Goal: Transaction & Acquisition: Purchase product/service

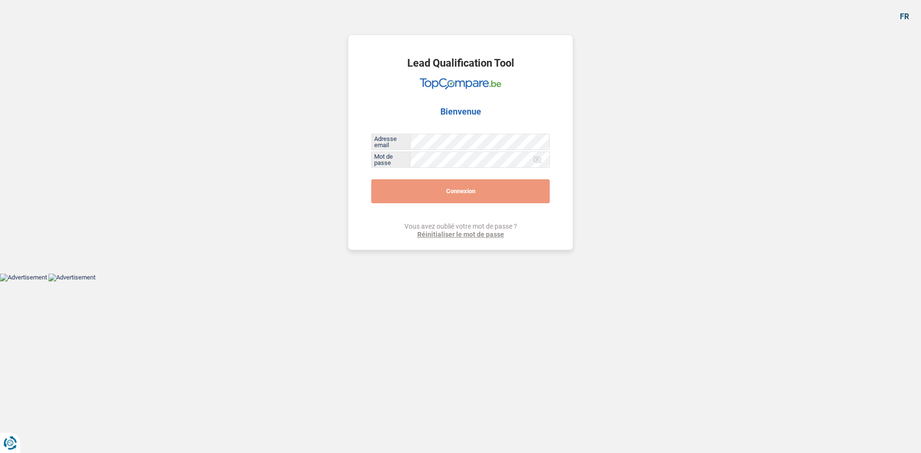
click at [459, 192] on button "Connexion" at bounding box center [460, 191] width 178 height 24
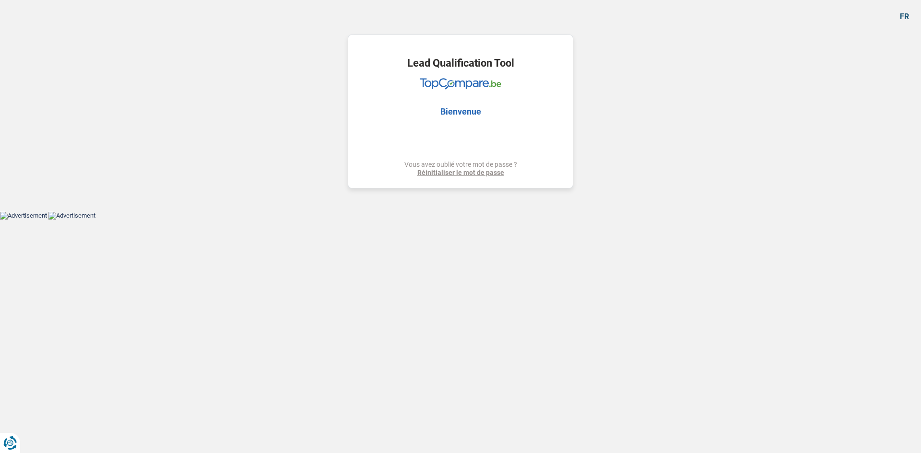
select select "refinancing"
select select "renovation"
select select "72"
select select "refinancing"
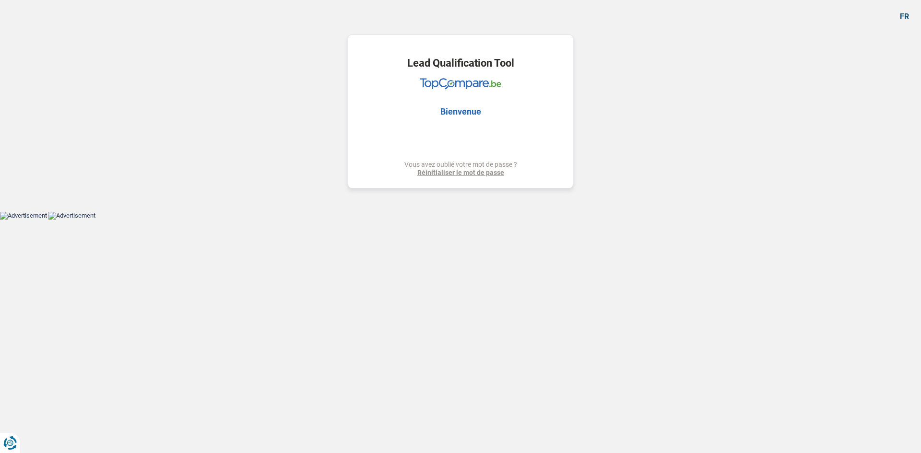
select select "refinancing"
select select "renovation"
select select "72"
select select "worker"
select select "netSalary"
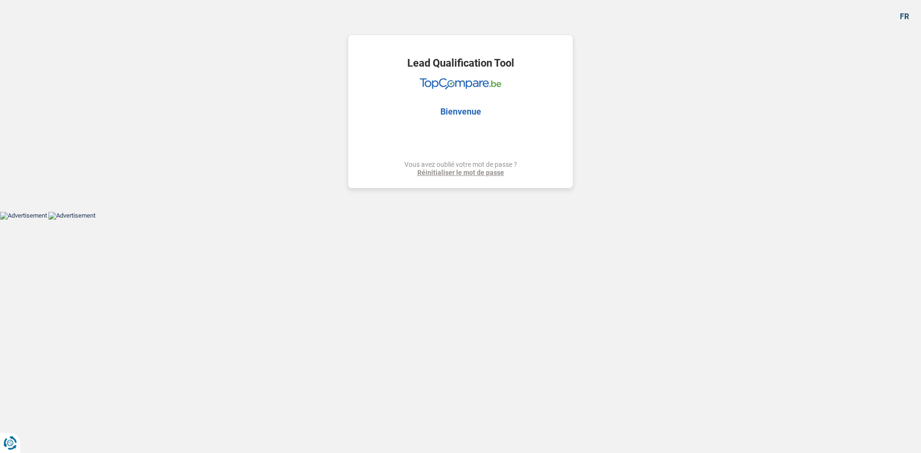
select select "liveWithParents"
select select "cardOrCredit"
select select "personalLoan"
select select "homeFurnishingOrRelocation"
select select "84"
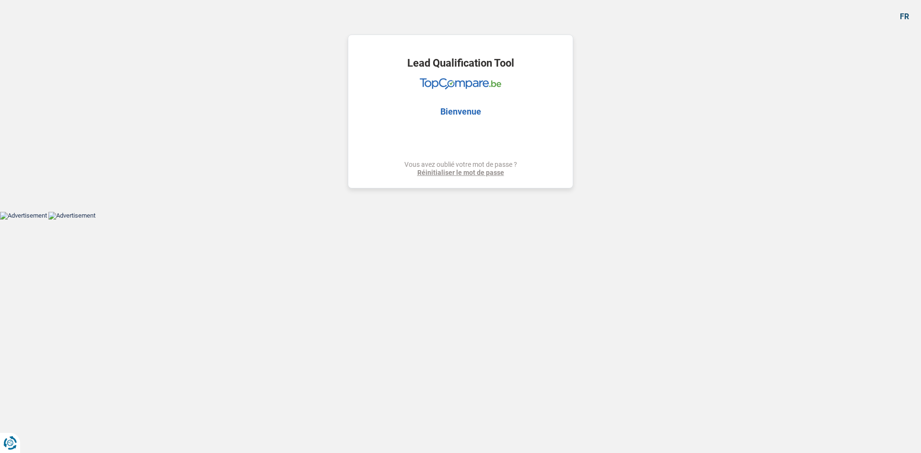
select select "refinancing"
select select "renovation"
select select "72"
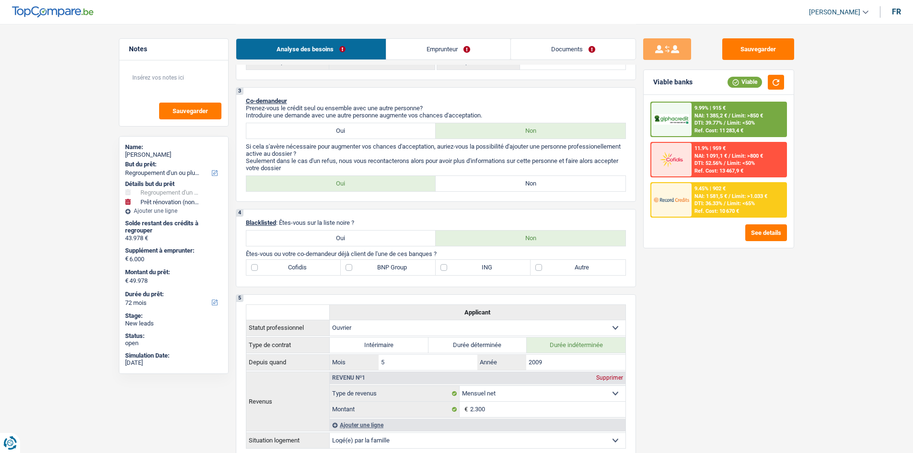
scroll to position [384, 0]
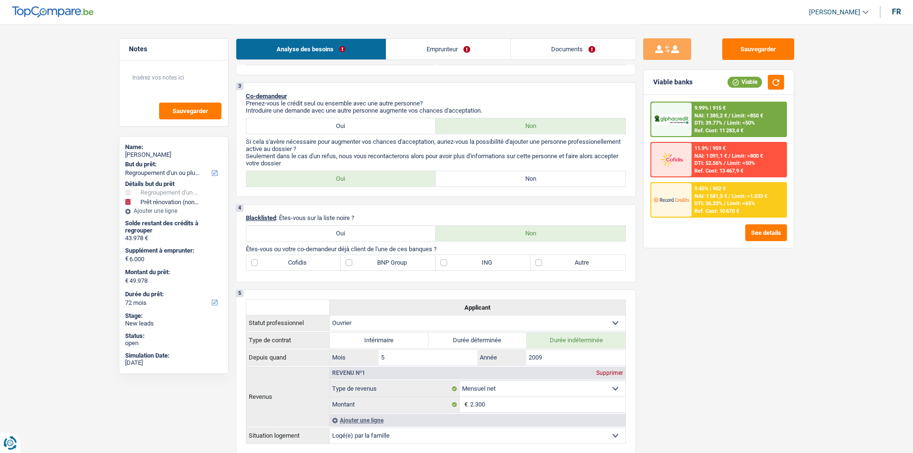
click at [492, 176] on label "Non" at bounding box center [531, 178] width 190 height 15
click at [492, 176] on input "Non" at bounding box center [531, 178] width 190 height 15
radio input "true"
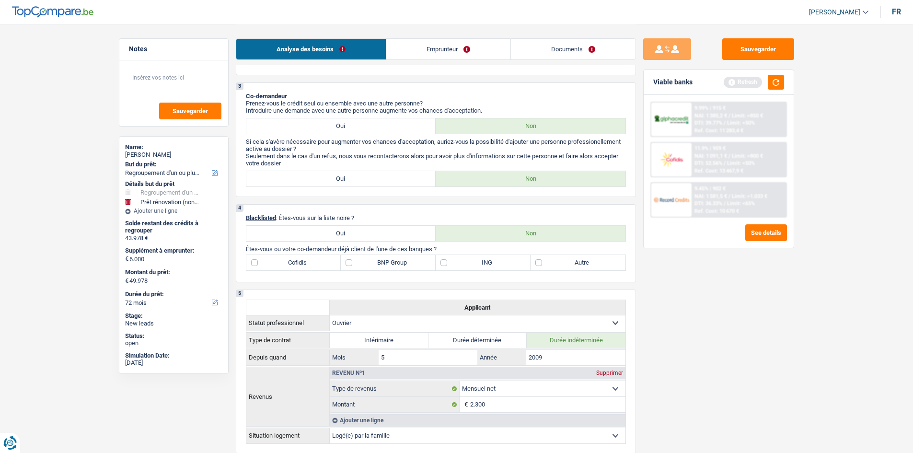
click at [427, 50] on link "Emprunteur" at bounding box center [448, 49] width 124 height 21
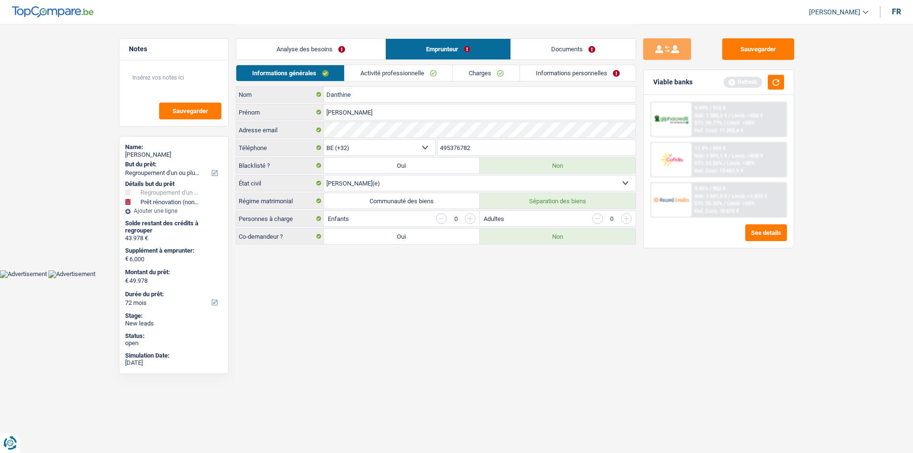
scroll to position [0, 0]
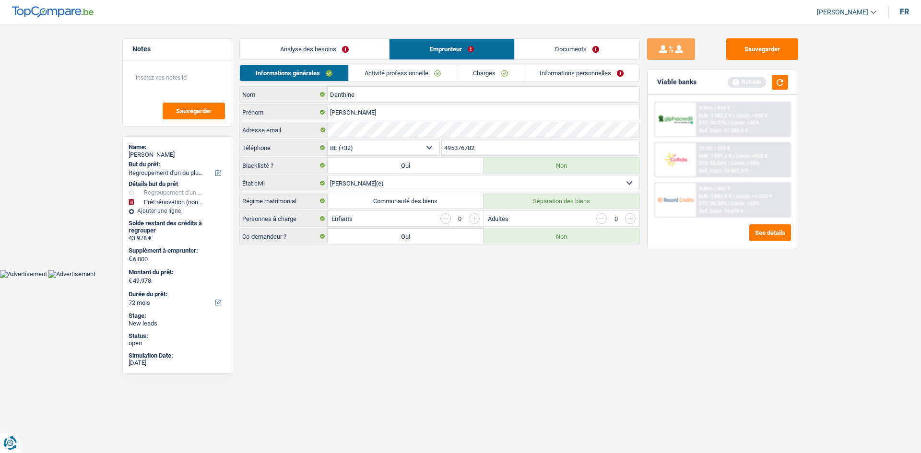
click at [361, 46] on link "Analyse des besoins" at bounding box center [314, 49] width 149 height 21
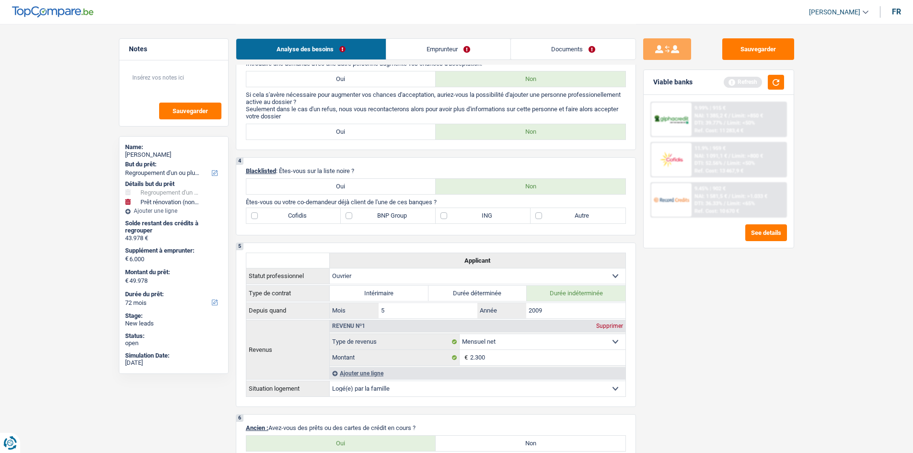
scroll to position [432, 0]
drag, startPoint x: 362, startPoint y: 188, endPoint x: 363, endPoint y: 181, distance: 6.9
drag, startPoint x: 363, startPoint y: 181, endPoint x: 282, endPoint y: 153, distance: 85.8
click at [282, 153] on div "1. Introduction & upselling by understanding their needs 1 Bonjour, est-ce que …" at bounding box center [436, 431] width 400 height 1583
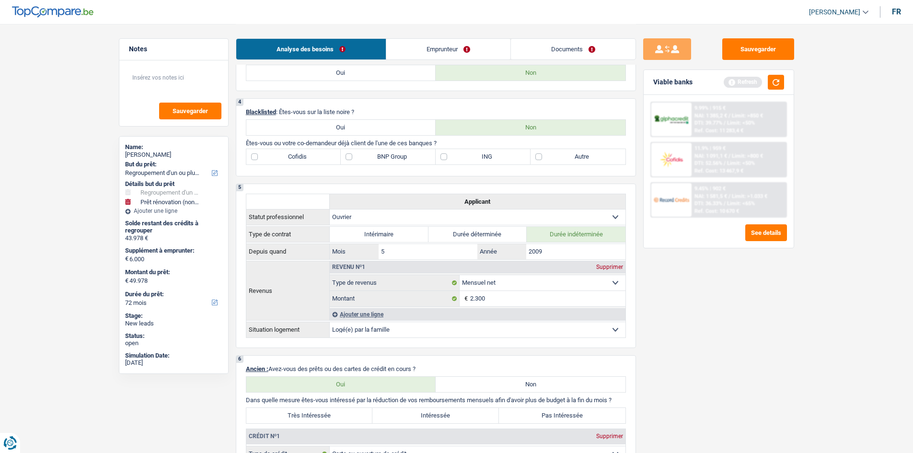
scroll to position [479, 0]
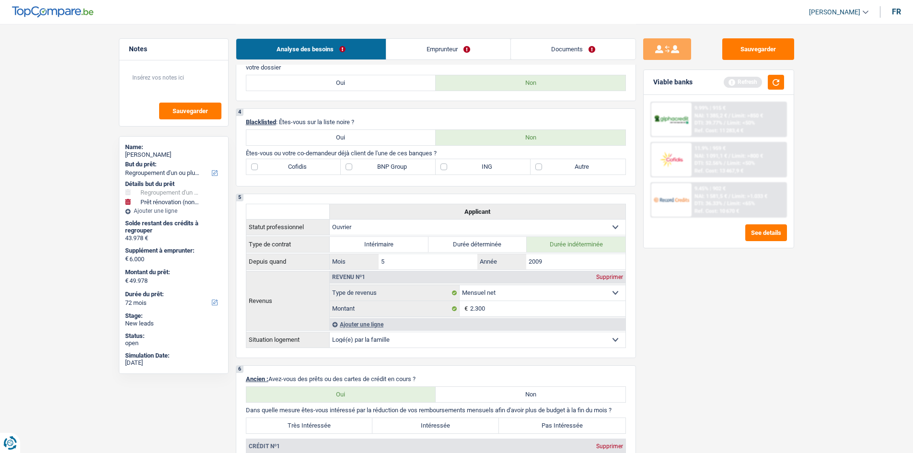
click at [257, 165] on label "Cofidis" at bounding box center [293, 166] width 95 height 15
click at [257, 165] on input "Cofidis" at bounding box center [293, 166] width 95 height 15
checkbox input "true"
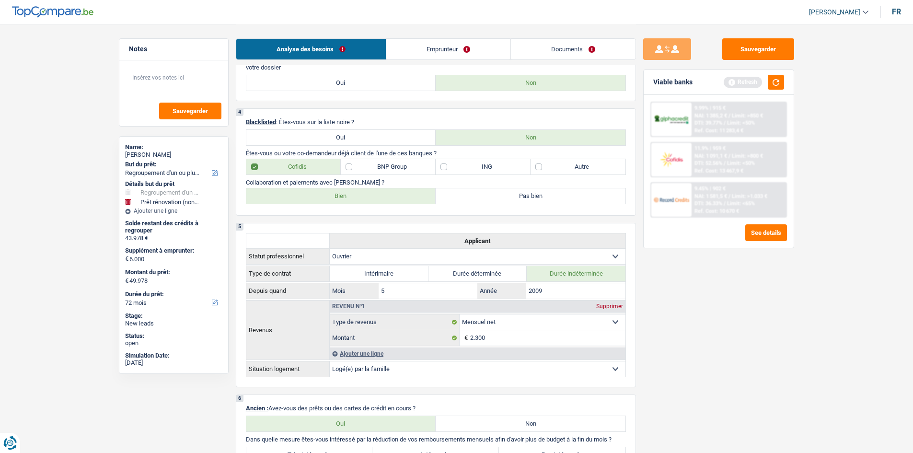
click at [351, 168] on label "BNP Group" at bounding box center [388, 166] width 95 height 15
click at [351, 168] on input "BNP Group" at bounding box center [388, 166] width 95 height 15
checkbox input "true"
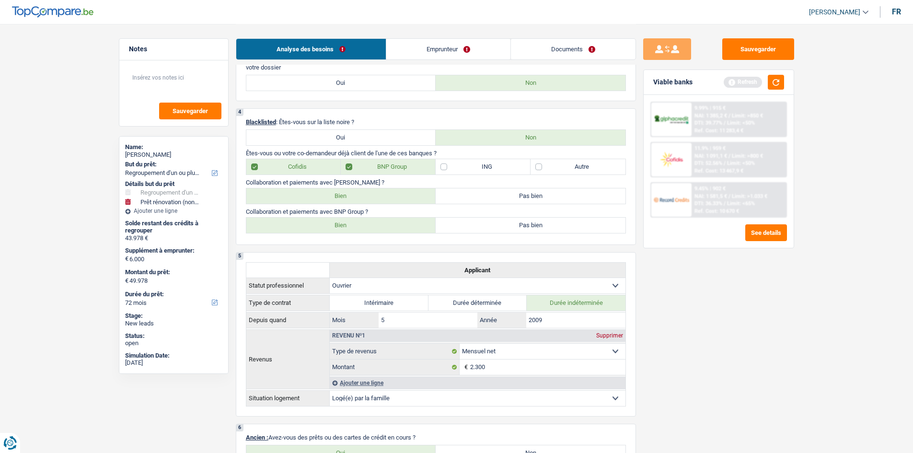
click at [353, 197] on label "Bien" at bounding box center [341, 195] width 190 height 15
click at [353, 197] on input "Bien" at bounding box center [341, 195] width 190 height 15
radio input "true"
click at [355, 227] on label "Bien" at bounding box center [341, 225] width 190 height 15
click at [355, 227] on input "Bien" at bounding box center [341, 225] width 190 height 15
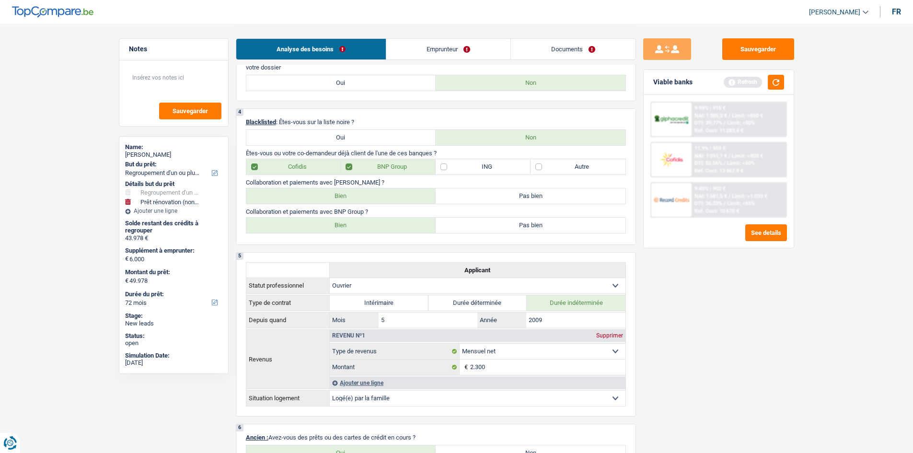
radio input "true"
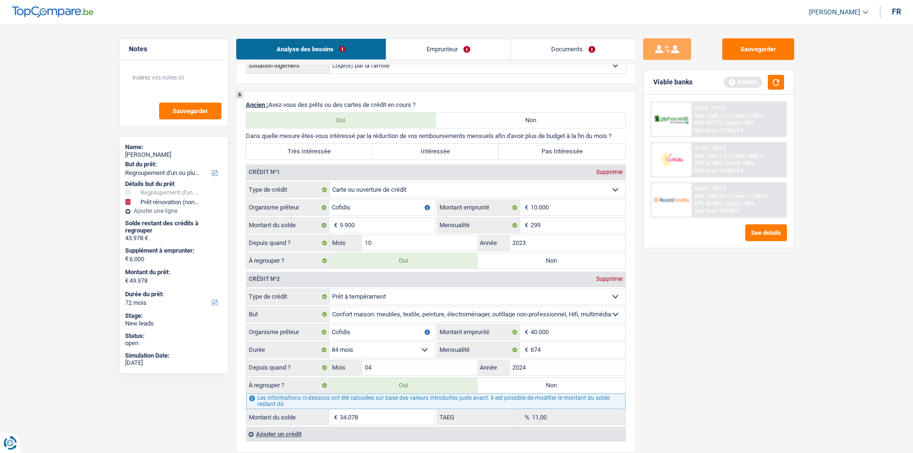
scroll to position [815, 0]
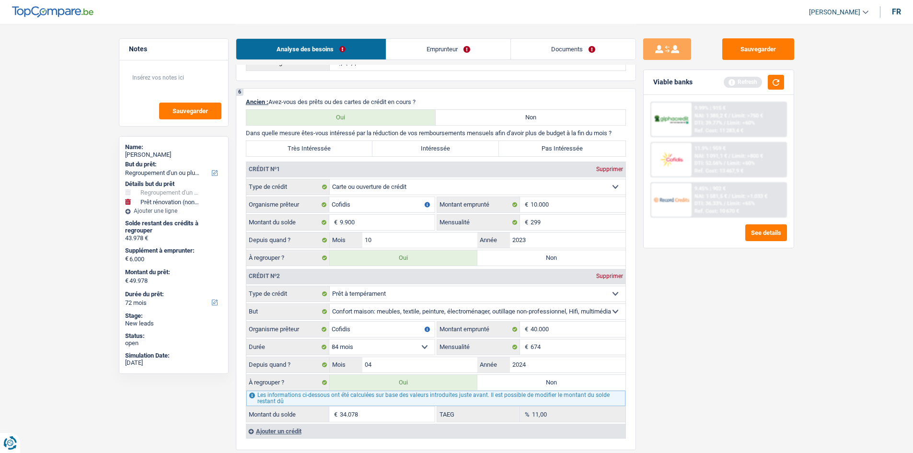
drag, startPoint x: 344, startPoint y: 175, endPoint x: 329, endPoint y: 185, distance: 17.3
drag, startPoint x: 329, startPoint y: 185, endPoint x: 324, endPoint y: 163, distance: 22.7
click at [324, 163] on div "Crédit nº1 Supprimer" at bounding box center [435, 169] width 379 height 15
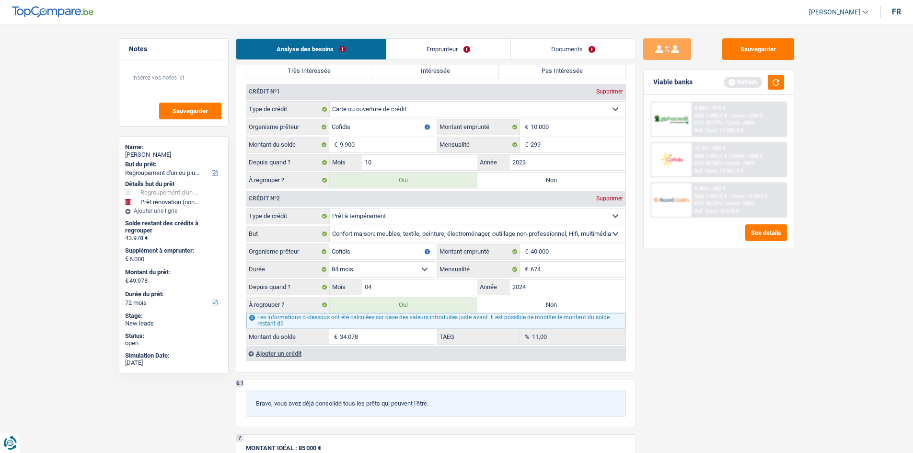
scroll to position [911, 0]
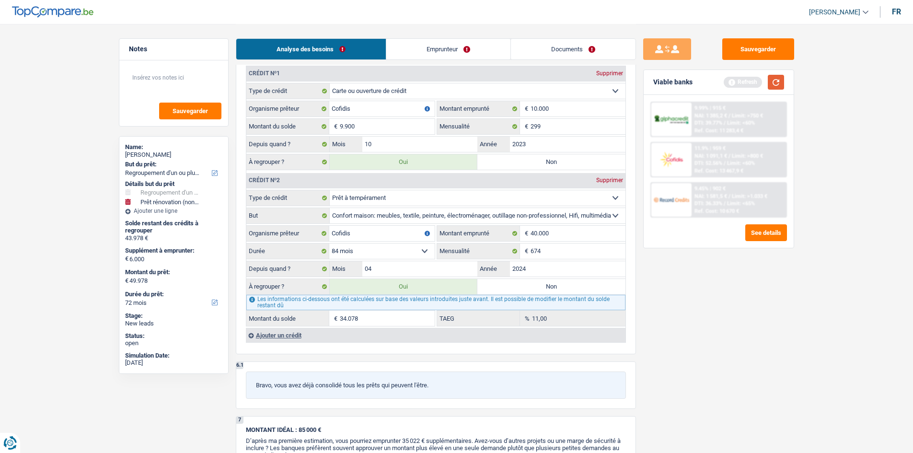
click at [777, 88] on button "button" at bounding box center [776, 82] width 16 height 15
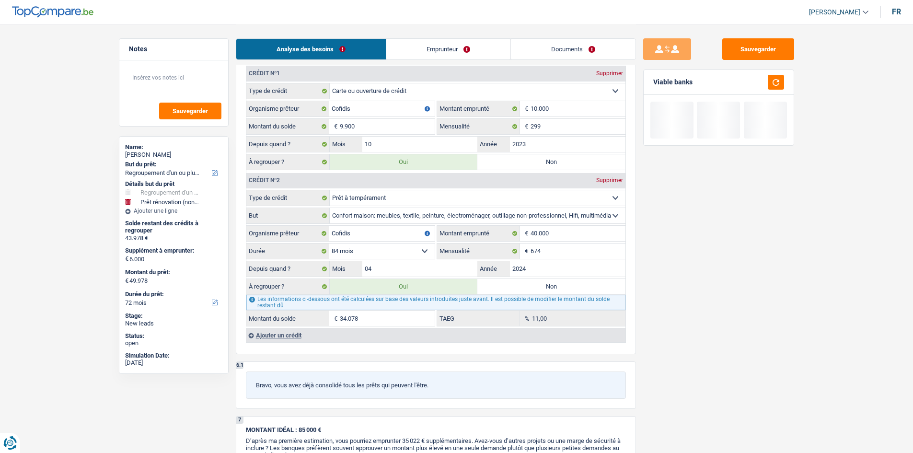
click at [297, 335] on div "Ajouter un crédit" at bounding box center [436, 335] width 380 height 14
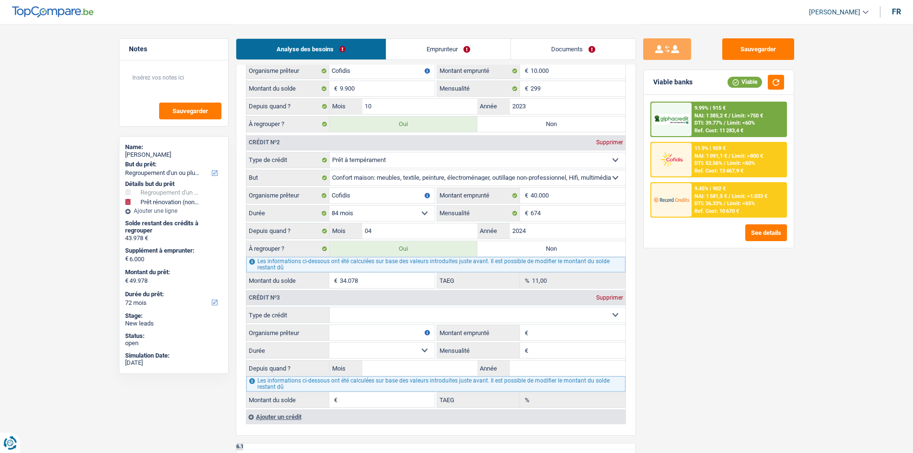
scroll to position [1007, 0]
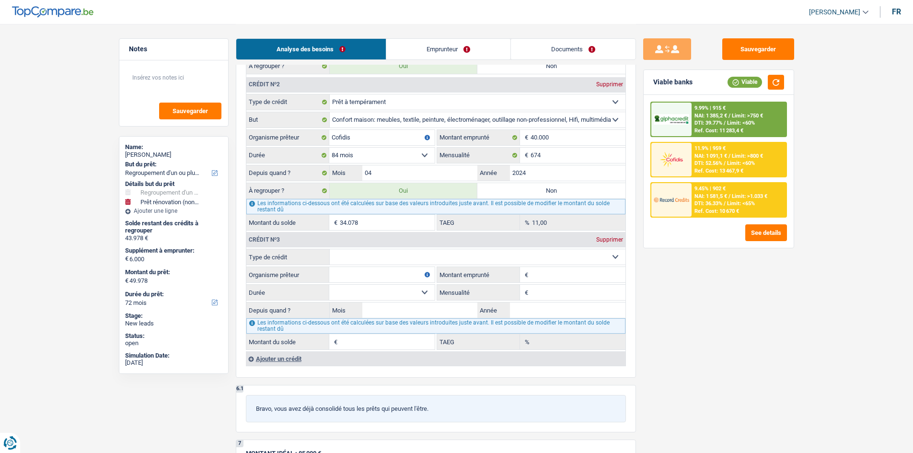
click at [452, 259] on select "Carte ou ouverture de crédit Prêt hypothécaire Vente à tempérament Prêt à tempé…" at bounding box center [478, 256] width 296 height 15
select select "personalLoan"
type input "0"
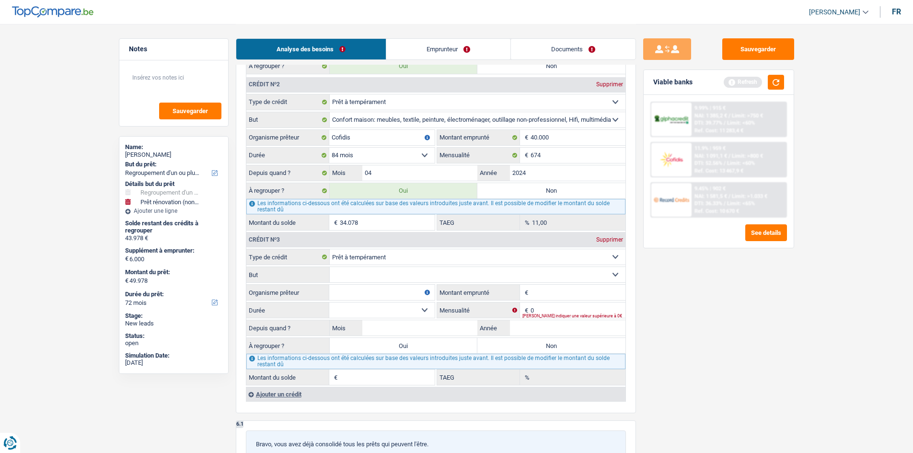
click at [379, 274] on select "Confort maison: meubles, textile, peinture, électroménager, outillage non-profe…" at bounding box center [478, 274] width 296 height 15
click at [286, 281] on label "But" at bounding box center [287, 274] width 83 height 15
click at [330, 281] on select "Confort maison: meubles, textile, peinture, électroménager, outillage non-profe…" at bounding box center [478, 274] width 296 height 15
click at [353, 300] on input "Organisme prêteur" at bounding box center [381, 292] width 105 height 15
type input "Alpha Crédit"
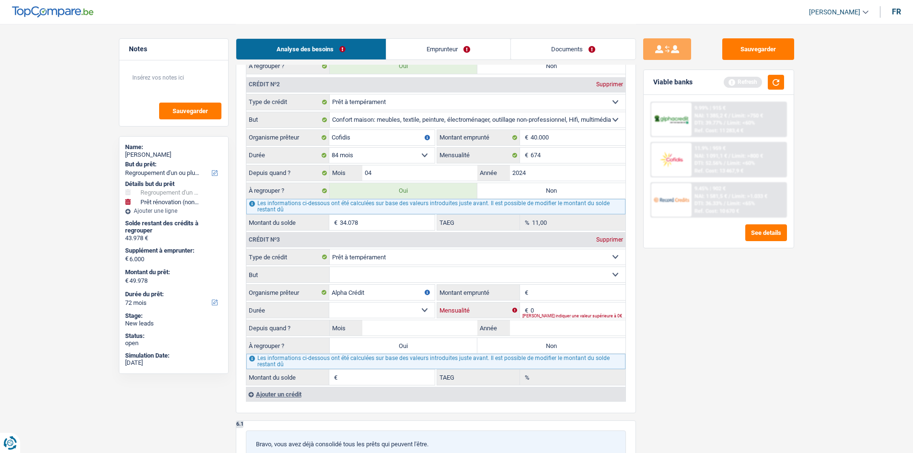
click at [606, 306] on input "0" at bounding box center [578, 310] width 95 height 15
type input "735"
click at [419, 311] on select "12 mois 18 mois 24 mois Sélectionner une option" at bounding box center [381, 310] width 105 height 15
click at [423, 312] on select "12 mois 18 mois 24 mois Sélectionner une option" at bounding box center [381, 310] width 105 height 15
click at [596, 294] on input "Montant emprunté" at bounding box center [578, 292] width 95 height 15
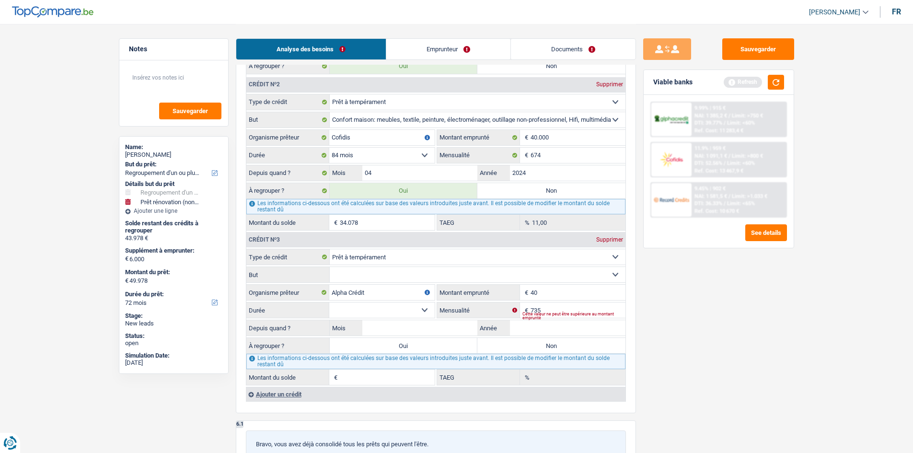
type input "4"
type input "38.000"
click at [409, 346] on label "Oui" at bounding box center [404, 345] width 148 height 15
click at [409, 346] on input "Oui" at bounding box center [404, 345] width 148 height 15
radio input "true"
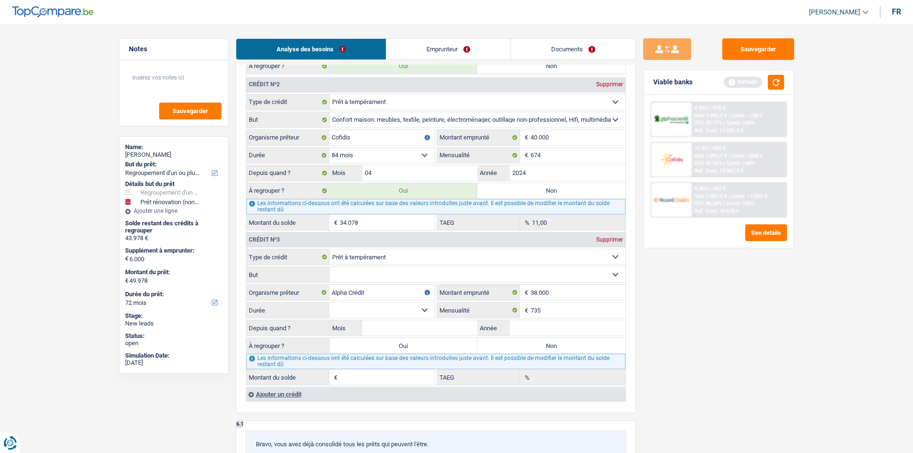
type input "55.978"
select select "144"
type input "49.978"
type input "55.978"
select select "144"
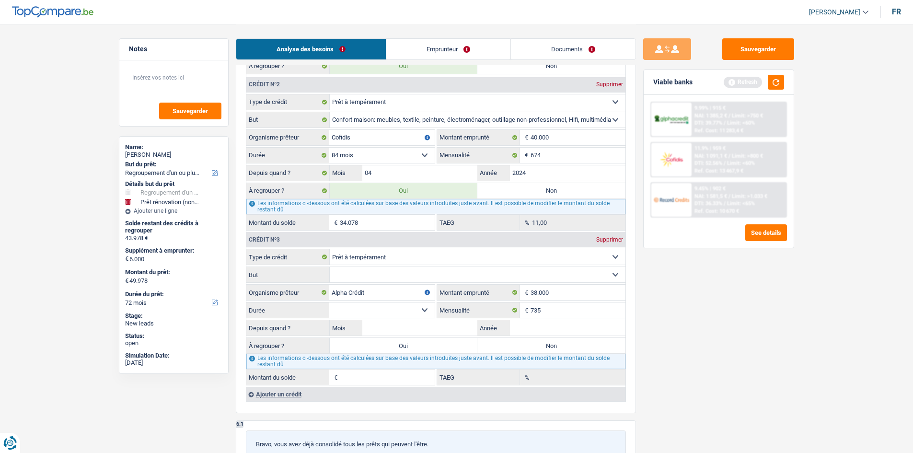
type input "49.978"
type input "55.978"
select select "144"
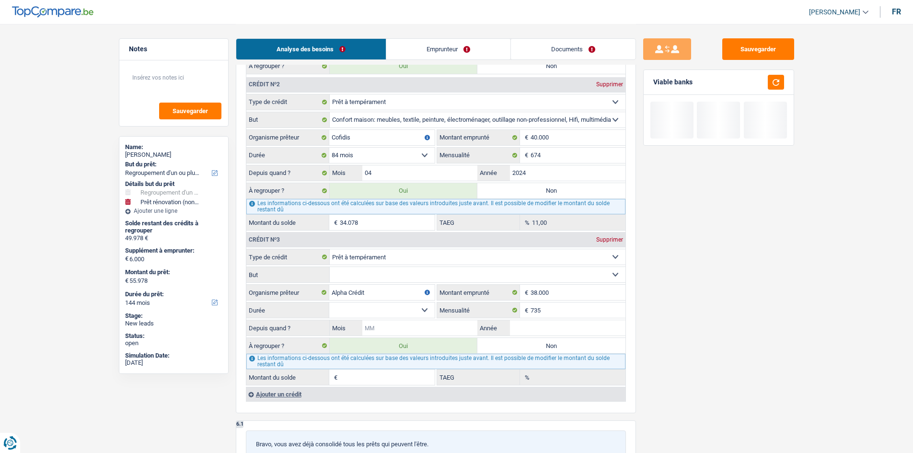
click at [412, 330] on input "Mois" at bounding box center [420, 327] width 116 height 15
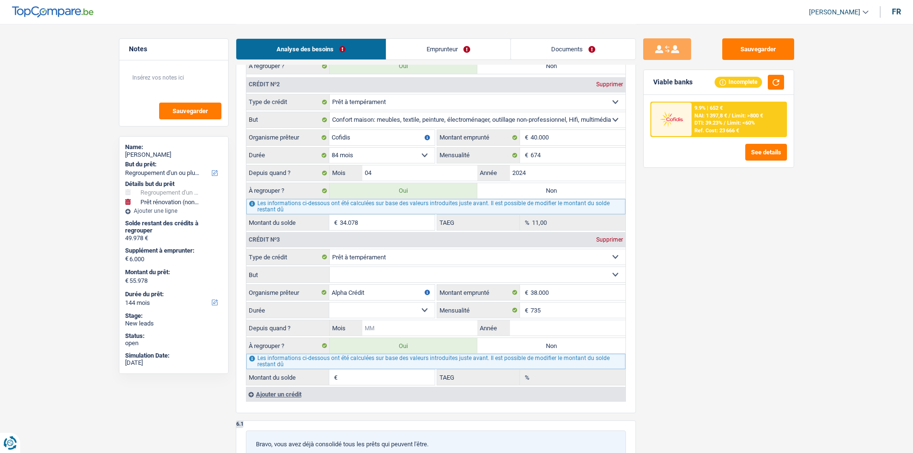
click at [410, 329] on input "Mois" at bounding box center [420, 327] width 116 height 15
click at [425, 274] on select "Confort maison: meubles, textile, peinture, électroménager, outillage non-profe…" at bounding box center [478, 274] width 296 height 15
select select "homeFurnishingOrRelocation"
click at [330, 267] on select "Confort maison: meubles, textile, peinture, électroménager, outillage non-profe…" at bounding box center [478, 274] width 296 height 15
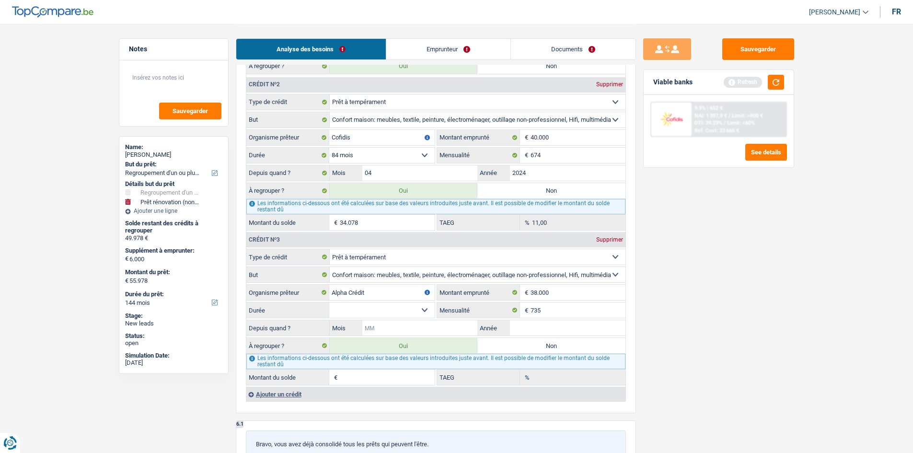
click at [423, 324] on input "Mois" at bounding box center [420, 327] width 116 height 15
click at [535, 346] on label "Non" at bounding box center [552, 345] width 148 height 15
click at [535, 346] on input "Non" at bounding box center [552, 345] width 148 height 15
radio input "true"
type input "49.978"
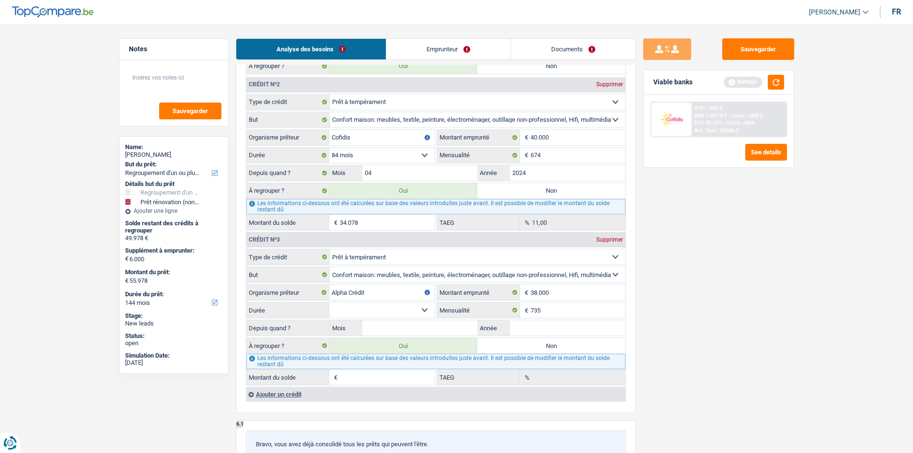
type input "43.978"
type input "49.978"
type input "43.978"
type input "49.978"
radio input "false"
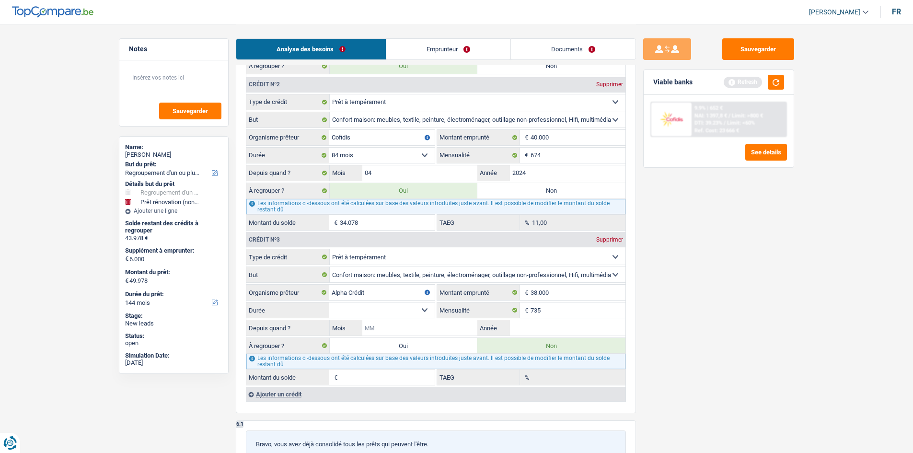
click at [386, 325] on input "Mois" at bounding box center [420, 327] width 116 height 15
type input "01"
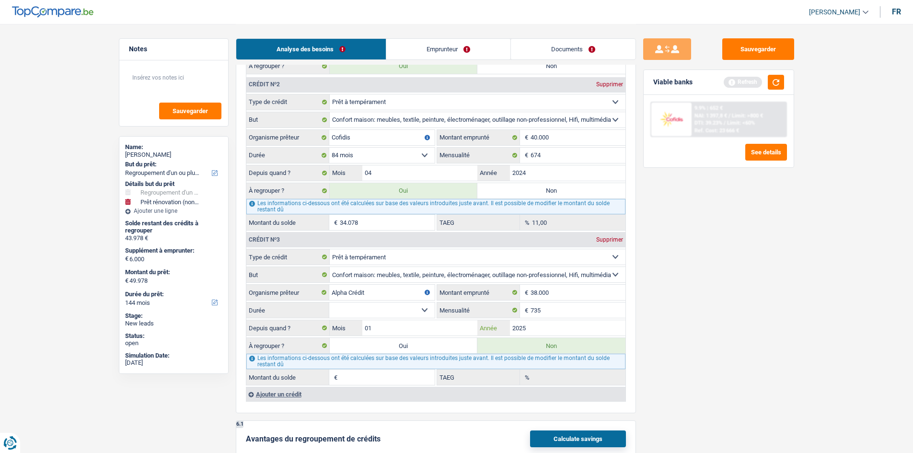
type input "2025"
click at [421, 305] on select "12 mois 18 mois 24 mois 30 mois 36 mois 42 mois 48 mois 60 mois 72 mois 84 mois…" at bounding box center [381, 310] width 105 height 15
select select "60"
click at [329, 303] on select "12 mois 18 mois 24 mois 30 mois 36 mois 42 mois 48 mois 60 mois 72 mois 84 mois…" at bounding box center [381, 310] width 105 height 15
type input "33.568"
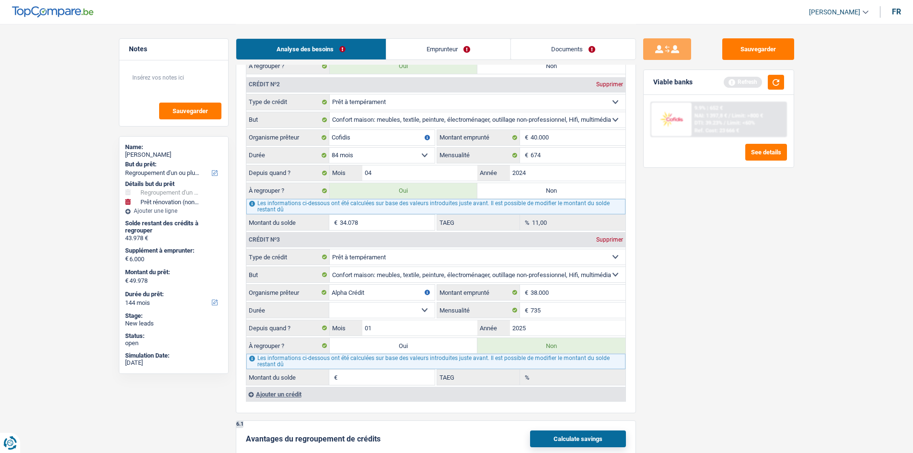
type input "6,19"
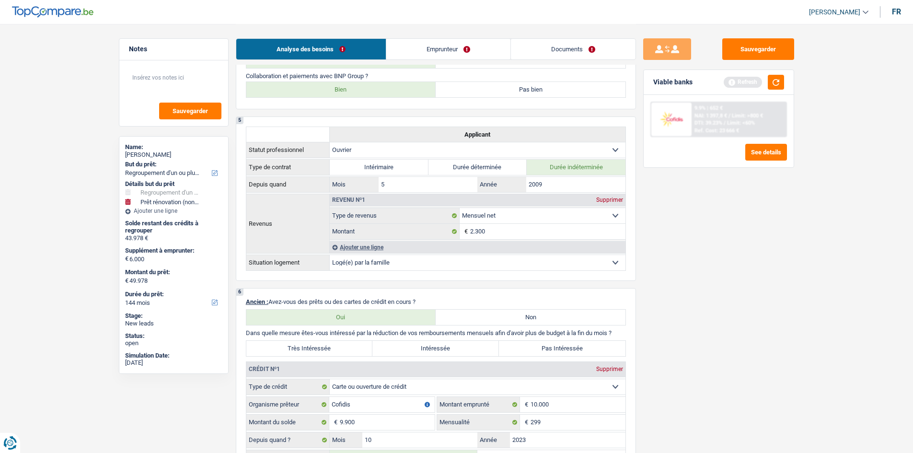
scroll to position [719, 0]
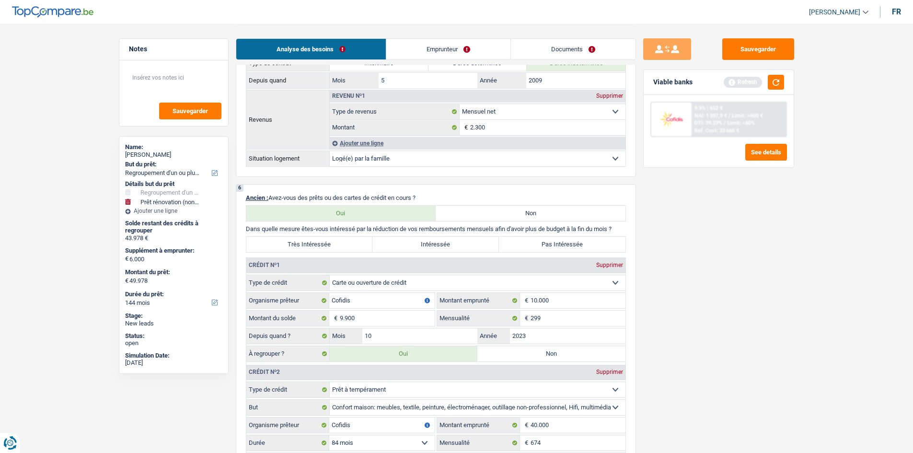
click at [350, 245] on label "Très Intéressée" at bounding box center [309, 244] width 127 height 15
click at [350, 245] on input "Très Intéressée" at bounding box center [309, 244] width 127 height 15
radio input "true"
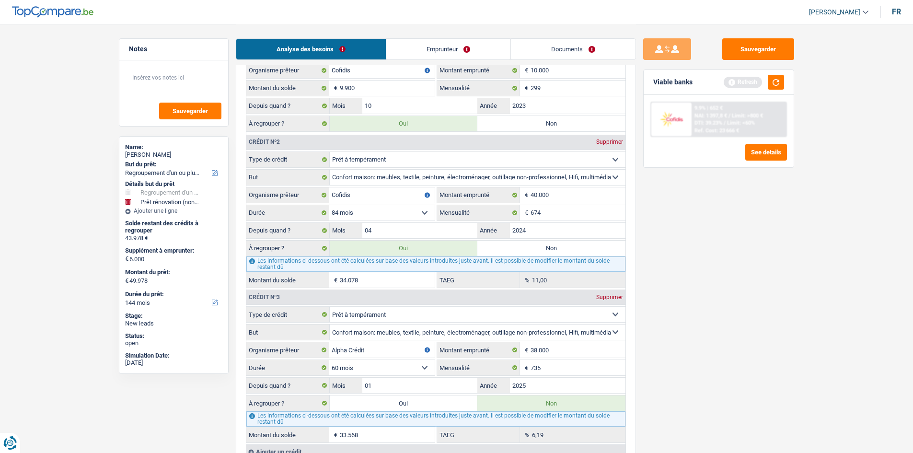
scroll to position [815, 0]
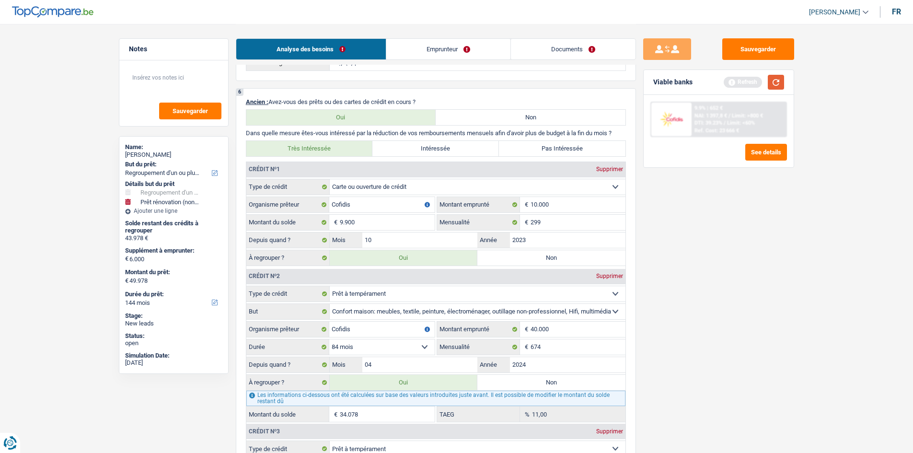
click at [782, 85] on button "button" at bounding box center [776, 82] width 16 height 15
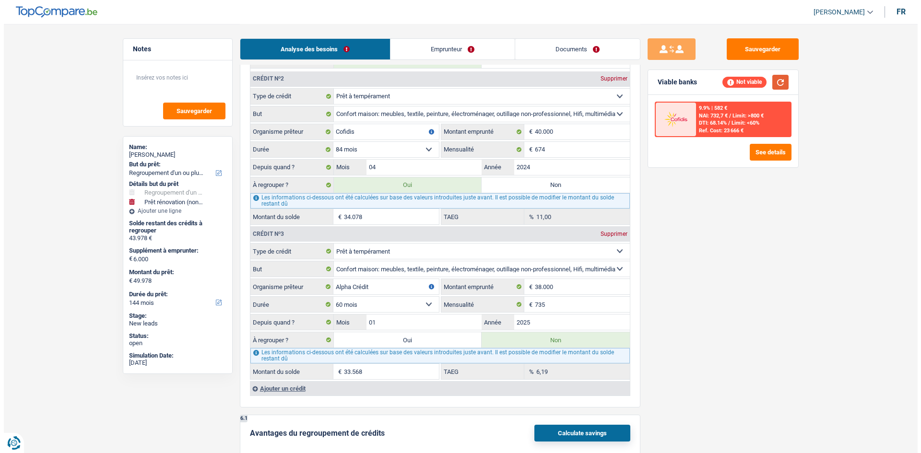
scroll to position [1007, 0]
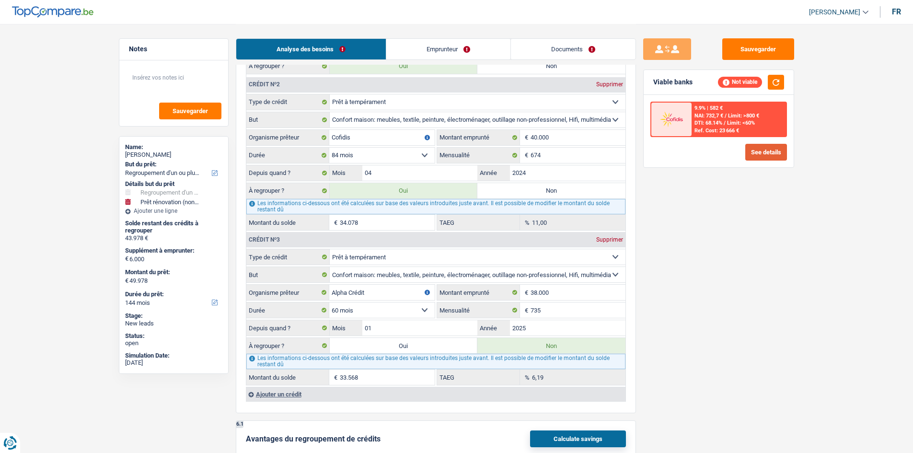
click at [775, 154] on button "See details" at bounding box center [767, 152] width 42 height 17
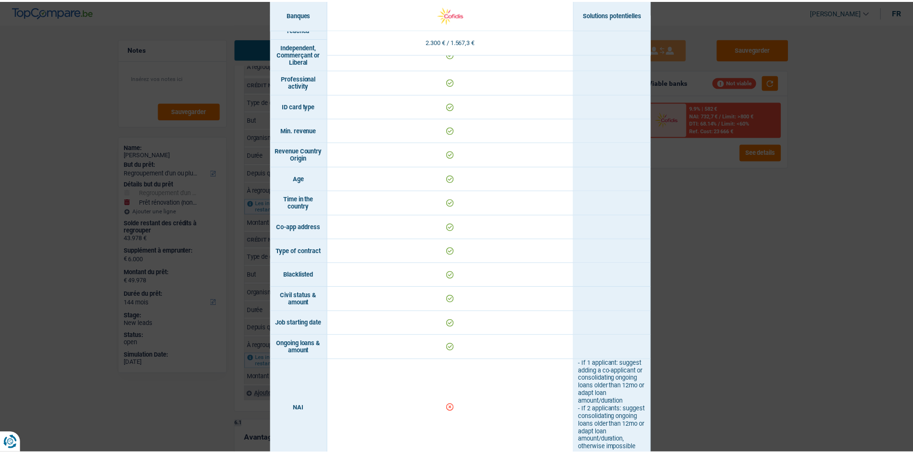
scroll to position [288, 0]
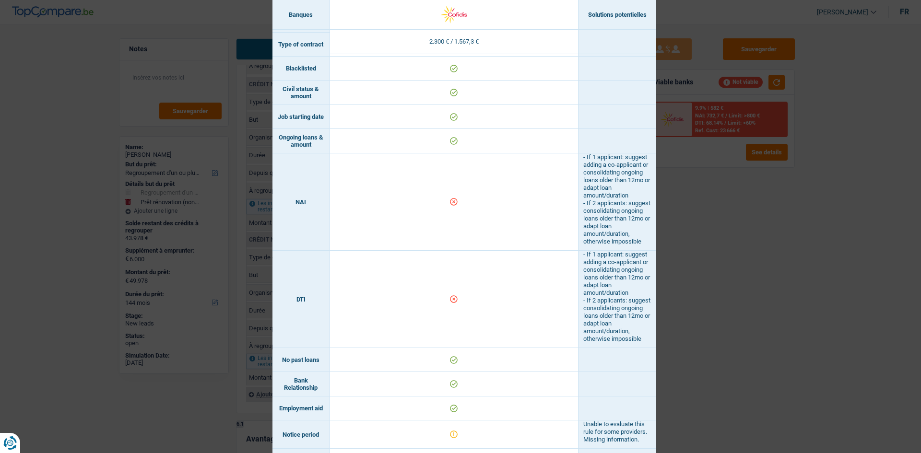
click at [708, 251] on div "Banks conditions × Banques Solutions potentielles Revenus / Charges 2.300 € / 1…" at bounding box center [460, 226] width 921 height 453
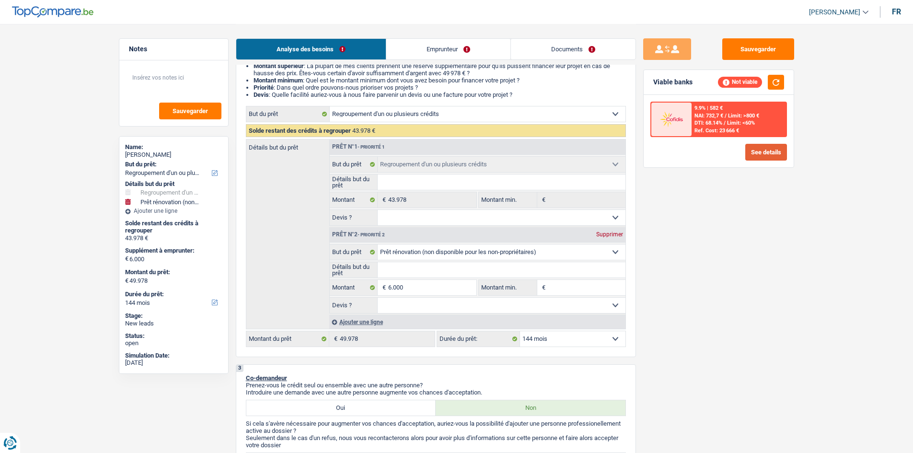
scroll to position [0, 0]
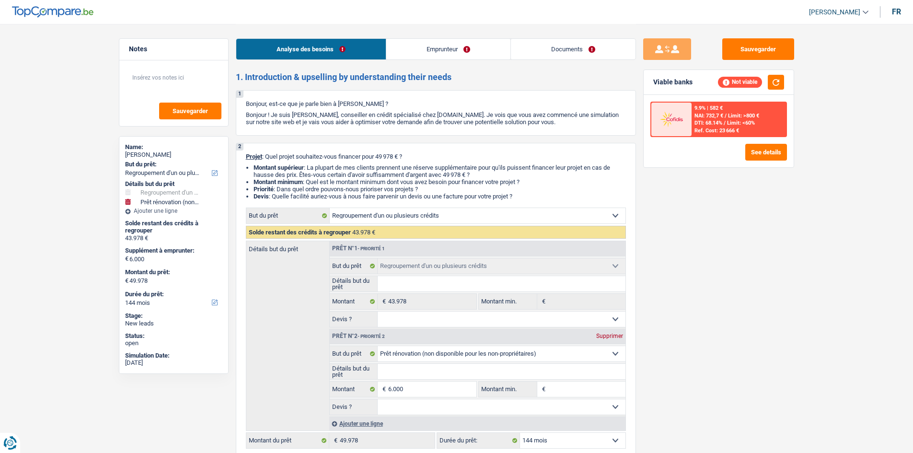
click at [440, 51] on link "Emprunteur" at bounding box center [448, 49] width 124 height 21
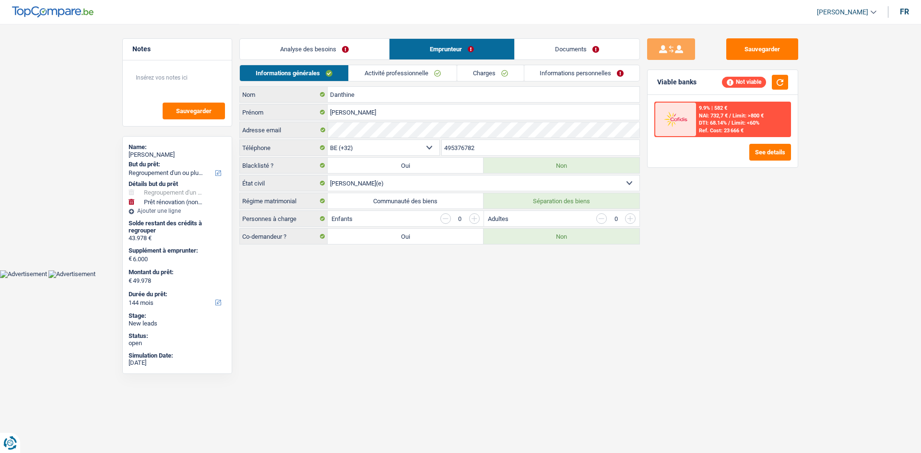
click at [422, 75] on link "Activité professionnelle" at bounding box center [403, 73] width 108 height 16
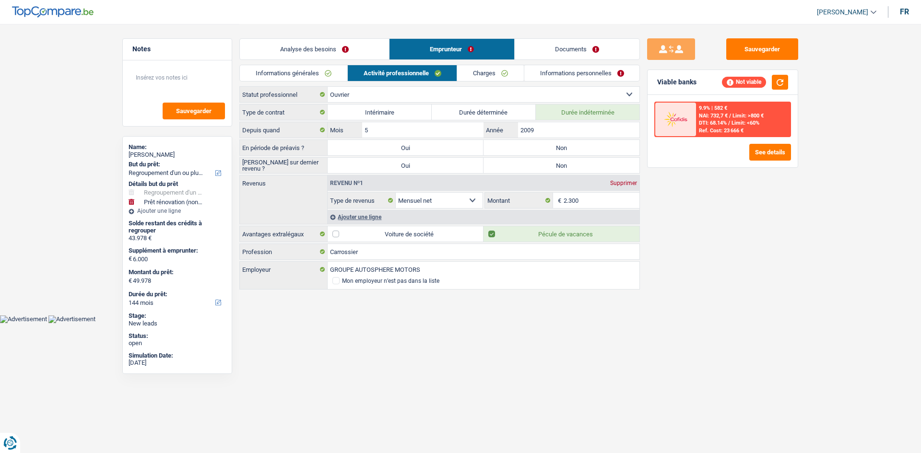
click at [541, 146] on label "Non" at bounding box center [561, 147] width 156 height 15
click at [541, 146] on input "Non" at bounding box center [561, 147] width 156 height 15
radio input "true"
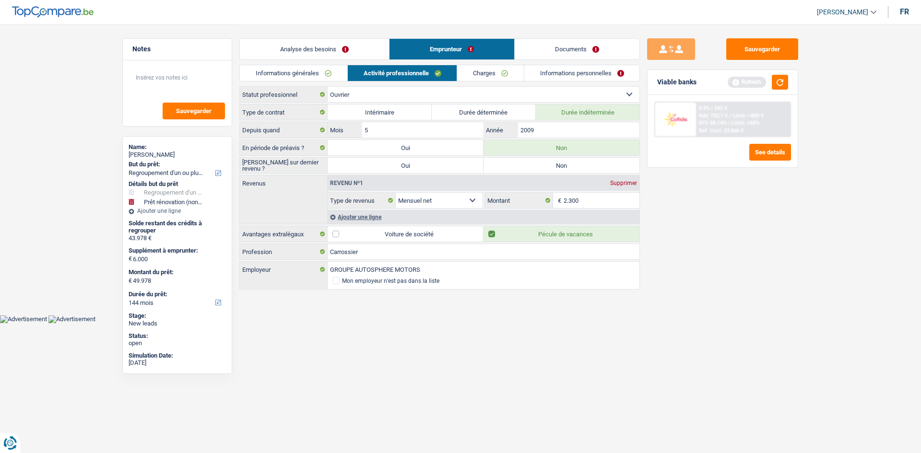
click at [542, 161] on label "Non" at bounding box center [561, 165] width 156 height 15
click at [542, 161] on input "Non" at bounding box center [561, 165] width 156 height 15
radio input "true"
click at [367, 217] on div "Ajouter une ligne" at bounding box center [483, 217] width 312 height 14
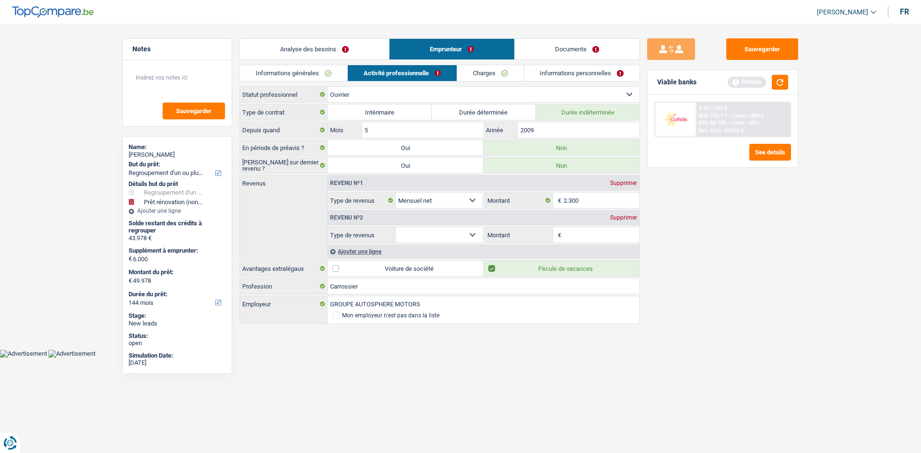
click at [470, 233] on select "Allocation d'handicap Allocations chômage Allocations familiales Chèques repas …" at bounding box center [439, 234] width 87 height 15
click at [492, 229] on label "Montant" at bounding box center [519, 234] width 68 height 15
click at [0, 0] on input "Montant" at bounding box center [0, 0] width 0 height 0
click at [580, 233] on input "Montant" at bounding box center [601, 234] width 76 height 15
type input "1.350"
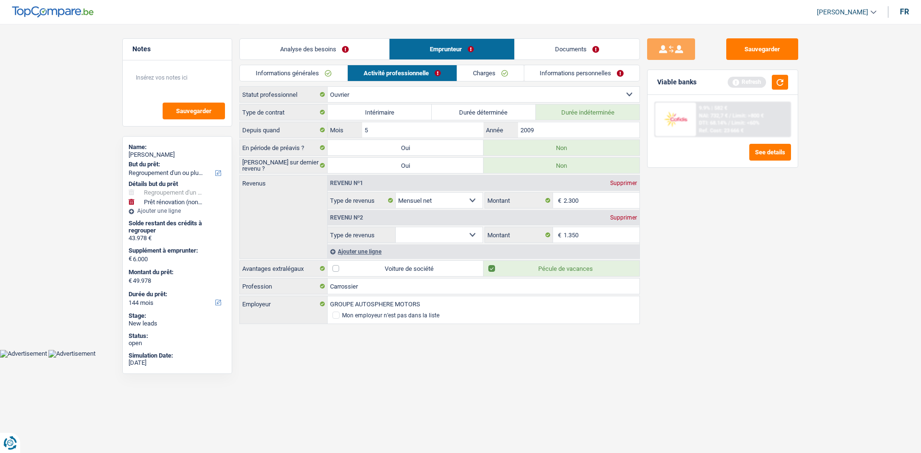
click at [474, 233] on select "Allocation d'handicap Allocations chômage Allocations familiales Chèques repas …" at bounding box center [439, 234] width 87 height 15
select select "mutualityIndemnity"
click at [396, 227] on select "Allocation d'handicap Allocations chômage Allocations familiales Chèques repas …" at bounding box center [439, 234] width 87 height 15
drag, startPoint x: 463, startPoint y: 180, endPoint x: 369, endPoint y: 163, distance: 95.6
drag, startPoint x: 369, startPoint y: 163, endPoint x: 304, endPoint y: 373, distance: 219.9
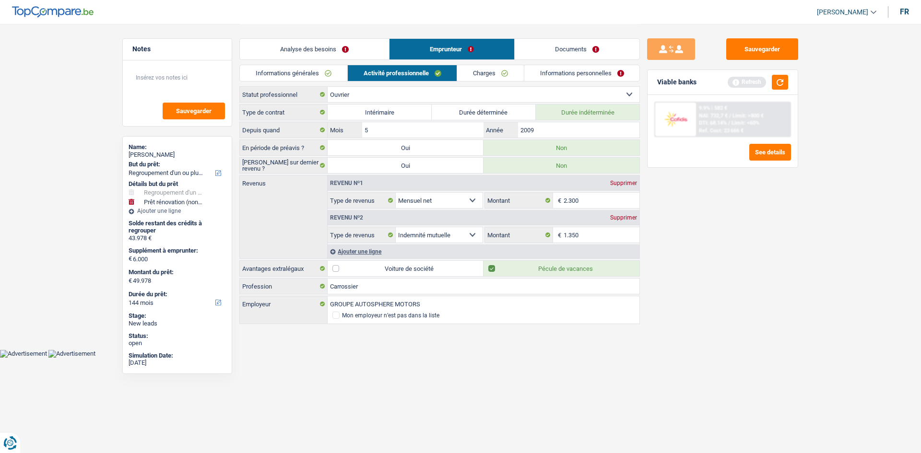
click at [304, 358] on html "Vous avez le contrôle de vos données Nous utilisons des cookies, tout comme nos…" at bounding box center [460, 179] width 921 height 358
click at [180, 72] on textarea at bounding box center [176, 81] width 95 height 29
click at [139, 73] on textarea "_ Il perçoit un 2eme revenu de la part de Fedris" at bounding box center [176, 81] width 95 height 29
type textarea "- Il perçoit un 2eme revenu de la part de Fedris"
click at [370, 249] on div "Ajouter une ligne" at bounding box center [483, 252] width 312 height 14
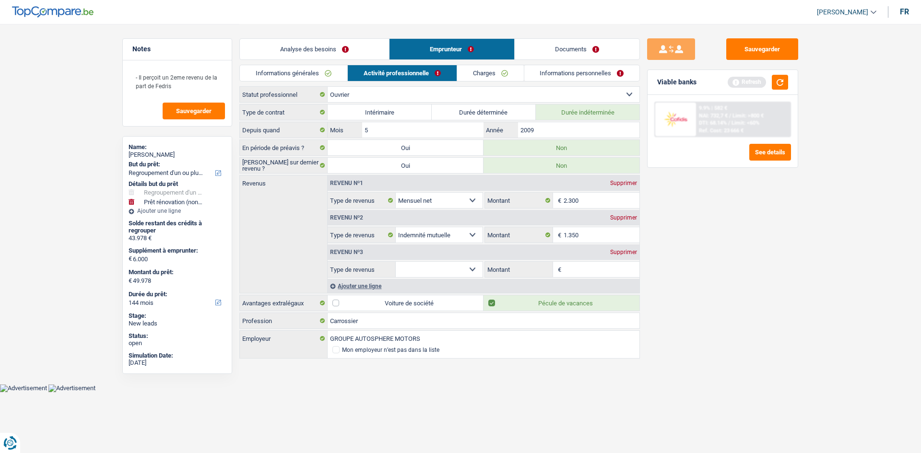
click at [476, 266] on select "Allocation d'handicap Allocations chômage Allocations familiales Chèques repas …" at bounding box center [439, 269] width 87 height 15
select select "mealVouchers"
click at [396, 262] on select "Allocation d'handicap Allocations chômage Allocations familiales Chèques repas …" at bounding box center [439, 269] width 87 height 15
click at [584, 268] on input "Montant par jour" at bounding box center [601, 269] width 76 height 15
type input "4,0"
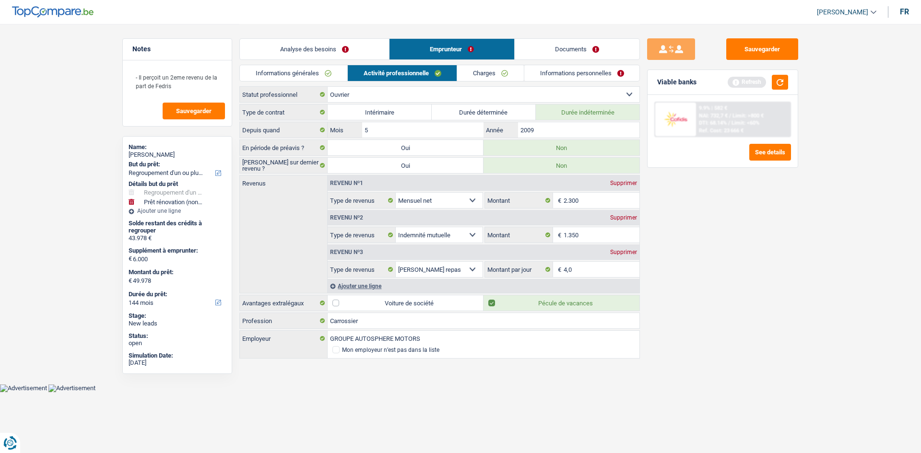
click at [494, 73] on link "Charges" at bounding box center [490, 73] width 67 height 16
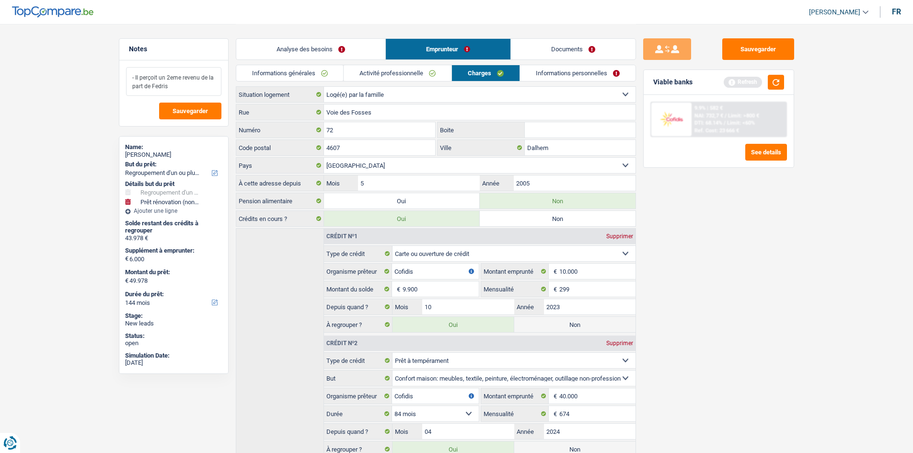
click at [190, 84] on textarea "- Il perçoit un 2eme revenu de la part de Fedris" at bounding box center [173, 81] width 95 height 29
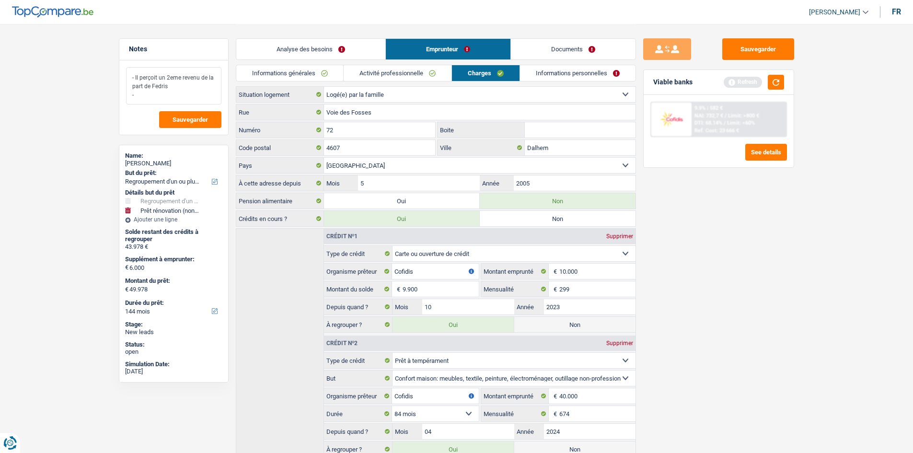
type textarea "- Il perçoit un 2eme revenu de la part de Fedris -"
click at [536, 96] on select "Locataire Propriétaire avec prêt hypothécaire Propriétaire sans prêt hypothécai…" at bounding box center [480, 94] width 312 height 15
select select "ownerWithoutMortgage"
click at [324, 87] on select "Locataire Propriétaire avec prêt hypothécaire Propriétaire sans prêt hypothécai…" at bounding box center [480, 94] width 312 height 15
click at [151, 93] on textarea "- Il perçoit un 2eme revenu de la part de Fedris -" at bounding box center [173, 85] width 95 height 37
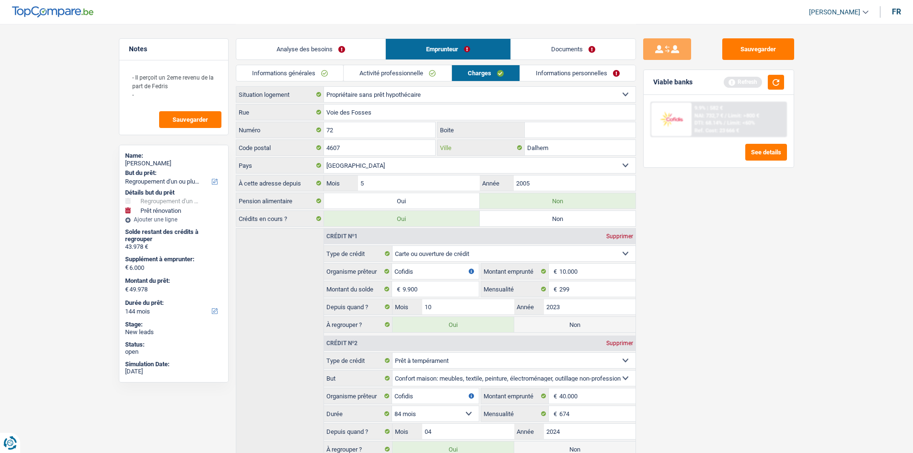
click at [580, 149] on input "Dalhem" at bounding box center [580, 147] width 111 height 15
type input "D"
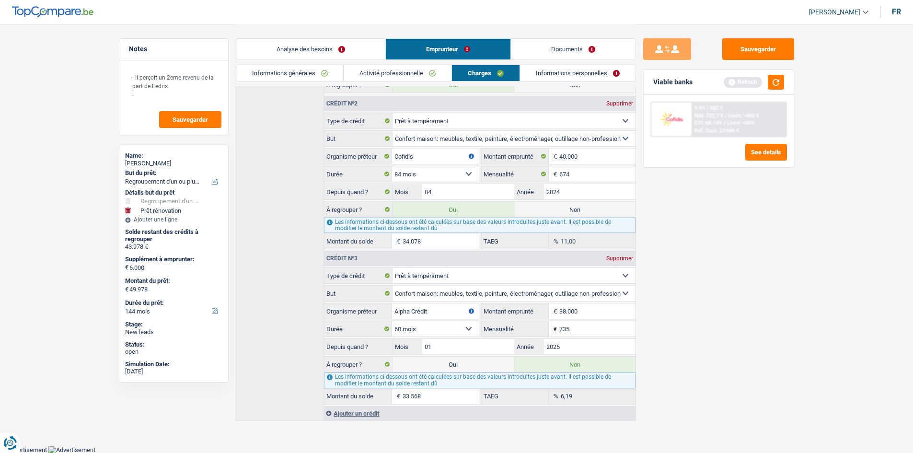
scroll to position [240, 0]
type input "Feneur"
click at [776, 81] on button "button" at bounding box center [776, 82] width 16 height 15
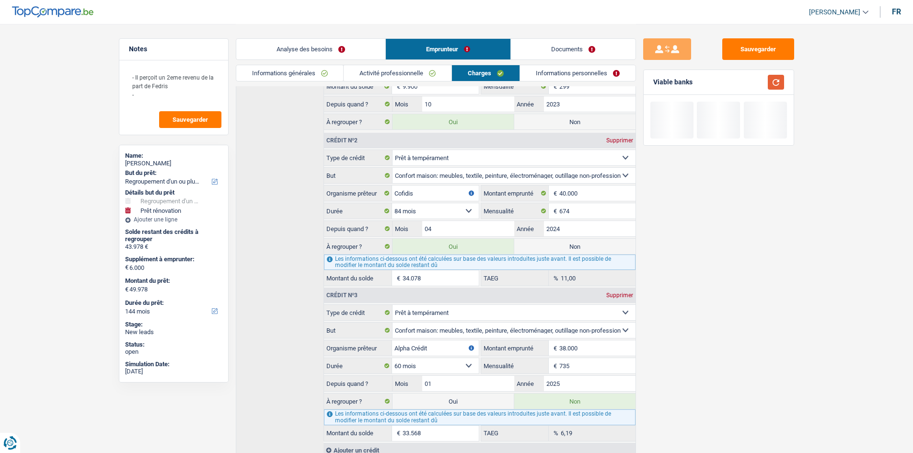
scroll to position [144, 0]
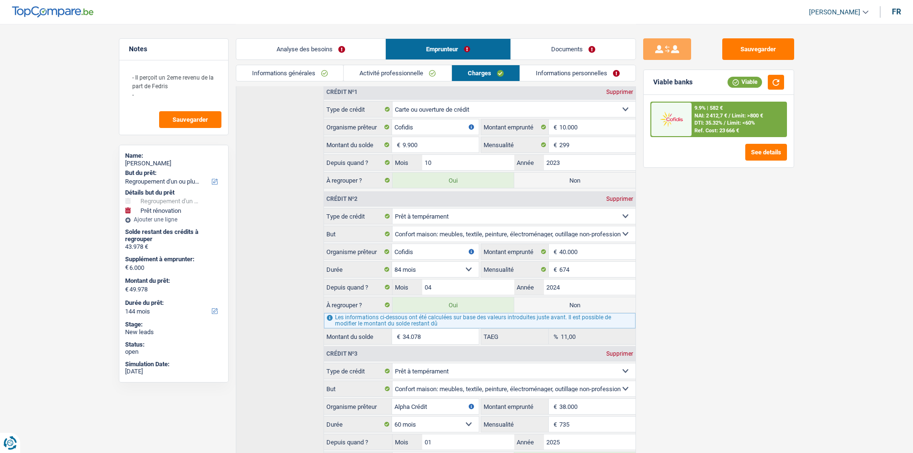
click at [579, 70] on link "Informations personnelles" at bounding box center [578, 73] width 116 height 16
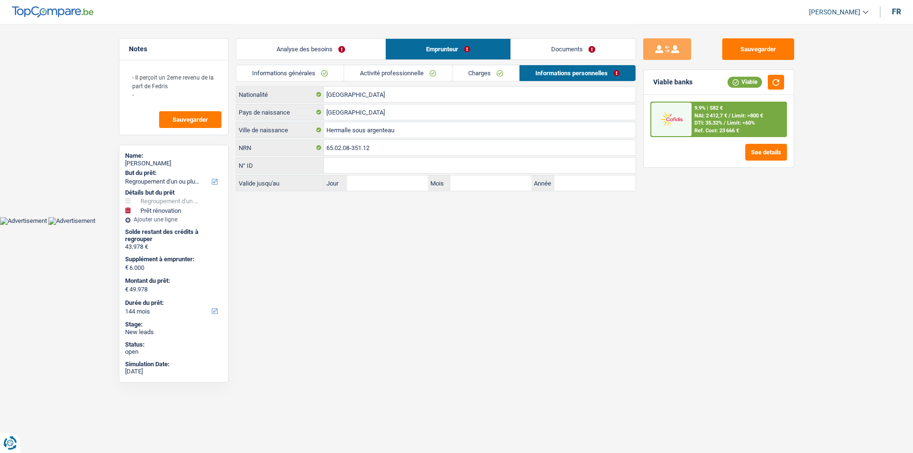
scroll to position [0, 0]
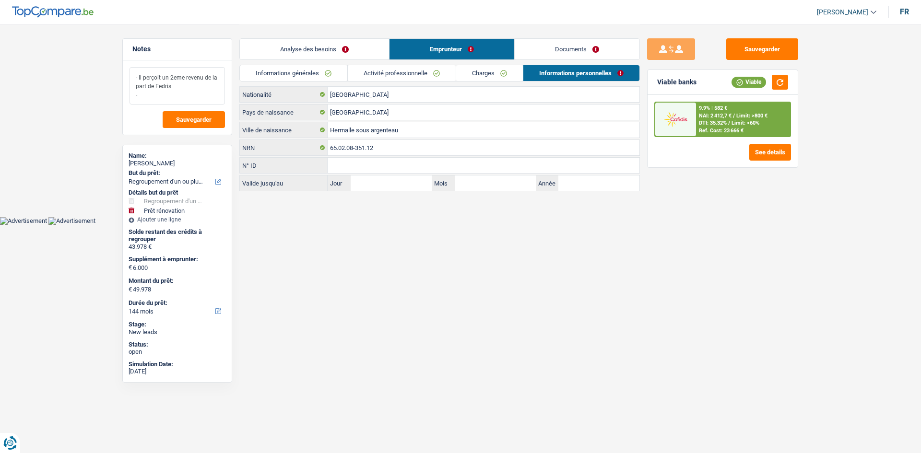
click at [153, 92] on textarea "- Il perçoit un 2eme revenu de la part de Fedris -" at bounding box center [176, 85] width 95 height 37
click at [355, 46] on link "Analyse des besoins" at bounding box center [314, 49] width 149 height 21
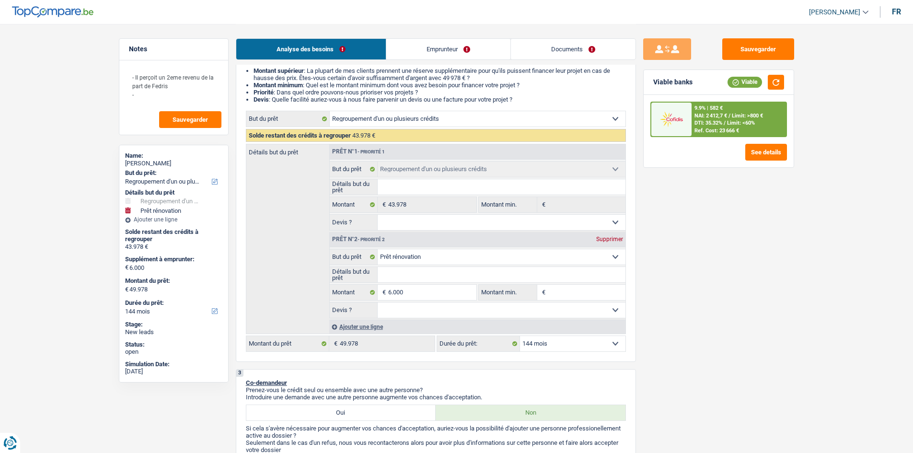
scroll to position [96, 0]
click at [470, 250] on fieldset "Confort maison: meubles, textile, peinture, électroménager, outillage non-profe…" at bounding box center [478, 258] width 296 height 16
click at [453, 259] on select "Confort maison: meubles, textile, peinture, électroménager, outillage non-profe…" at bounding box center [502, 257] width 248 height 15
select select "houseOrGarden"
click at [378, 250] on select "Confort maison: meubles, textile, peinture, électroménager, outillage non-profe…" at bounding box center [502, 257] width 248 height 15
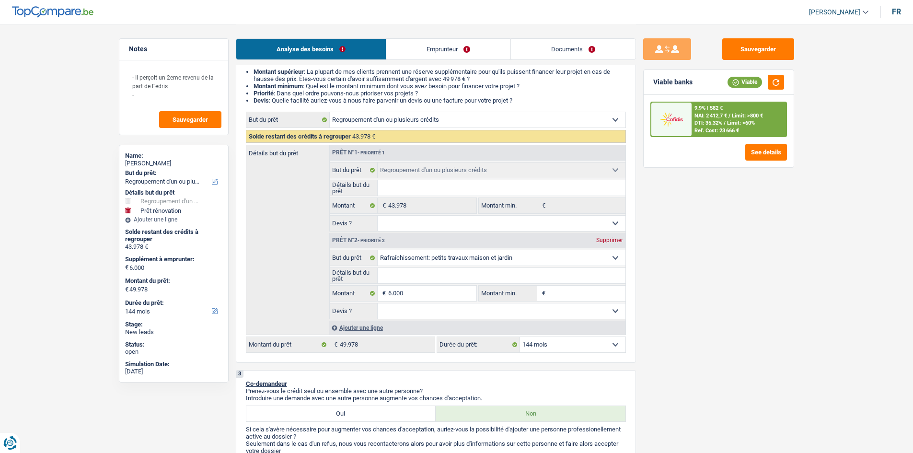
select select "houseOrGarden"
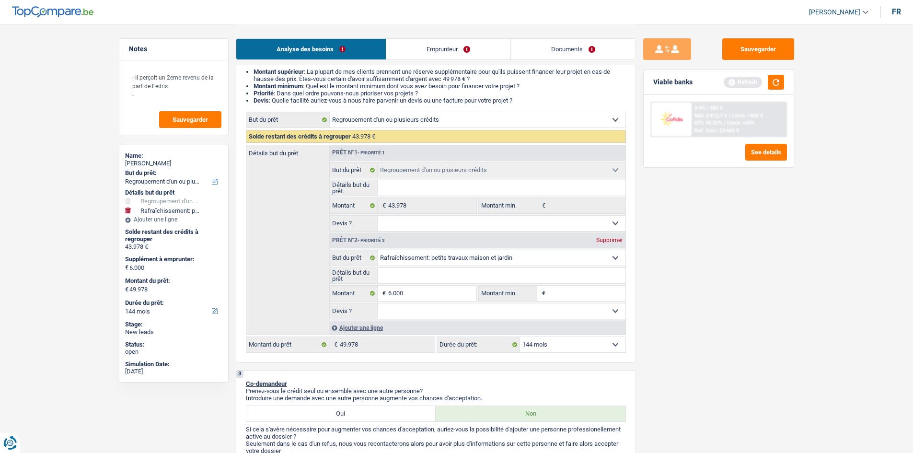
click at [447, 277] on input "Détails but du prêt" at bounding box center [502, 275] width 248 height 15
type input "R"
type input "Re"
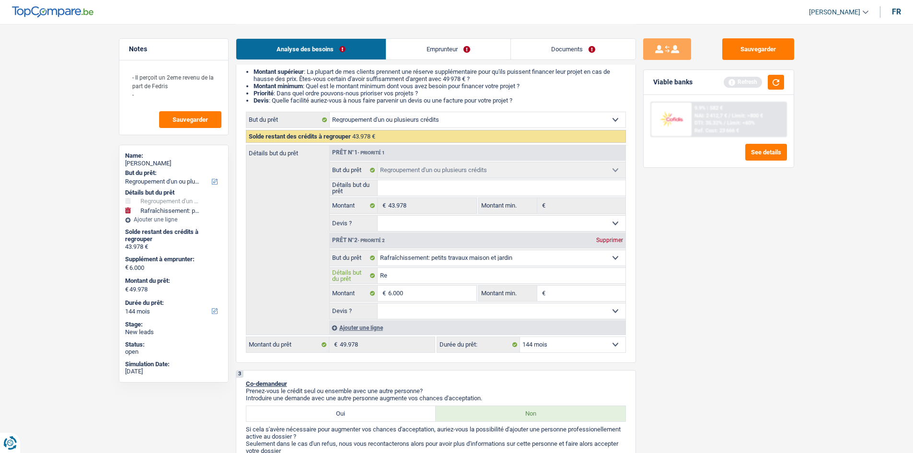
type input "Res"
type input "Rest"
type input "Resta"
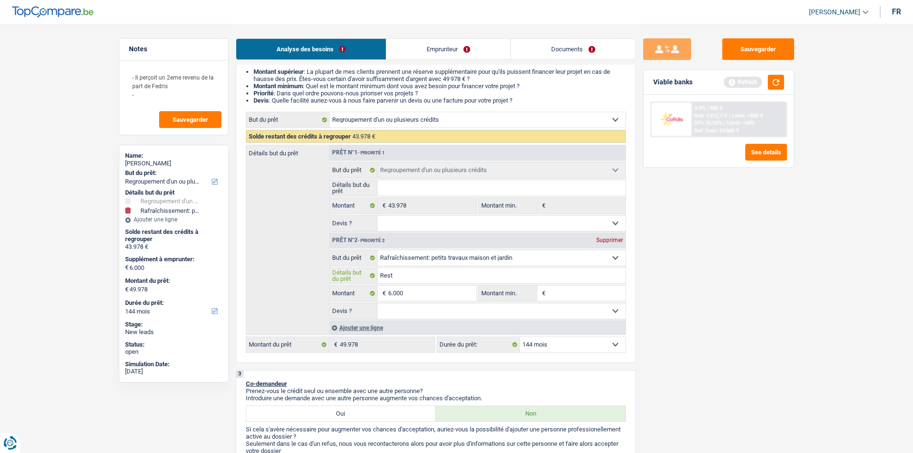
type input "Resta"
type input "Restaur"
type input "Restaura"
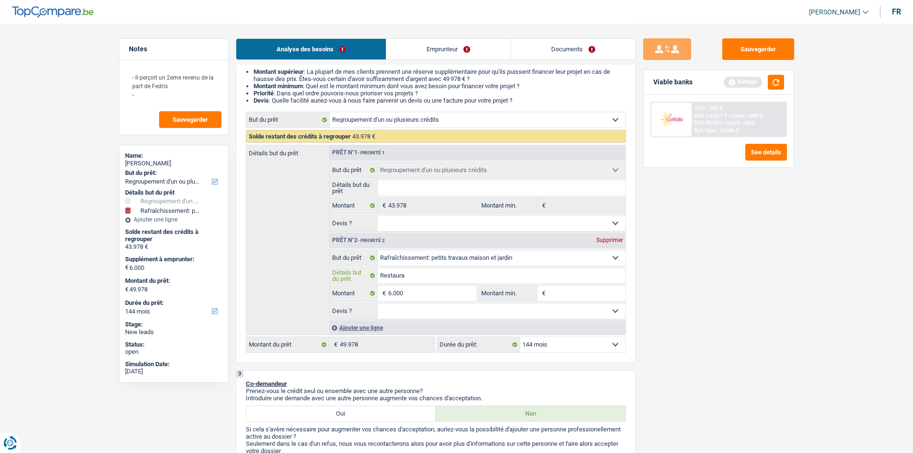
type input "Restaurat"
type input "Restaurati"
type input "Restauratio"
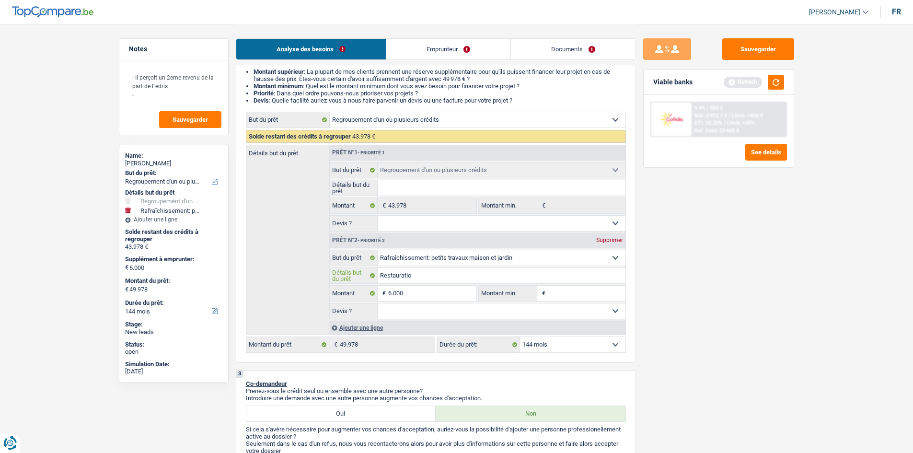
type input "Restauratio"
type input "Restauration"
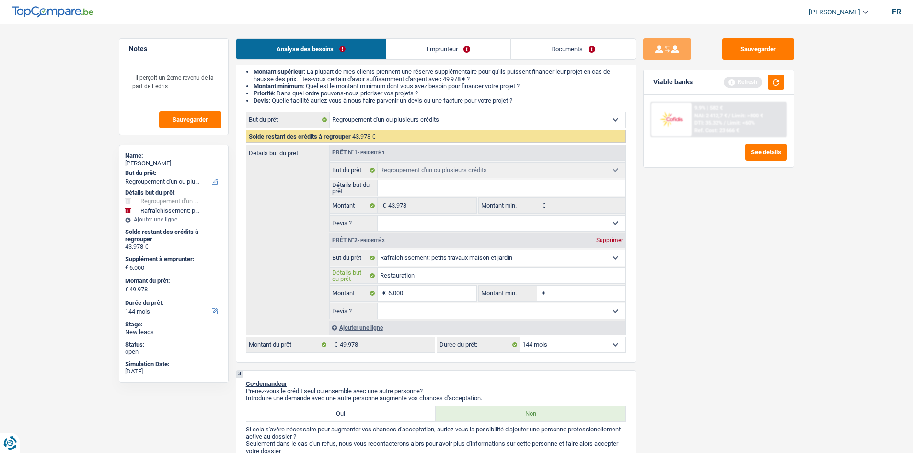
type input "Restauration d"
type input "Restauration de"
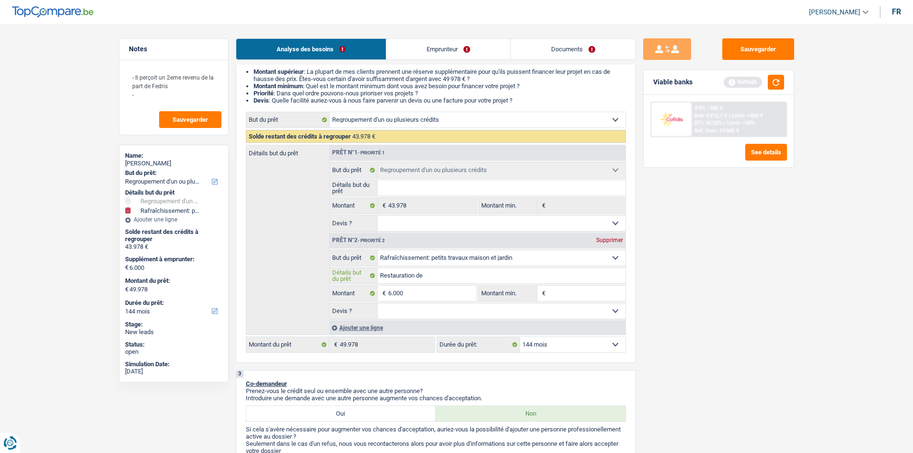
type input "Restauration de"
type input "Restauration de l"
type input "Restauration de la"
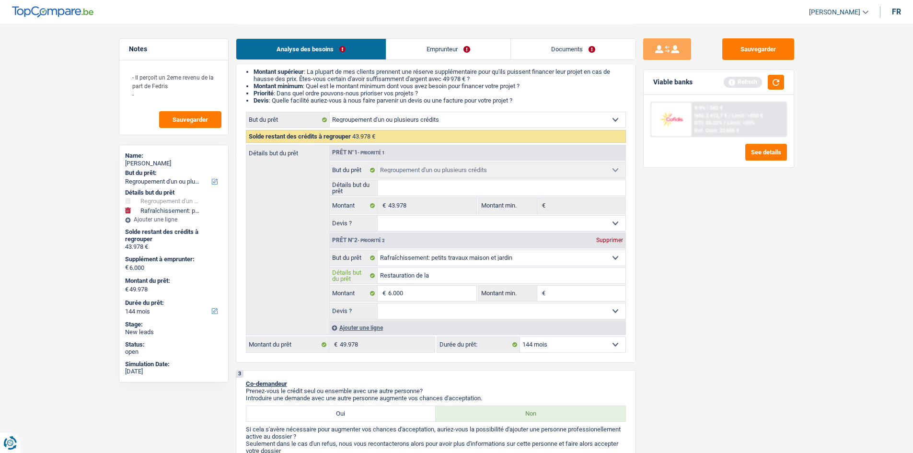
type input "Restauration de la"
type input "Restauration de la S"
type input "Restauration de la SD"
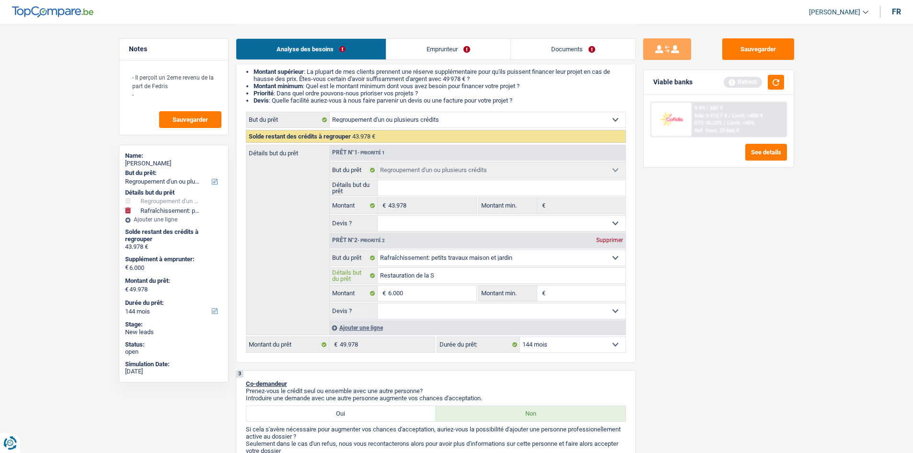
type input "Restauration de la SD"
type input "Restauration de la SDB"
click at [438, 309] on select "Oui Non Non répondu Sélectionner une option" at bounding box center [502, 311] width 248 height 15
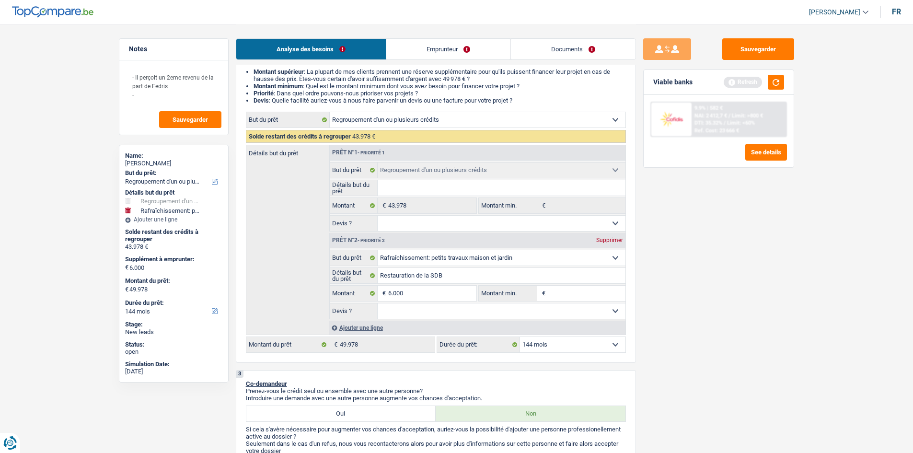
select select "false"
click at [378, 304] on select "Oui Non Non répondu Sélectionner une option" at bounding box center [502, 311] width 248 height 15
select select "false"
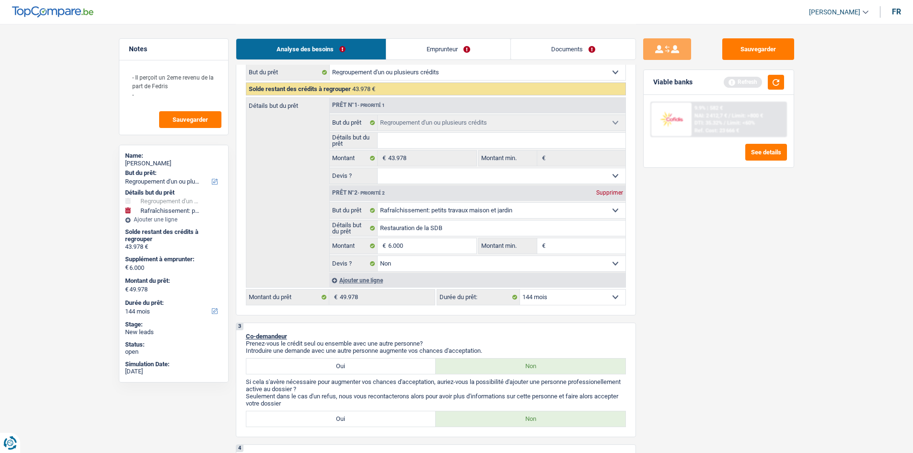
scroll to position [144, 0]
click at [565, 293] on select "12 mois 18 mois 24 mois 30 mois 36 mois 42 mois 48 mois 60 mois 72 mois 84 mois…" at bounding box center [572, 296] width 105 height 15
select select "84"
click at [520, 289] on select "12 mois 18 mois 24 mois 30 mois 36 mois 42 mois 48 mois 60 mois 72 mois 84 mois…" at bounding box center [572, 296] width 105 height 15
select select "84"
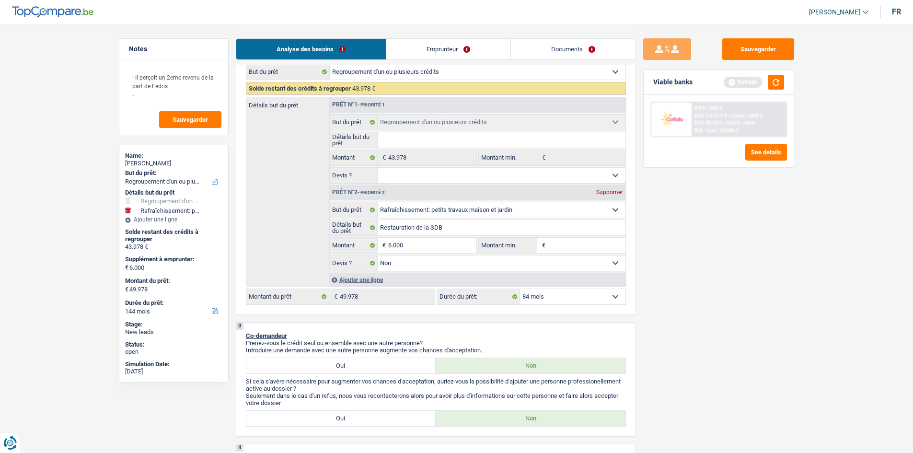
select select "84"
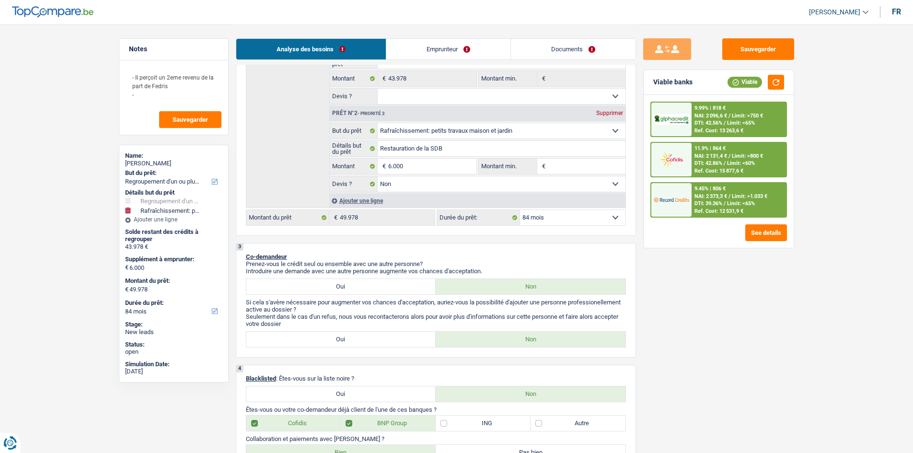
scroll to position [240, 0]
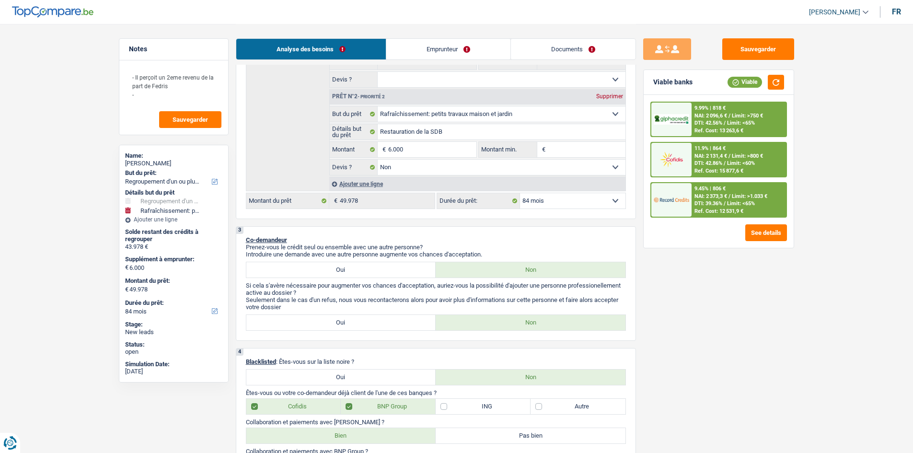
click at [565, 204] on select "12 mois 18 mois 24 mois 30 mois 36 mois 42 mois 48 mois 60 mois 72 mois 84 mois…" at bounding box center [572, 200] width 105 height 15
select select "72"
click at [520, 193] on select "12 mois 18 mois 24 mois 30 mois 36 mois 42 mois 48 mois 60 mois 72 mois 84 mois…" at bounding box center [572, 200] width 105 height 15
select select "72"
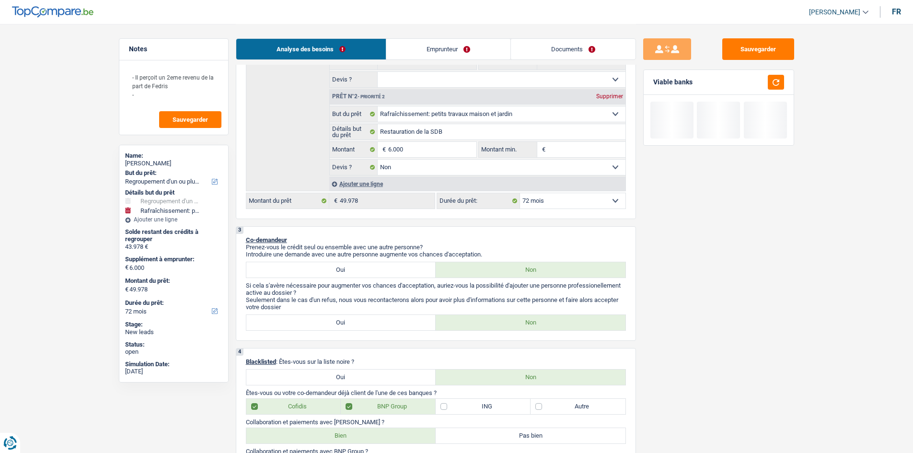
click at [561, 202] on select "12 mois 18 mois 24 mois 30 mois 36 mois 42 mois 48 mois 60 mois 72 mois 84 mois…" at bounding box center [572, 200] width 105 height 15
select select "84"
click at [520, 193] on select "12 mois 18 mois 24 mois 30 mois 36 mois 42 mois 48 mois 60 mois 72 mois 84 mois…" at bounding box center [572, 200] width 105 height 15
select select "84"
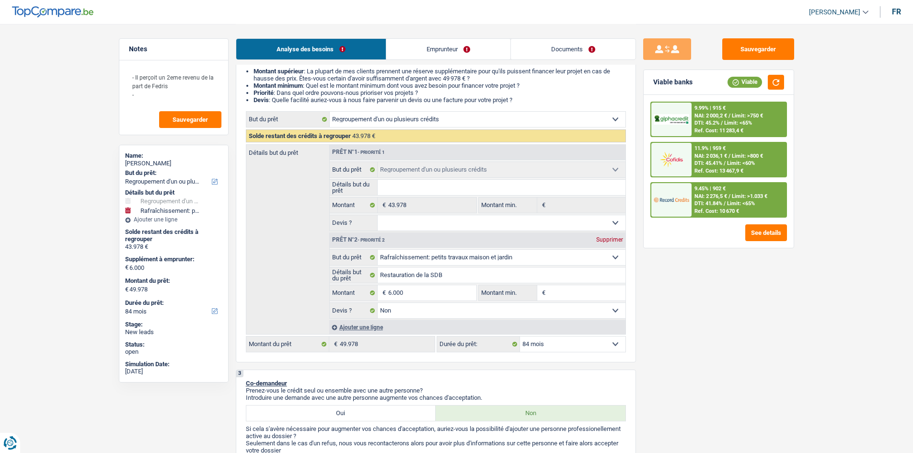
scroll to position [96, 0]
click at [725, 194] on span "NAI: 2 276,5 €" at bounding box center [711, 196] width 33 height 6
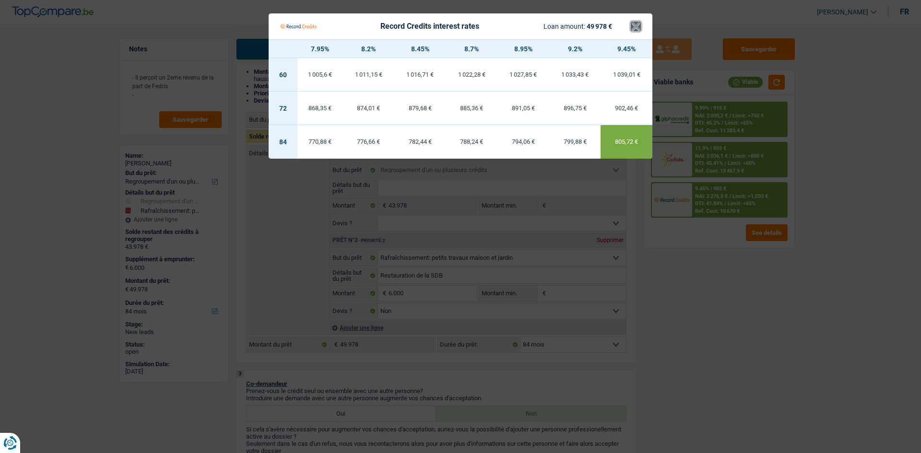
click at [637, 24] on button "×" at bounding box center [636, 27] width 10 height 10
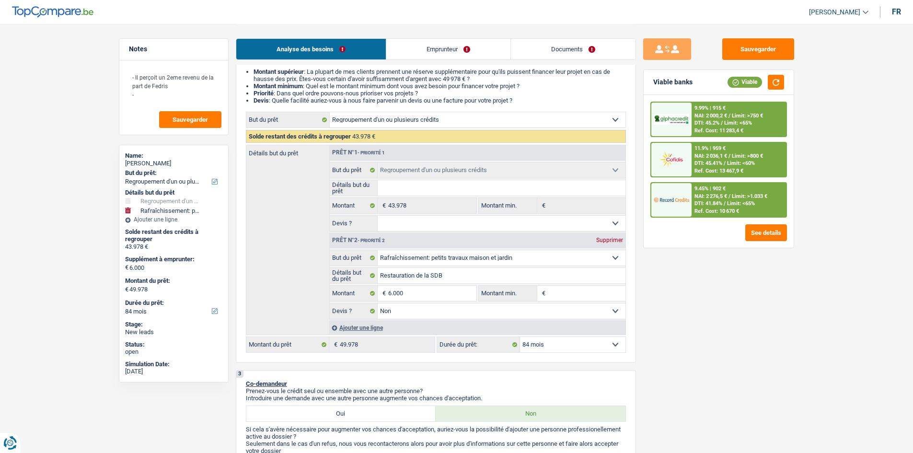
click at [736, 120] on span "Limit: <65%" at bounding box center [739, 123] width 28 height 6
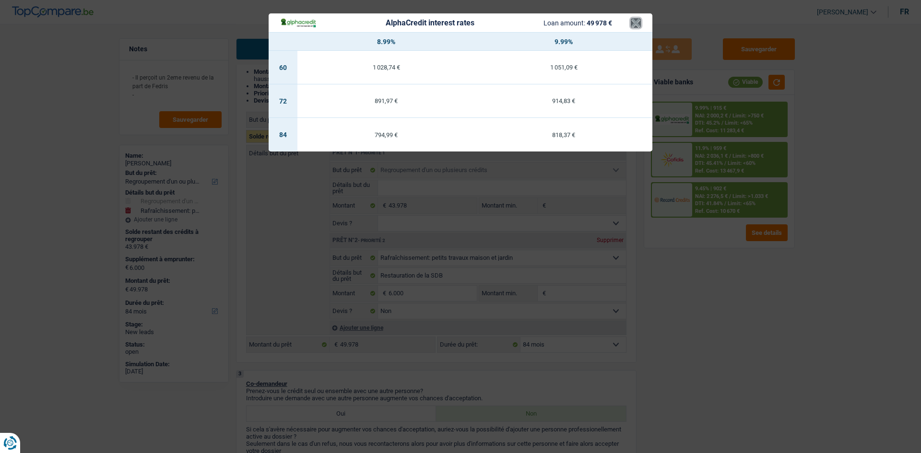
click at [637, 20] on button "×" at bounding box center [636, 23] width 10 height 10
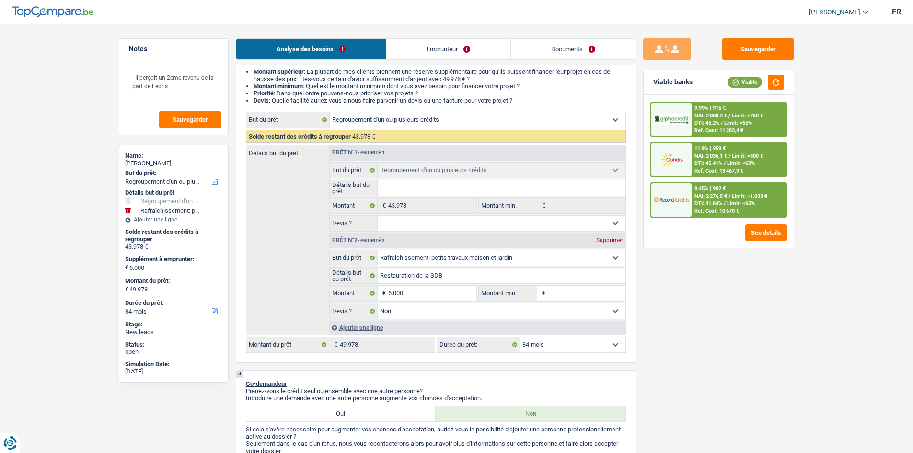
click at [730, 158] on span "/" at bounding box center [730, 156] width 2 height 6
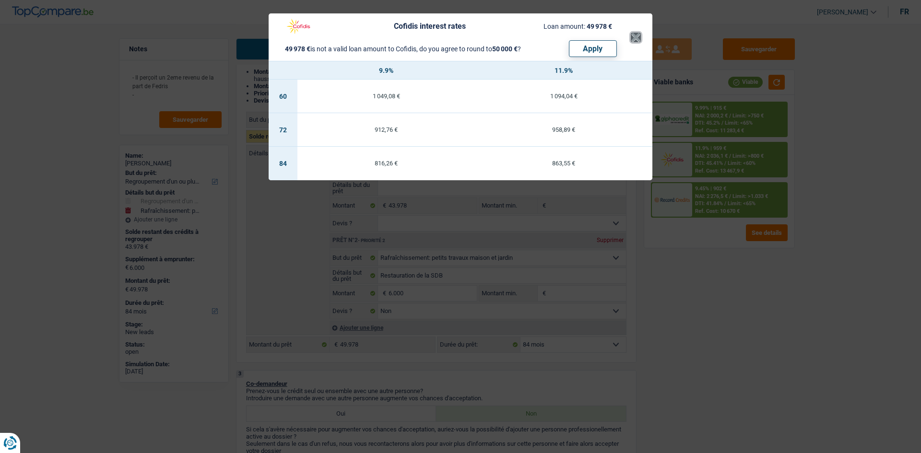
click at [632, 38] on button "×" at bounding box center [636, 38] width 10 height 10
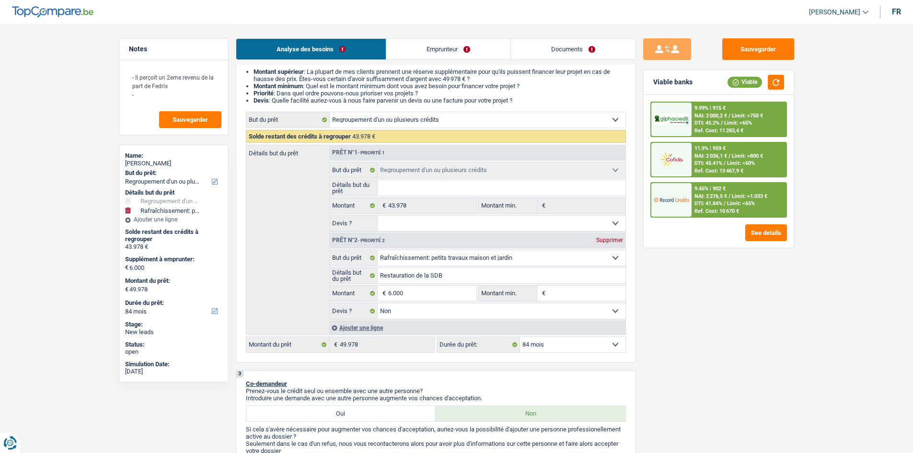
click at [736, 199] on span "Limit: >1.033 €" at bounding box center [749, 196] width 35 height 6
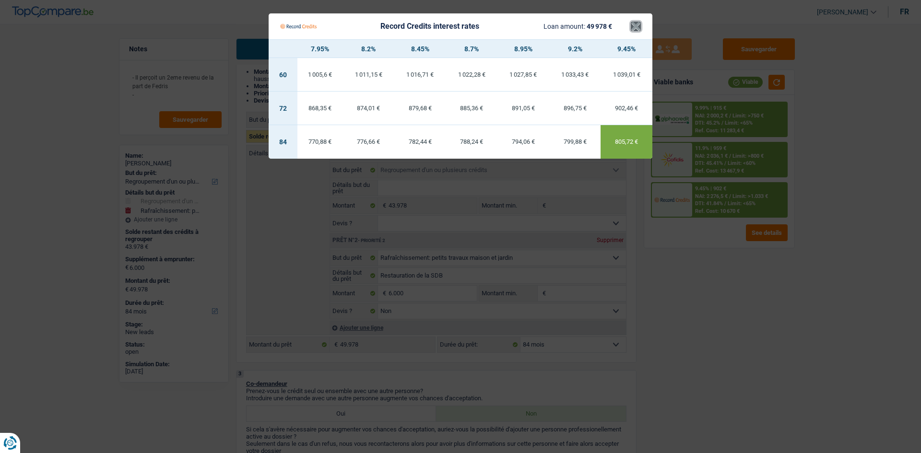
drag, startPoint x: 635, startPoint y: 26, endPoint x: 669, endPoint y: 63, distance: 50.6
click at [636, 26] on button "×" at bounding box center [636, 27] width 10 height 10
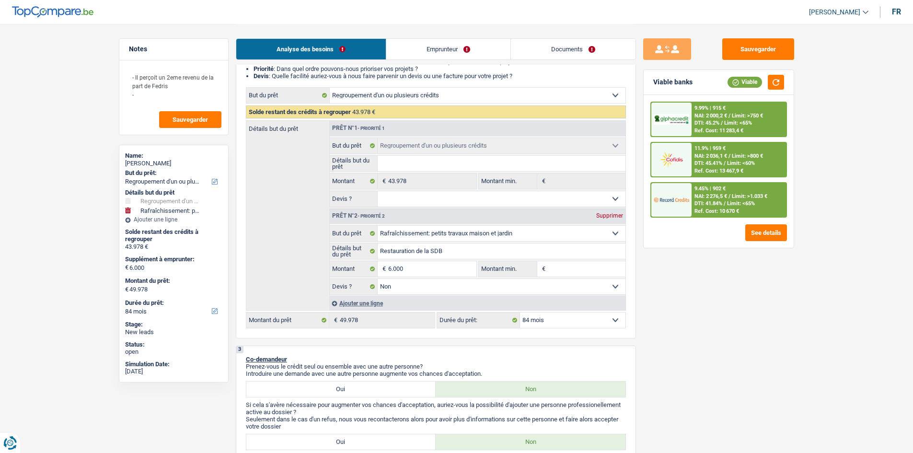
scroll to position [144, 0]
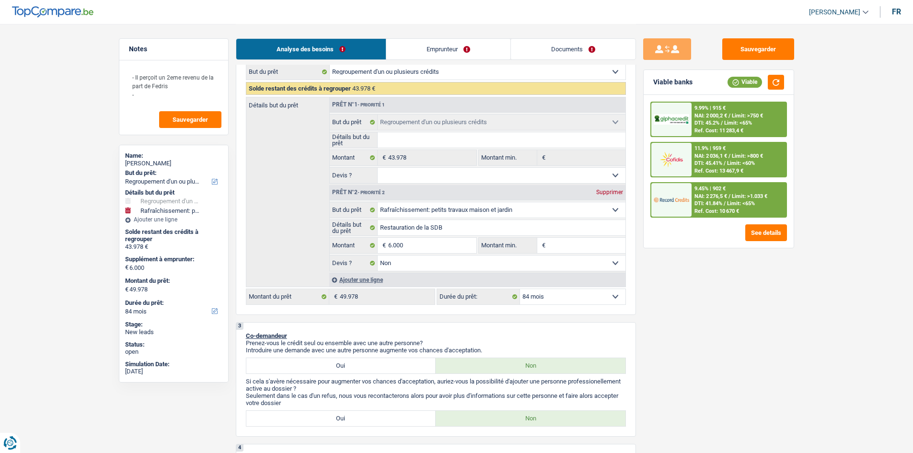
click at [589, 299] on select "12 mois 18 mois 24 mois 30 mois 36 mois 42 mois 48 mois 60 mois 72 mois 84 mois…" at bounding box center [572, 296] width 105 height 15
click at [725, 331] on div "Sauvegarder Viable banks Viable 9.99% | 915 € NAI: 2 000,2 € / Limit: >750 € DT…" at bounding box center [718, 237] width 165 height 399
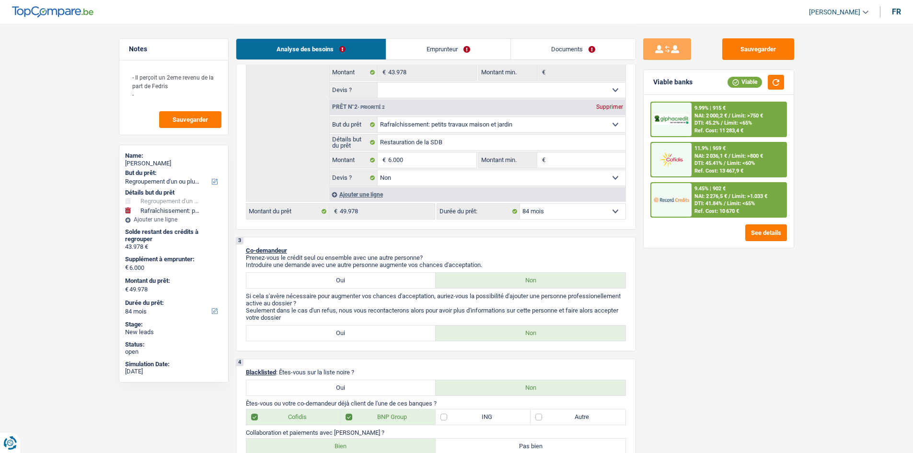
scroll to position [96, 0]
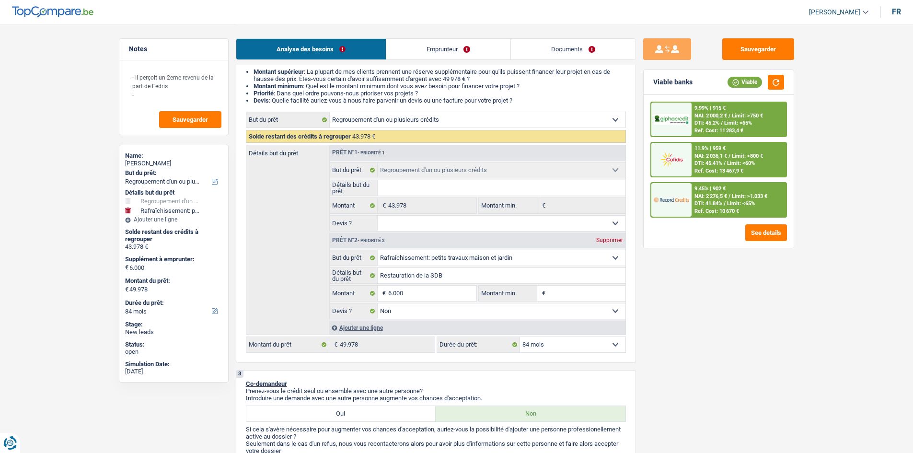
click at [421, 37] on div "Analyse des besoins Emprunteur Documents" at bounding box center [436, 44] width 400 height 41
click at [429, 46] on link "Emprunteur" at bounding box center [448, 49] width 124 height 21
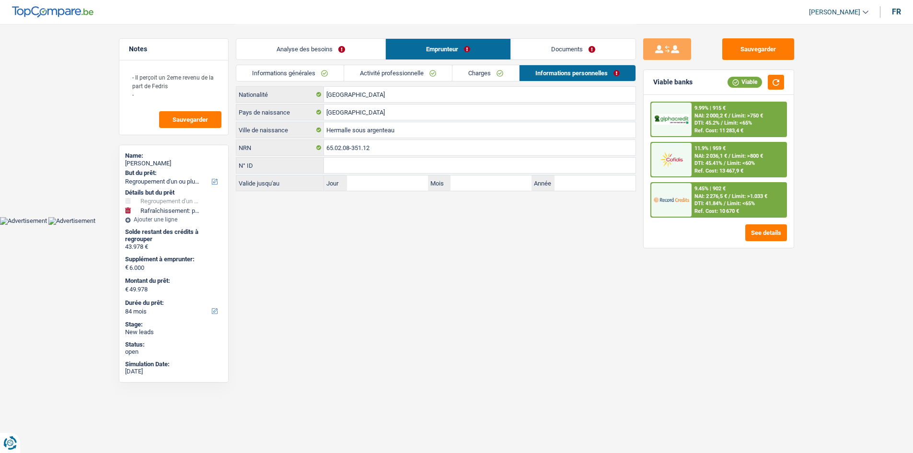
scroll to position [0, 0]
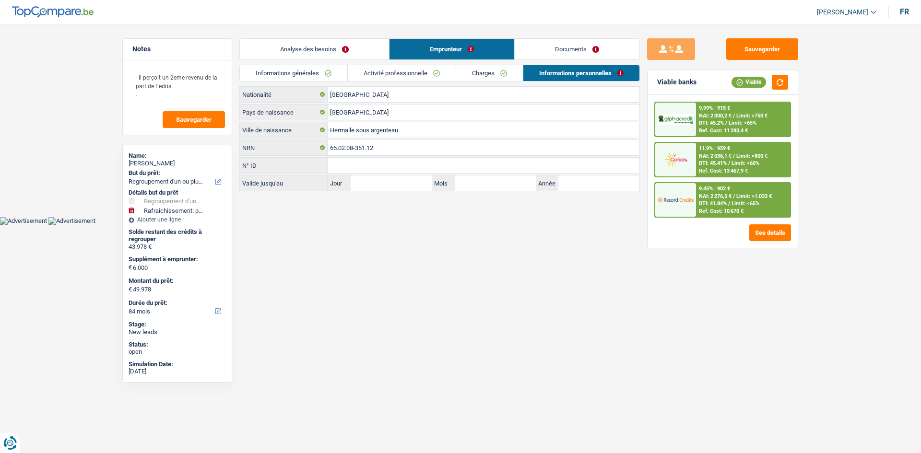
click at [419, 75] on link "Activité professionnelle" at bounding box center [402, 73] width 108 height 16
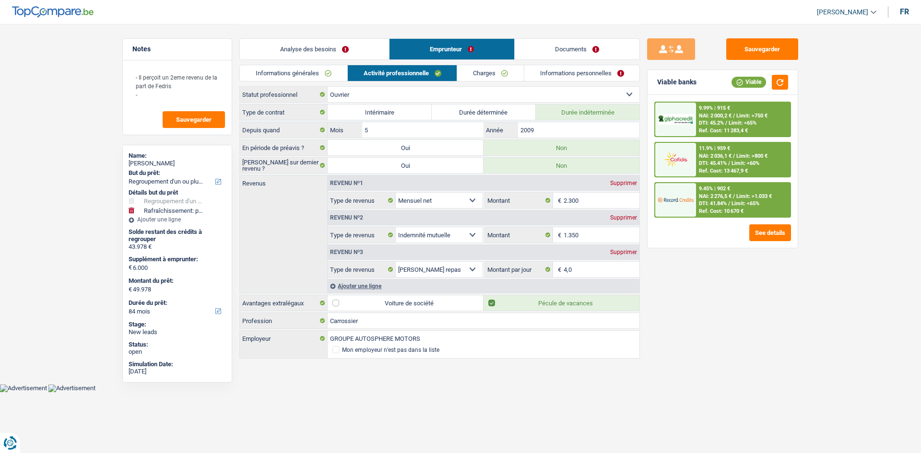
click at [492, 76] on link "Charges" at bounding box center [490, 73] width 67 height 16
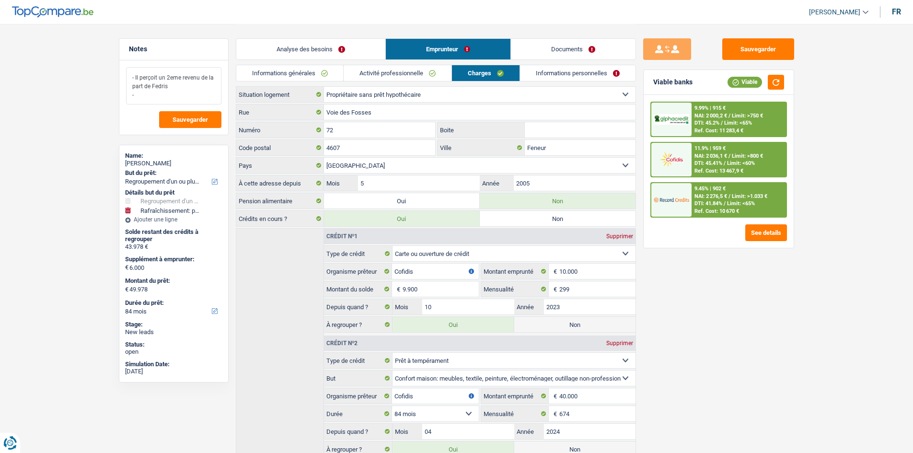
click at [164, 94] on textarea "- Il perçoit un 2eme revenu de la part de Fedris -" at bounding box center [173, 85] width 95 height 37
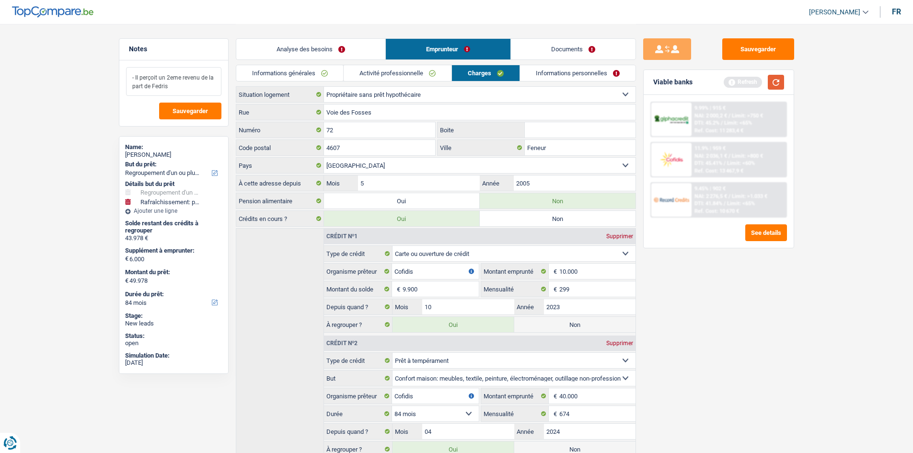
type textarea "- Il perçoit un 2eme revenu de la part de Fedris"
click at [777, 83] on button "button" at bounding box center [776, 82] width 16 height 15
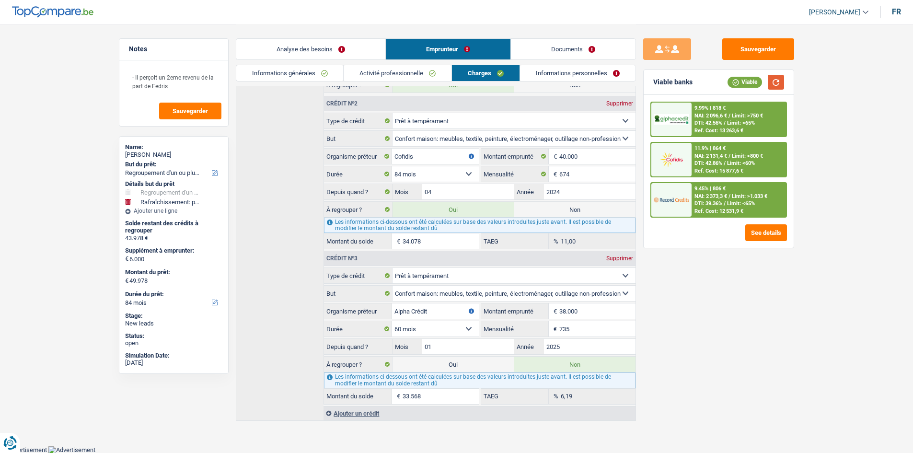
scroll to position [240, 0]
click at [720, 199] on span "NAI: 2 373,3 €" at bounding box center [711, 196] width 33 height 6
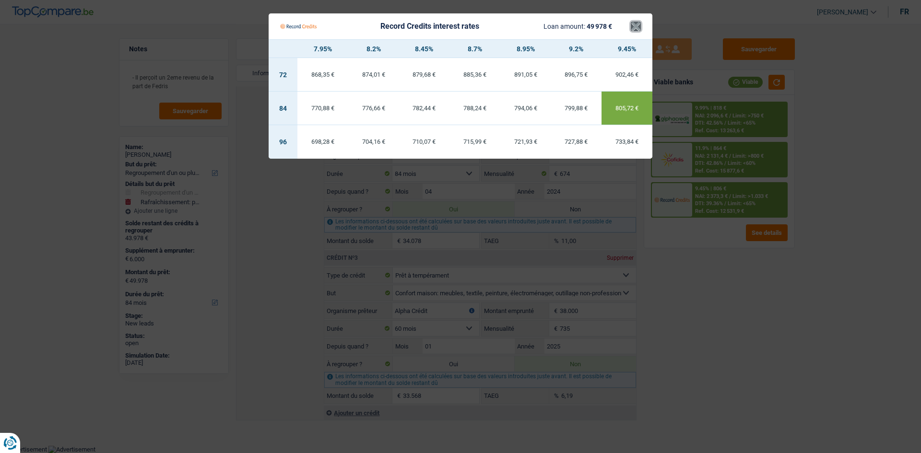
click at [636, 30] on button "×" at bounding box center [636, 27] width 10 height 10
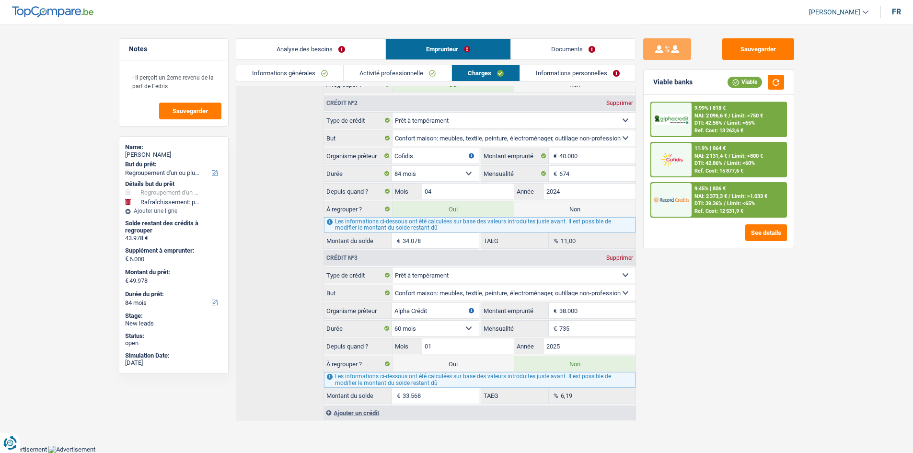
drag, startPoint x: 346, startPoint y: 49, endPoint x: 352, endPoint y: 53, distance: 6.7
click at [346, 49] on link "Analyse des besoins" at bounding box center [310, 49] width 149 height 21
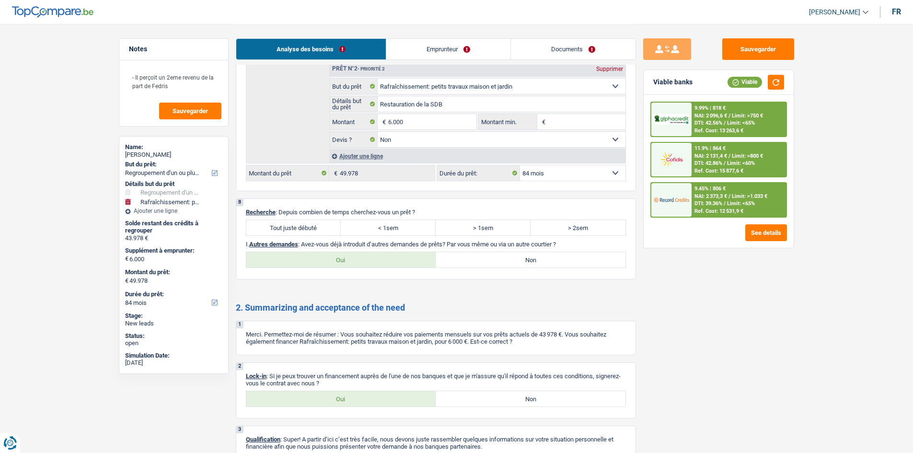
scroll to position [1791, 0]
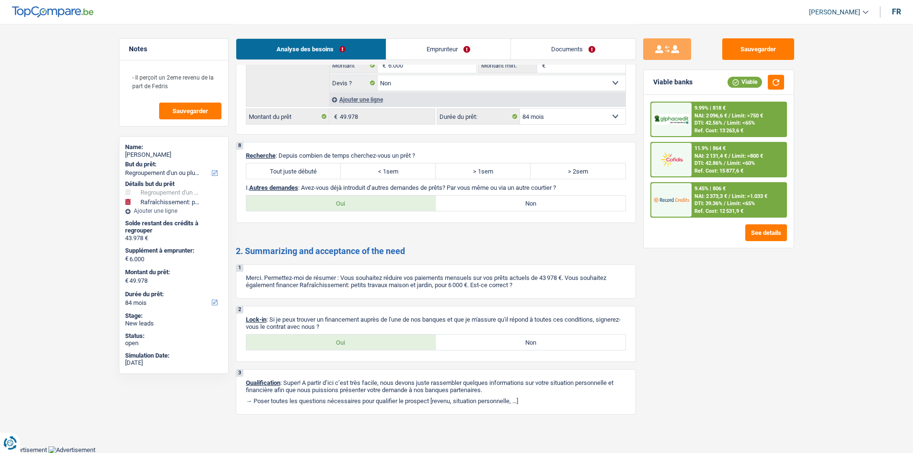
click at [297, 166] on label "Tout juste débuté" at bounding box center [293, 171] width 95 height 15
click at [297, 166] on input "Tout juste débuté" at bounding box center [293, 171] width 95 height 15
radio input "true"
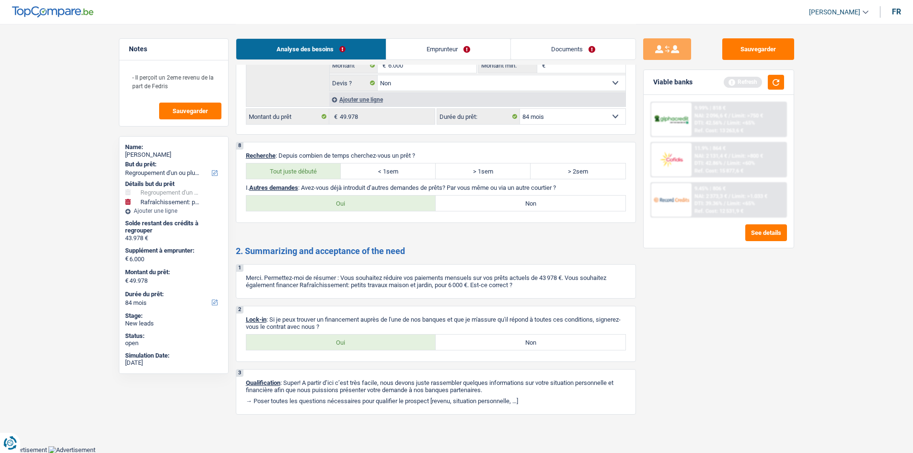
click at [371, 203] on label "Oui" at bounding box center [341, 203] width 190 height 15
click at [371, 203] on input "Oui" at bounding box center [341, 203] width 190 height 15
radio input "true"
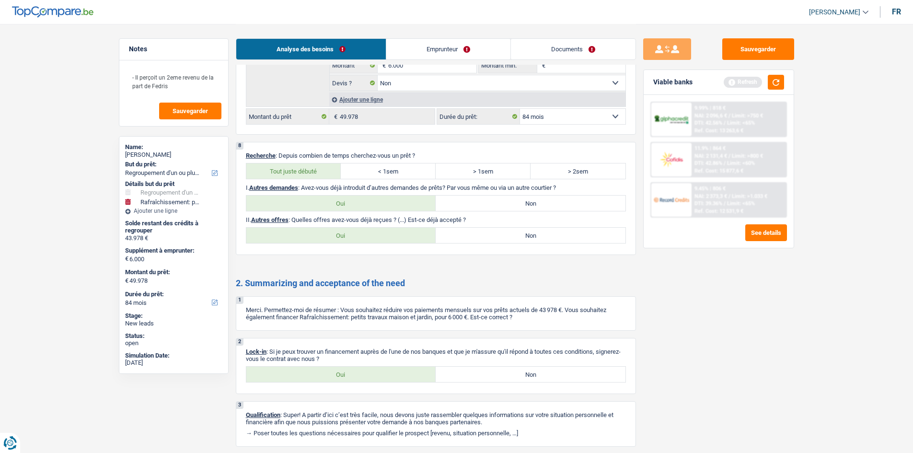
click at [497, 203] on label "Non" at bounding box center [531, 203] width 190 height 15
click at [497, 203] on input "Non" at bounding box center [531, 203] width 190 height 15
radio input "true"
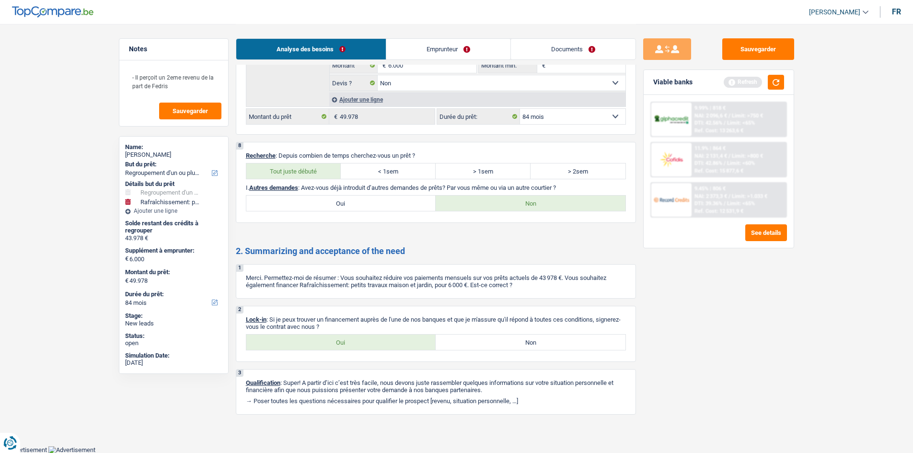
click at [556, 48] on link "Documents" at bounding box center [573, 49] width 125 height 21
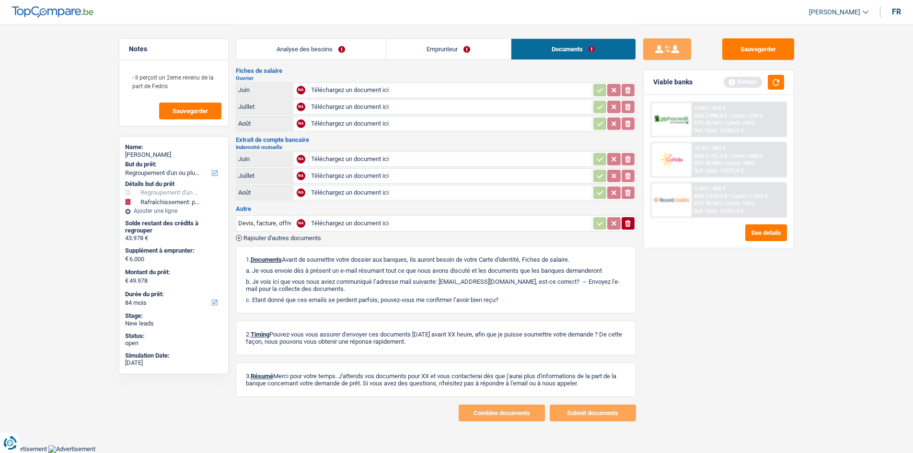
scroll to position [63, 0]
click at [354, 46] on link "Analyse des besoins" at bounding box center [311, 49] width 150 height 21
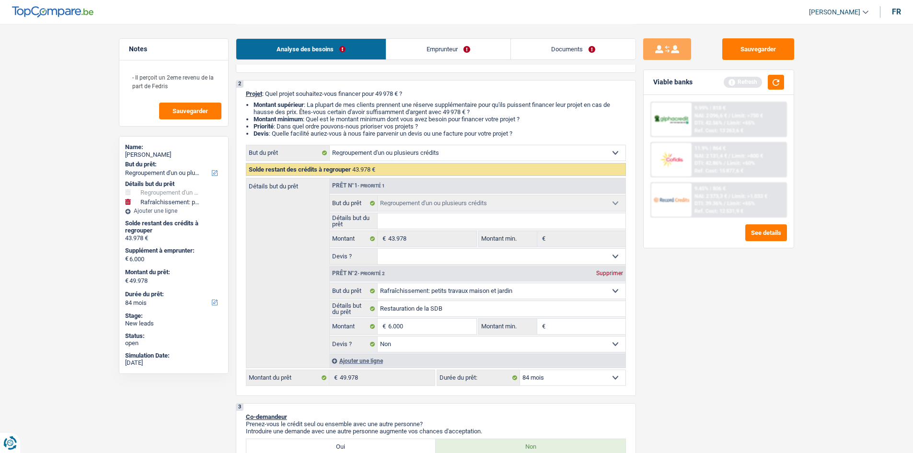
click at [473, 56] on link "Emprunteur" at bounding box center [448, 49] width 124 height 21
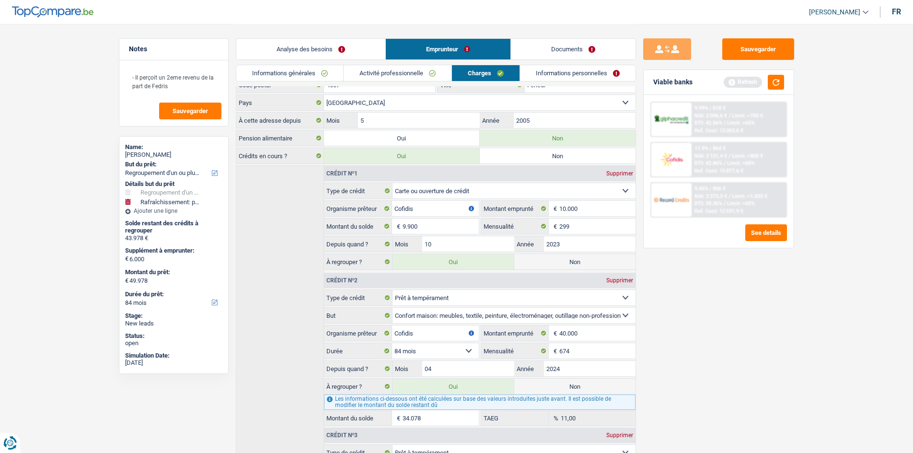
click at [566, 51] on link "Documents" at bounding box center [573, 49] width 125 height 21
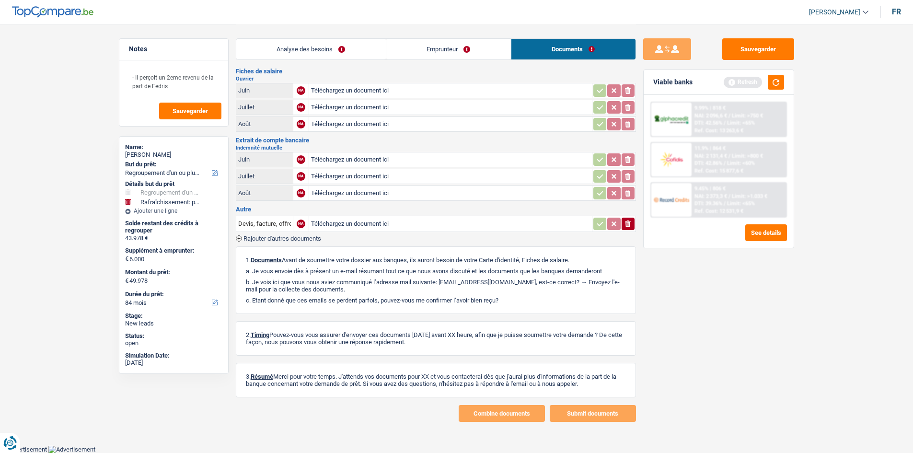
click at [297, 52] on link "Analyse des besoins" at bounding box center [311, 49] width 150 height 21
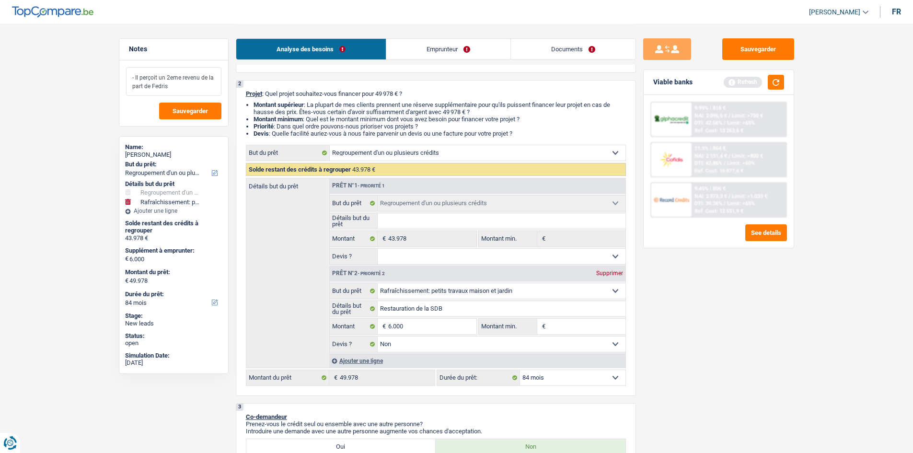
drag, startPoint x: 177, startPoint y: 85, endPoint x: 146, endPoint y: 77, distance: 32.3
click at [131, 76] on textarea "- Il perçoit un 2eme revenu de la part de Fedris" at bounding box center [173, 81] width 95 height 29
click at [206, 108] on span "Sauvegarder" at bounding box center [190, 111] width 35 height 6
click at [769, 79] on button "button" at bounding box center [776, 82] width 16 height 15
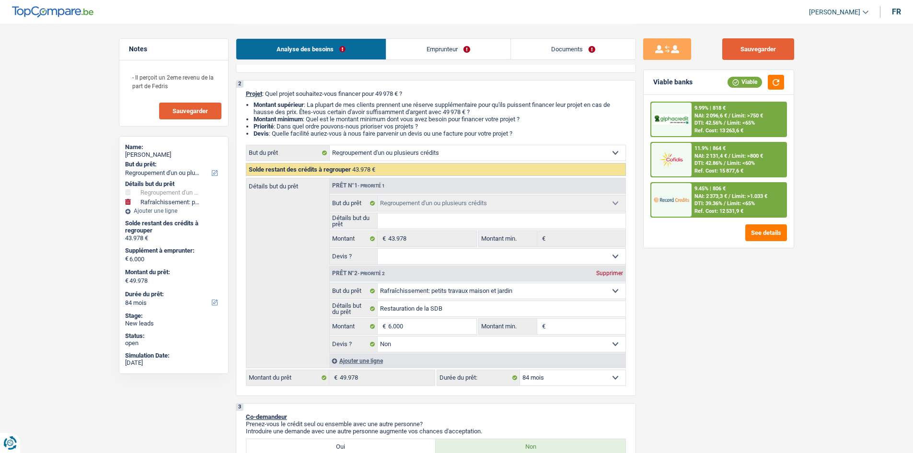
click at [748, 44] on button "Sauvegarder" at bounding box center [759, 49] width 72 height 22
click at [726, 45] on button "Sauvegarder" at bounding box center [759, 49] width 72 height 22
click at [750, 51] on button "Sauvegarder" at bounding box center [759, 49] width 72 height 22
click at [195, 108] on span "Sauvegarder" at bounding box center [190, 111] width 35 height 6
click at [744, 40] on button "Sauvegarder" at bounding box center [759, 49] width 72 height 22
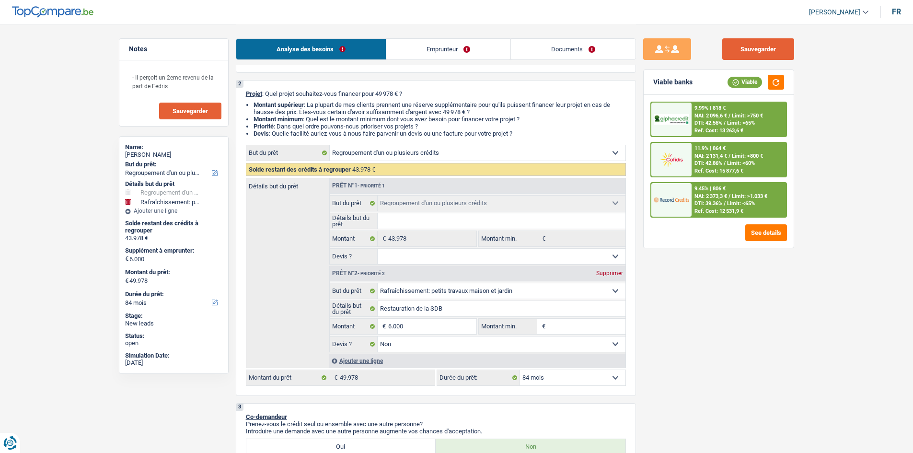
click at [763, 52] on button "Sauvegarder" at bounding box center [759, 49] width 72 height 22
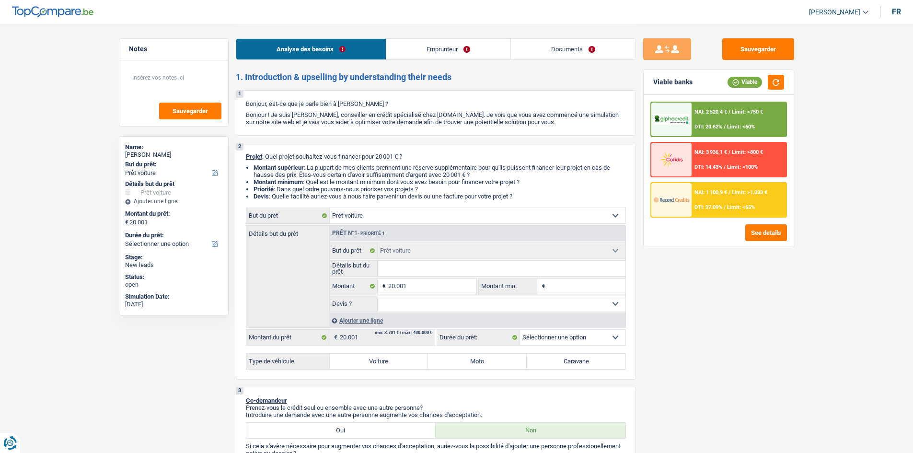
select select "car"
select select "unemployed"
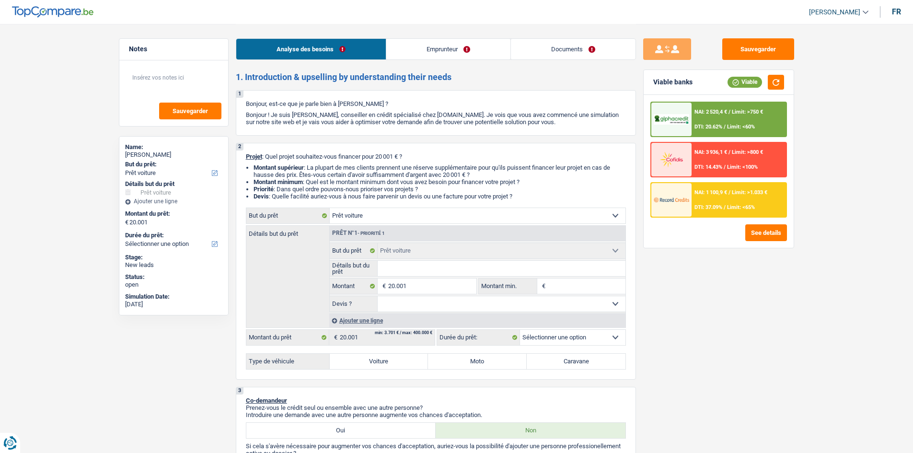
select select "familyAllowances"
select select "unemployment"
select select "ownerWithMortgage"
select select "mortgage"
select select "300"
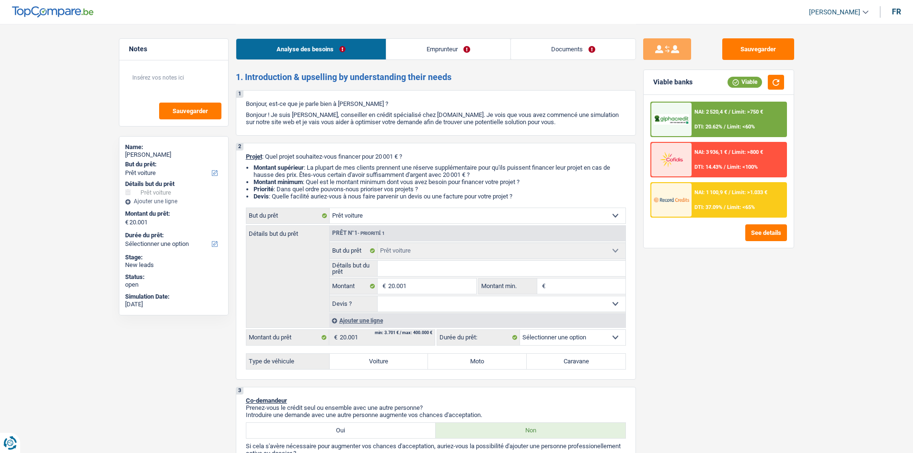
select select "car"
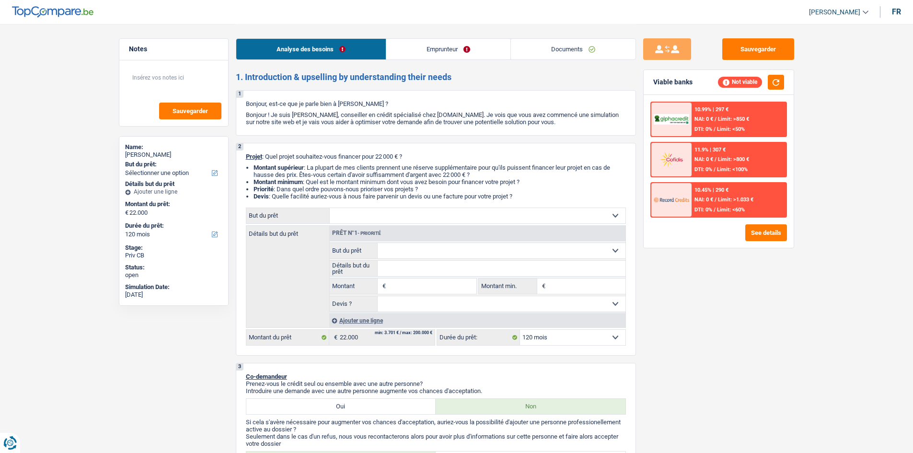
select select "120"
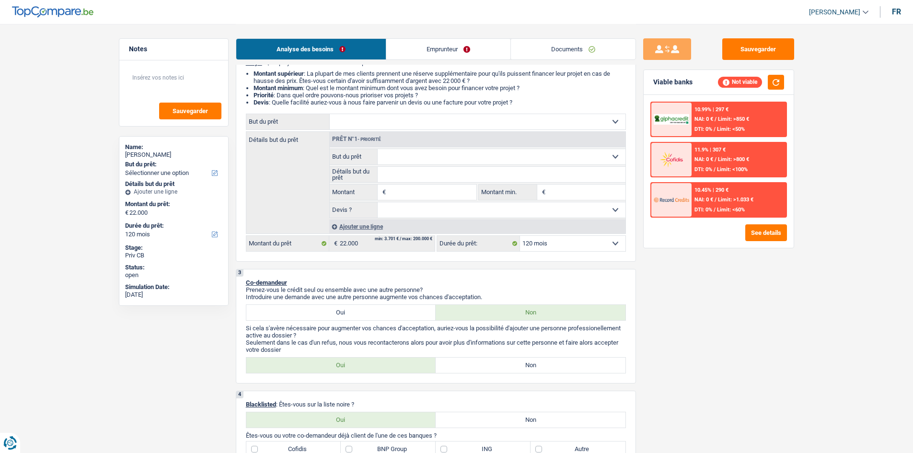
scroll to position [96, 0]
click at [434, 120] on select "Confort maison: meubles, textile, peinture, électroménager, outillage non-profe…" at bounding box center [478, 119] width 296 height 15
click at [295, 193] on div "Détails but du prêt Prêt n°1 - Priorité Confort maison: meubles, textile, peint…" at bounding box center [436, 180] width 380 height 103
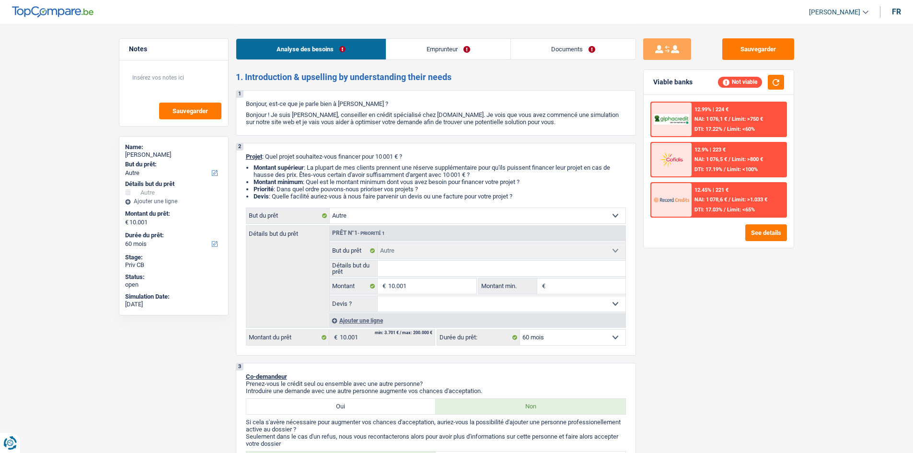
select select "other"
select select "60"
select select "other"
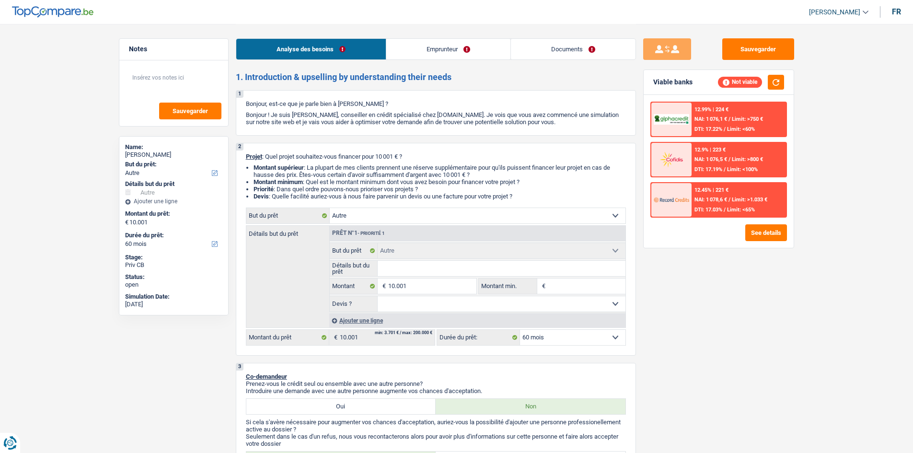
select select "60"
select select "cpasMargin"
select select "socialSecurity"
select select "ownerWithoutMortgage"
select select "other"
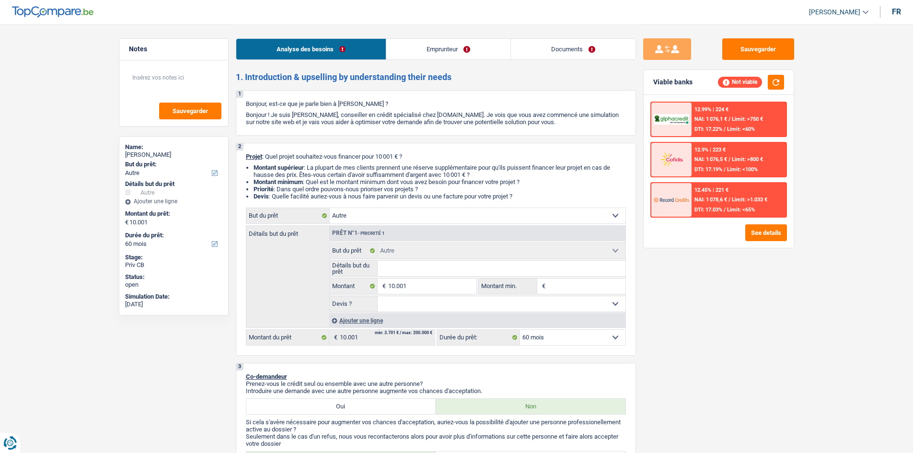
select select "other"
select select "60"
click at [460, 49] on link "Emprunteur" at bounding box center [448, 49] width 124 height 21
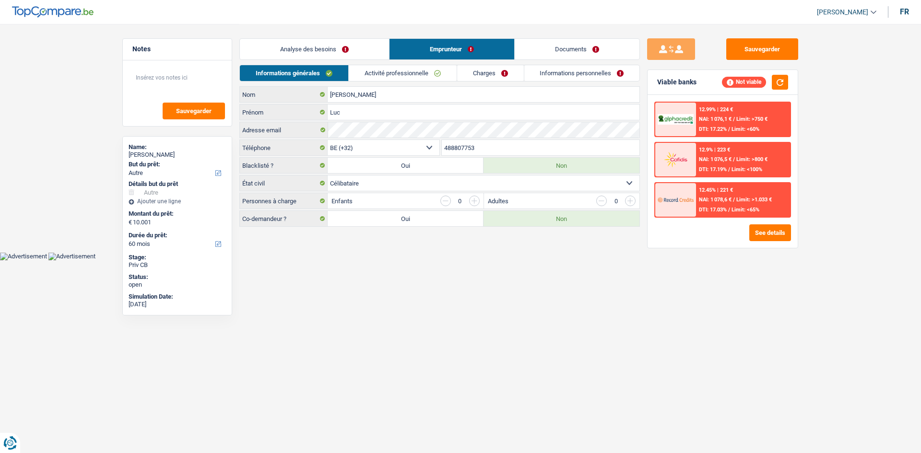
click at [552, 71] on link "Informations personnelles" at bounding box center [582, 73] width 116 height 16
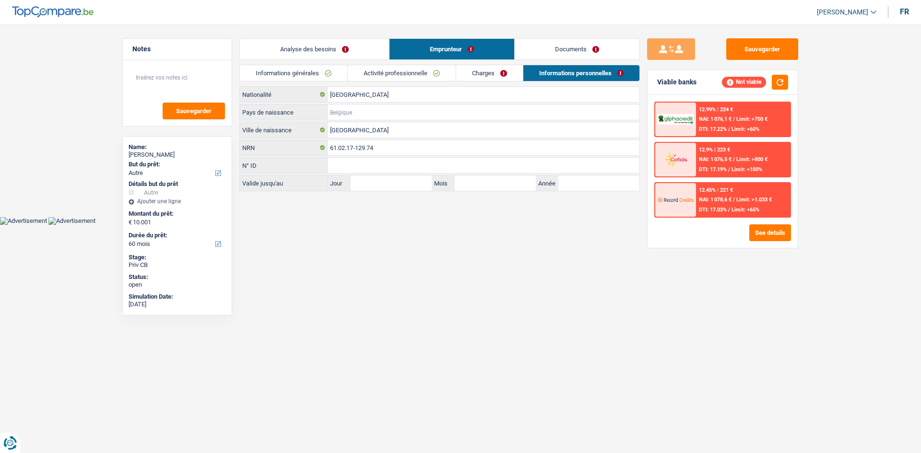
click at [357, 108] on input "Pays de naissance" at bounding box center [483, 112] width 312 height 15
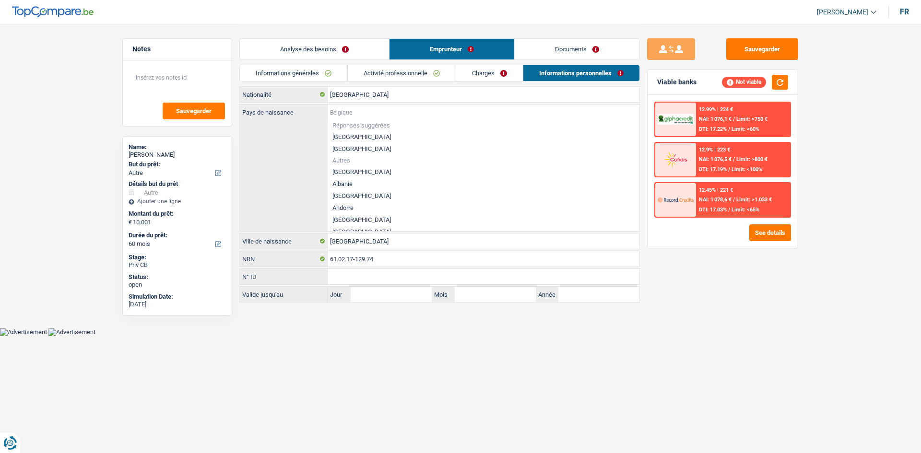
click at [357, 108] on input "Pays de naissance" at bounding box center [483, 112] width 312 height 15
click at [351, 139] on li "[GEOGRAPHIC_DATA]" at bounding box center [483, 137] width 312 height 12
type input "[GEOGRAPHIC_DATA]"
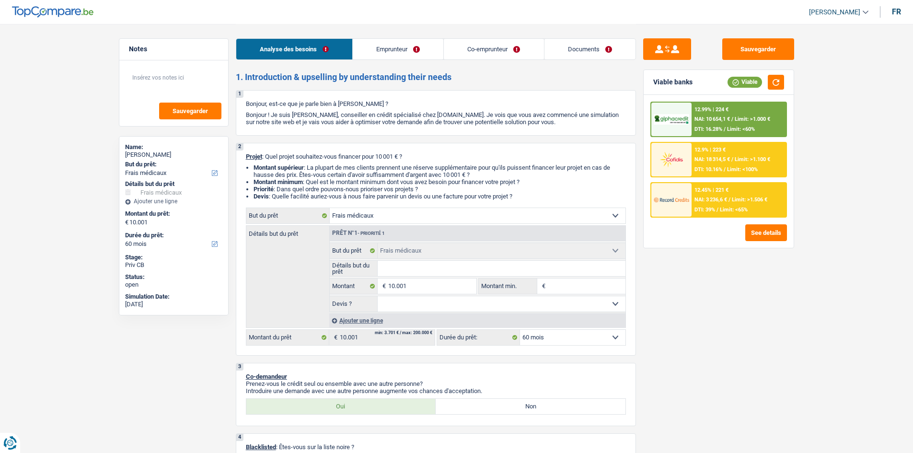
select select "medical"
select select "60"
select select "medical"
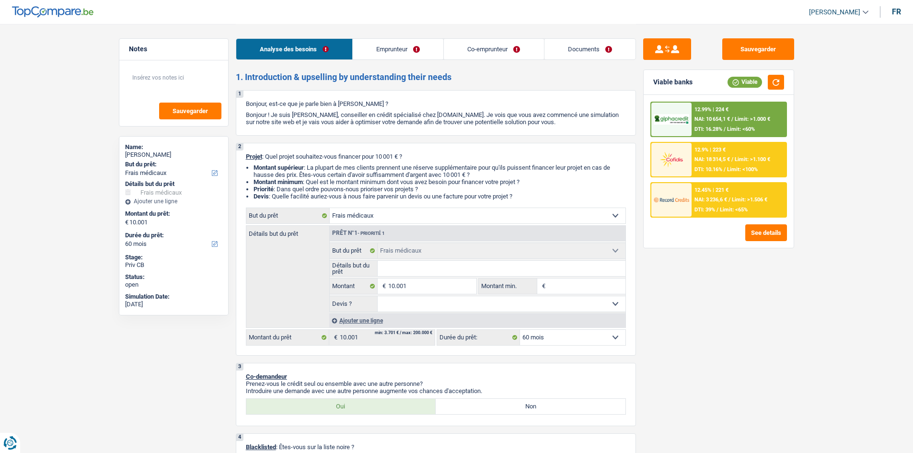
select select "60"
select select "privateEmployee"
select select "familyAllowances"
select select "netSalary"
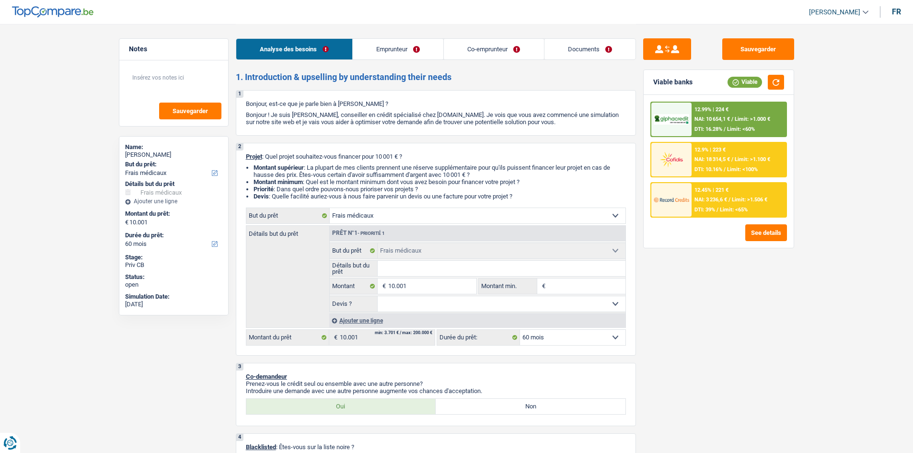
select select "mealVouchers"
select select "alimony"
select select "netSalary"
select select "mealVouchers"
select select "ownerWithMortgage"
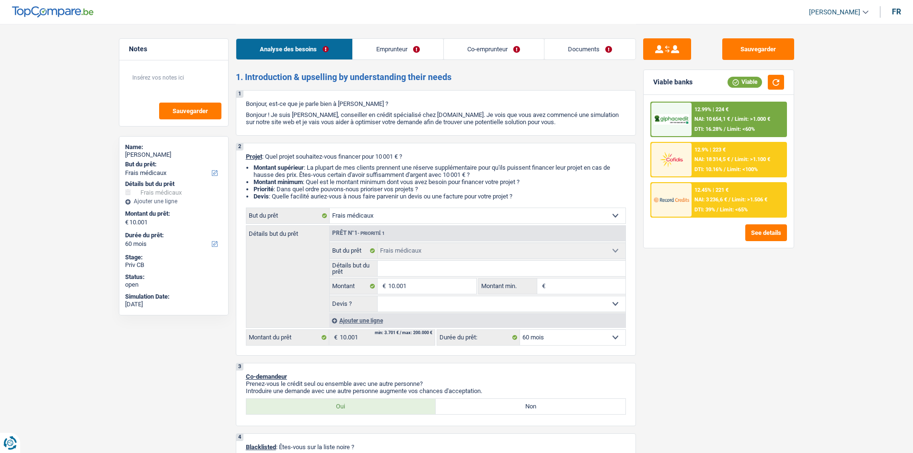
select select "mortgage"
select select "300"
select select "renovationLoan"
select select "120"
select select "carLoan"
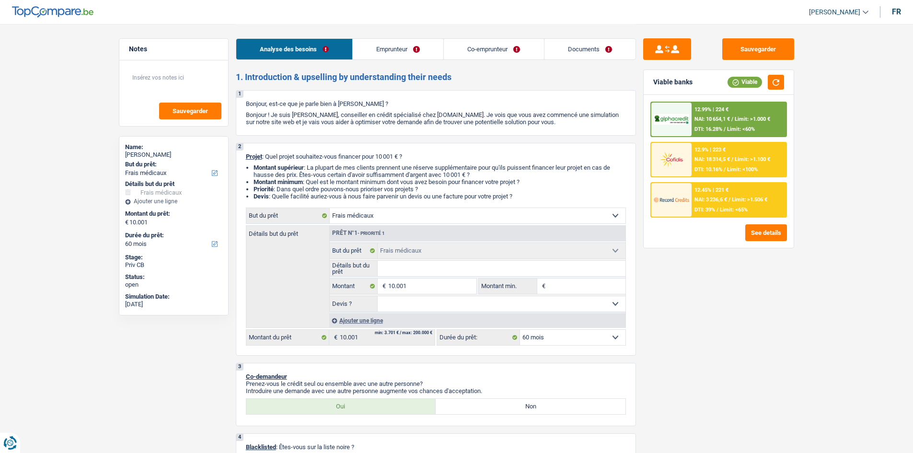
select select "60"
select select "renovationLoan"
select select "84"
select select "medical"
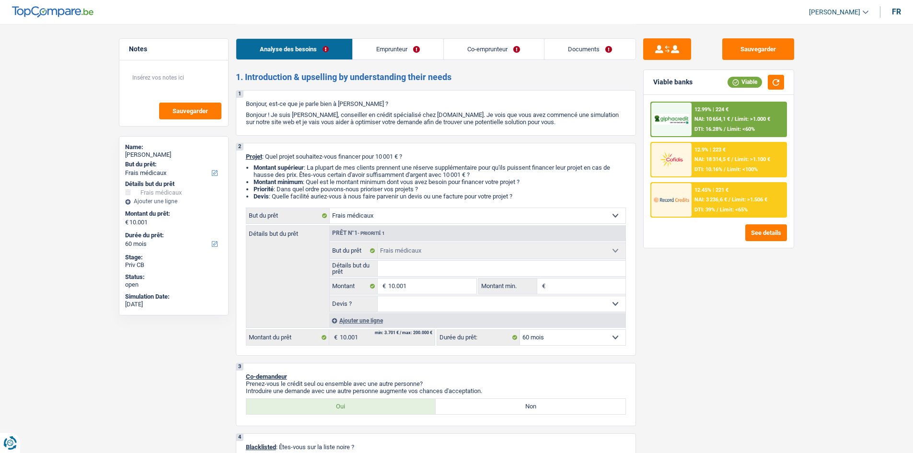
select select "60"
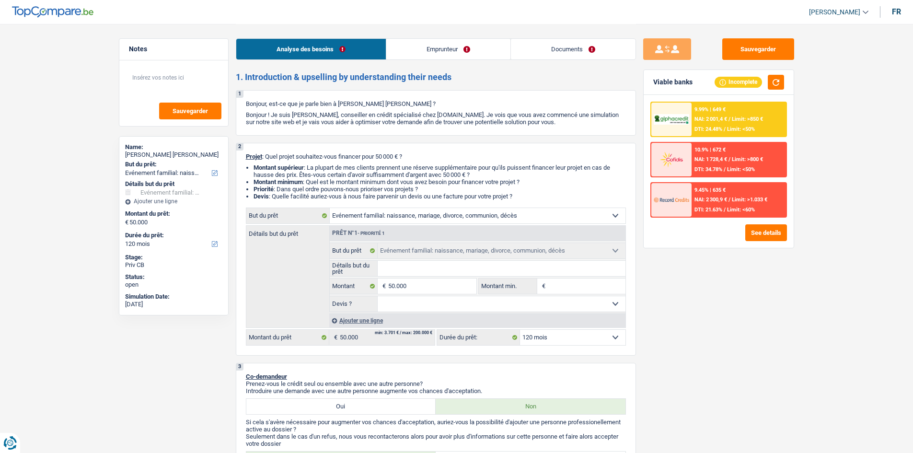
select select "familyEvent"
select select "120"
select select "familyEvent"
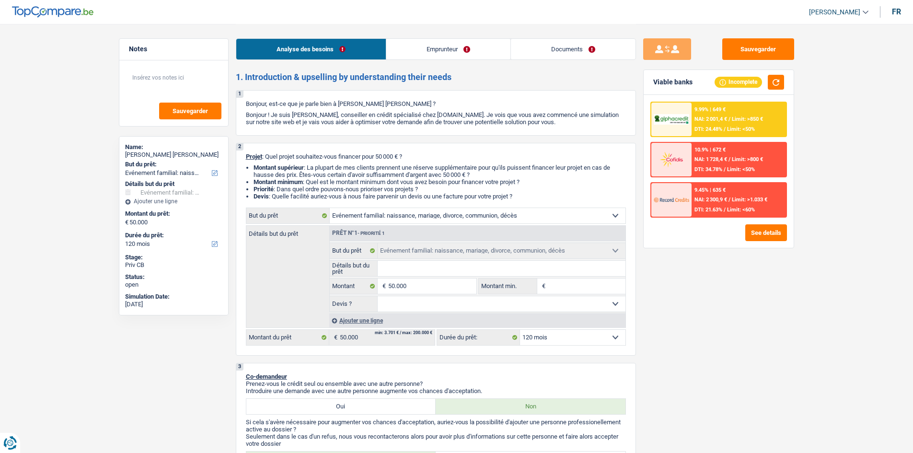
select select "120"
select select "privateEmployee"
select select "netSalary"
select select "mealVouchers"
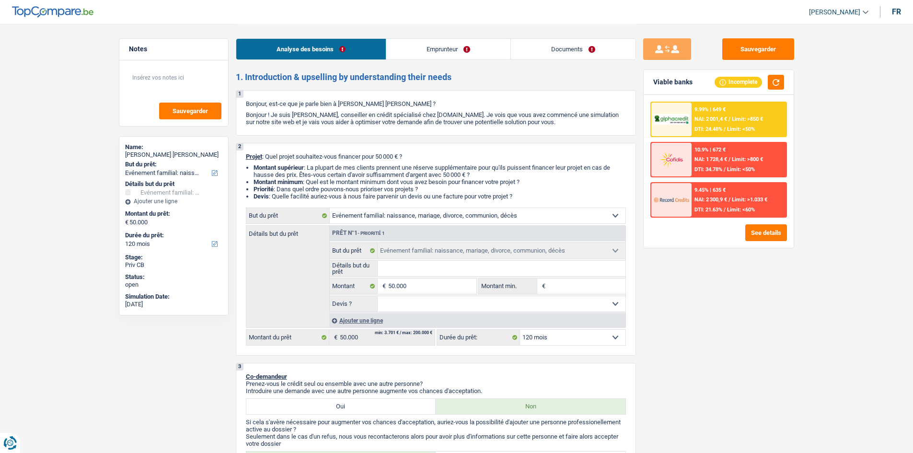
select select "liveWithParents"
select select "familyEvent"
select select "120"
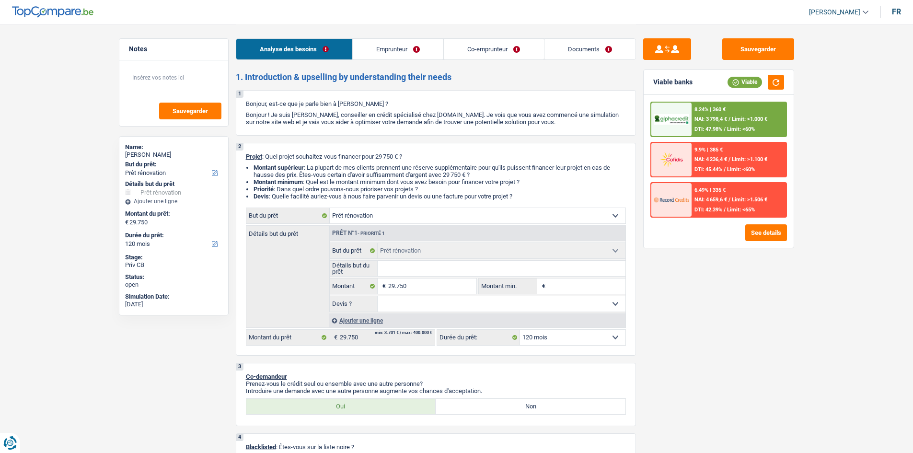
select select "renovation"
select select "120"
select select "renovation"
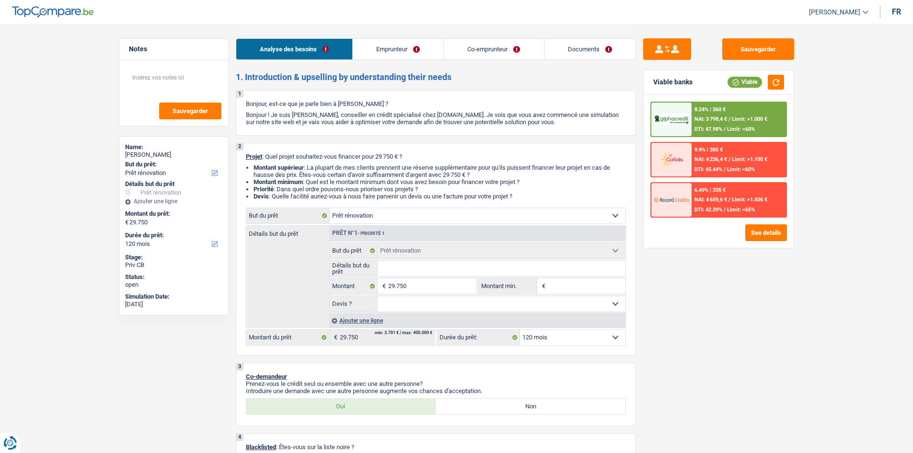
select select "120"
select select "privateEmployee"
select select "familyAllowances"
select select "netSalary"
select select "mealVouchers"
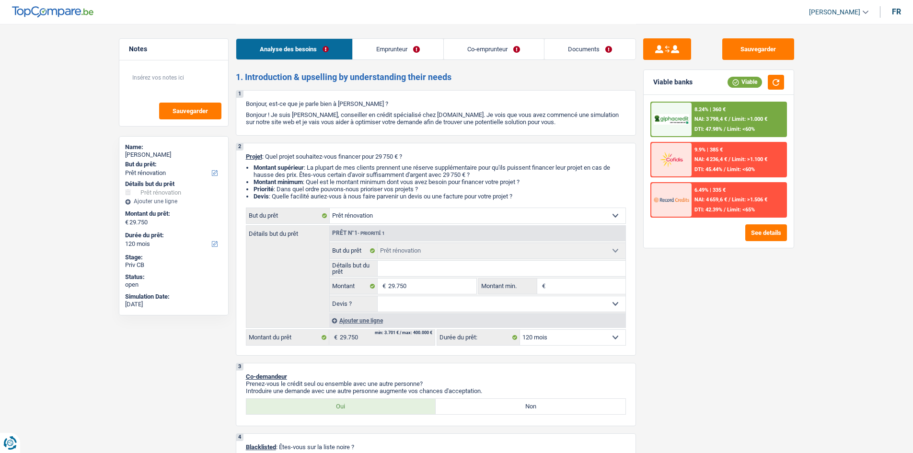
select select "rentalIncome"
select select "netSalary"
select select "ownerWithMortgage"
select select "mortgage"
select select "300"
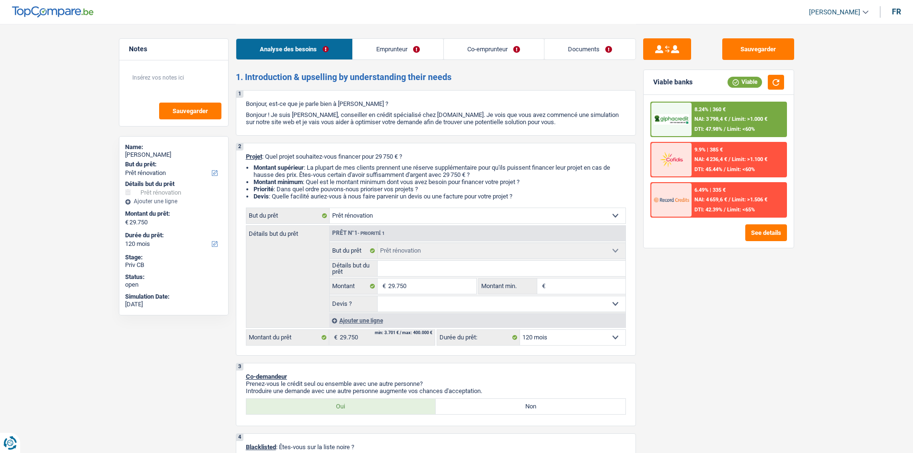
select select "mortgage"
select select "300"
select select "renovation"
select select "120"
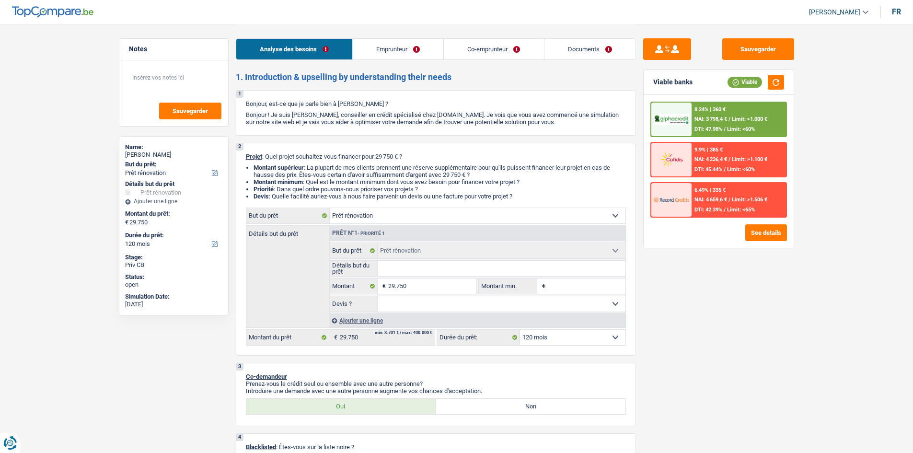
click at [436, 262] on input "Détails but du prêt" at bounding box center [502, 268] width 248 height 15
type input "F"
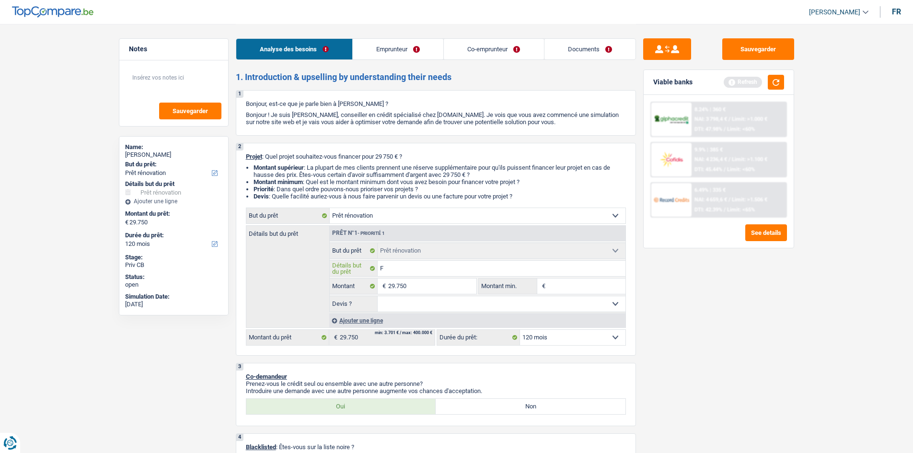
type input "Fi"
type input "Fin"
type input "Fin d"
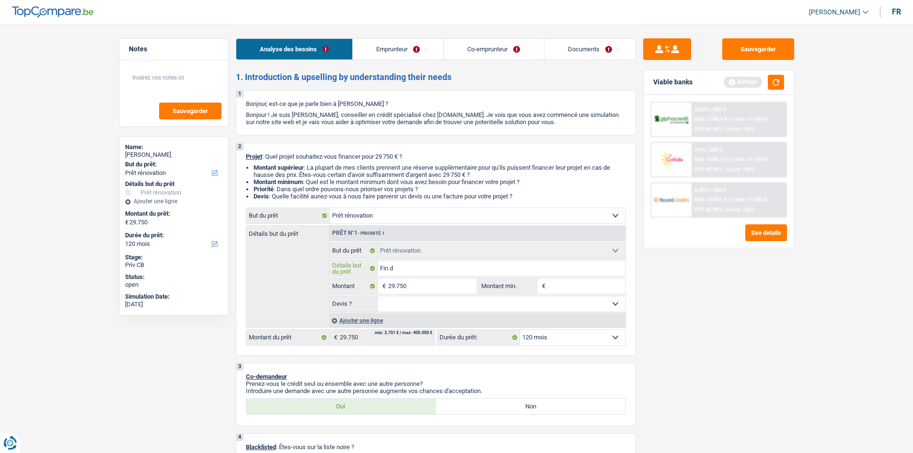
type input "Fin d"
type input "Fin de"
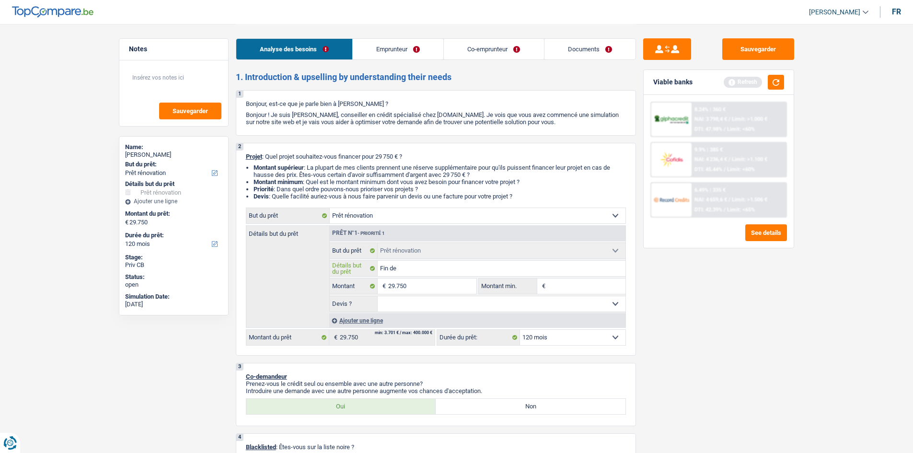
type input "Fin de t"
type input "Fin de tr"
type input "Fin de tra"
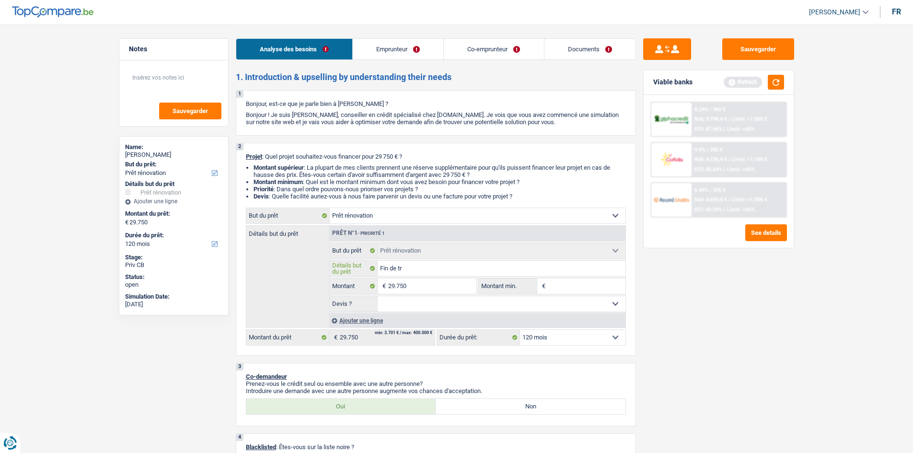
type input "Fin de tra"
type input "Fin de trav"
type input "Fin de trava"
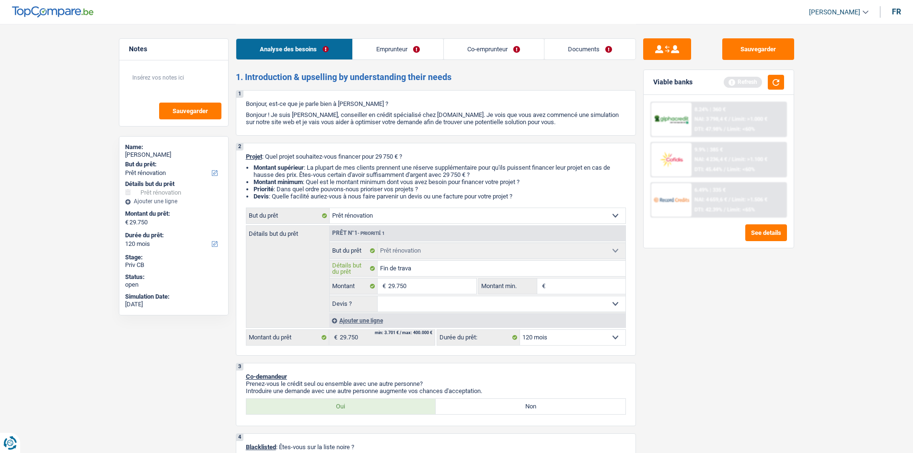
type input "Fin de travau"
type input "Fin de travaux"
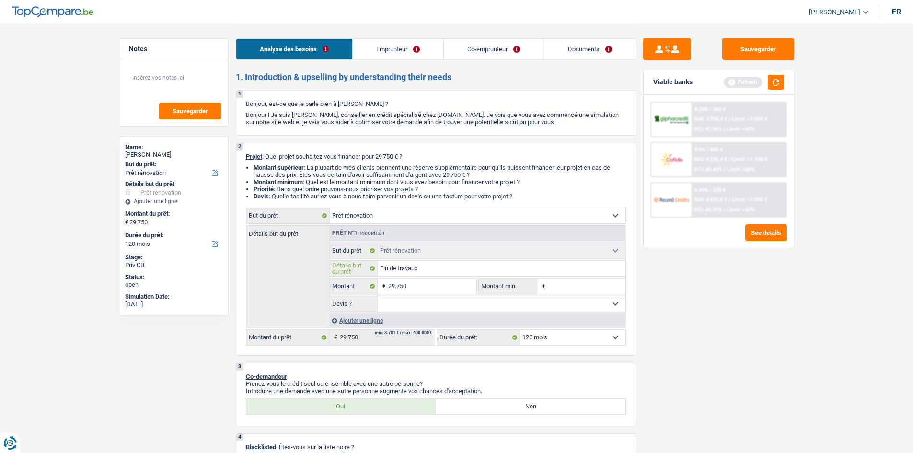
type input "Fin de travaux"
click at [444, 298] on select "Oui Non Non répondu Sélectionner une option" at bounding box center [502, 303] width 248 height 15
select select "yes"
click at [378, 296] on select "Oui Non Non répondu Sélectionner une option" at bounding box center [502, 303] width 248 height 15
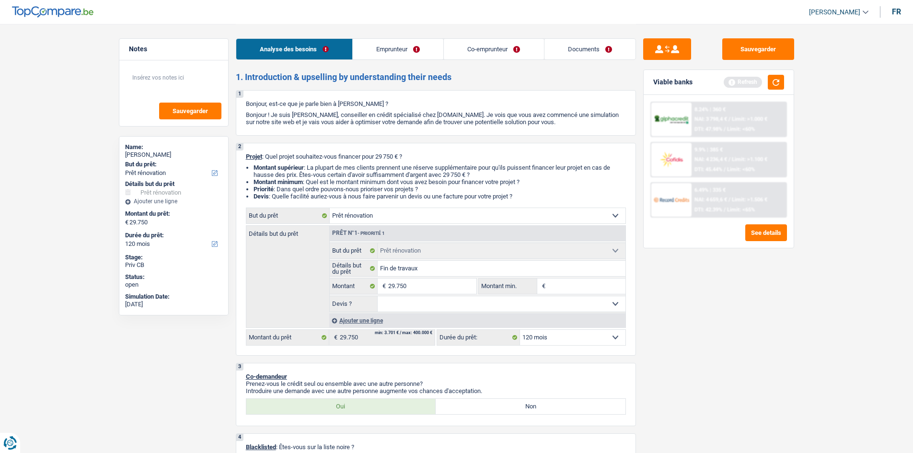
select select "yes"
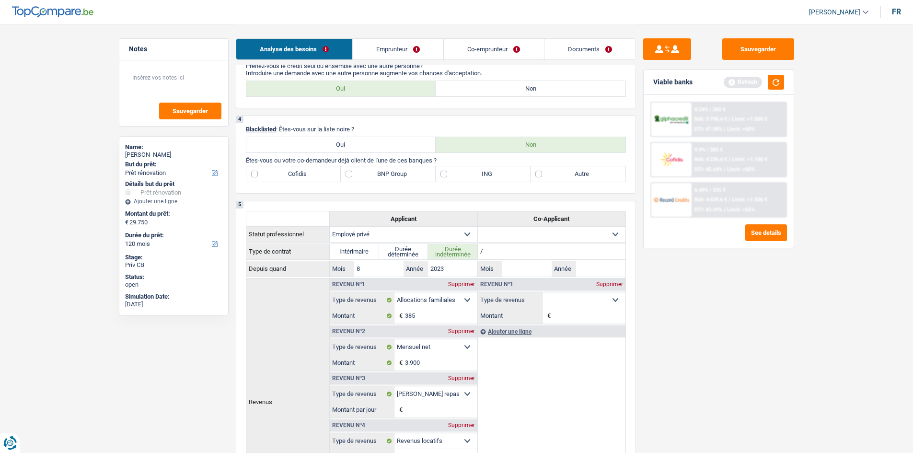
scroll to position [240, 0]
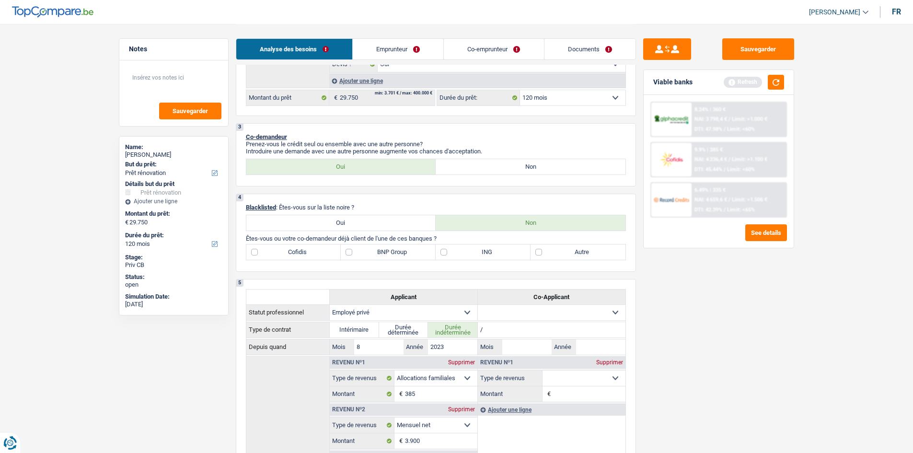
click at [537, 252] on label "Autre" at bounding box center [578, 252] width 95 height 15
click at [537, 252] on input "Autre" at bounding box center [578, 252] width 95 height 15
checkbox input "true"
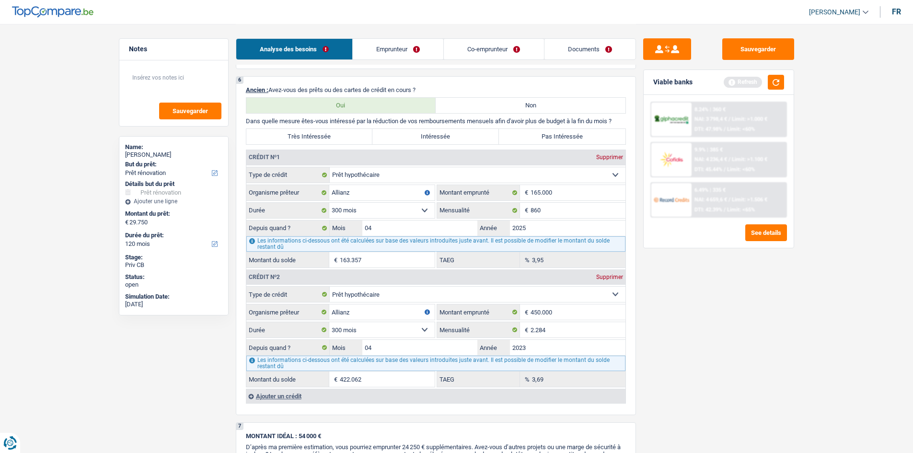
scroll to position [815, 0]
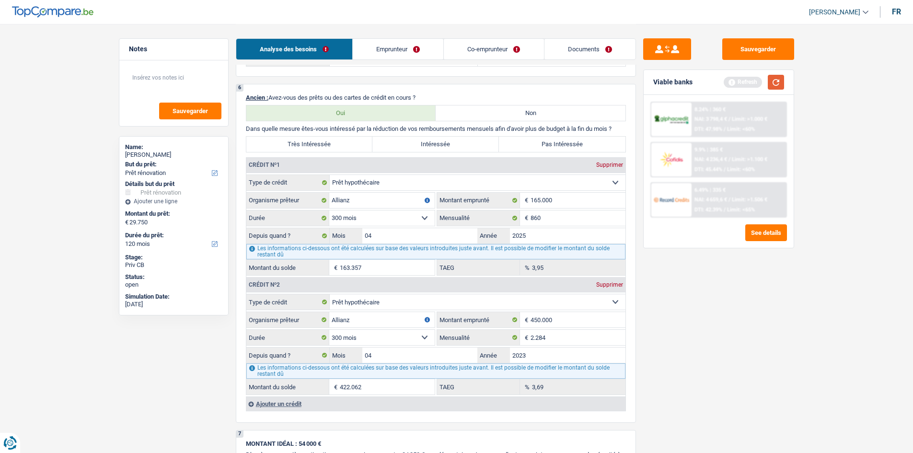
click at [780, 84] on button "button" at bounding box center [776, 82] width 16 height 15
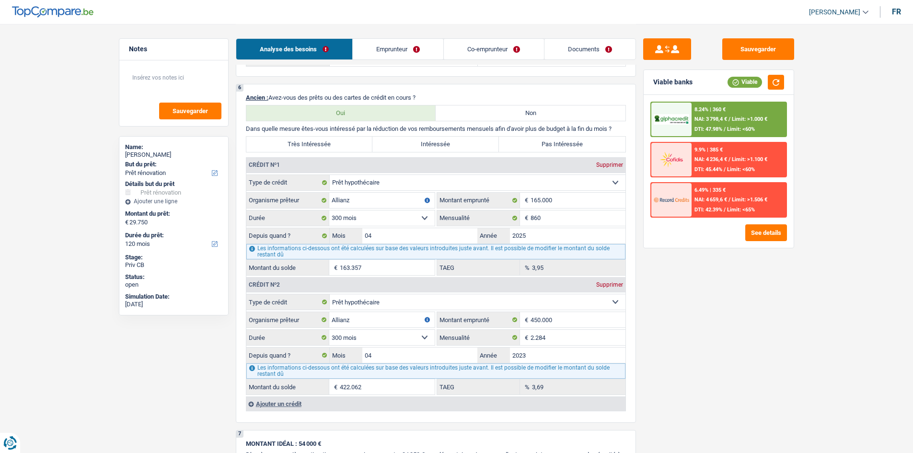
click at [290, 406] on div "Ajouter un crédit" at bounding box center [436, 404] width 380 height 14
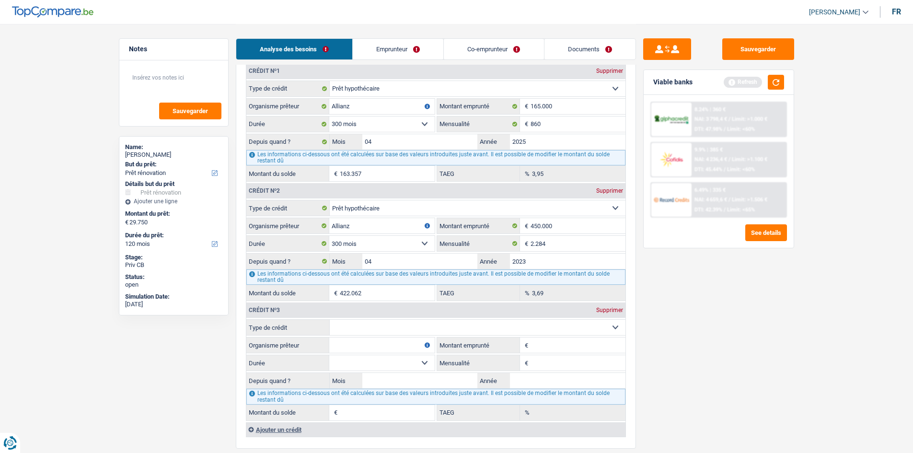
scroll to position [911, 0]
click at [491, 322] on select "Carte ou ouverture de crédit Prêt hypothécaire Vente à tempérament Prêt à tempé…" at bounding box center [478, 325] width 296 height 15
select select "personalLoan"
type input "0"
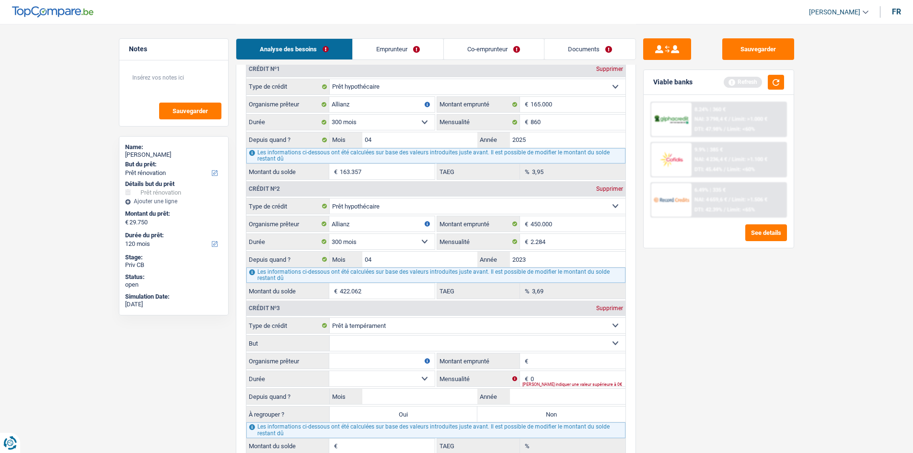
click at [548, 364] on input "Montant emprunté" at bounding box center [578, 360] width 95 height 15
type input "74.000"
click at [422, 374] on select "12 mois 18 mois 24 mois 30 mois 36 mois 42 mois 48 mois 60 mois 72 mois 84 mois…" at bounding box center [381, 378] width 105 height 15
click at [659, 376] on div "Sauvegarder Viable banks Refresh 8.24% | 360 € NAI: 3 798,4 € / Limit: >1.000 €…" at bounding box center [718, 237] width 165 height 399
click at [544, 320] on select "Carte ou ouverture de crédit Prêt hypothécaire Vente à tempérament Prêt à tempé…" at bounding box center [478, 325] width 296 height 15
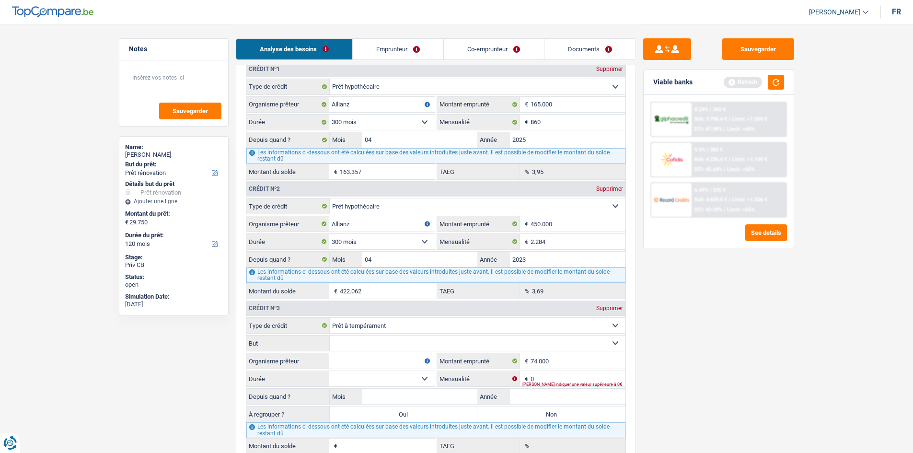
click at [330, 318] on select "Carte ou ouverture de crédit Prêt hypothécaire Vente à tempérament Prêt à tempé…" at bounding box center [478, 325] width 296 height 15
click at [386, 339] on select "Confort maison: meubles, textile, peinture, électroménager, outillage non-profe…" at bounding box center [478, 343] width 296 height 15
select select "other"
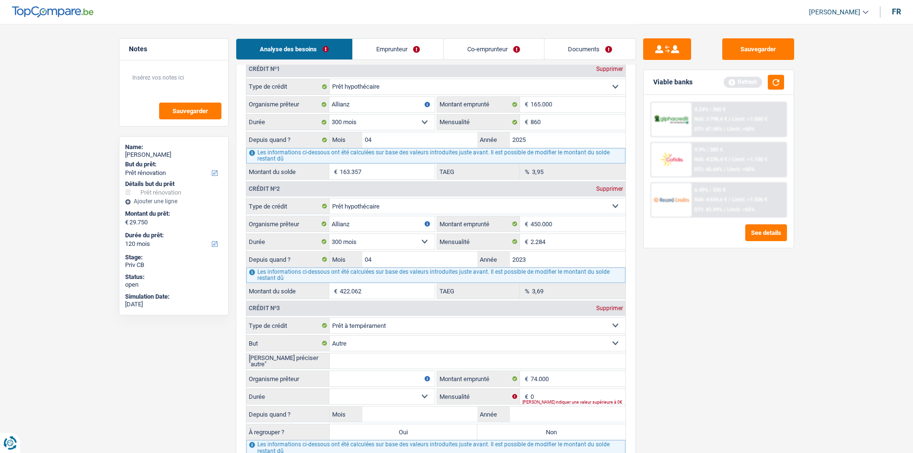
click at [406, 345] on select "Confort maison: meubles, textile, peinture, électroménager, outillage non-profe…" at bounding box center [478, 343] width 296 height 15
click at [330, 336] on select "Confort maison: meubles, textile, peinture, électroménager, outillage non-profe…" at bounding box center [478, 343] width 296 height 15
click at [369, 355] on input "Veuillez préciser "autre"" at bounding box center [478, 360] width 296 height 15
type input "P"
click at [369, 379] on input "Organisme prêteur" at bounding box center [381, 378] width 105 height 15
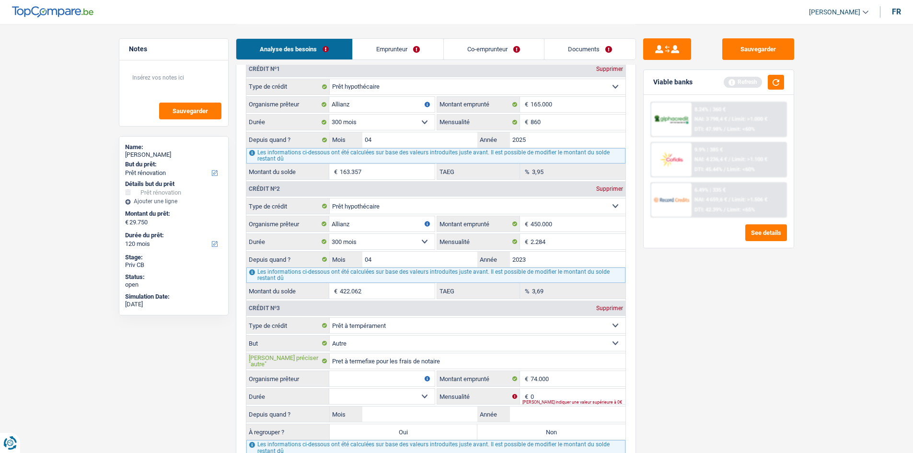
click at [366, 359] on input "Pret à termefixe pour les frais de notaire" at bounding box center [478, 360] width 296 height 15
type input "Pret à terme fixe pour les frais de notaire"
click at [371, 381] on input "Organisme prêteur" at bounding box center [381, 378] width 105 height 15
type input "Allianz"
click at [426, 396] on select "12 mois 18 mois 24 mois 30 mois 36 mois 42 mois 48 mois 60 mois 72 mois 84 mois…" at bounding box center [381, 396] width 105 height 15
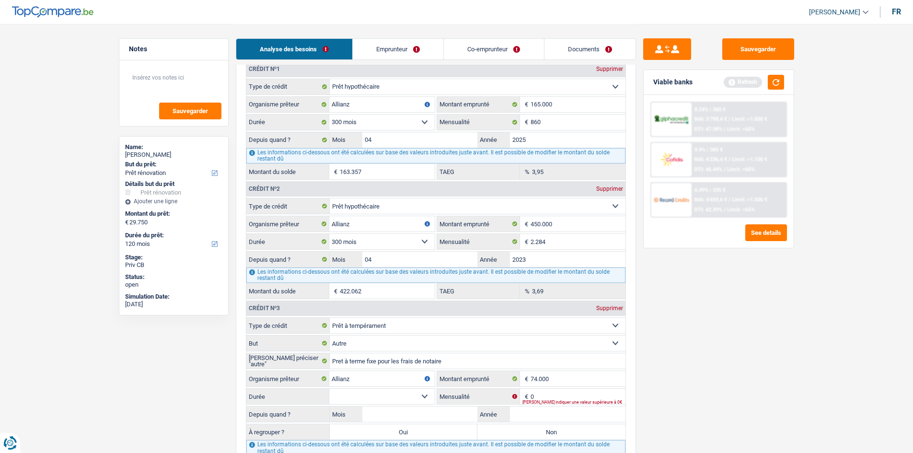
click at [329, 389] on select "12 mois 18 mois 24 mois 30 mois 36 mois 42 mois 48 mois 60 mois 72 mois 84 mois…" at bounding box center [381, 396] width 105 height 15
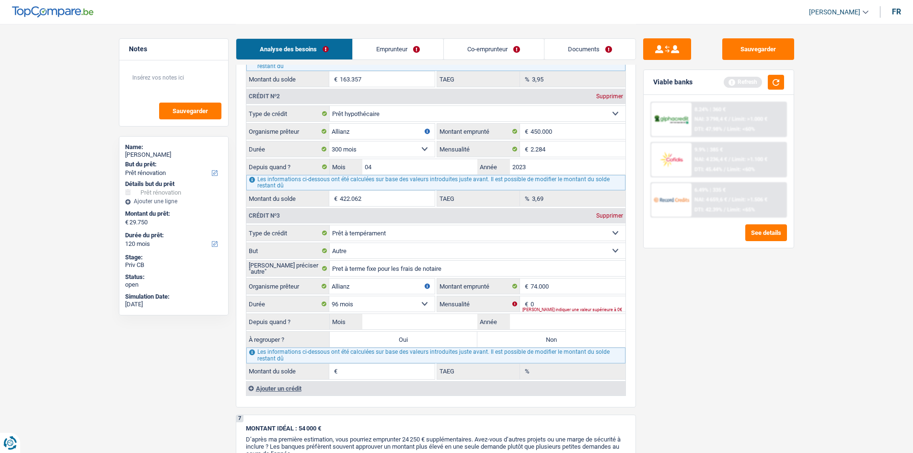
scroll to position [1007, 0]
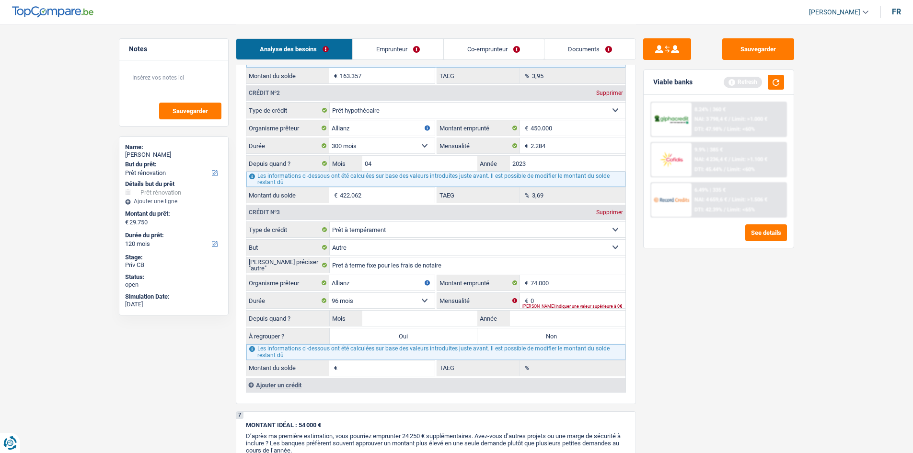
click at [420, 298] on select "12 mois 18 mois 24 mois 30 mois 36 mois 42 mois 48 mois 60 mois 72 mois 84 mois…" at bounding box center [381, 300] width 105 height 15
select select "132"
click at [329, 293] on select "12 mois 18 mois 24 mois 30 mois 36 mois 42 mois 48 mois 60 mois 72 mois 84 mois…" at bounding box center [381, 300] width 105 height 15
click at [391, 313] on input "Mois" at bounding box center [420, 318] width 116 height 15
click at [521, 331] on label "Non" at bounding box center [552, 335] width 148 height 15
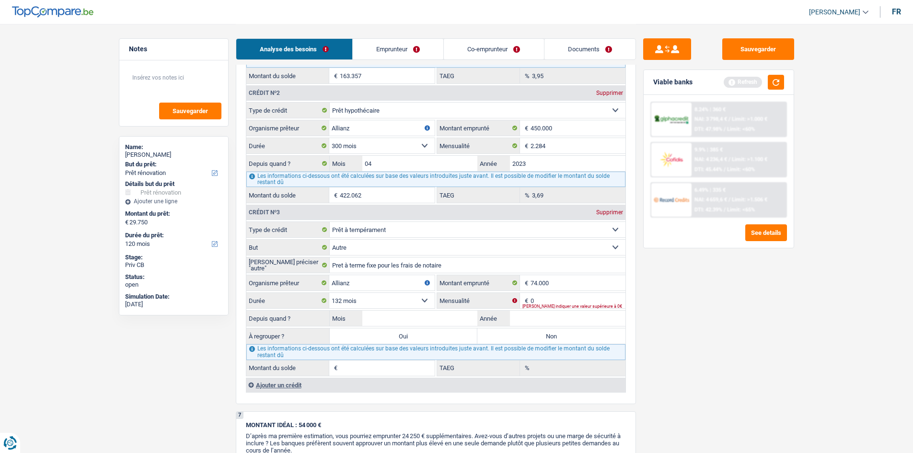
click at [521, 331] on input "Non" at bounding box center [552, 335] width 148 height 15
radio input "true"
click at [413, 318] on input "Mois" at bounding box center [420, 318] width 116 height 15
type input "04"
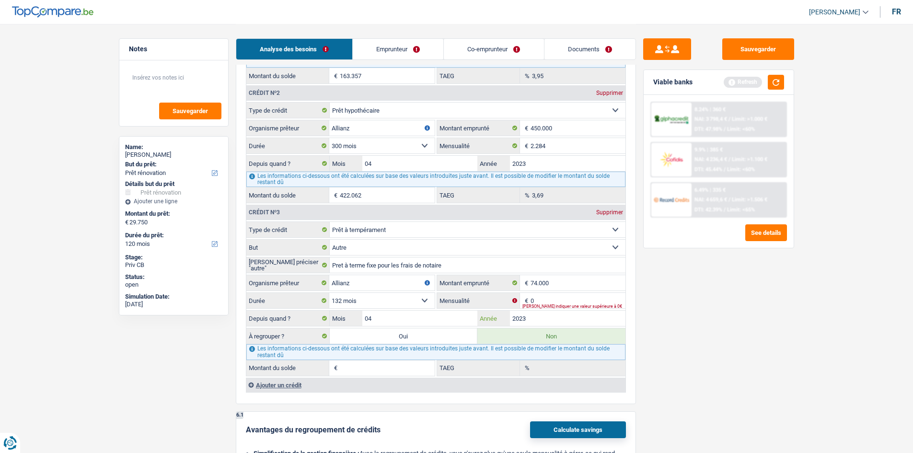
type input "2023"
click at [549, 302] on input "0" at bounding box center [578, 300] width 95 height 15
type input "1"
type input "0,00"
type input "232"
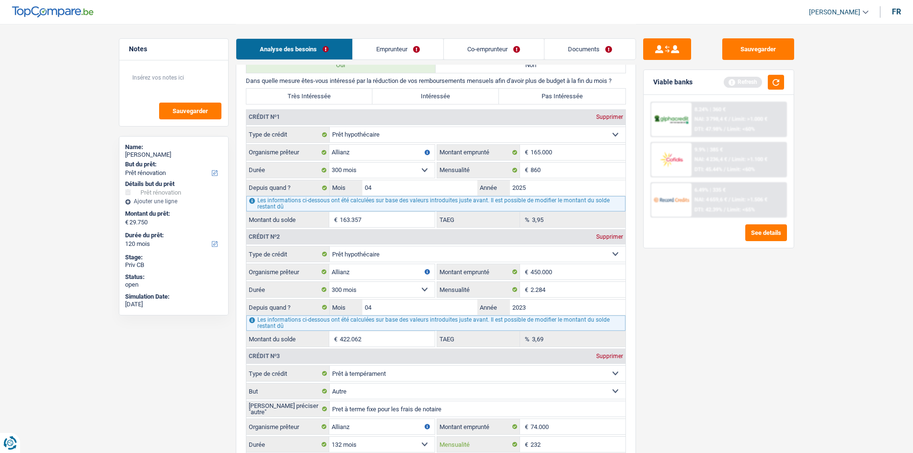
scroll to position [671, 0]
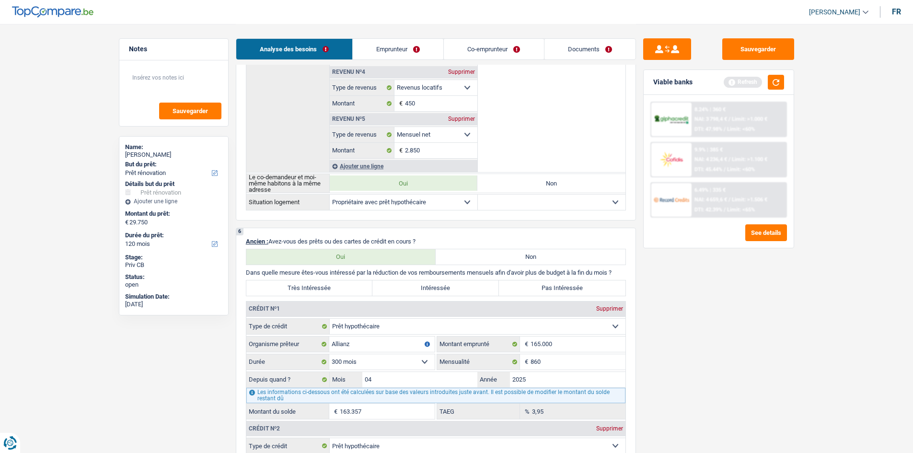
click at [407, 48] on link "Emprunteur" at bounding box center [398, 49] width 91 height 21
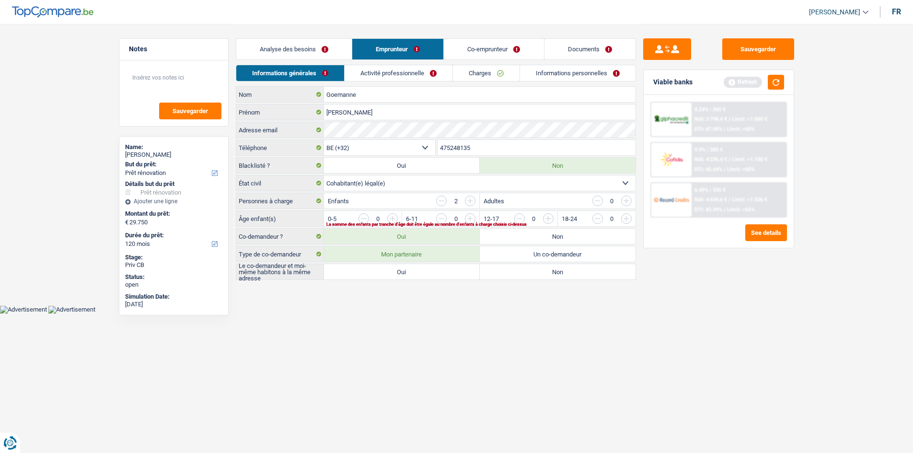
scroll to position [0, 0]
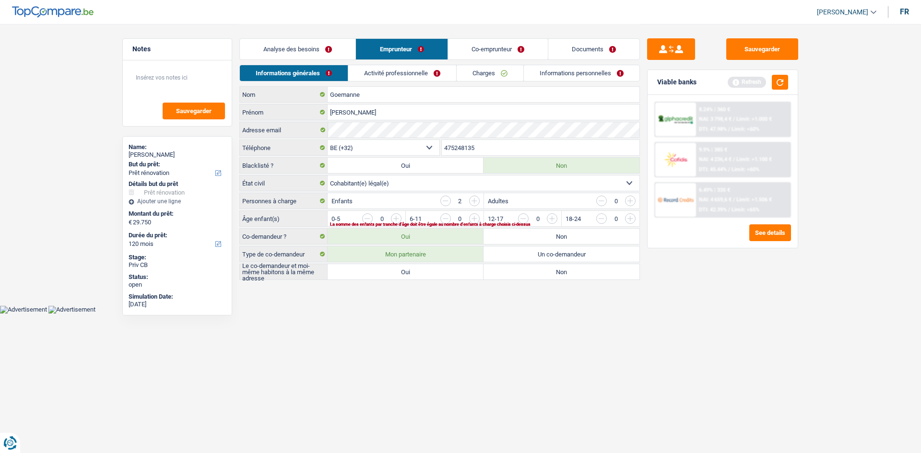
click at [395, 218] on input "button" at bounding box center [590, 220] width 399 height 15
click at [398, 215] on input "button" at bounding box center [590, 220] width 399 height 15
click at [397, 272] on label "Oui" at bounding box center [405, 271] width 156 height 15
click at [397, 272] on input "Oui" at bounding box center [405, 271] width 156 height 15
radio input "true"
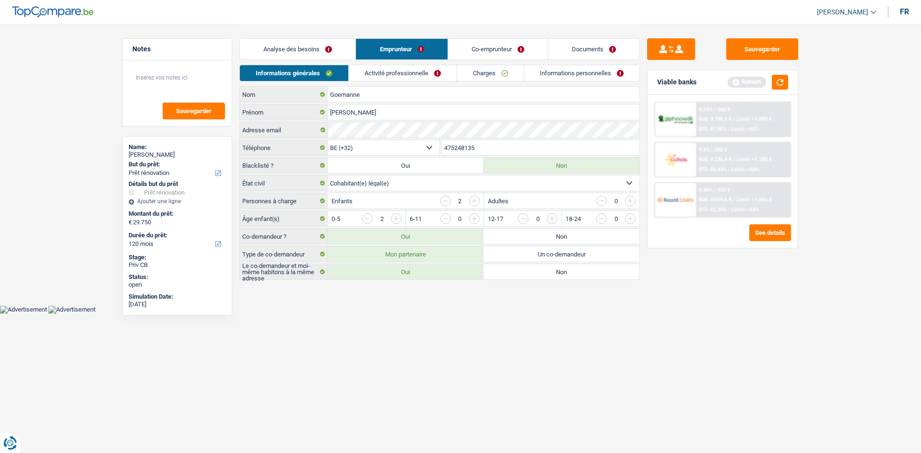
click at [384, 72] on link "Activité professionnelle" at bounding box center [403, 73] width 108 height 16
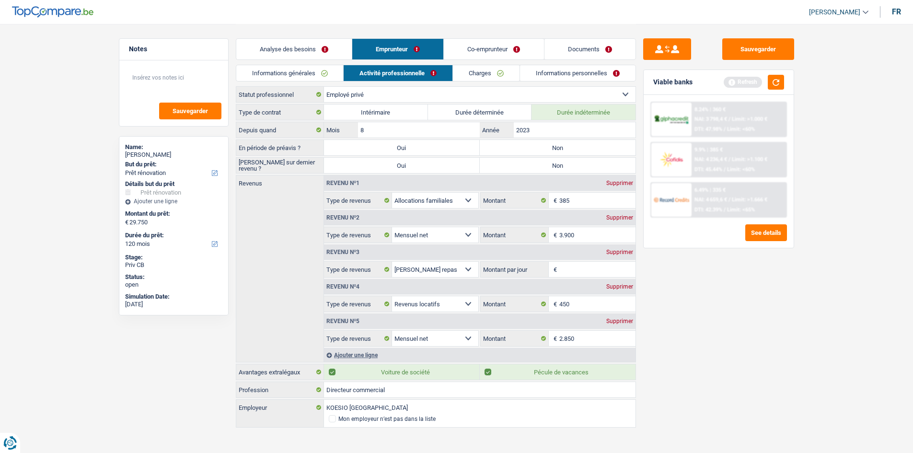
click at [570, 148] on label "Non" at bounding box center [558, 147] width 156 height 15
click at [570, 148] on input "Non" at bounding box center [558, 147] width 156 height 15
radio input "true"
click at [554, 162] on label "Non" at bounding box center [558, 165] width 156 height 15
click at [554, 162] on input "Non" at bounding box center [558, 165] width 156 height 15
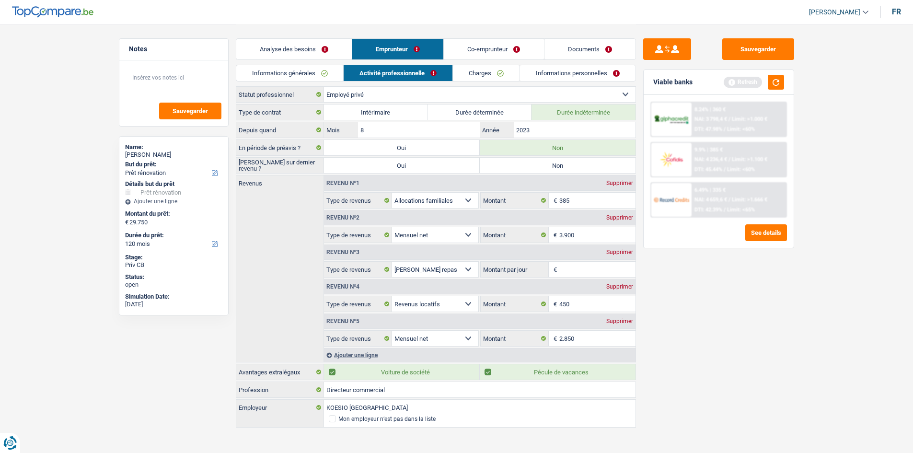
radio input "true"
click at [590, 233] on input "3.900" at bounding box center [598, 234] width 76 height 15
type input "3.400"
click at [570, 268] on input "Montant par jour" at bounding box center [598, 269] width 76 height 15
type input "8,0"
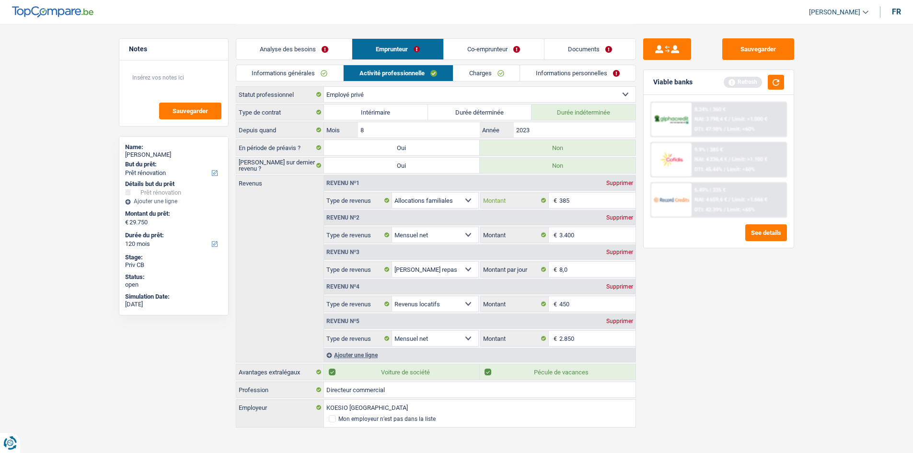
click at [605, 199] on input "385" at bounding box center [598, 200] width 76 height 15
click at [613, 320] on div "Supprimer" at bounding box center [620, 321] width 32 height 6
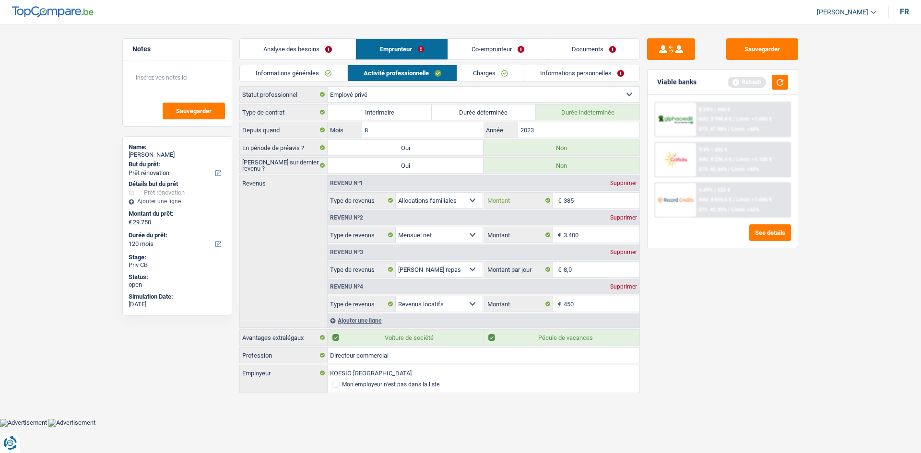
click at [583, 202] on input "385" at bounding box center [601, 200] width 76 height 15
type input "360"
click at [141, 73] on textarea at bounding box center [176, 81] width 95 height 29
type textarea "-"
click at [485, 75] on link "Charges" at bounding box center [490, 73] width 67 height 16
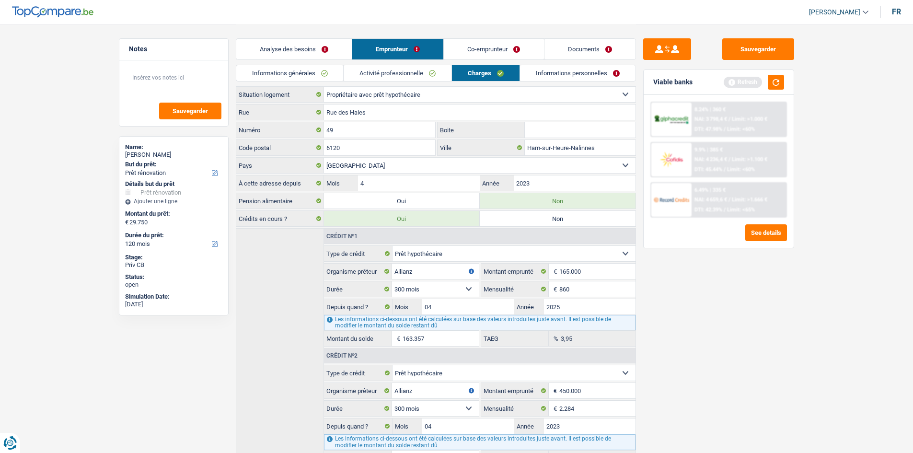
click at [483, 70] on link "Charges" at bounding box center [486, 73] width 68 height 16
click at [479, 49] on link "Co-emprunteur" at bounding box center [494, 49] width 100 height 21
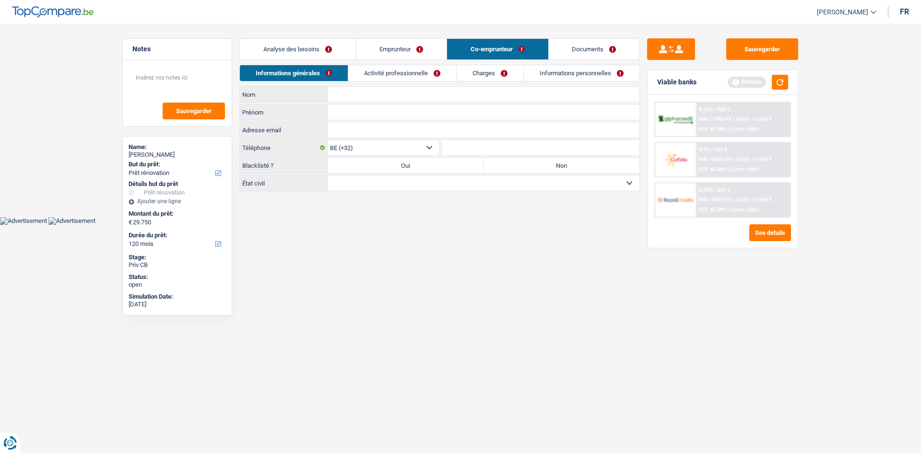
click at [399, 63] on div "Analyse des besoins Emprunteur Co-emprunteur Documents" at bounding box center [439, 44] width 400 height 41
click at [400, 73] on link "Activité professionnelle" at bounding box center [402, 73] width 108 height 16
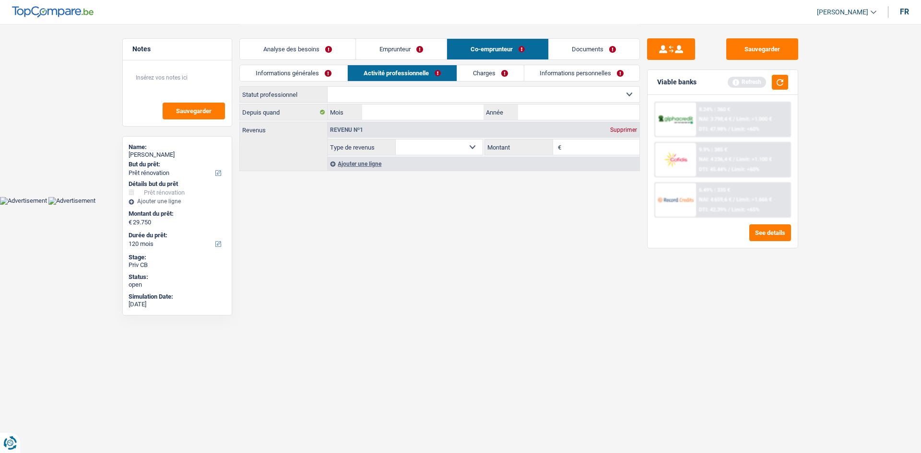
click at [327, 73] on link "Informations générales" at bounding box center [293, 73] width 107 height 16
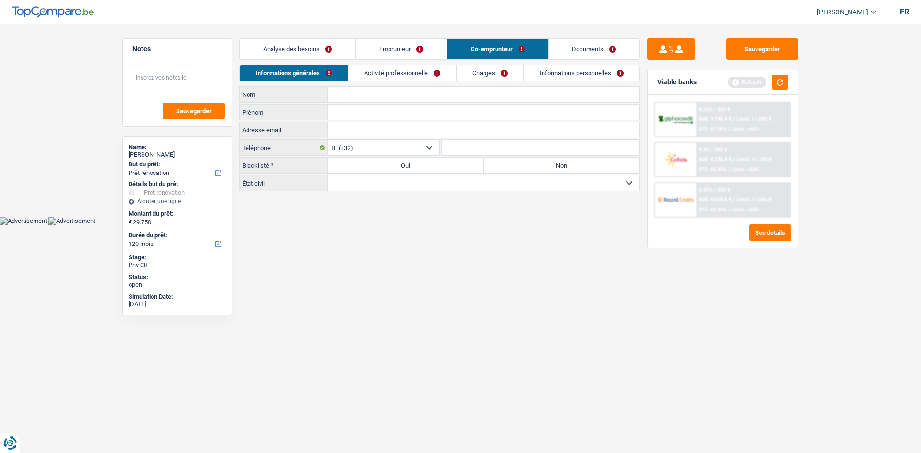
click at [431, 66] on link "Activité professionnelle" at bounding box center [402, 73] width 108 height 16
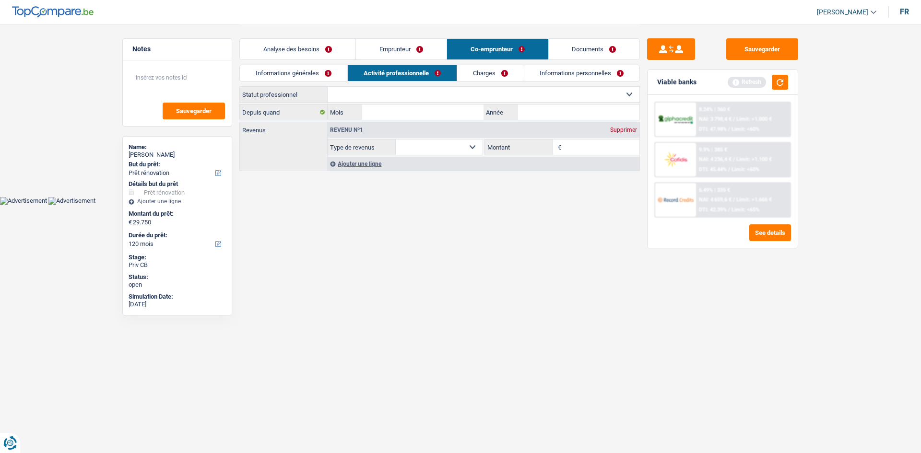
click at [504, 73] on link "Charges" at bounding box center [490, 73] width 67 height 16
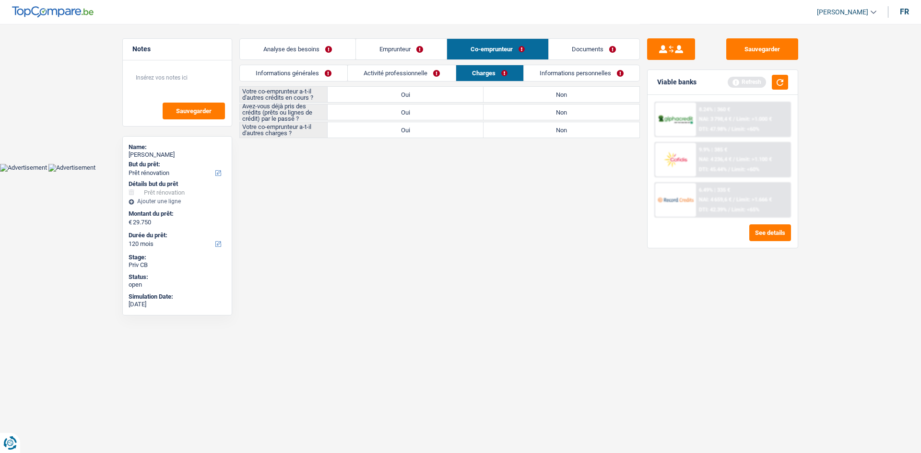
click at [575, 74] on link "Informations personnelles" at bounding box center [582, 73] width 116 height 16
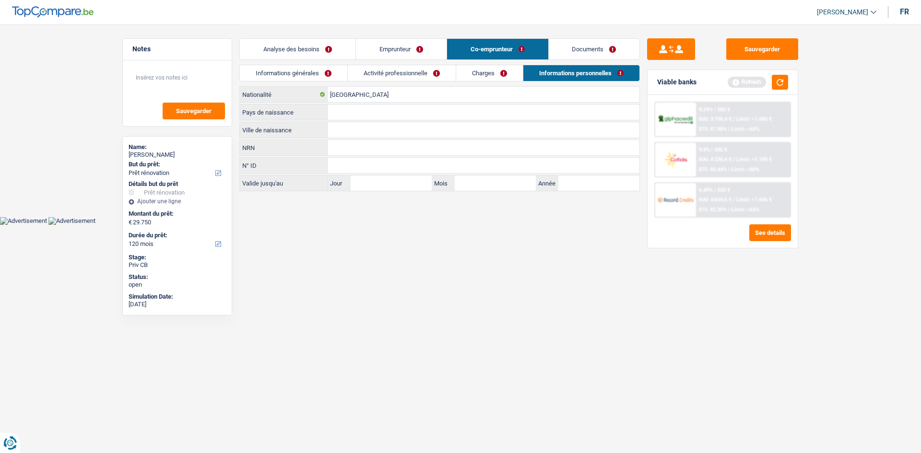
click at [317, 74] on link "Informations générales" at bounding box center [293, 73] width 107 height 16
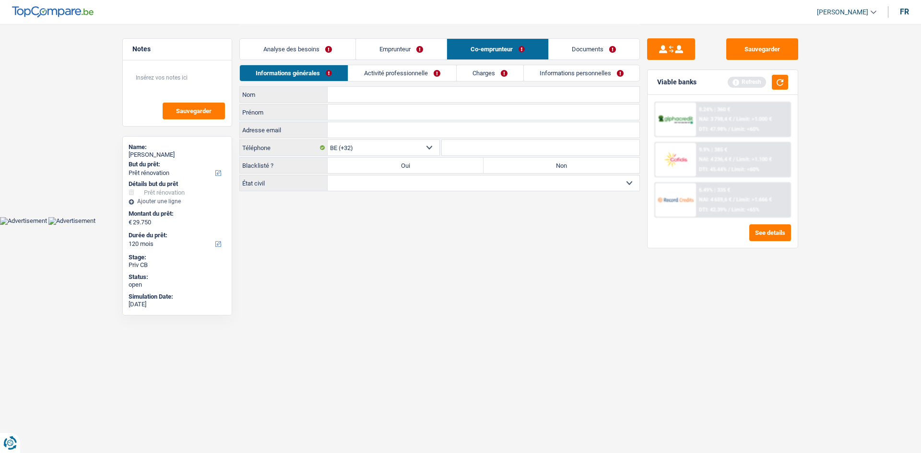
click at [345, 89] on input "Nom" at bounding box center [483, 94] width 312 height 15
type input "Marine"
click at [346, 89] on input "Nom" at bounding box center [483, 94] width 312 height 15
type input "Vandeput"
click at [515, 169] on label "Non" at bounding box center [561, 165] width 156 height 15
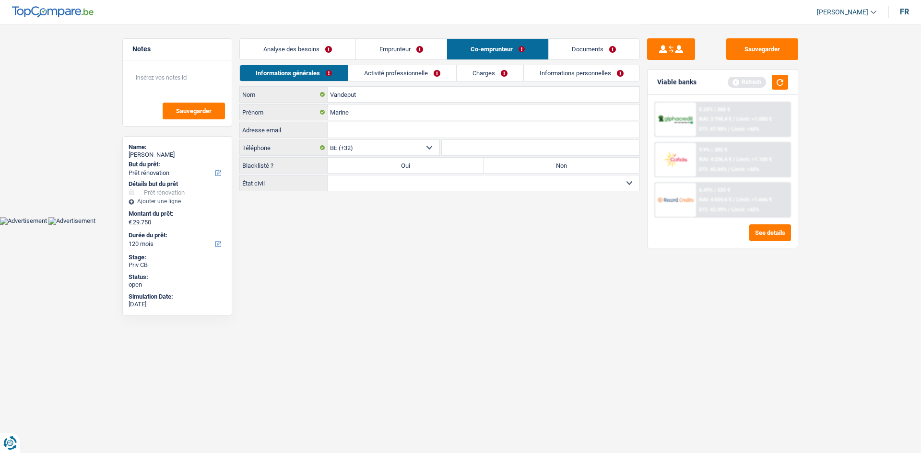
click at [515, 169] on input "Non" at bounding box center [561, 165] width 156 height 15
radio input "true"
click at [501, 181] on select "Célibataire Marié(e) Cohabitant(e) légal(e) Divorcé(e) Veuf(ve) Séparé (de fait…" at bounding box center [483, 182] width 312 height 15
select select "cohabitation"
click at [327, 175] on select "Célibataire Marié(e) Cohabitant(e) légal(e) Divorcé(e) Veuf(ve) Séparé (de fait…" at bounding box center [483, 182] width 312 height 15
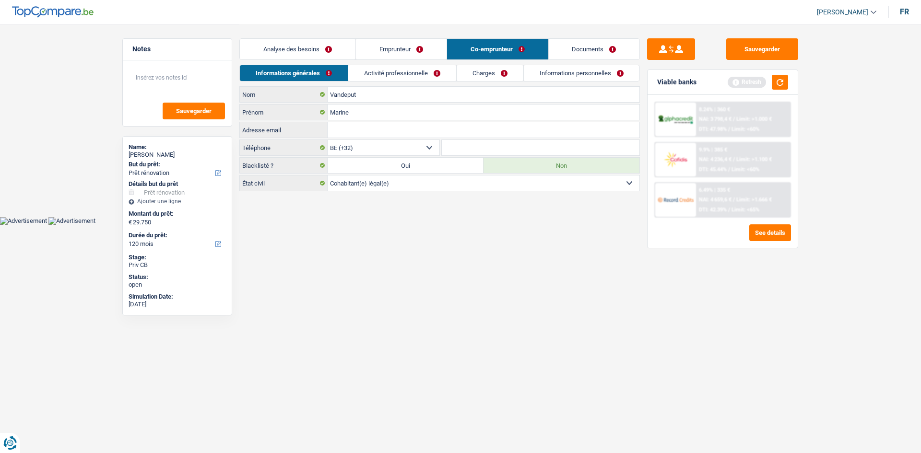
click at [390, 67] on link "Activité professionnelle" at bounding box center [402, 73] width 108 height 16
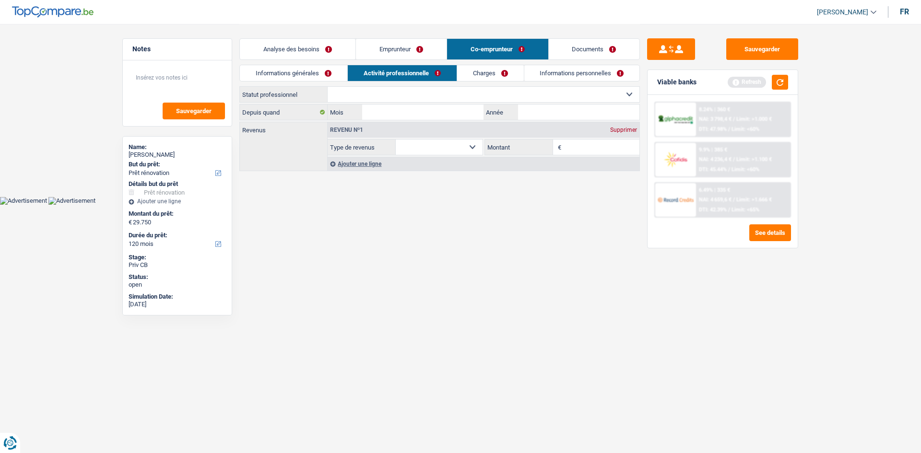
click at [413, 91] on select "Ouvrier Employé privé Employé public Invalide Indépendant Pensionné Chômeur Mut…" at bounding box center [483, 94] width 312 height 15
select select "independent"
click at [327, 87] on select "Ouvrier Employé privé Employé public Invalide Indépendant Pensionné Chômeur Mut…" at bounding box center [483, 94] width 312 height 15
select select "netSalary"
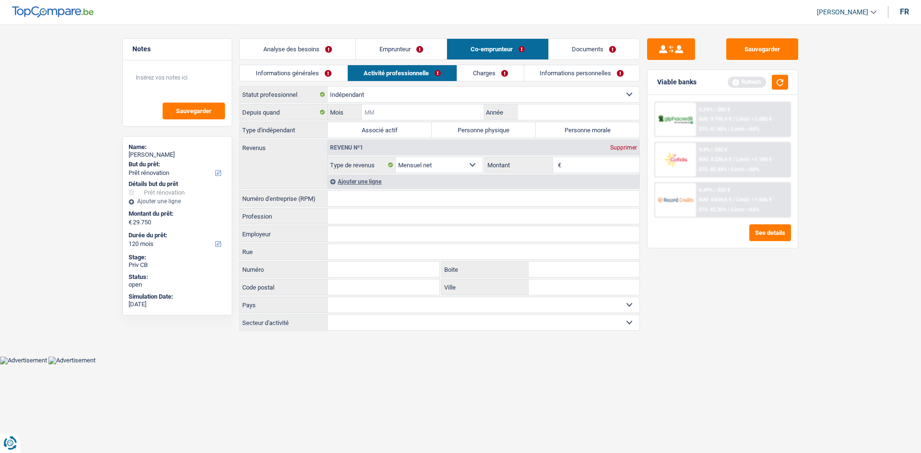
click at [398, 109] on input "Mois" at bounding box center [422, 112] width 121 height 15
click at [535, 111] on input "Année" at bounding box center [578, 112] width 121 height 15
type input "2021"
click at [403, 106] on input "Mois" at bounding box center [422, 112] width 121 height 15
click at [406, 109] on input "Mois" at bounding box center [422, 112] width 121 height 15
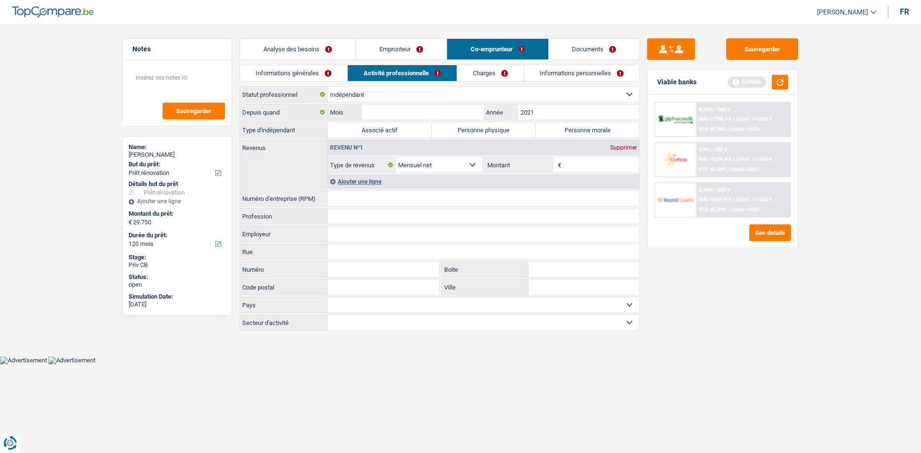
click at [523, 128] on label "Personne physique" at bounding box center [484, 129] width 104 height 15
click at [523, 128] on input "Personne physique" at bounding box center [484, 129] width 104 height 15
radio input "true"
click at [421, 107] on input "Mois" at bounding box center [422, 112] width 121 height 15
type input "04"
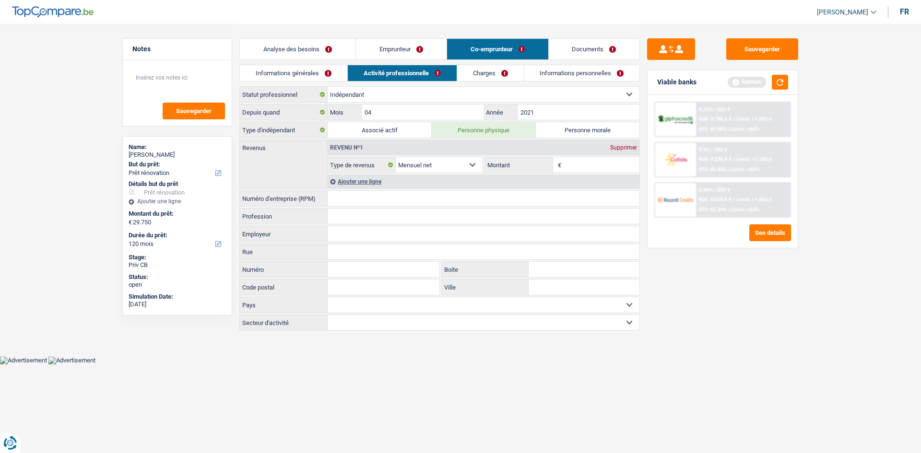
click at [369, 199] on input "Numéro d'entreprise (RPM)" at bounding box center [483, 198] width 312 height 15
type input "0778263863"
click at [363, 286] on input "Code postal" at bounding box center [383, 287] width 112 height 15
click at [480, 78] on link "Charges" at bounding box center [490, 73] width 67 height 16
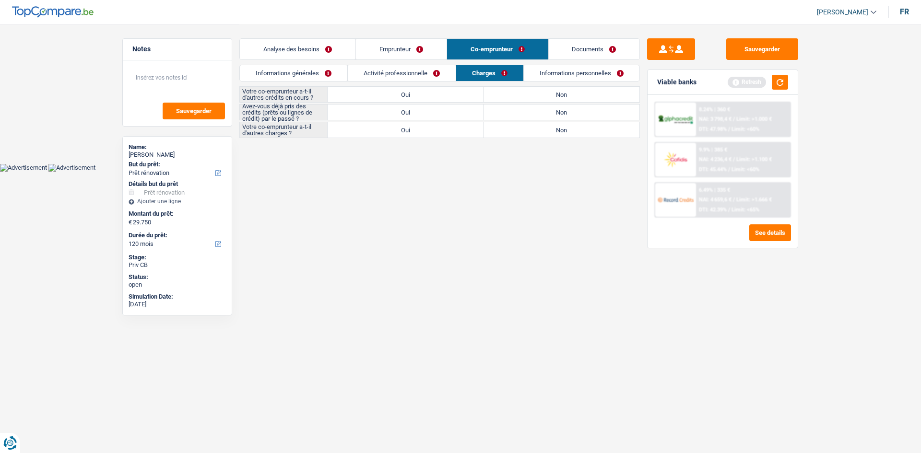
click at [423, 93] on label "Oui" at bounding box center [405, 94] width 156 height 15
click at [423, 93] on input "Oui" at bounding box center [405, 94] width 156 height 15
radio input "true"
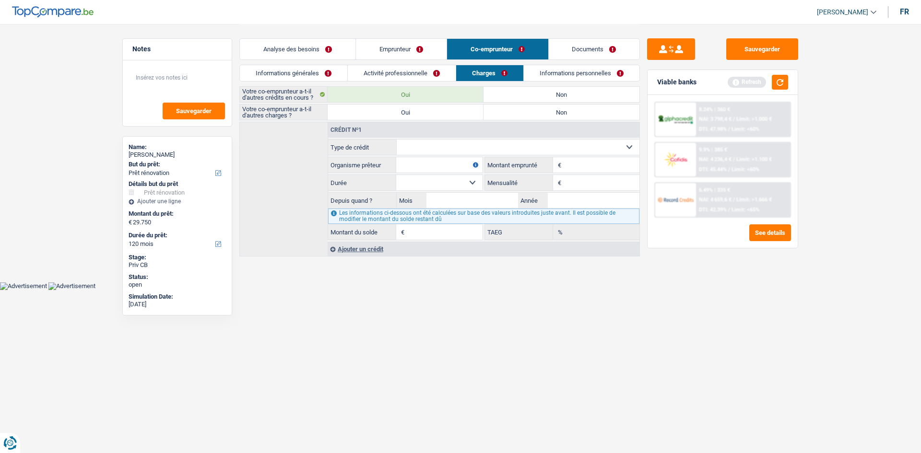
click at [526, 93] on label "Non" at bounding box center [561, 94] width 156 height 15
click at [526, 93] on input "Non" at bounding box center [561, 94] width 156 height 15
radio input "true"
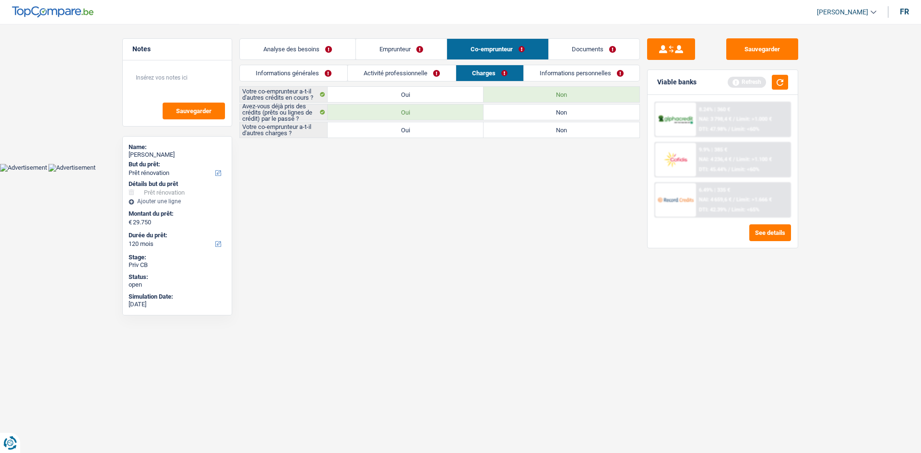
click at [531, 137] on label "Non" at bounding box center [561, 129] width 156 height 15
click at [531, 137] on input "Non" at bounding box center [561, 129] width 156 height 15
radio input "true"
click at [549, 67] on link "Informations personnelles" at bounding box center [582, 73] width 116 height 16
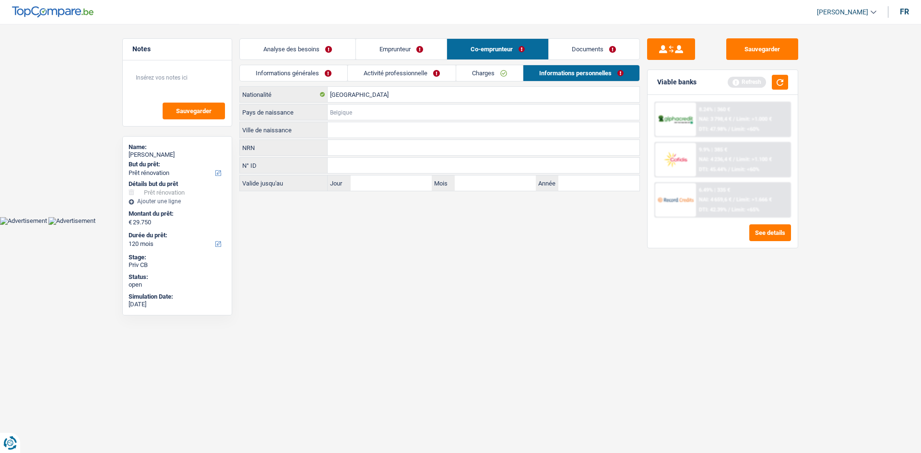
click at [348, 109] on input "Pays de naissance" at bounding box center [483, 112] width 312 height 15
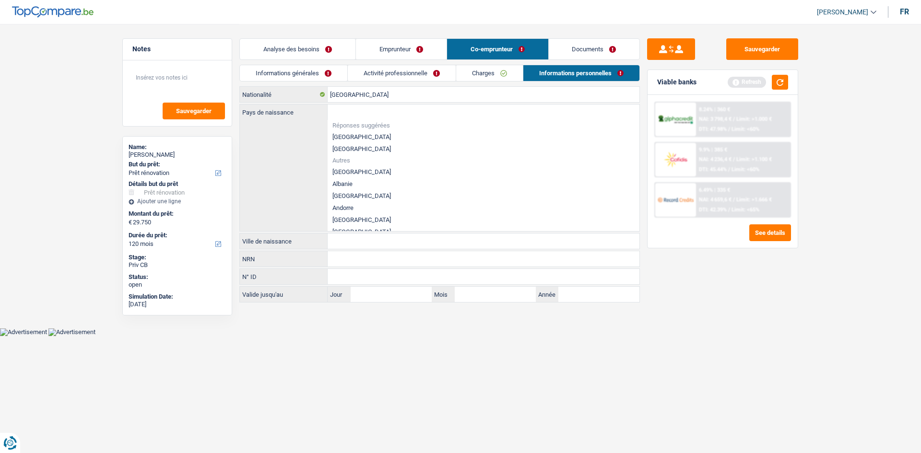
click at [426, 45] on link "Emprunteur" at bounding box center [401, 49] width 91 height 21
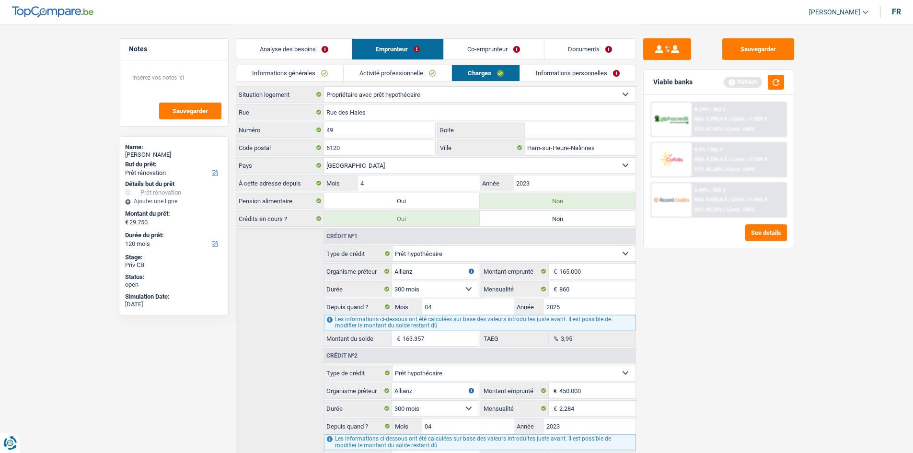
click at [541, 70] on link "Informations personnelles" at bounding box center [578, 73] width 116 height 16
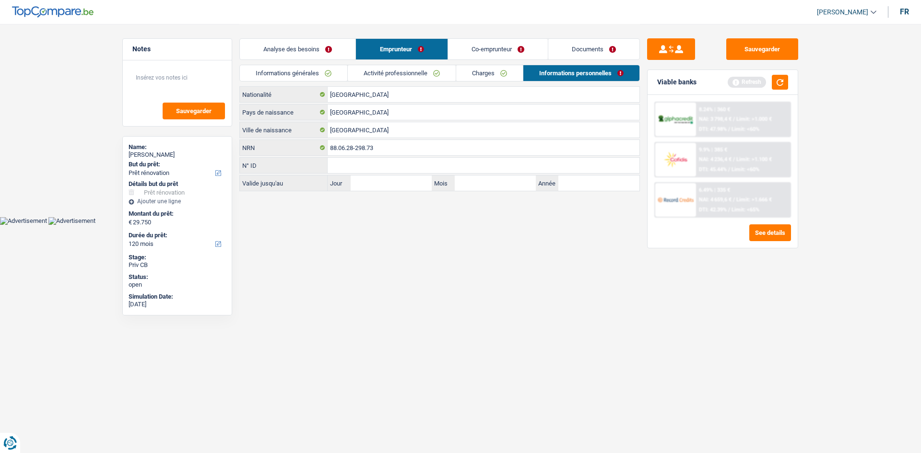
click at [318, 48] on link "Analyse des besoins" at bounding box center [298, 49] width 116 height 21
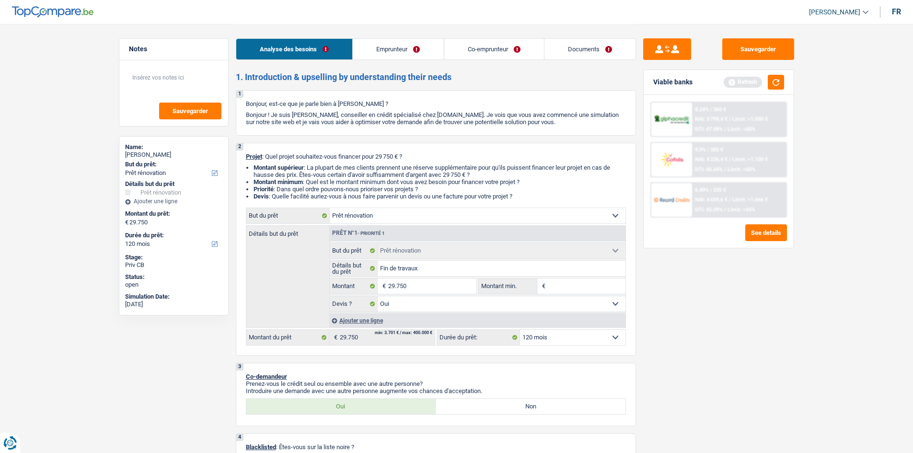
click at [467, 50] on link "Co-emprunteur" at bounding box center [494, 49] width 100 height 21
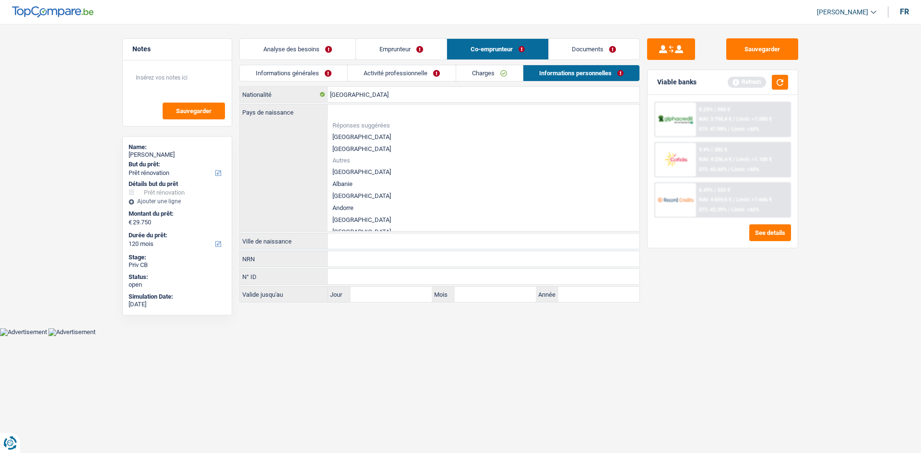
click at [391, 74] on link "Activité professionnelle" at bounding box center [402, 73] width 108 height 16
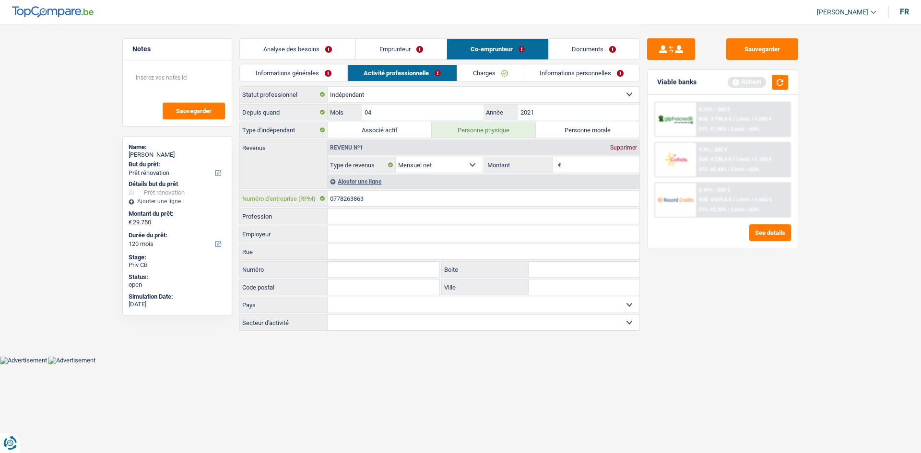
click at [351, 199] on input "0778263863" at bounding box center [483, 198] width 312 height 15
drag, startPoint x: 374, startPoint y: 196, endPoint x: 320, endPoint y: 198, distance: 53.7
click at [320, 198] on div "0778253863 Numéro d'entreprise (RPM)" at bounding box center [439, 198] width 399 height 15
type input "0778253863"
click at [352, 235] on input "Employeur" at bounding box center [483, 233] width 312 height 15
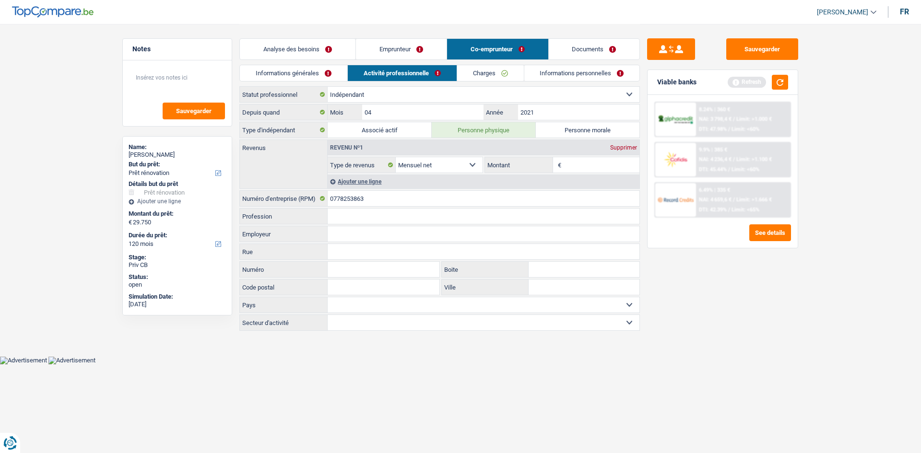
click at [362, 216] on input "Profession" at bounding box center [483, 216] width 312 height 15
type input "Medical"
click at [386, 319] on select "Agriculture/Pêche Industrie Horeca Courier/Fitness/Taxi Construction Banques/As…" at bounding box center [483, 322] width 312 height 15
select select "smallCompanies"
click at [327, 315] on select "Agriculture/Pêche Industrie Horeca Courier/Fitness/Taxi Construction Banques/As…" at bounding box center [483, 322] width 312 height 15
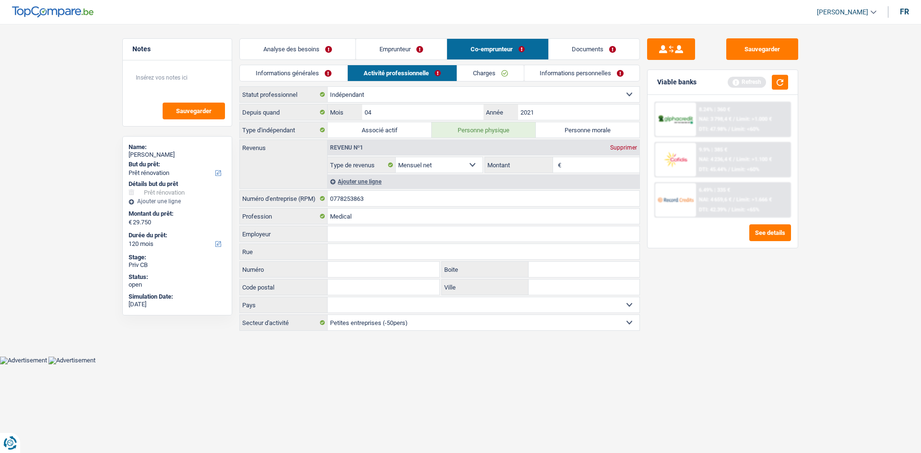
click at [483, 71] on link "Charges" at bounding box center [490, 73] width 67 height 16
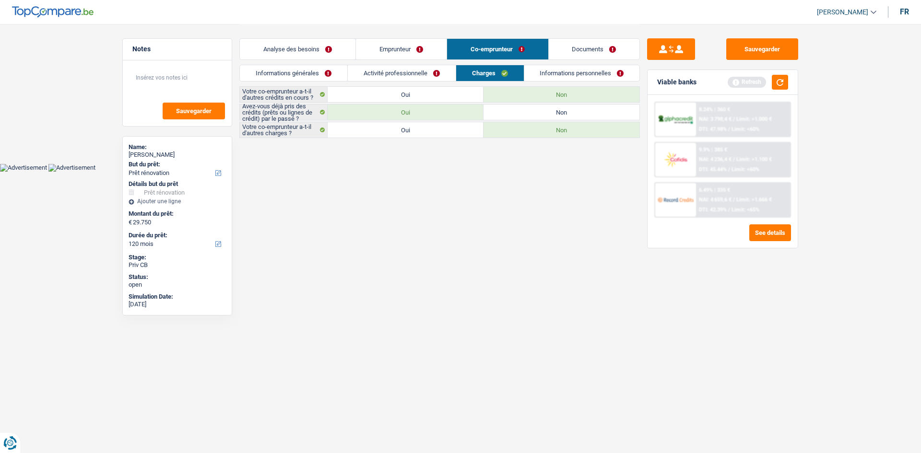
click at [565, 69] on link "Informations personnelles" at bounding box center [582, 73] width 116 height 16
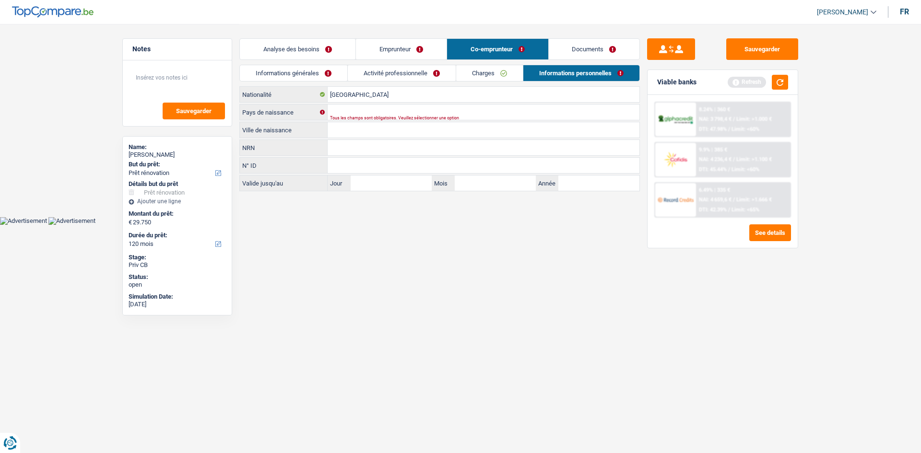
click at [350, 119] on div "Tous les champs sont obligatoires. Veuillez sélectionner une option" at bounding box center [468, 118] width 277 height 4
click at [351, 112] on input "Pays de naissance" at bounding box center [483, 112] width 312 height 15
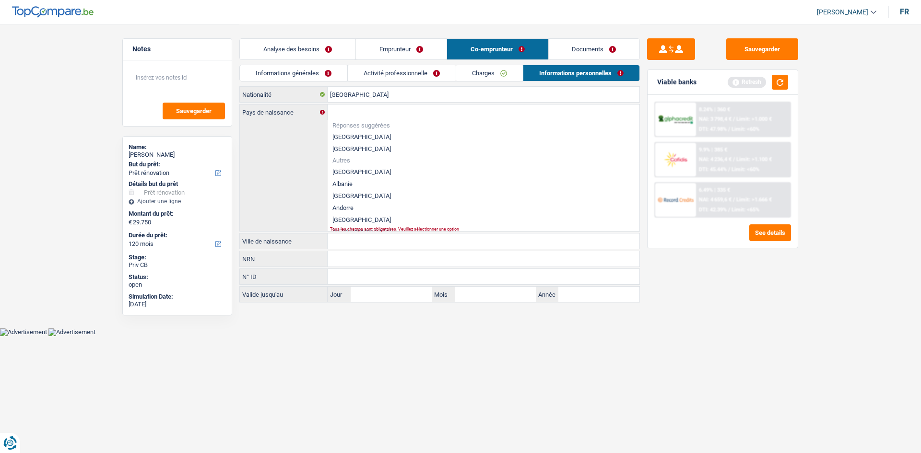
click at [351, 137] on li "[GEOGRAPHIC_DATA]" at bounding box center [483, 137] width 312 height 12
type input "[GEOGRAPHIC_DATA]"
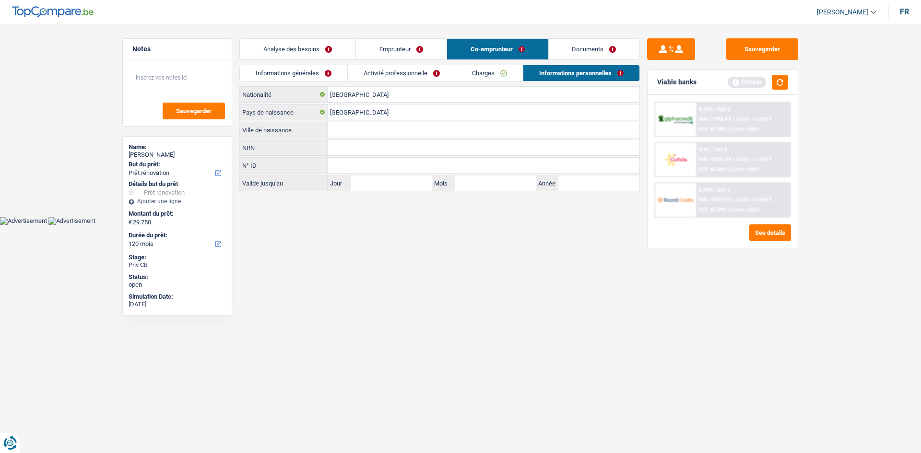
click at [346, 126] on input "Ville de naissance" at bounding box center [483, 129] width 312 height 15
type input "[GEOGRAPHIC_DATA]"
click at [502, 72] on link "Charges" at bounding box center [489, 73] width 67 height 16
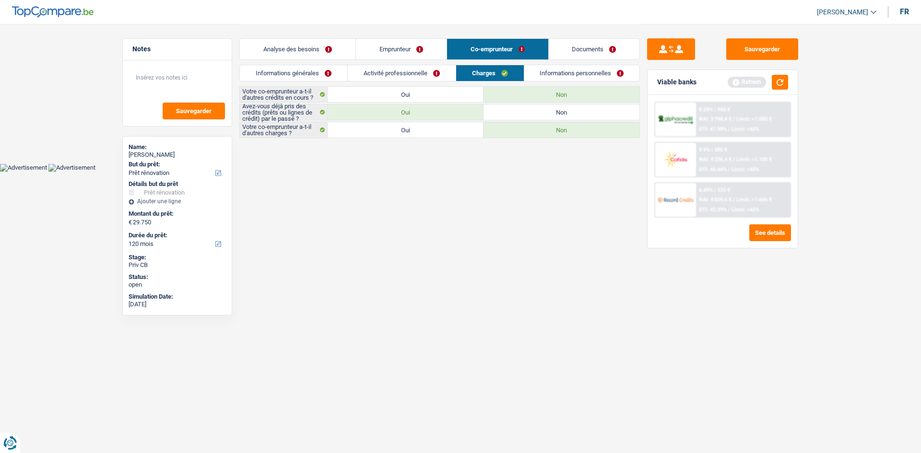
click at [408, 70] on link "Activité professionnelle" at bounding box center [402, 73] width 108 height 16
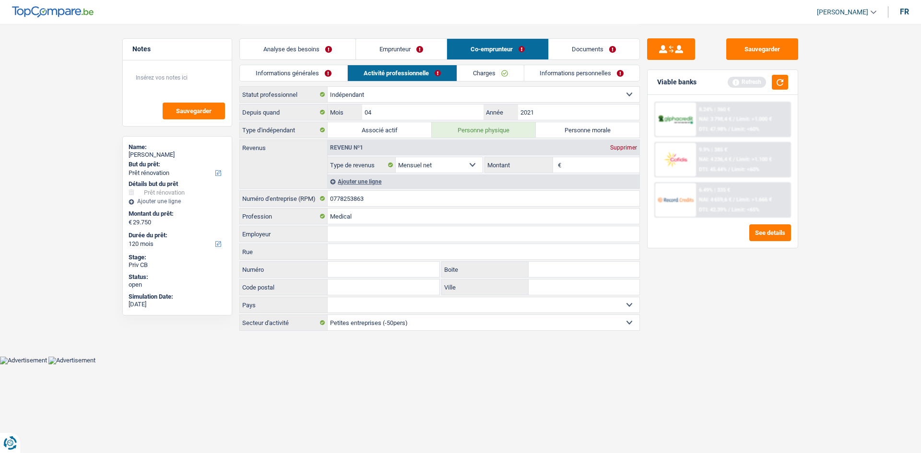
click at [310, 62] on div "Analyse des besoins Emprunteur Co-emprunteur Documents" at bounding box center [439, 44] width 400 height 41
click at [312, 69] on link "Informations générales" at bounding box center [293, 73] width 107 height 16
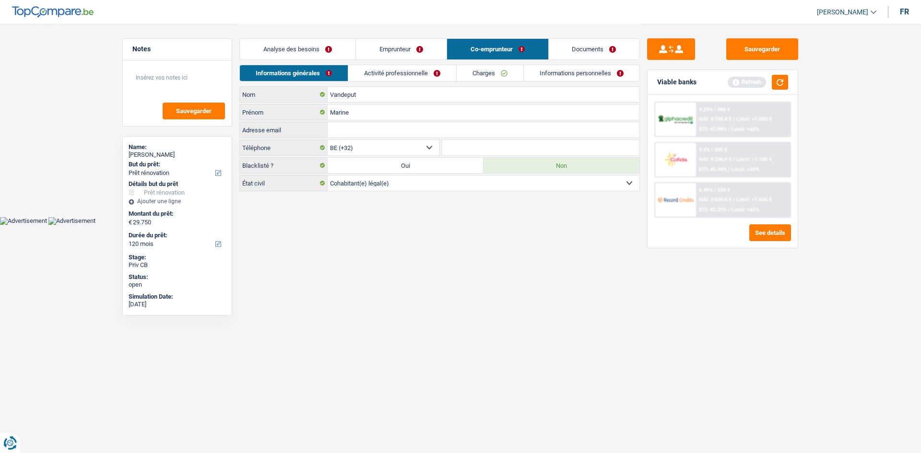
click at [319, 48] on link "Analyse des besoins" at bounding box center [298, 49] width 116 height 21
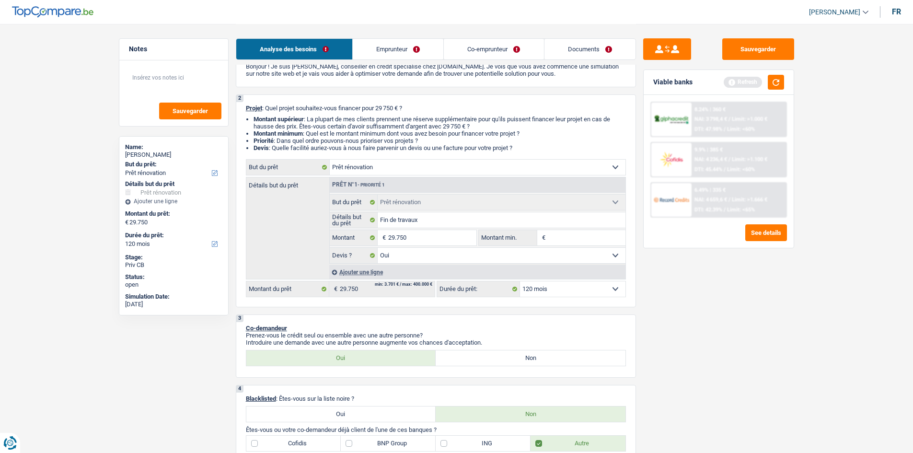
scroll to position [48, 0]
click at [466, 165] on select "Confort maison: meubles, textile, peinture, électroménager, outillage non-profe…" at bounding box center [478, 167] width 296 height 15
select select "houseOrGarden"
click at [330, 160] on select "Confort maison: meubles, textile, peinture, électroménager, outillage non-profe…" at bounding box center [478, 167] width 296 height 15
select select "houseOrGarden"
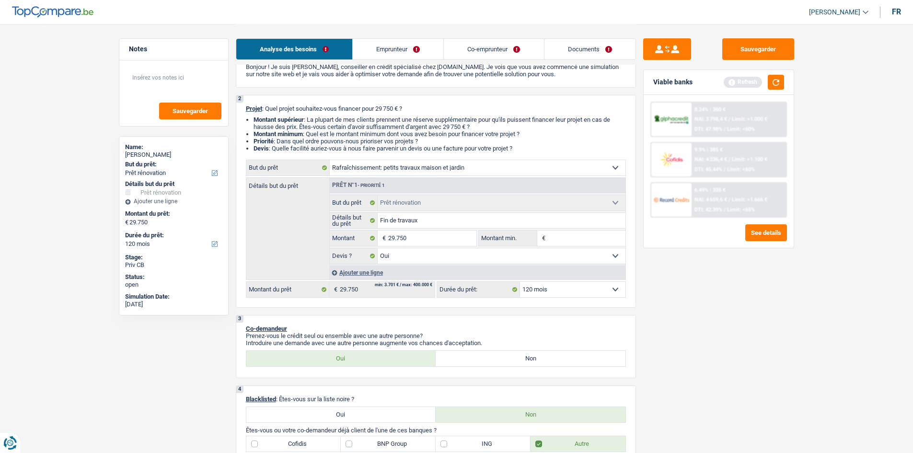
select select "houseOrGarden"
select select
select select "houseOrGarden"
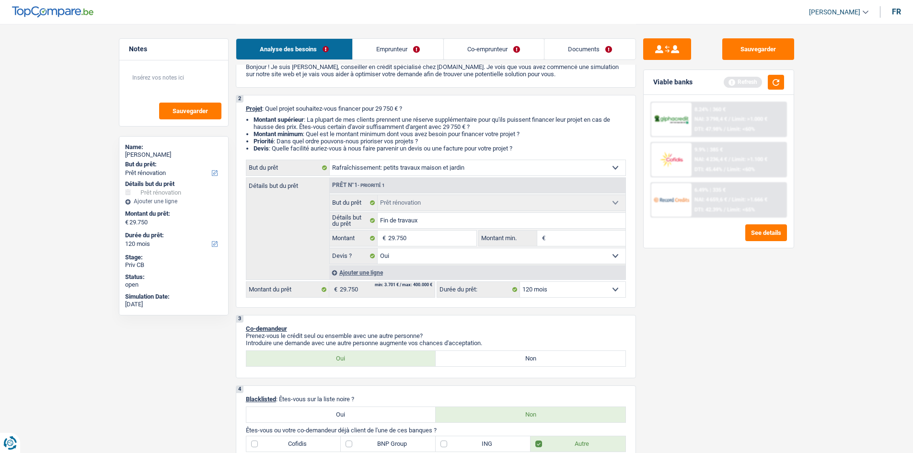
select select
select select "renovation"
select select "yes"
select select "renovation"
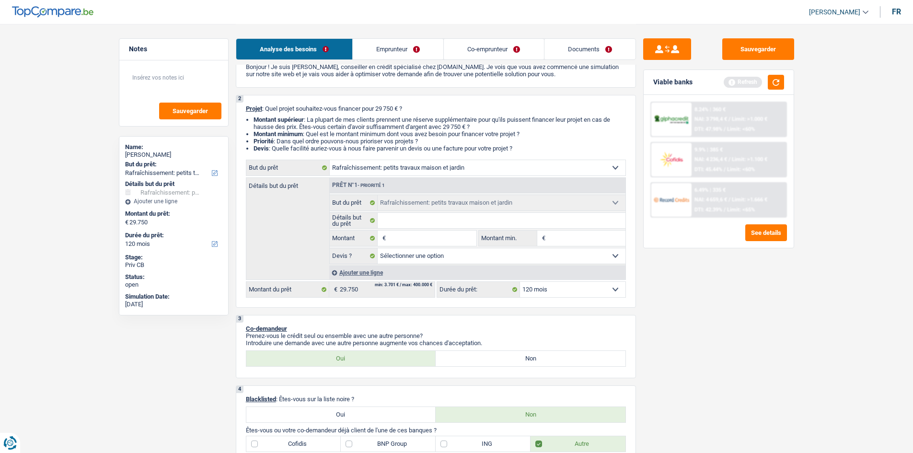
select select "yes"
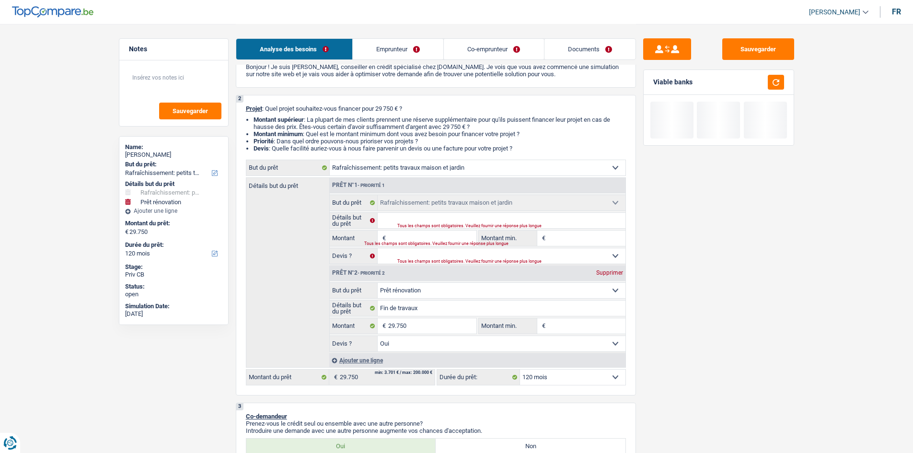
click at [614, 273] on div "Supprimer" at bounding box center [610, 273] width 32 height 6
type input "0"
select select
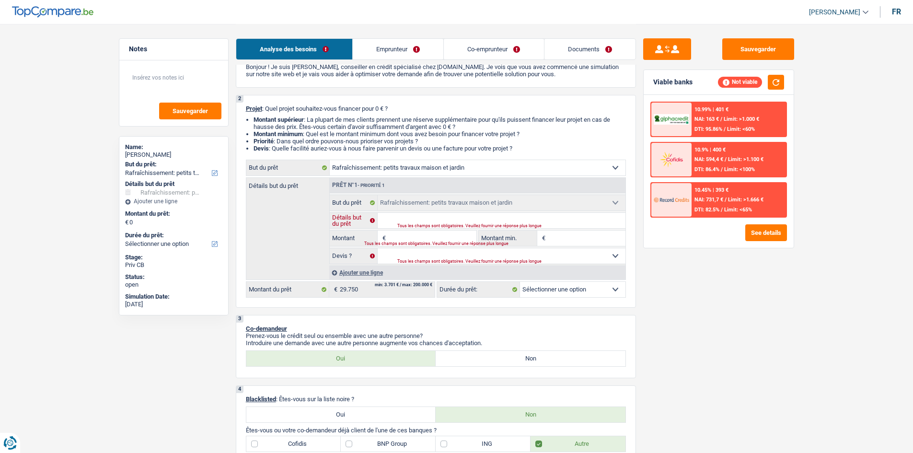
click at [427, 221] on input "Détails but du prêt" at bounding box center [502, 220] width 248 height 15
type input "F"
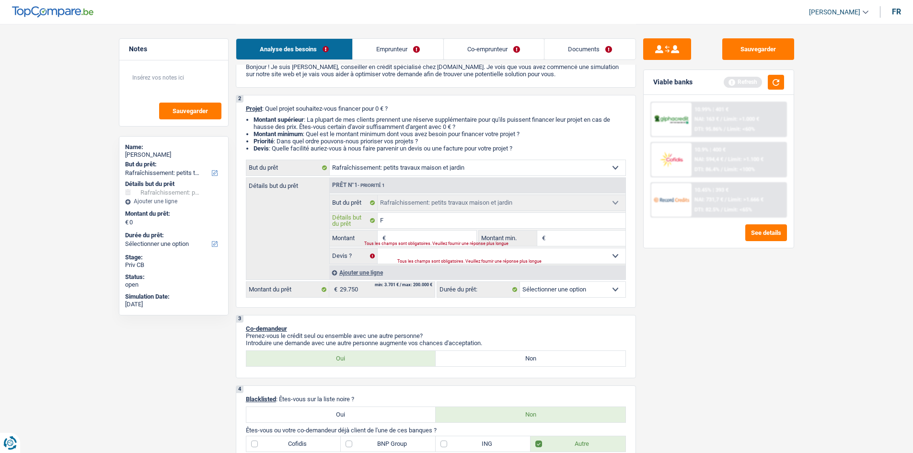
type input "Fi"
type input "Fin"
type input "Fini"
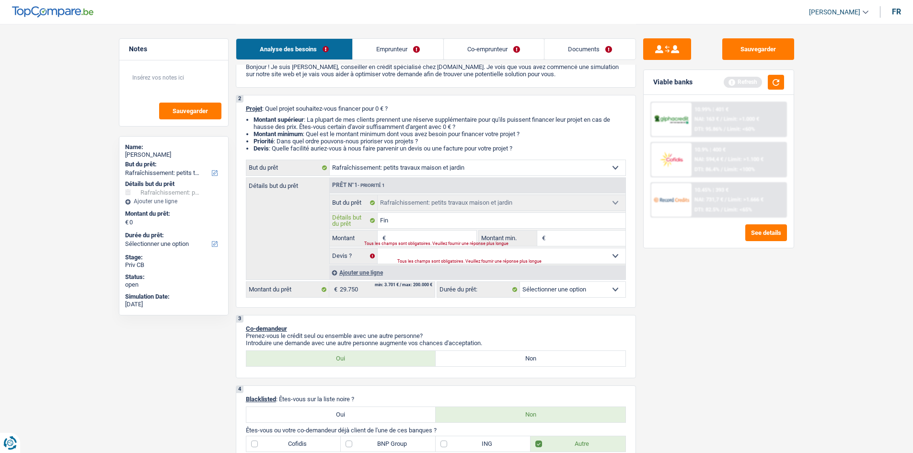
type input "Fini"
type input "Finir"
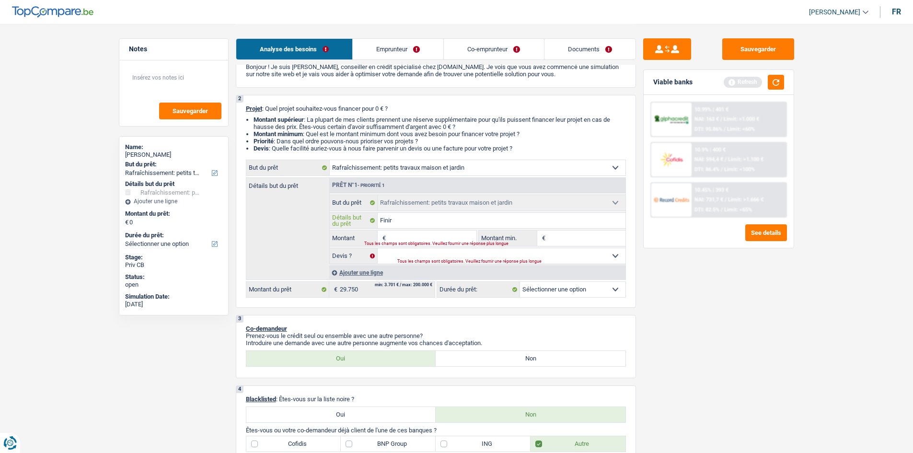
type input "Finir l"
type input "Finir le"
type input "Finir les"
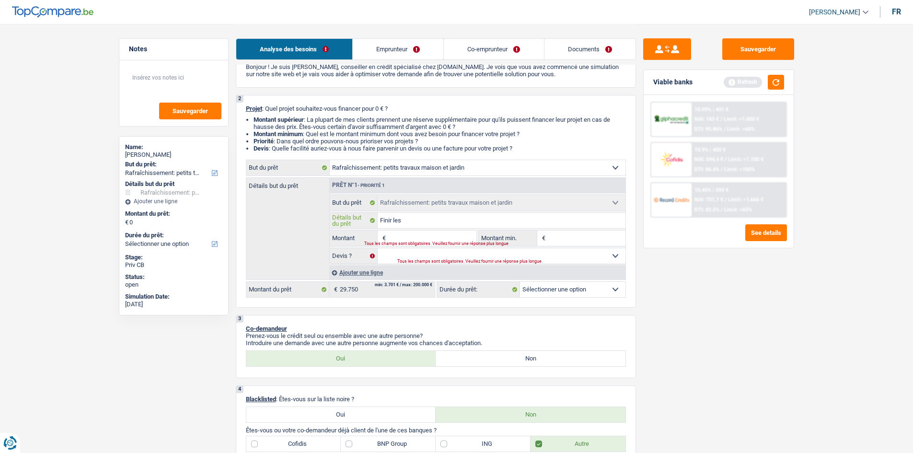
type input "Finir les"
type input "Finir les t"
type input "Finir les tra"
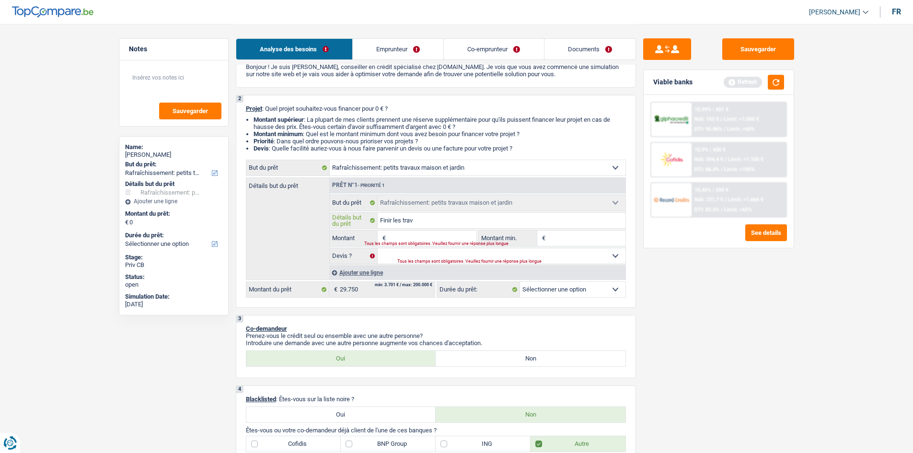
type input "Finir les trava"
type input "Finir les travau"
type input "Finir les travaux"
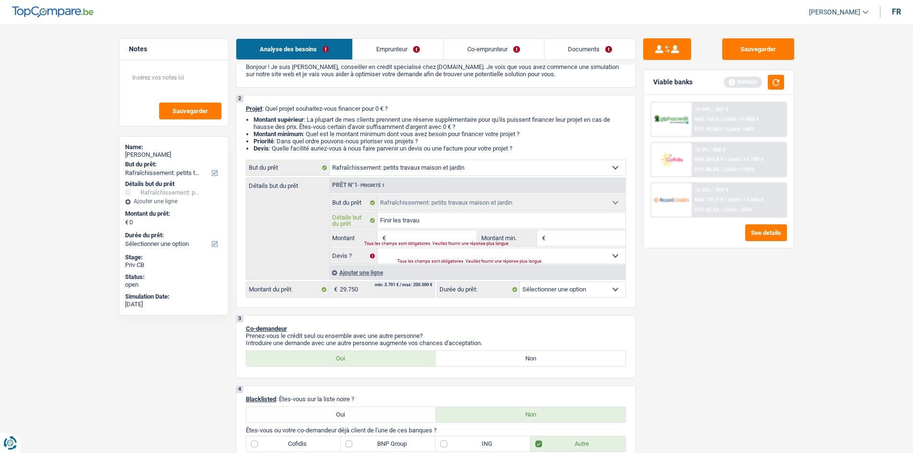
type input "Finir les travaux"
click at [404, 235] on input "Montant" at bounding box center [432, 238] width 88 height 15
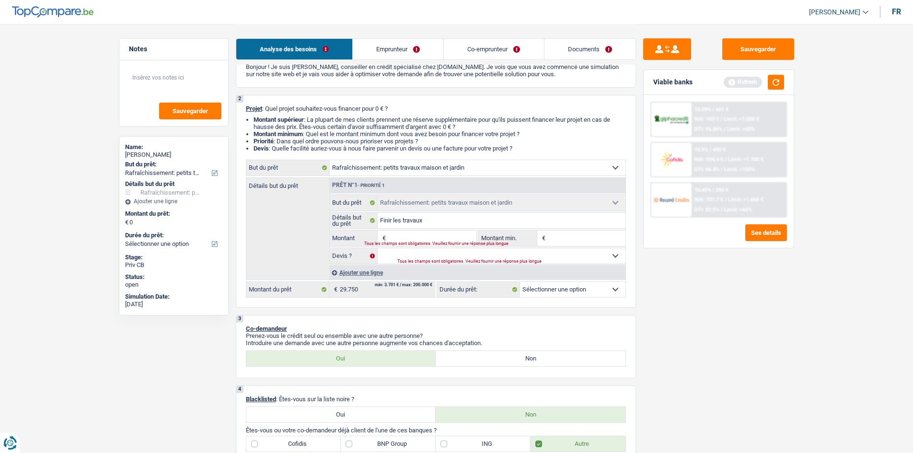
type input "2"
type input "29"
type input "297"
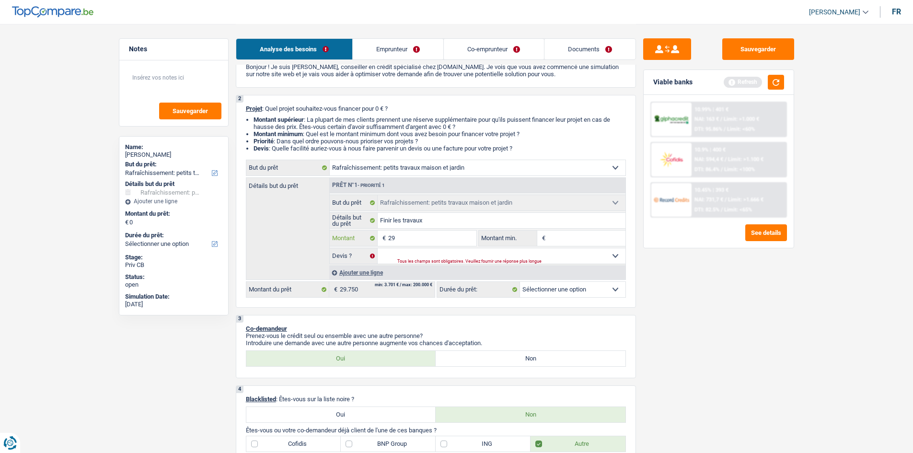
type input "297"
type input "2.975"
type input "29.750"
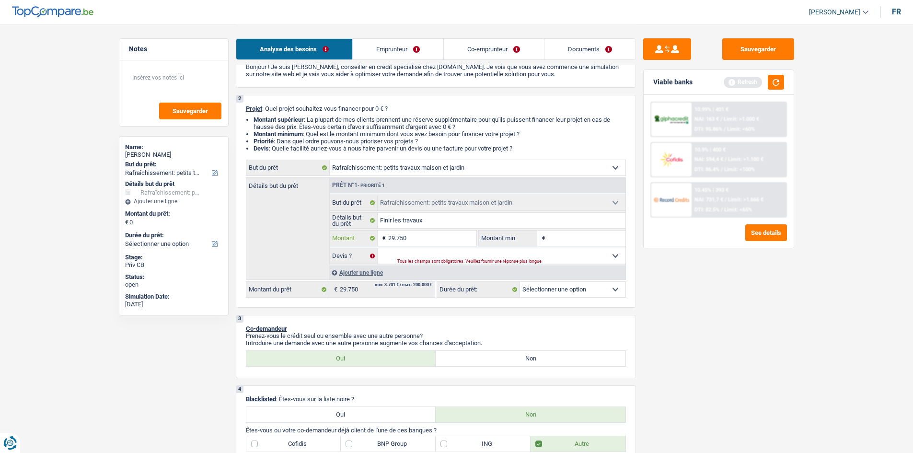
type input "29.750"
click at [441, 250] on select "Oui Non Non répondu Sélectionner une option" at bounding box center [502, 255] width 248 height 15
type input "29.750"
select select "120"
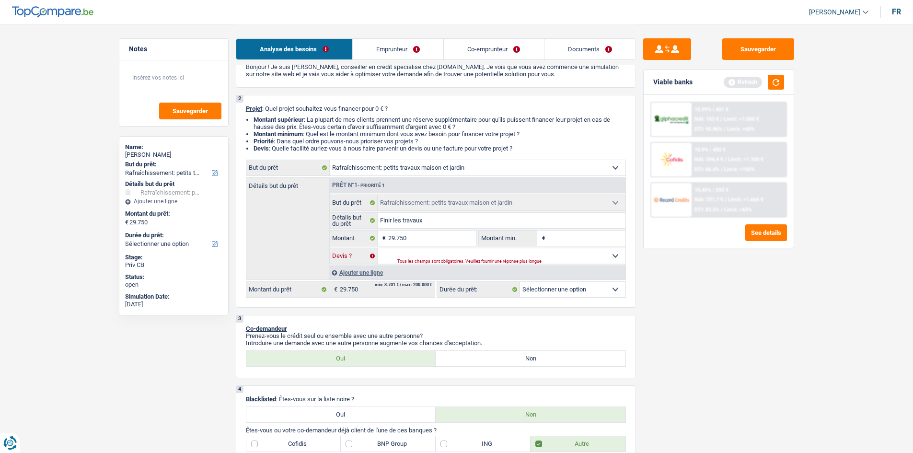
select select "120"
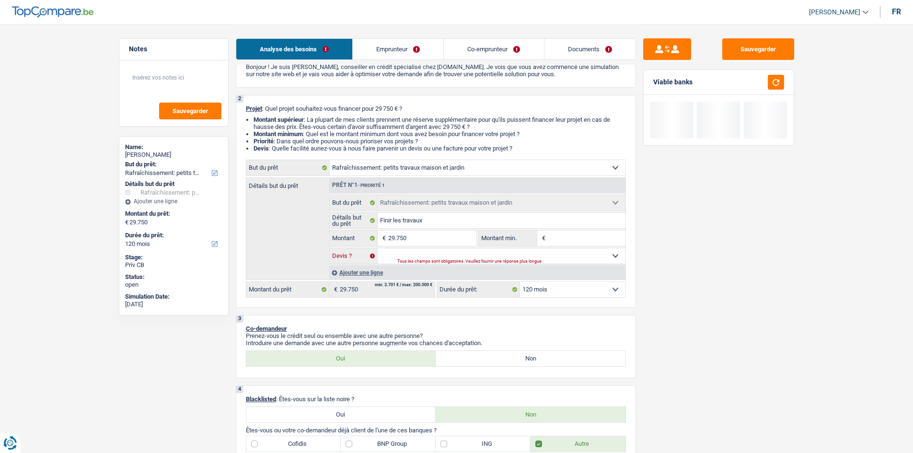
select select "yes"
click at [378, 248] on select "Oui Non Non répondu Sélectionner une option" at bounding box center [502, 255] width 248 height 15
select select "yes"
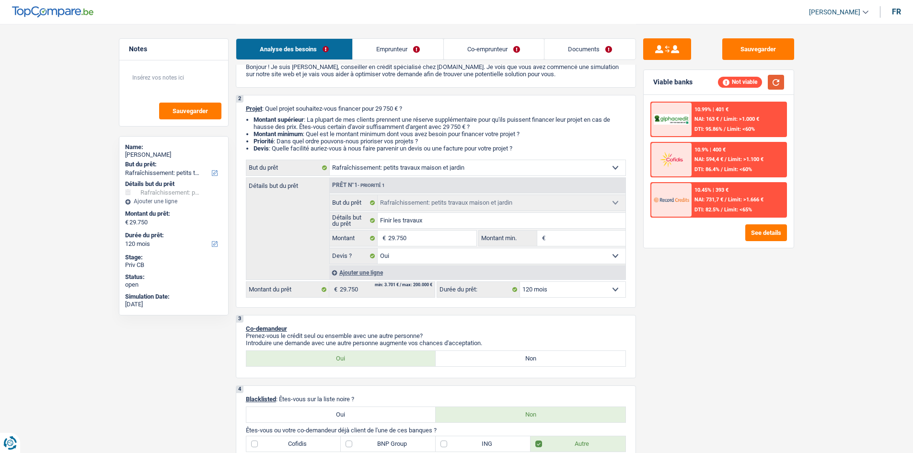
click at [773, 83] on button "button" at bounding box center [776, 82] width 16 height 15
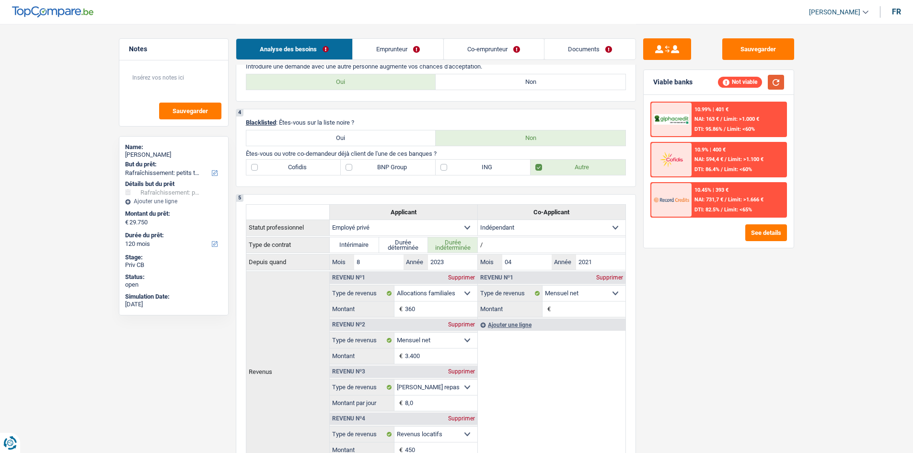
scroll to position [384, 0]
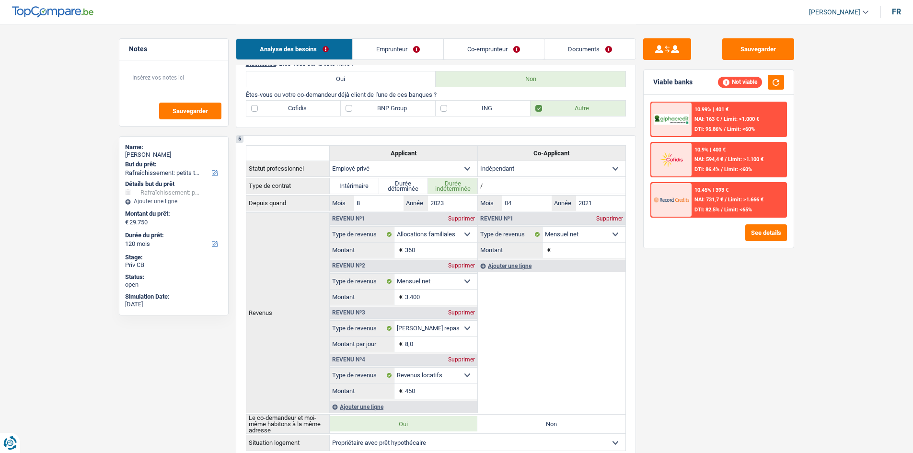
click at [566, 248] on input "Montant" at bounding box center [589, 250] width 72 height 15
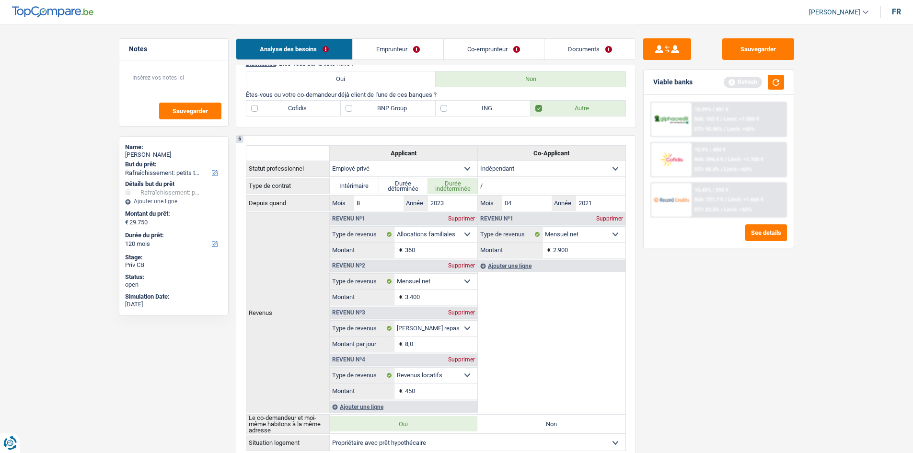
type input "2.900"
click at [773, 83] on button "button" at bounding box center [776, 82] width 16 height 15
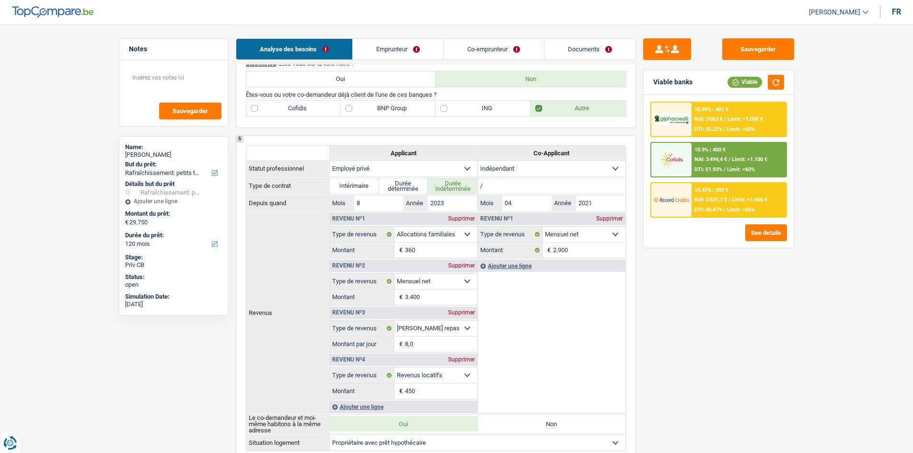
click at [470, 52] on link "Co-emprunteur" at bounding box center [494, 49] width 100 height 21
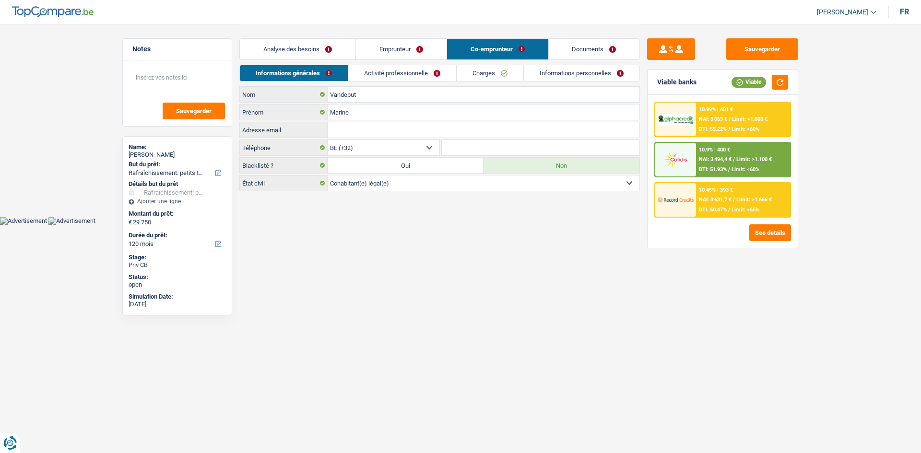
click at [476, 77] on link "Charges" at bounding box center [489, 73] width 67 height 16
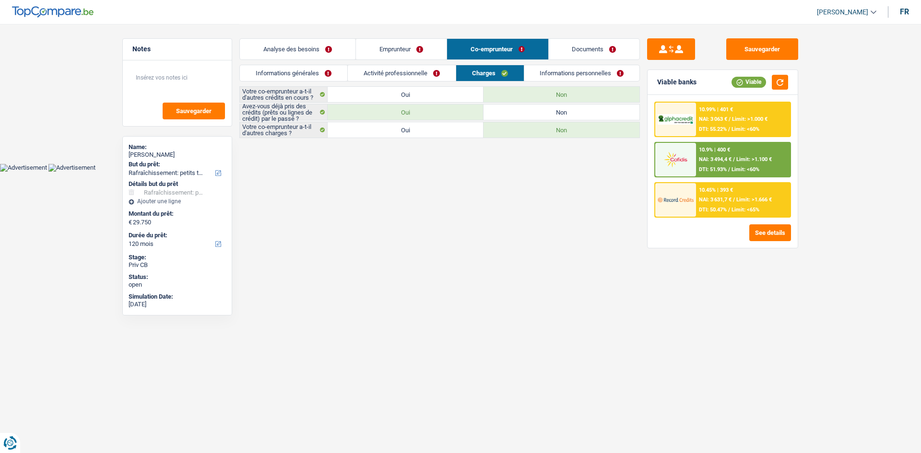
click at [419, 70] on link "Activité professionnelle" at bounding box center [402, 73] width 108 height 16
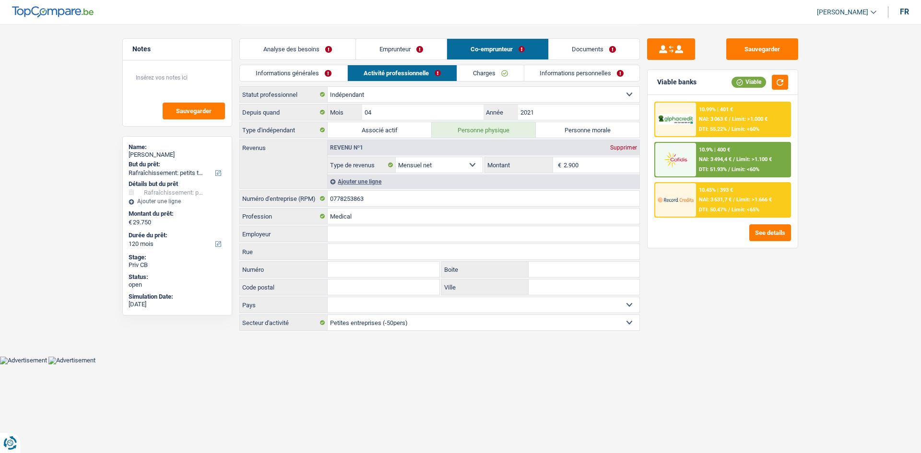
click at [594, 120] on div "Depuis quand 04 Mois / 2021 Année" at bounding box center [439, 112] width 400 height 16
click at [593, 127] on label "Personne morale" at bounding box center [588, 129] width 104 height 15
click at [593, 127] on input "Personne morale" at bounding box center [588, 129] width 104 height 15
radio input "true"
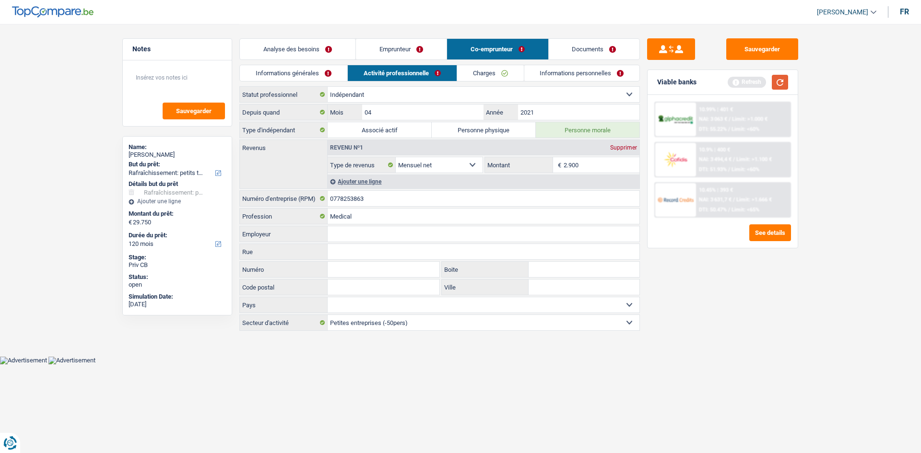
click at [780, 82] on button "button" at bounding box center [779, 82] width 16 height 15
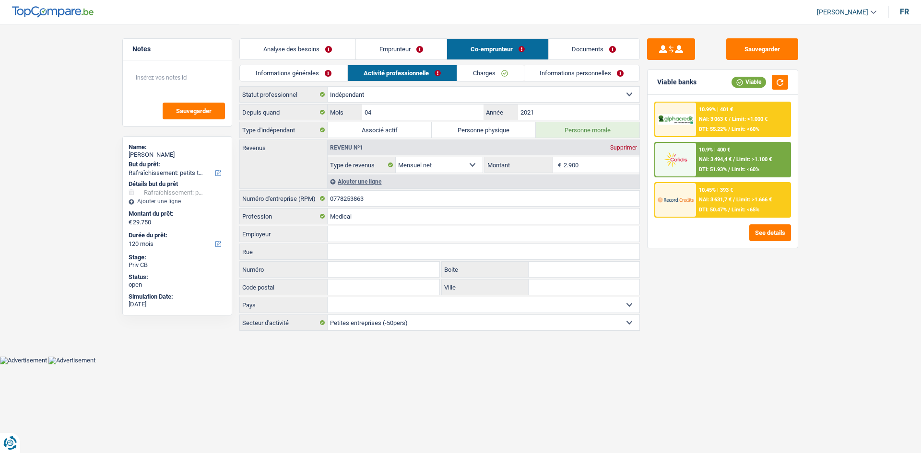
click at [306, 54] on link "Analyse des besoins" at bounding box center [298, 49] width 116 height 21
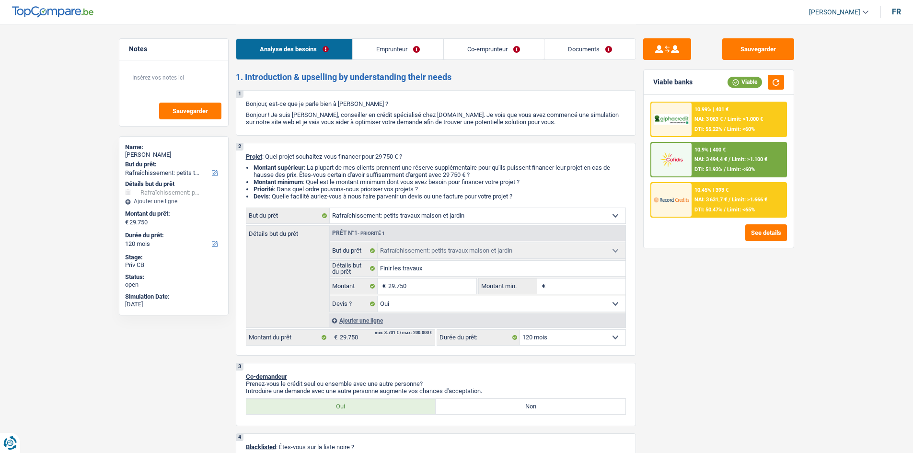
click at [396, 47] on link "Emprunteur" at bounding box center [398, 49] width 91 height 21
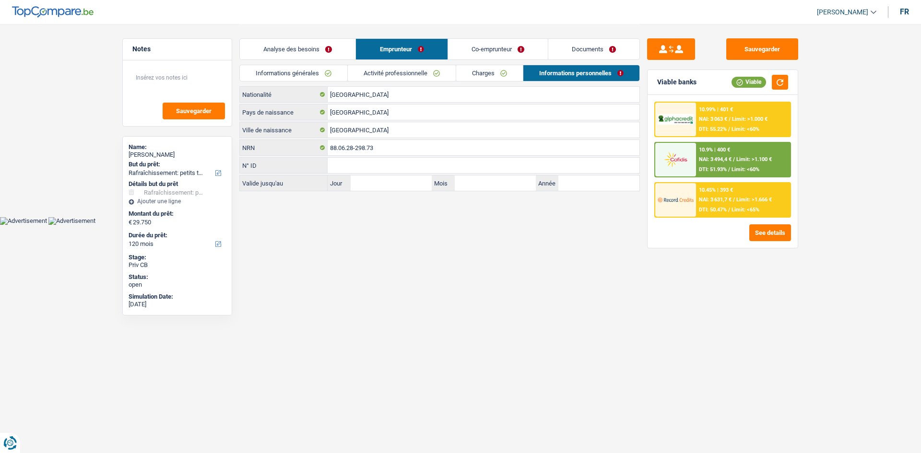
click at [496, 45] on link "Co-emprunteur" at bounding box center [498, 49] width 100 height 21
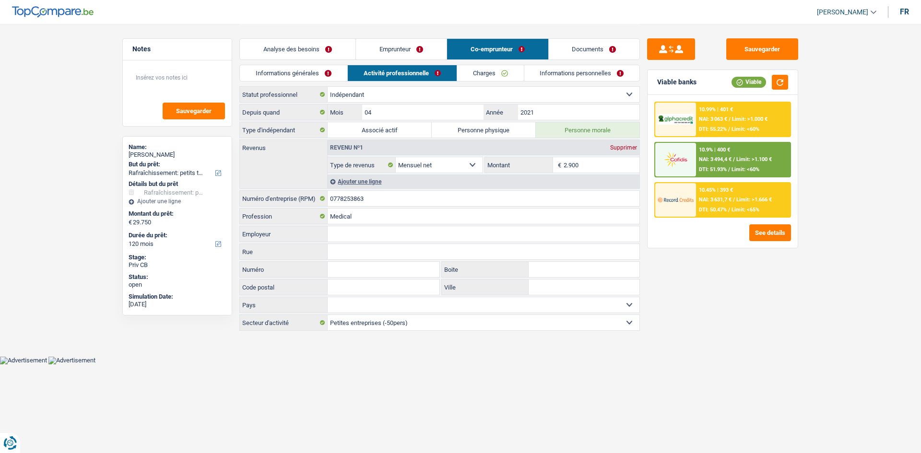
click at [389, 47] on link "Emprunteur" at bounding box center [401, 49] width 91 height 21
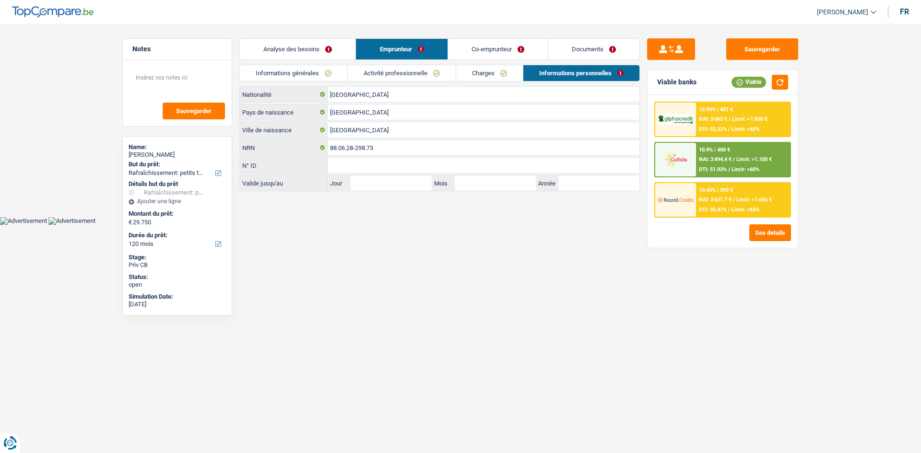
click at [302, 44] on link "Analyse des besoins" at bounding box center [298, 49] width 116 height 21
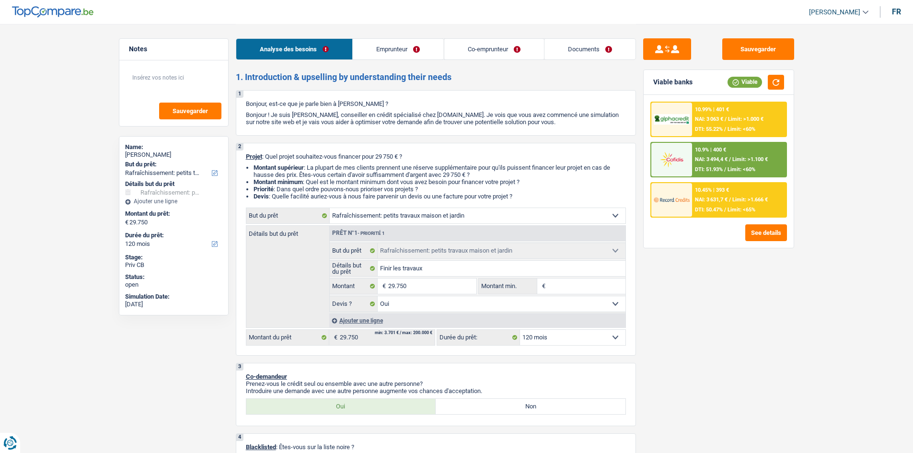
click at [405, 47] on link "Emprunteur" at bounding box center [398, 49] width 91 height 21
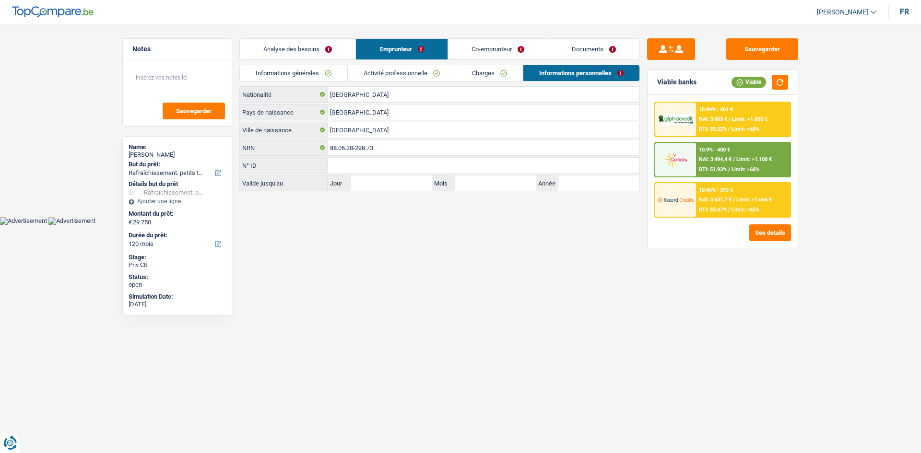
click at [474, 49] on link "Co-emprunteur" at bounding box center [498, 49] width 100 height 21
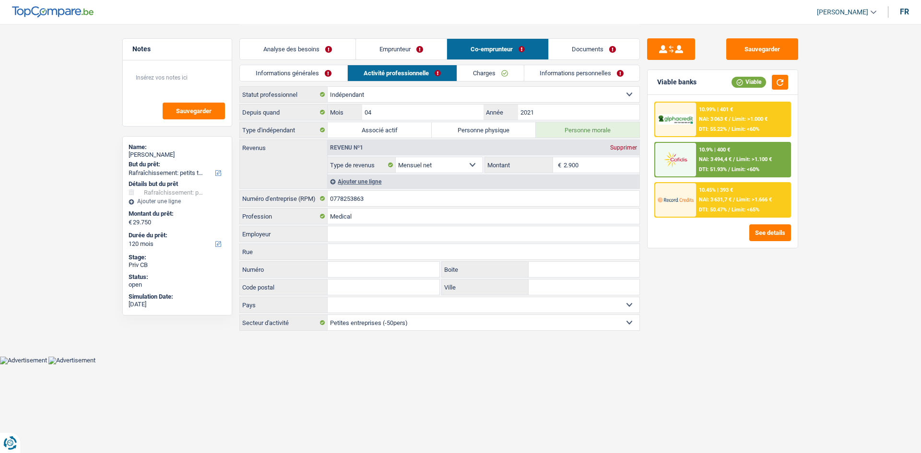
click at [314, 48] on link "Analyse des besoins" at bounding box center [298, 49] width 116 height 21
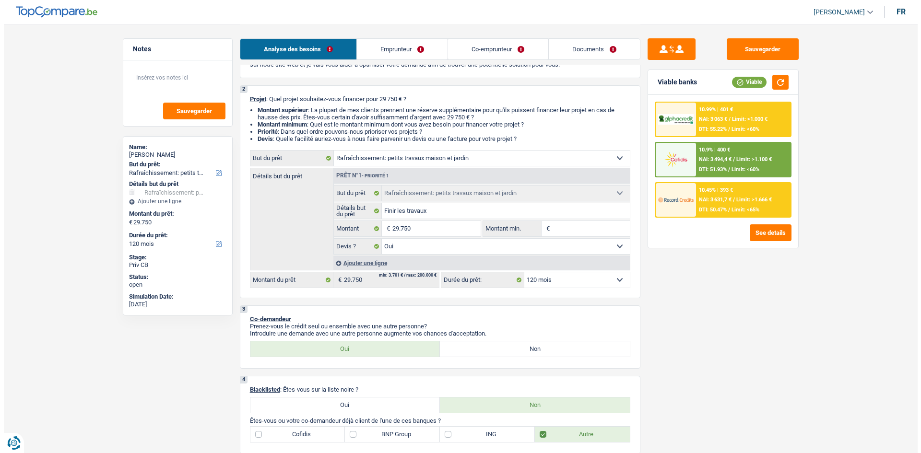
scroll to position [144, 0]
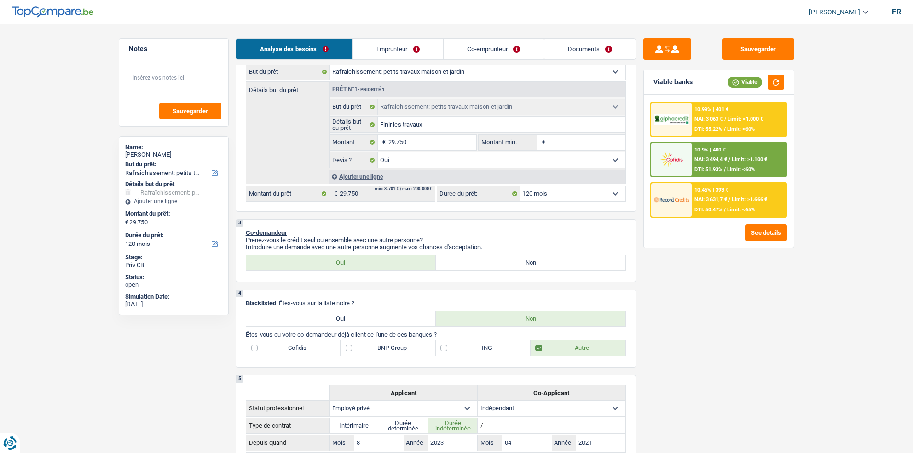
click at [561, 193] on select "12 mois 18 mois 24 mois 30 mois 36 mois 42 mois 48 mois 60 mois 72 mois 84 mois…" at bounding box center [572, 193] width 105 height 15
click at [520, 186] on select "12 mois 18 mois 24 mois 30 mois 36 mois 42 mois 48 mois 60 mois 72 mois 84 mois…" at bounding box center [572, 193] width 105 height 15
click at [758, 235] on button "See details" at bounding box center [767, 232] width 42 height 17
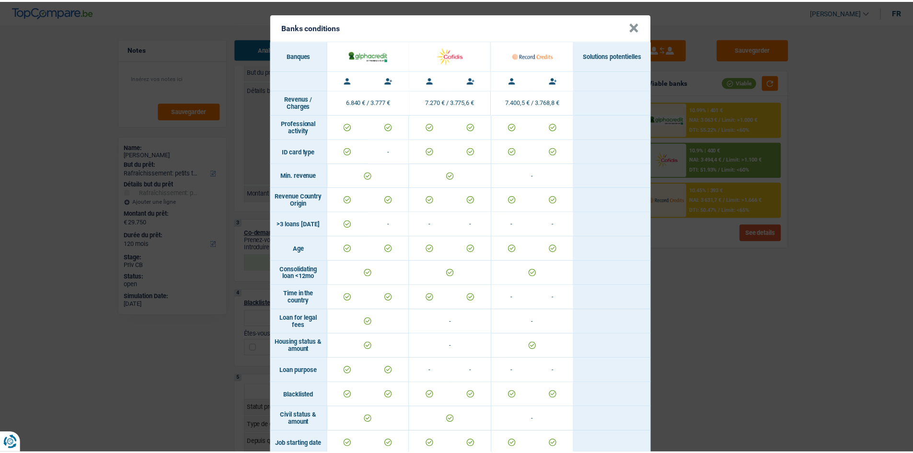
scroll to position [0, 0]
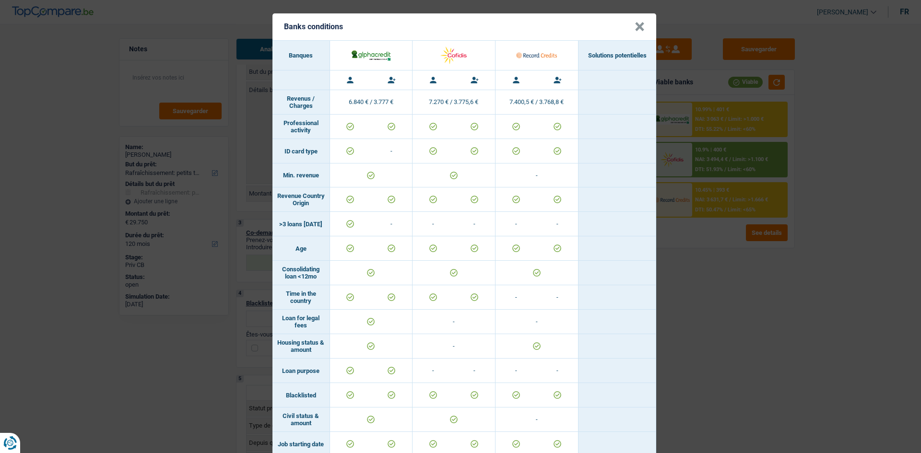
click at [639, 28] on button "×" at bounding box center [639, 27] width 10 height 10
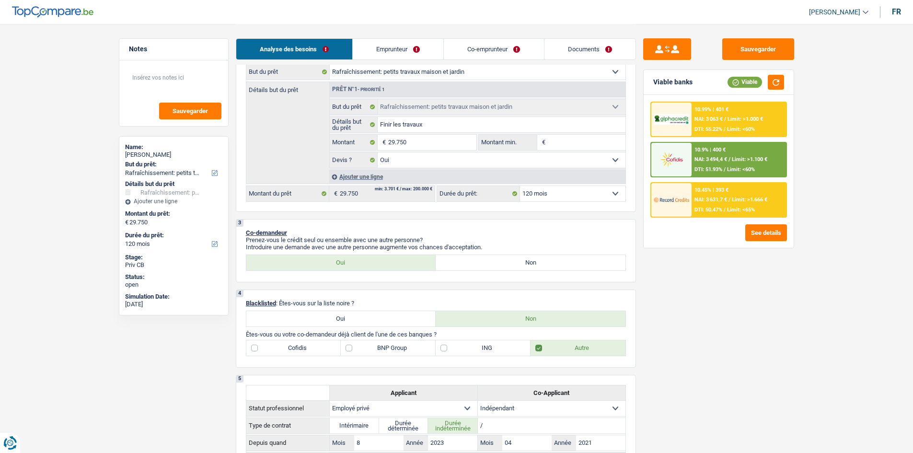
click at [534, 195] on select "12 mois 18 mois 24 mois 30 mois 36 mois 42 mois 48 mois 60 mois 72 mois 84 mois…" at bounding box center [572, 193] width 105 height 15
click at [520, 186] on select "12 mois 18 mois 24 mois 30 mois 36 mois 42 mois 48 mois 60 mois 72 mois 84 mois…" at bounding box center [572, 193] width 105 height 15
click at [707, 199] on span "NAI: 3 631,7 €" at bounding box center [711, 200] width 33 height 6
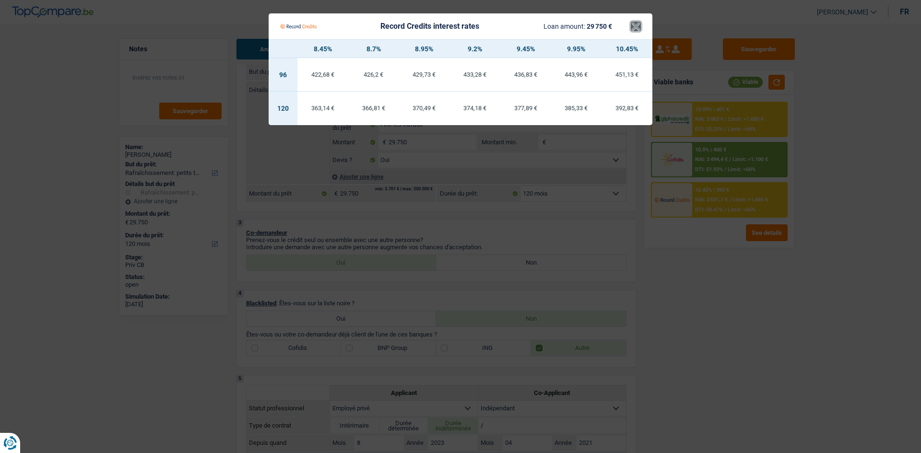
click at [635, 31] on button "×" at bounding box center [636, 27] width 10 height 10
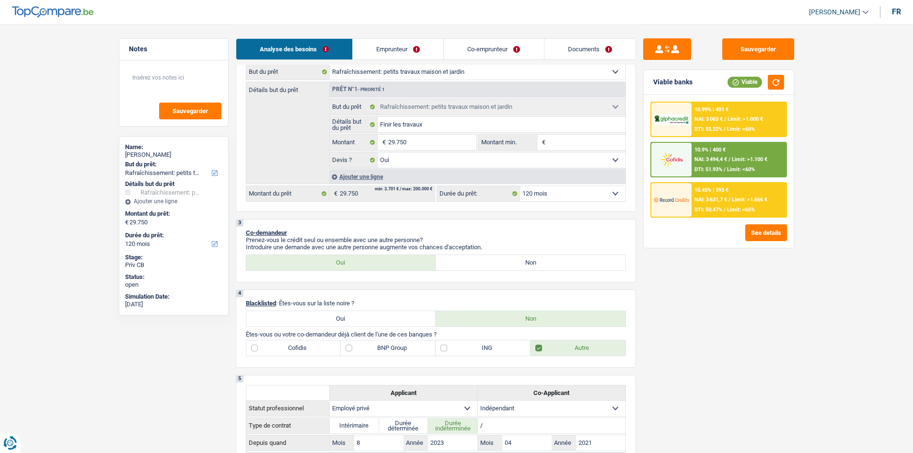
click at [718, 113] on div "10.99% | 401 € NAI: 3 063 € / Limit: >1.000 € DTI: 55.22% / Limit: <60%" at bounding box center [739, 120] width 94 height 34
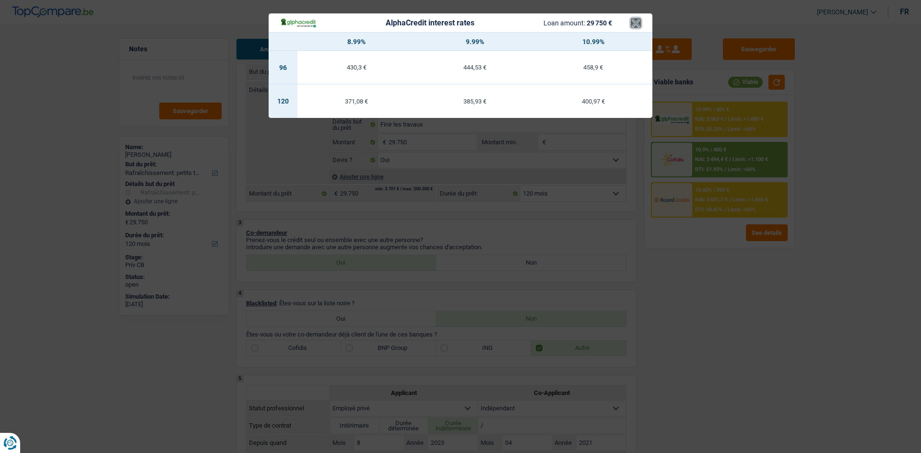
click at [634, 22] on button "×" at bounding box center [636, 23] width 10 height 10
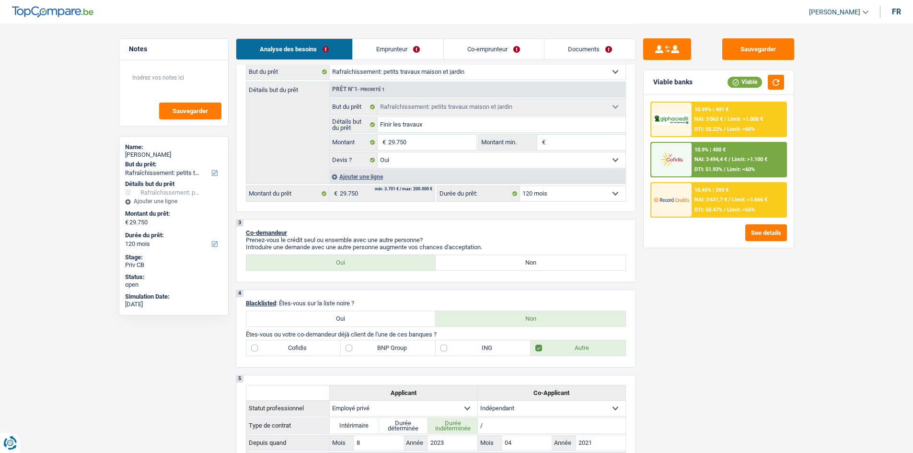
click at [753, 158] on span "Limit: >1.100 €" at bounding box center [749, 159] width 35 height 6
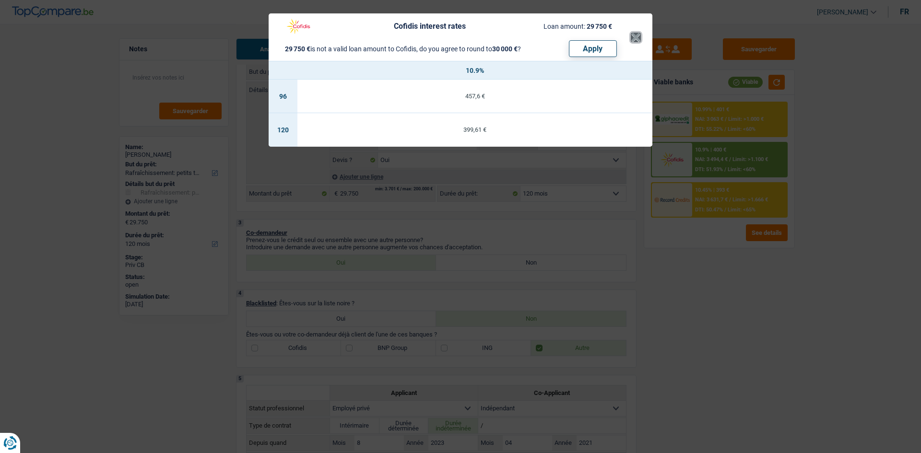
click at [633, 38] on button "×" at bounding box center [636, 38] width 10 height 10
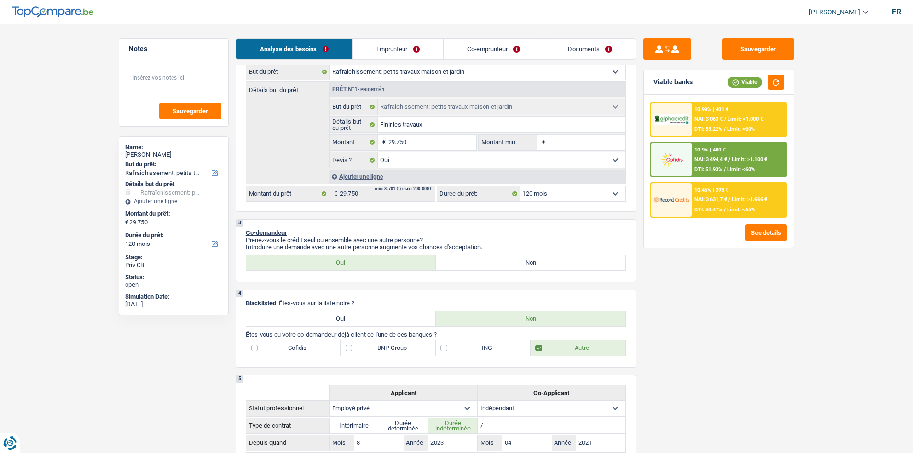
click at [583, 70] on select "Confort maison: meubles, textile, peinture, électroménager, outillage non-profe…" at bounding box center [478, 71] width 296 height 15
select select "renovation"
click at [330, 64] on select "Confort maison: meubles, textile, peinture, électroménager, outillage non-profe…" at bounding box center [478, 71] width 296 height 15
select select "renovation"
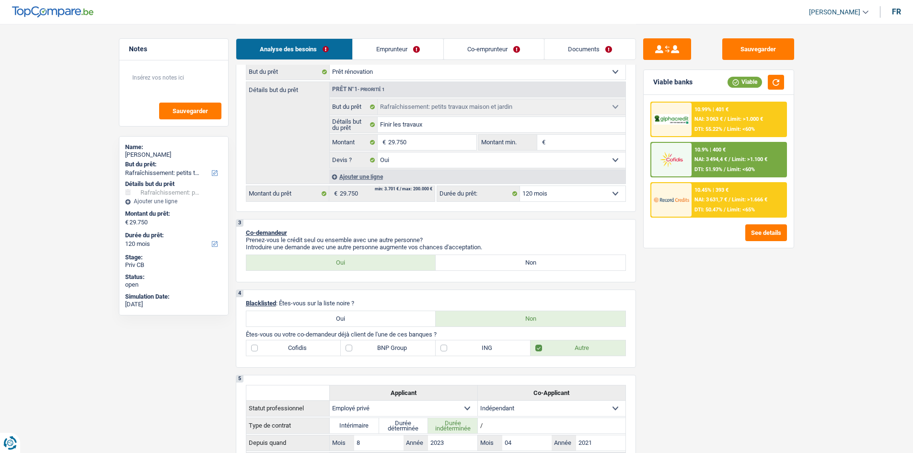
select select "renovation"
select select
select select "renovation"
select select
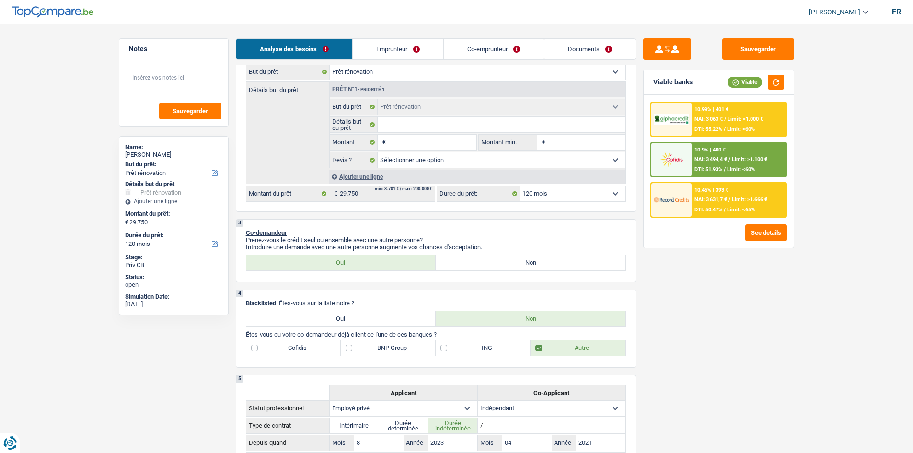
select select "houseOrGarden"
select select "yes"
select select "houseOrGarden"
select select "yes"
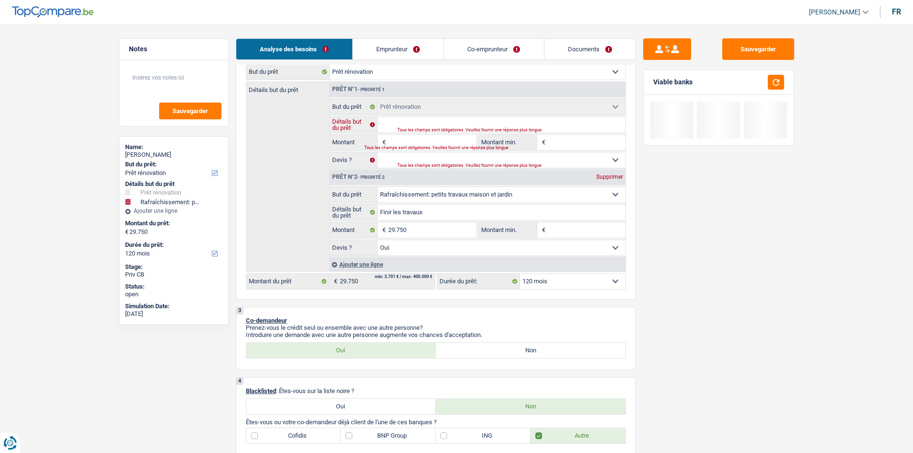
click at [426, 122] on input "Détails but du prêt" at bounding box center [502, 124] width 248 height 15
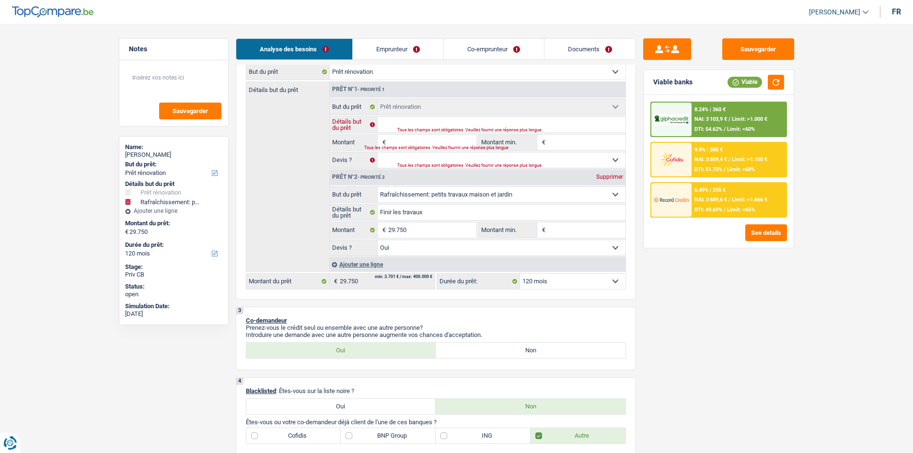
type input "F"
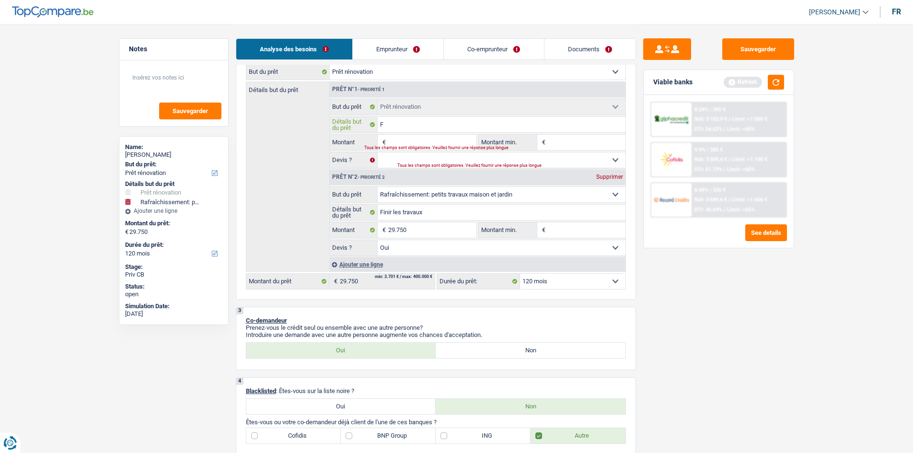
type input "Fi"
type input "Fin"
type input "Finir"
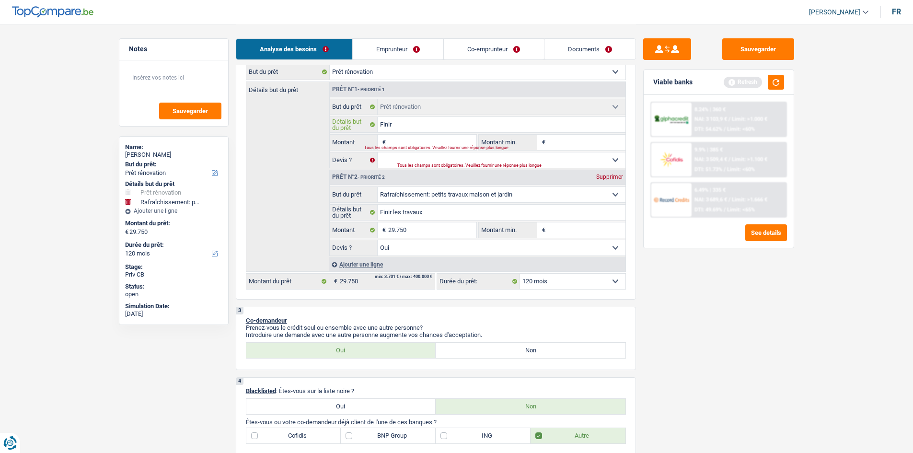
type input "Finir"
type input "Finir le"
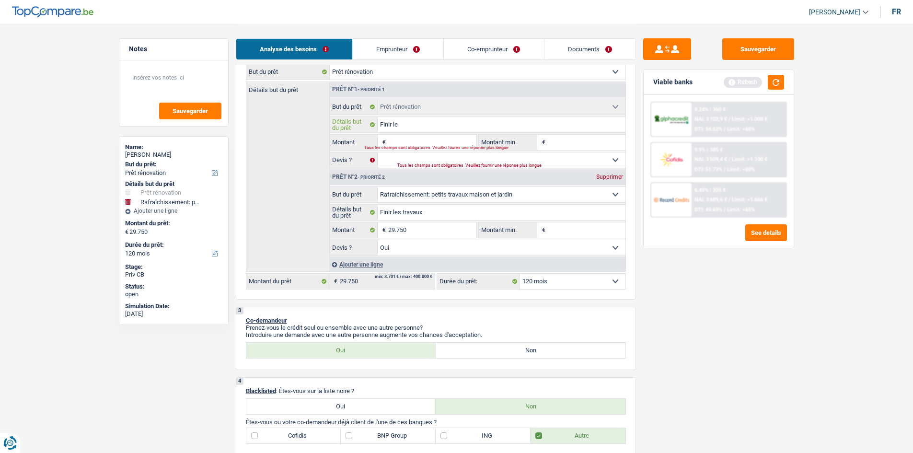
type input "Finir les"
type input "Finir les t"
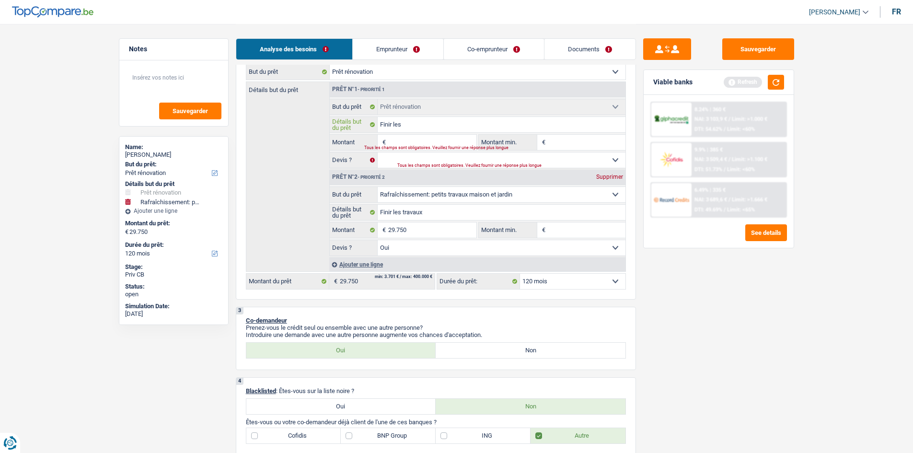
type input "Finir les t"
type input "Finir les tr"
click at [407, 140] on input "Montant" at bounding box center [432, 142] width 88 height 15
click at [454, 161] on select "Oui Non Non répondu Sélectionner une option" at bounding box center [502, 159] width 248 height 15
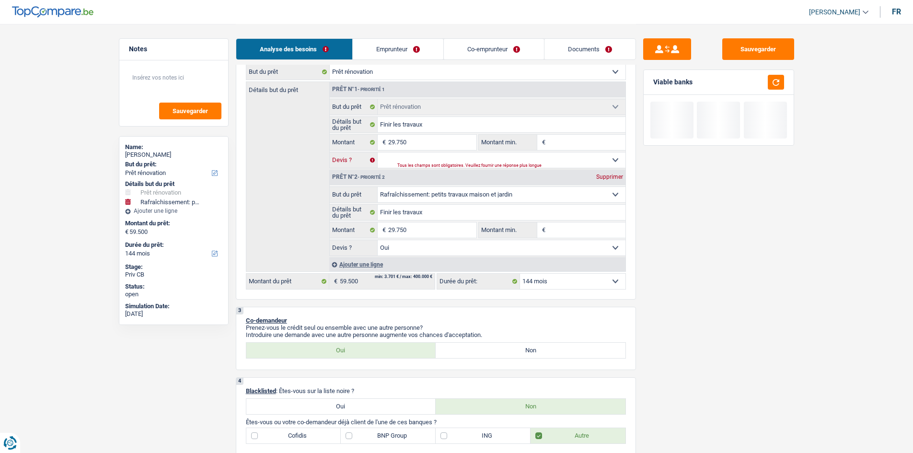
click at [378, 152] on select "Oui Non Non répondu Sélectionner une option" at bounding box center [502, 159] width 248 height 15
click at [608, 179] on div "Supprimer" at bounding box center [610, 177] width 32 height 6
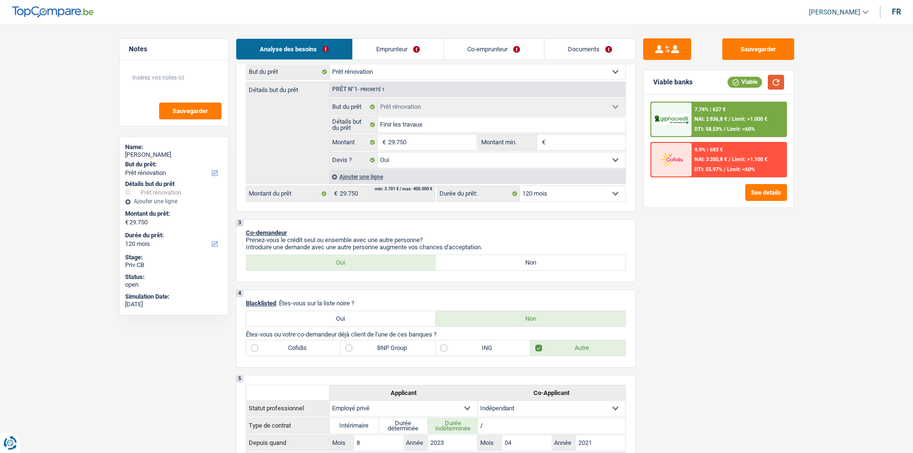
click at [773, 79] on button "button" at bounding box center [776, 82] width 16 height 15
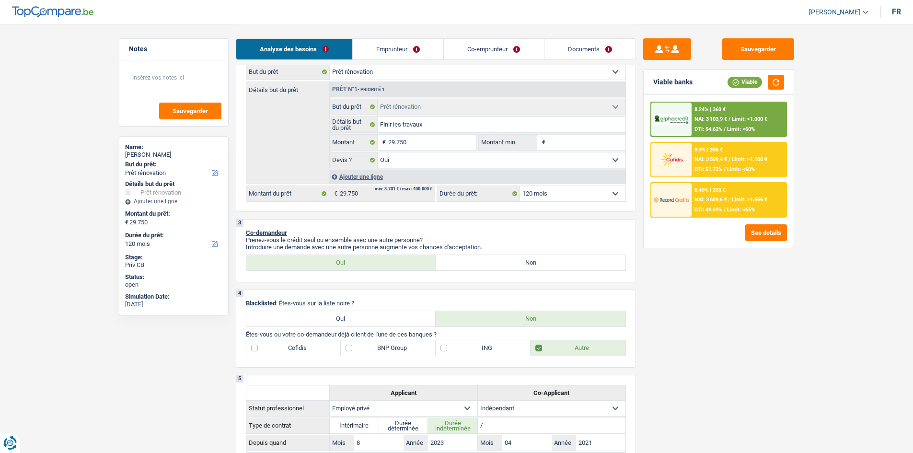
click at [725, 194] on div "6.49% | 335 € NAI: 3 689,6 € / Limit: >1.666 € DTI: 49.69% / Limit: <65%" at bounding box center [739, 200] width 94 height 34
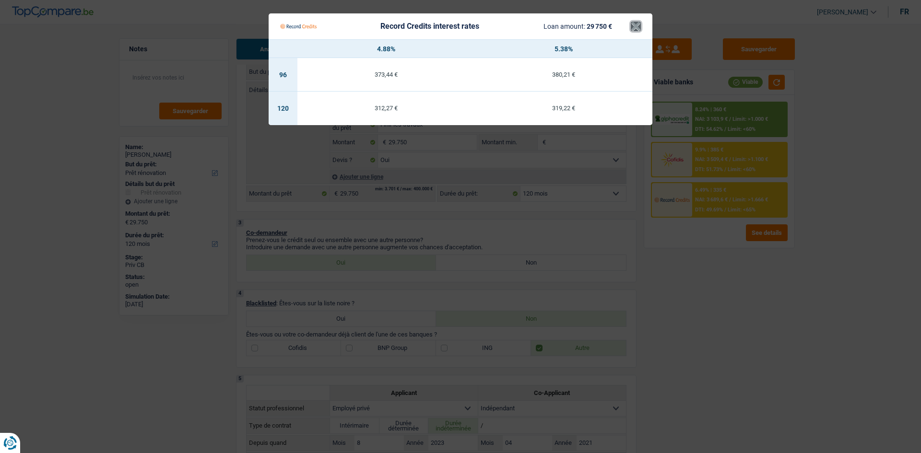
click at [633, 31] on button "×" at bounding box center [636, 27] width 10 height 10
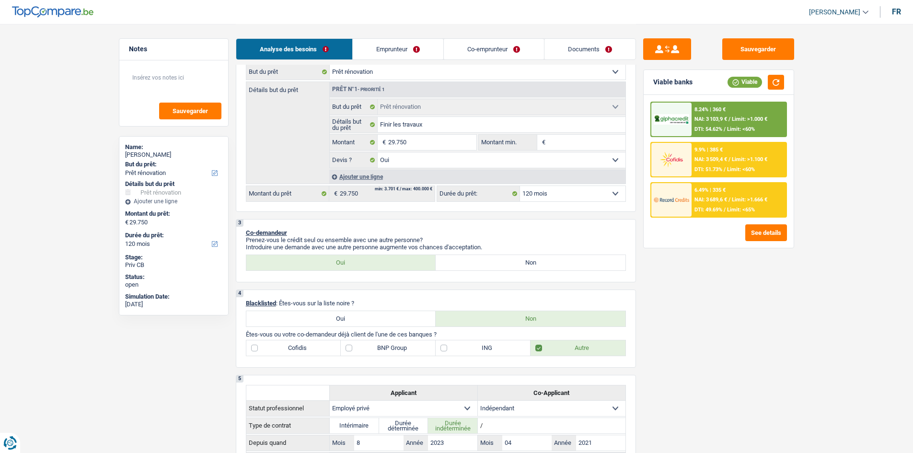
click at [712, 114] on div "8.24% | 360 € NAI: 3 103,9 € / Limit: >1.000 € DTI: 54.62% / Limit: <60%" at bounding box center [739, 120] width 94 height 34
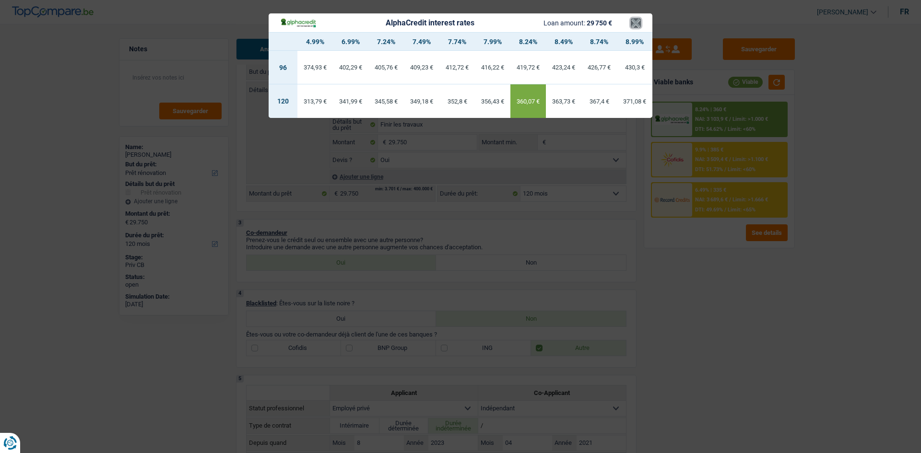
click at [632, 23] on button "×" at bounding box center [636, 23] width 10 height 10
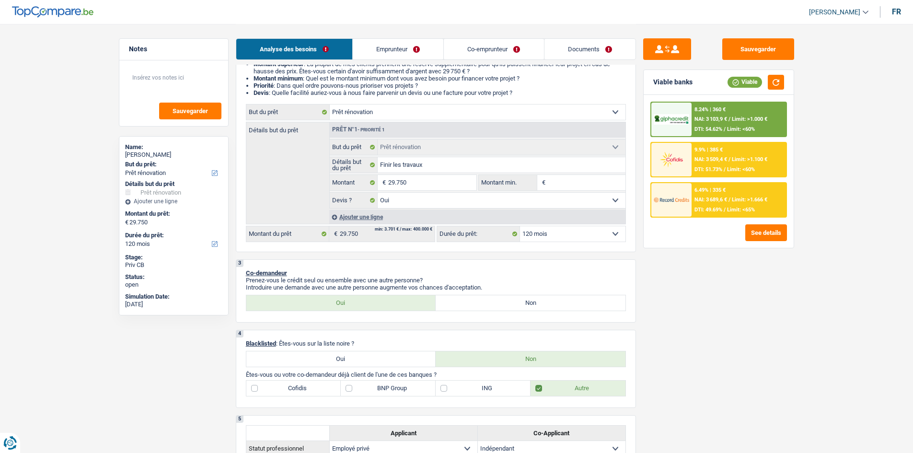
scroll to position [48, 0]
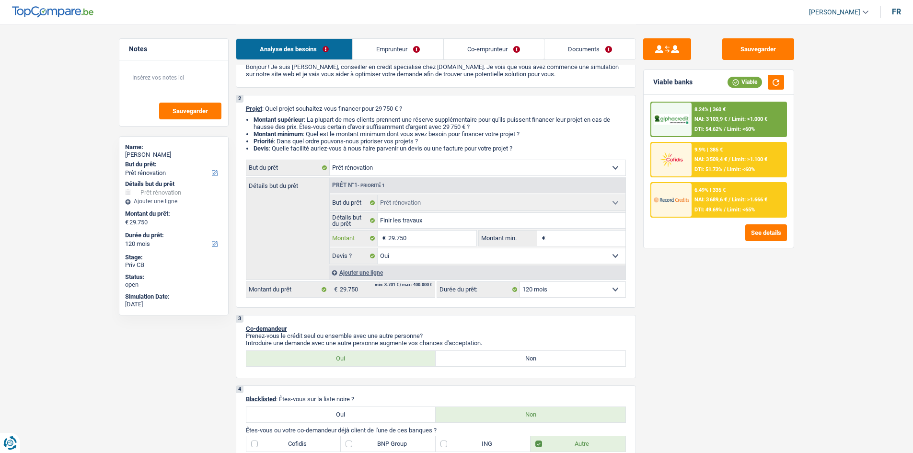
click at [432, 237] on input "29.750" at bounding box center [432, 238] width 88 height 15
click at [556, 245] on input "Montant min." at bounding box center [587, 238] width 78 height 15
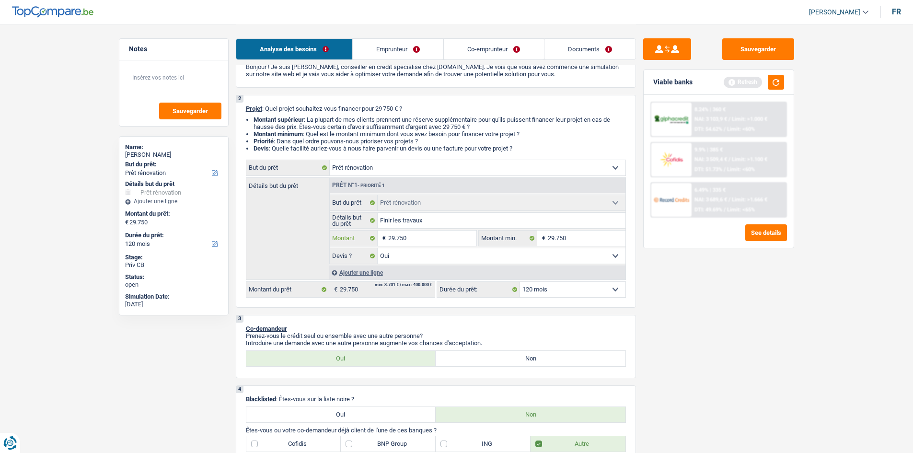
click at [424, 236] on input "29.750" at bounding box center [432, 238] width 88 height 15
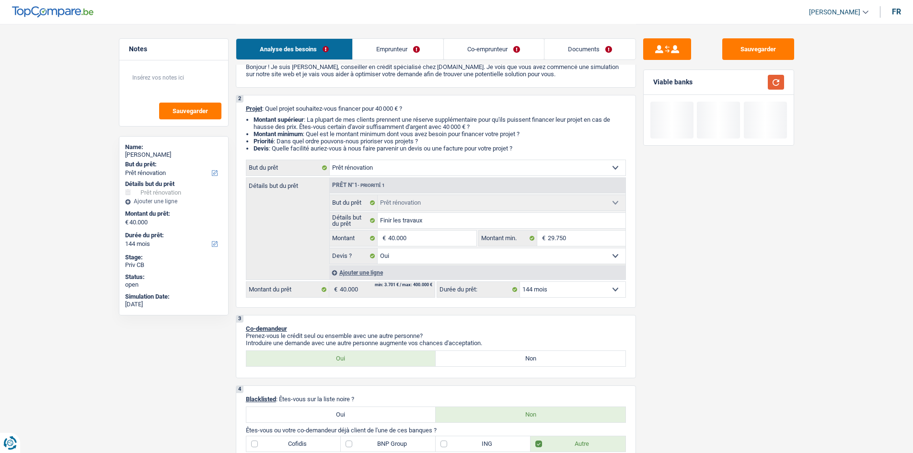
click at [773, 89] on button "button" at bounding box center [776, 82] width 16 height 15
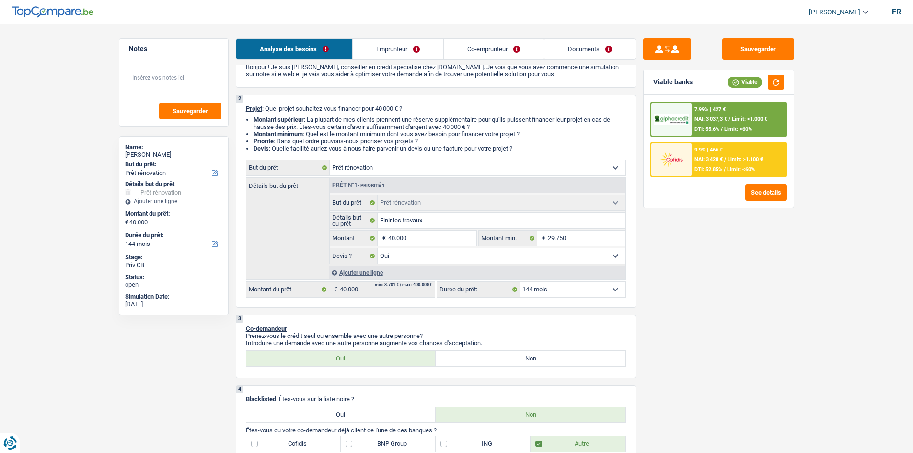
click at [550, 285] on select "12 mois 18 mois 24 mois 30 mois 36 mois 42 mois 48 mois 60 mois 72 mois 84 mois…" at bounding box center [572, 289] width 105 height 15
click at [520, 282] on select "12 mois 18 mois 24 mois 30 mois 36 mois 42 mois 48 mois 60 mois 72 mois 84 mois…" at bounding box center [572, 289] width 105 height 15
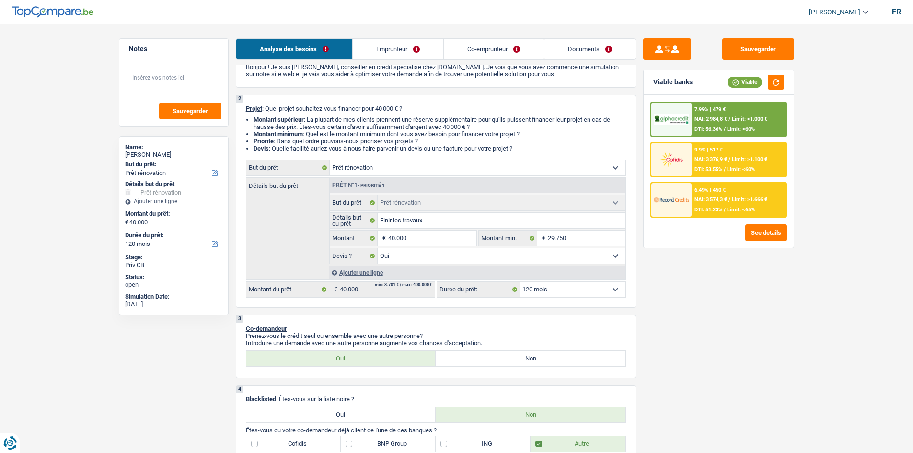
click at [730, 196] on div "6.49% | 450 € NAI: 3 574,3 € / Limit: >1.666 € DTI: 51.23% / Limit: <65%" at bounding box center [739, 200] width 94 height 34
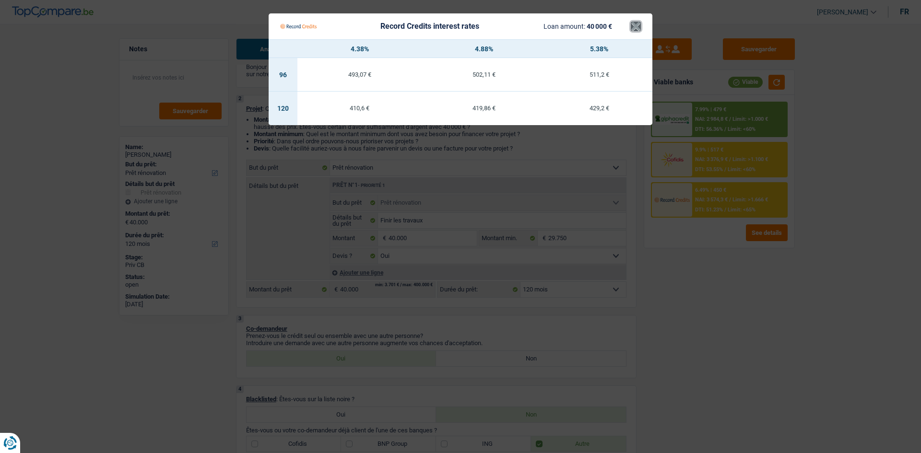
click at [635, 29] on button "×" at bounding box center [636, 27] width 10 height 10
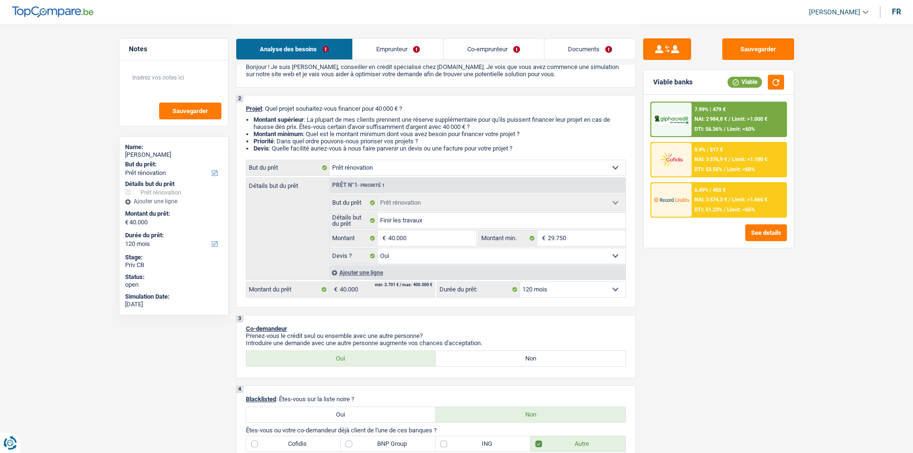
click at [735, 121] on span "Limit: >1.000 €" at bounding box center [749, 119] width 35 height 6
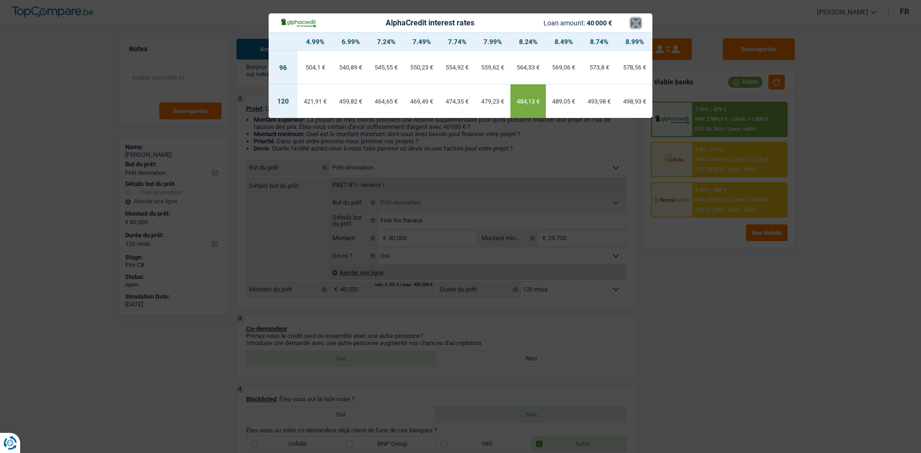
click at [633, 26] on button "×" at bounding box center [636, 23] width 10 height 10
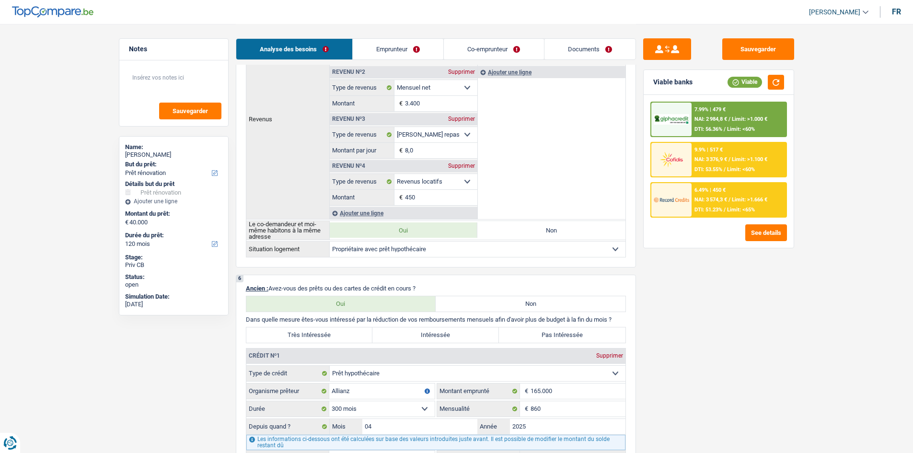
scroll to position [623, 0]
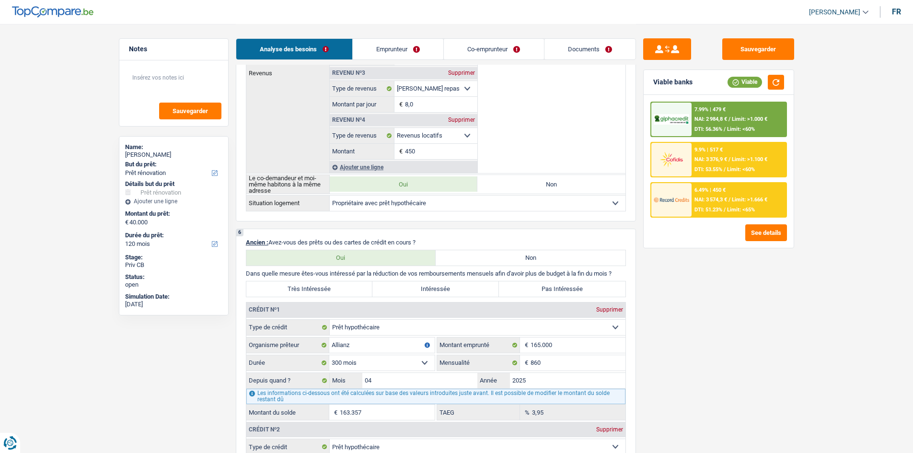
click at [520, 292] on label "Pas Intéressée" at bounding box center [562, 288] width 127 height 15
click at [520, 292] on input "Pas Intéressée" at bounding box center [562, 288] width 127 height 15
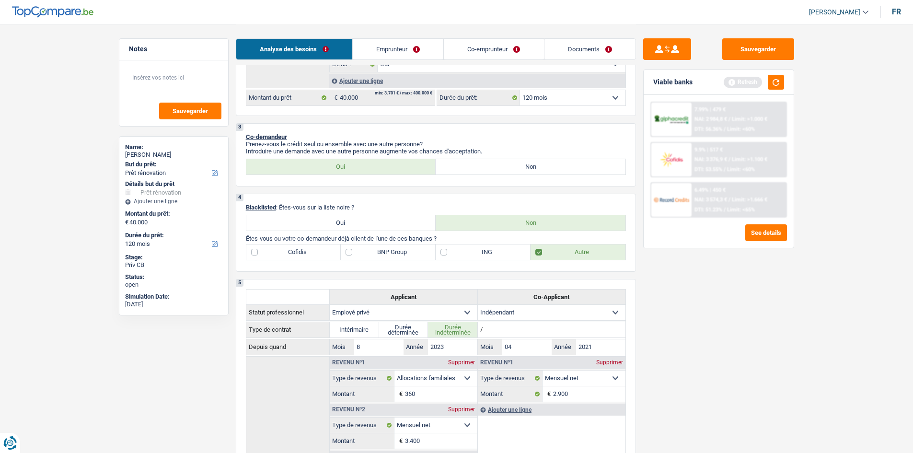
scroll to position [48, 0]
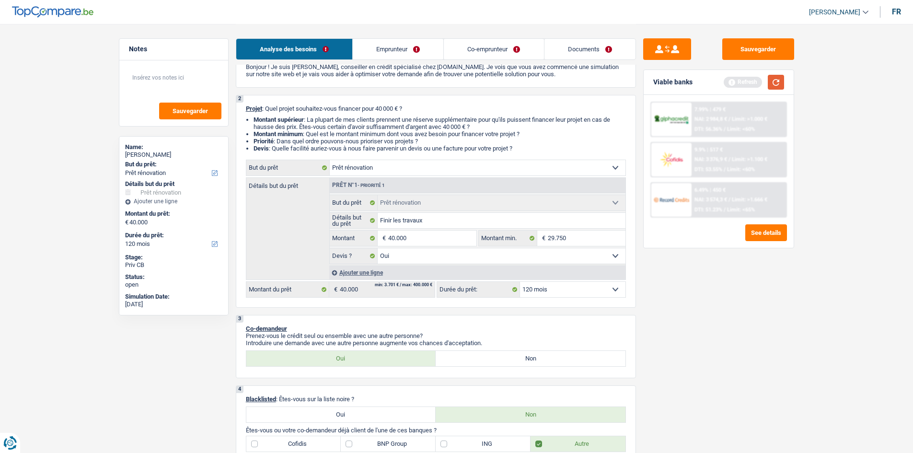
click at [779, 81] on button "button" at bounding box center [776, 82] width 16 height 15
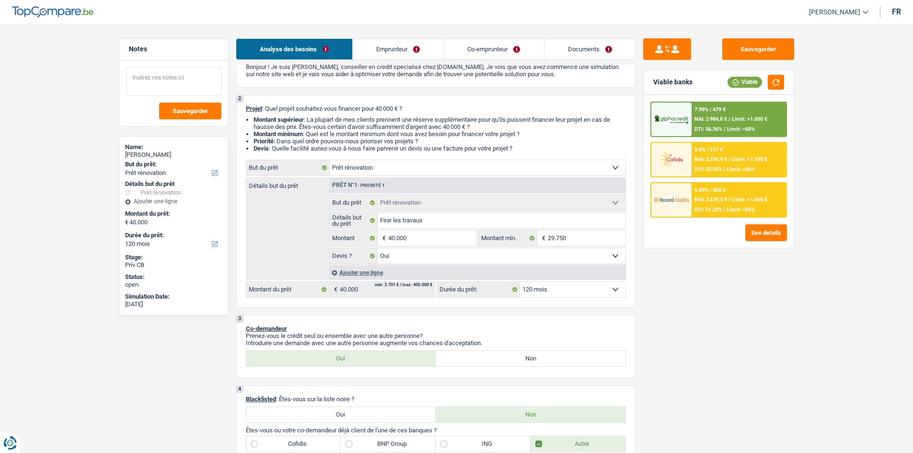
click at [180, 78] on textarea at bounding box center [173, 81] width 95 height 29
click at [752, 39] on button "Sauvegarder" at bounding box center [759, 49] width 72 height 22
click at [733, 65] on div "Sauvegarder Viable banks Viable 7.99% | 479 € NAI: 2 984,8 € / Limit: >1.000 € …" at bounding box center [718, 237] width 165 height 399
click at [739, 53] on button "Sauvegarder" at bounding box center [759, 49] width 72 height 22
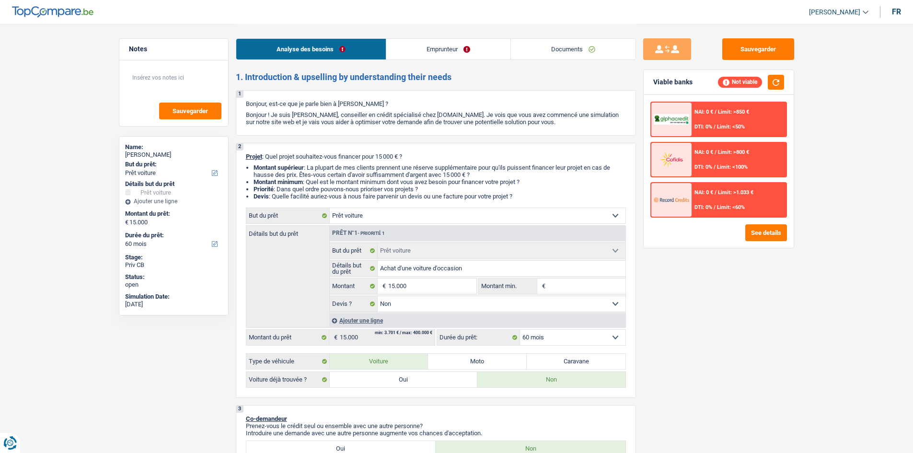
select select "car"
select select "60"
select select "car"
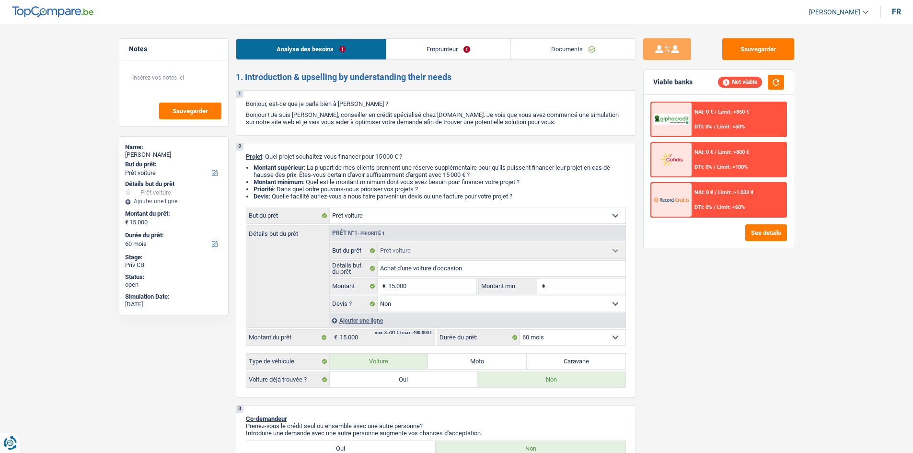
select select "false"
select select "60"
select select "car"
select select "false"
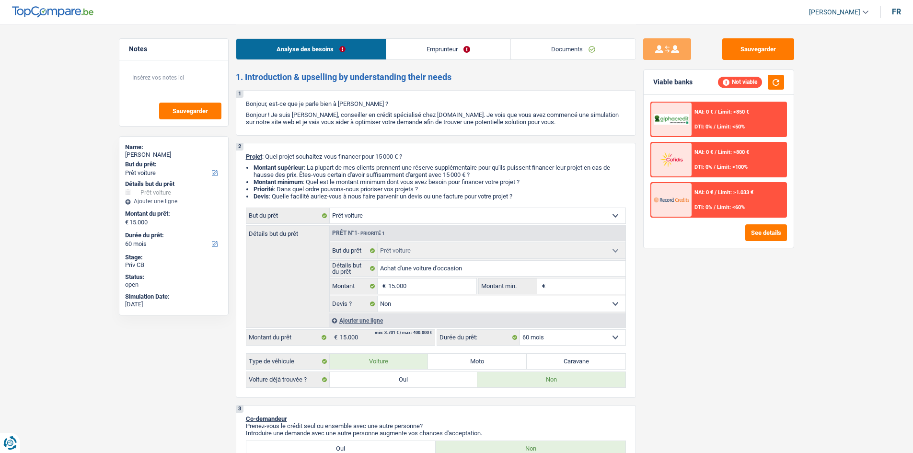
select select "60"
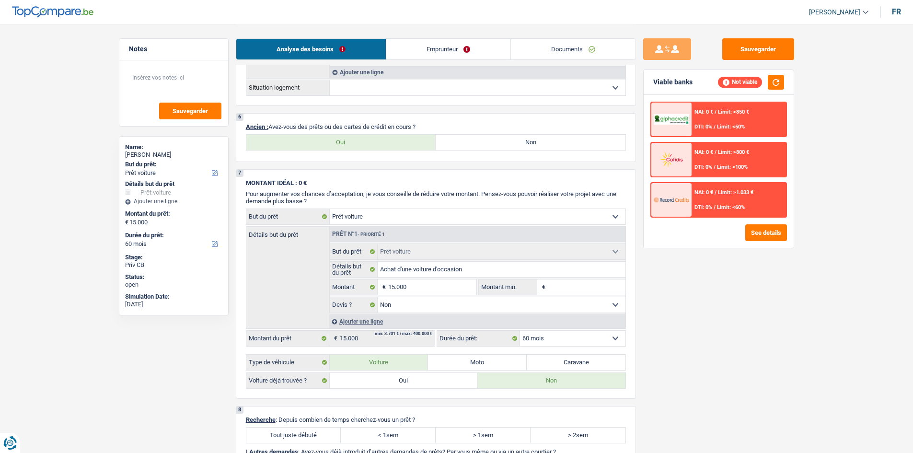
scroll to position [527, 0]
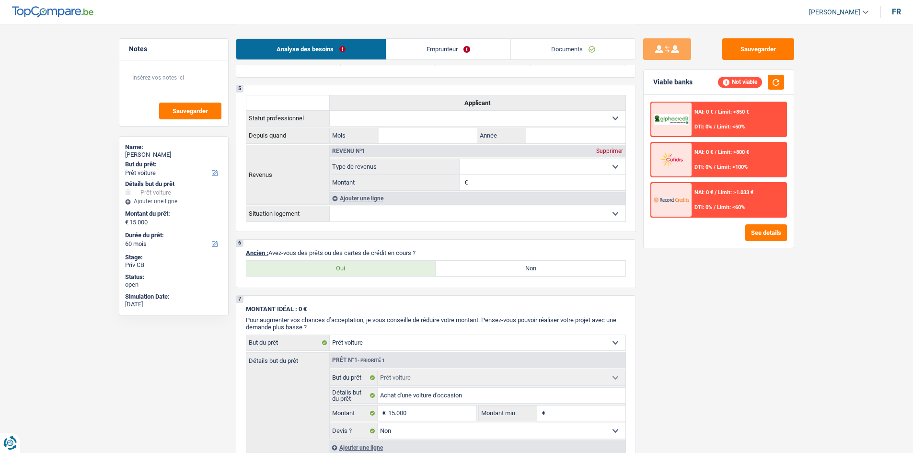
click at [570, 42] on link "Documents" at bounding box center [573, 49] width 125 height 21
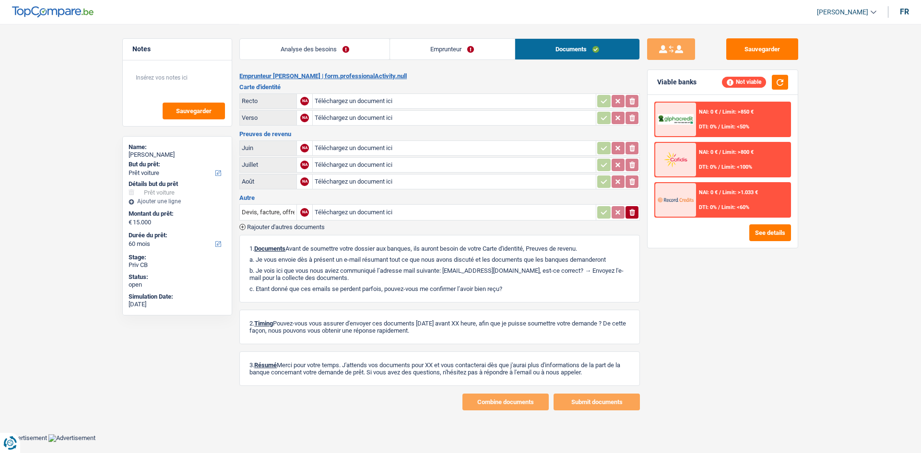
click at [454, 52] on link "Emprunteur" at bounding box center [452, 49] width 125 height 21
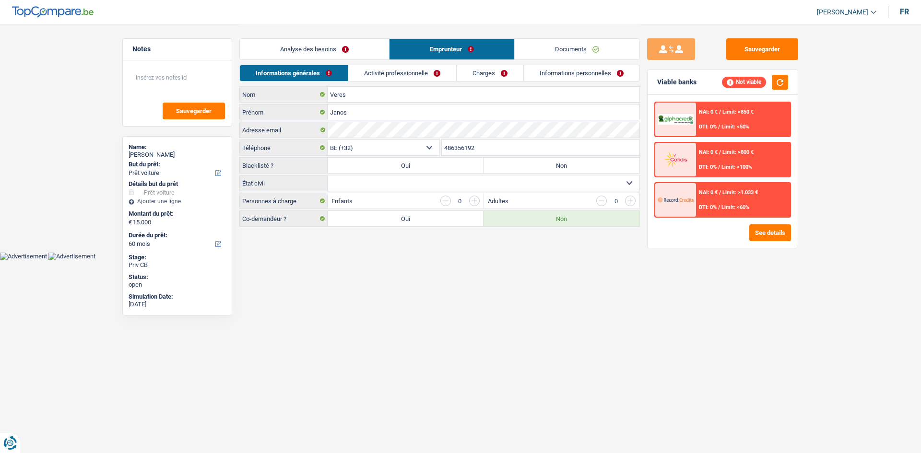
click at [336, 47] on link "Analyse des besoins" at bounding box center [314, 49] width 149 height 21
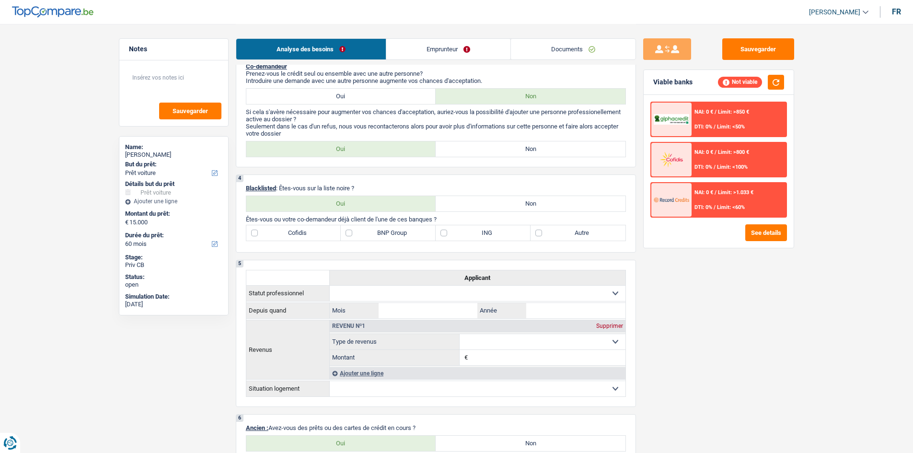
scroll to position [336, 0]
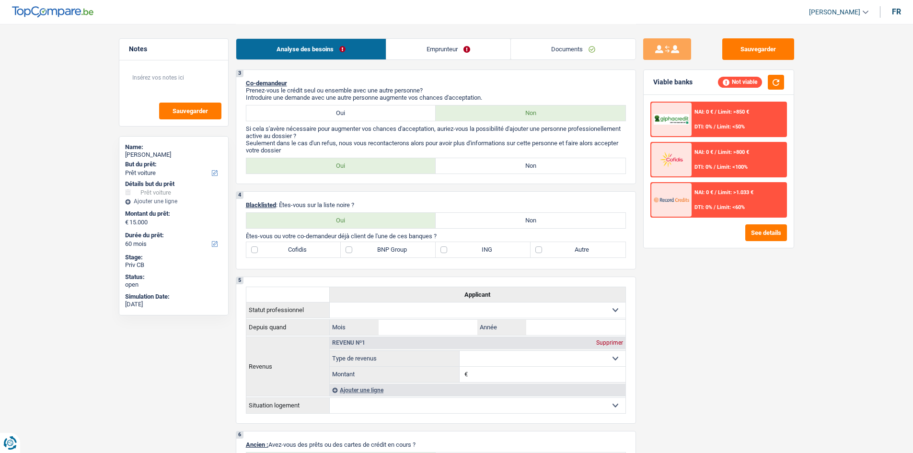
click at [470, 163] on label "Non" at bounding box center [531, 165] width 190 height 15
click at [470, 163] on input "Non" at bounding box center [531, 165] width 190 height 15
radio input "true"
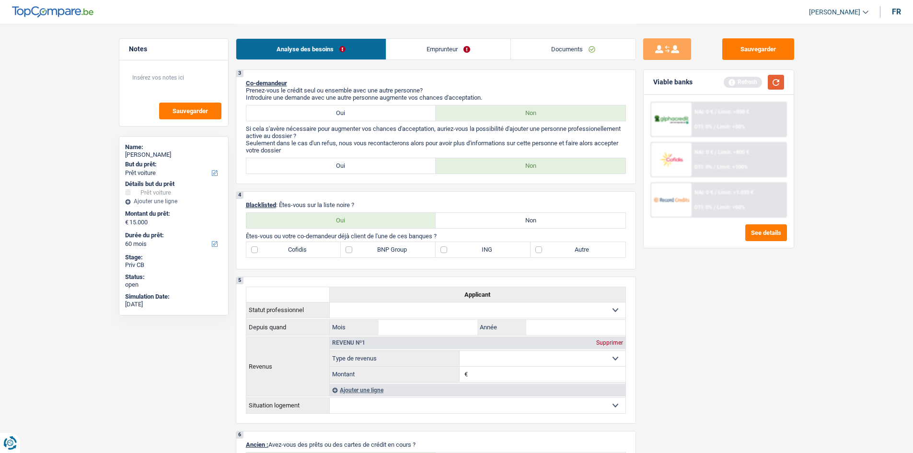
click at [774, 83] on button "button" at bounding box center [776, 82] width 16 height 15
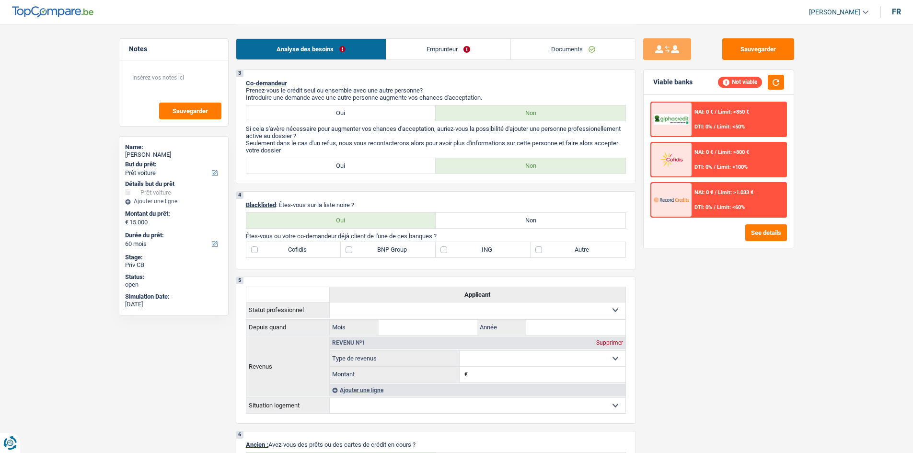
click at [435, 44] on link "Emprunteur" at bounding box center [448, 49] width 124 height 21
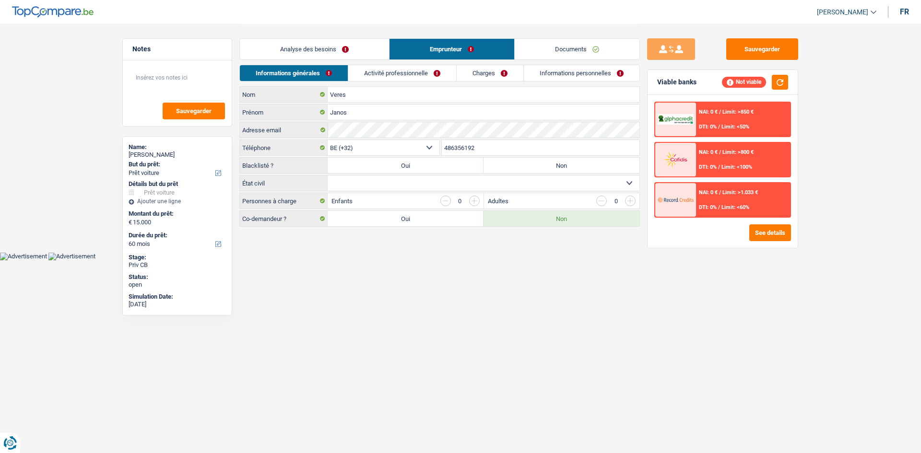
click at [418, 79] on link "Activité professionnelle" at bounding box center [402, 73] width 108 height 16
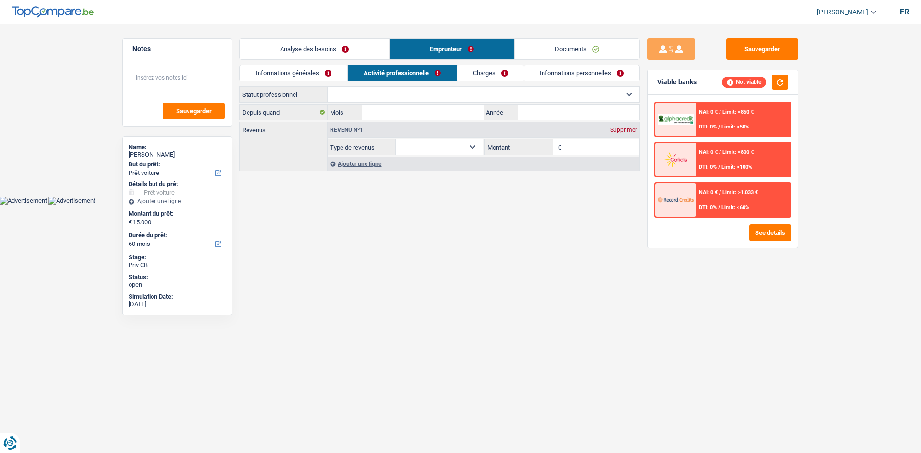
click at [314, 45] on link "Analyse des besoins" at bounding box center [314, 49] width 149 height 21
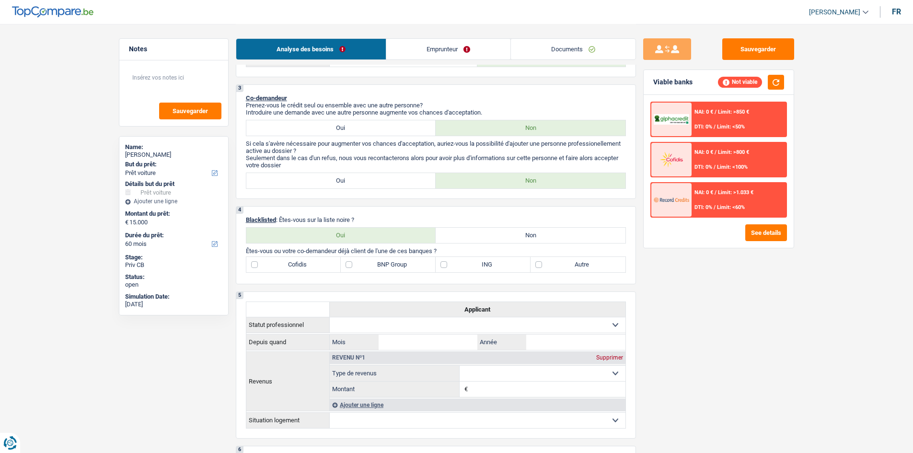
scroll to position [336, 0]
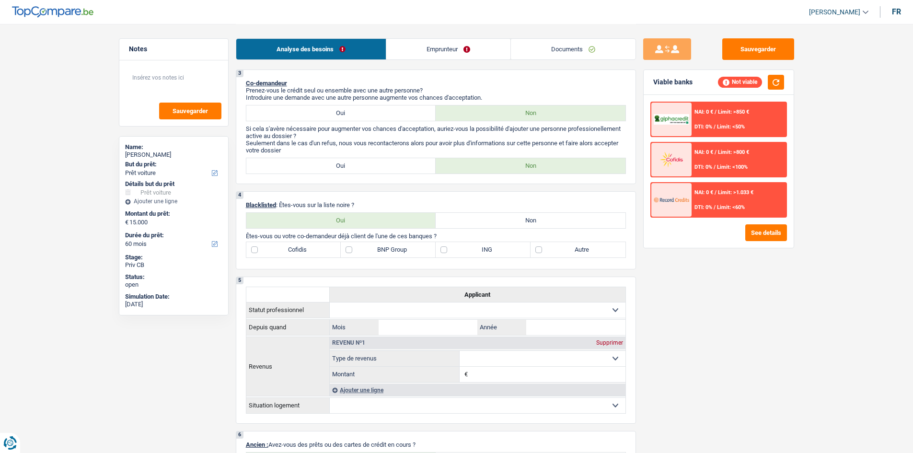
click at [515, 224] on label "Non" at bounding box center [531, 220] width 190 height 15
click at [515, 224] on input "Non" at bounding box center [531, 220] width 190 height 15
radio input "true"
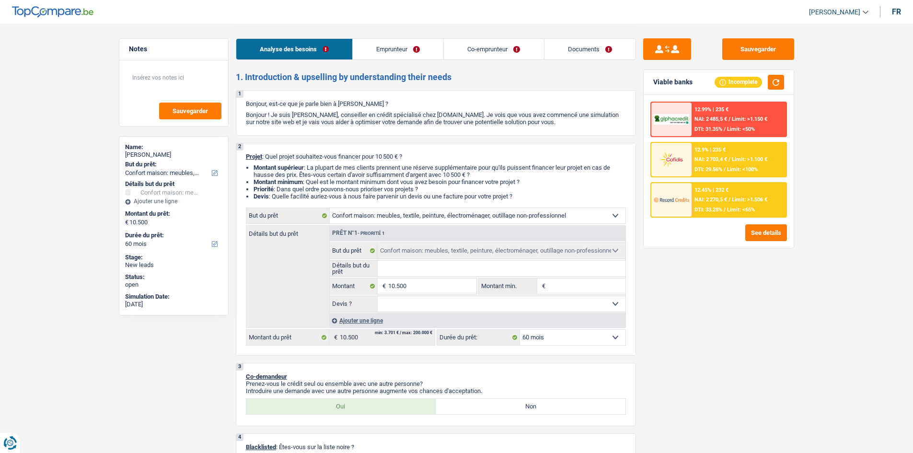
select select "household"
select select "60"
select select "household"
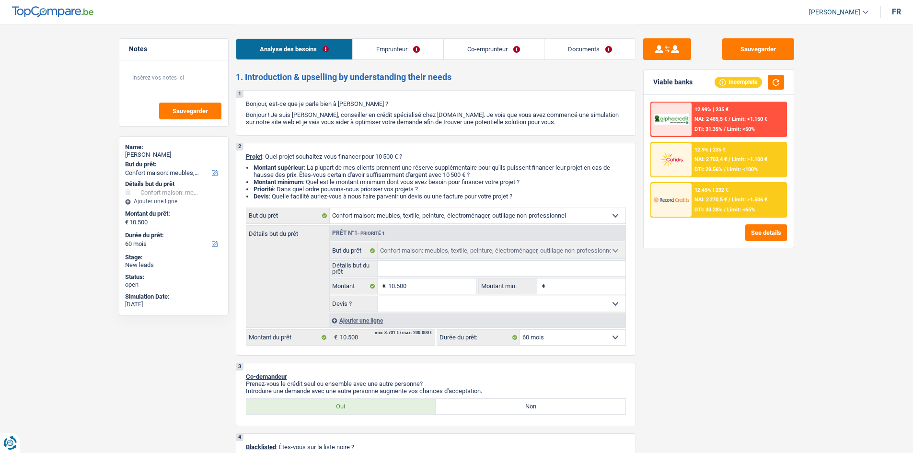
select select "60"
select select "invalid"
select select "unemployed"
select select "familyAllowances"
select select "disabilityPension"
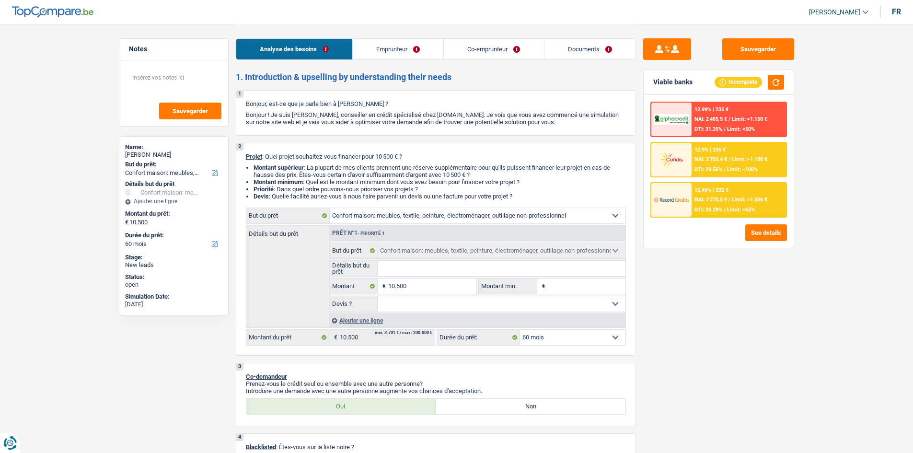
select select "unemployment"
select select "other"
select select "rents"
select select "household"
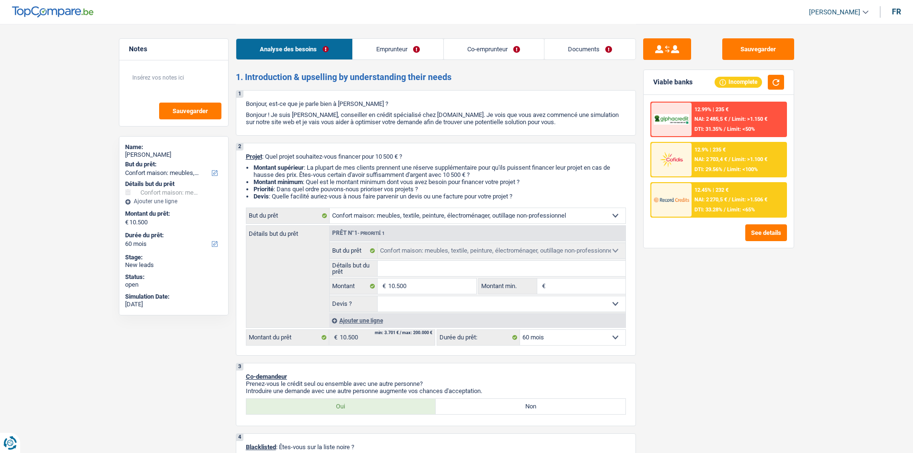
select select "60"
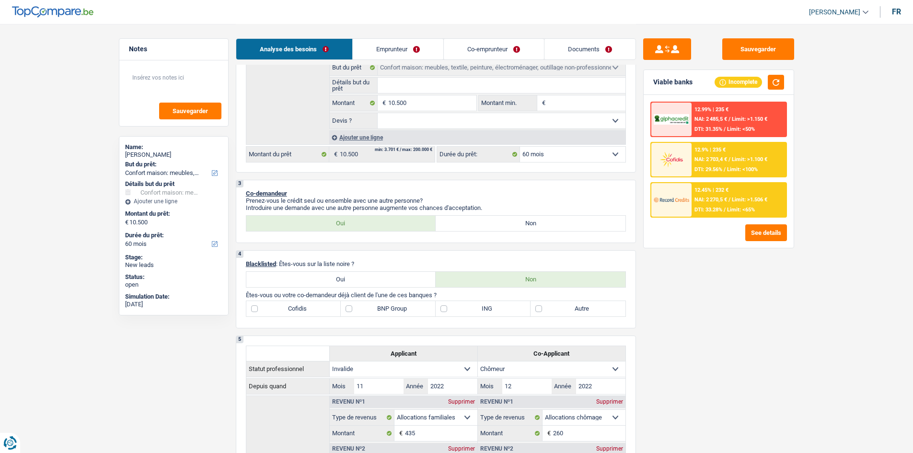
scroll to position [96, 0]
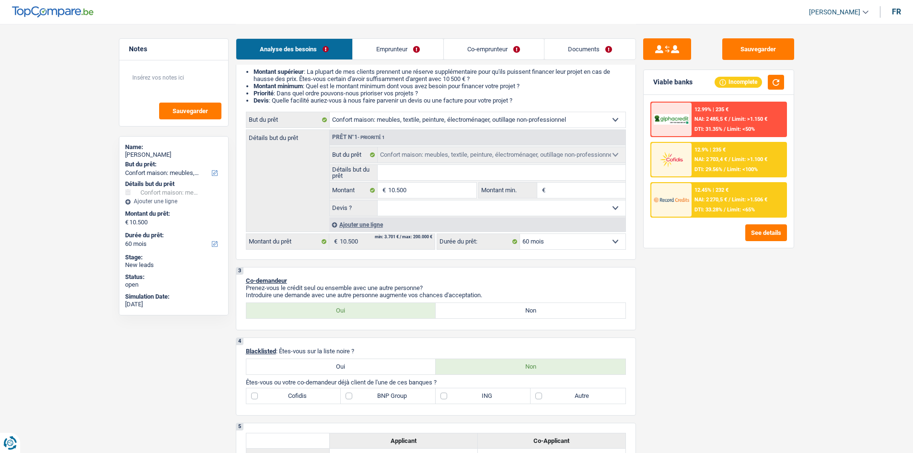
click at [411, 49] on link "Emprunteur" at bounding box center [398, 49] width 91 height 21
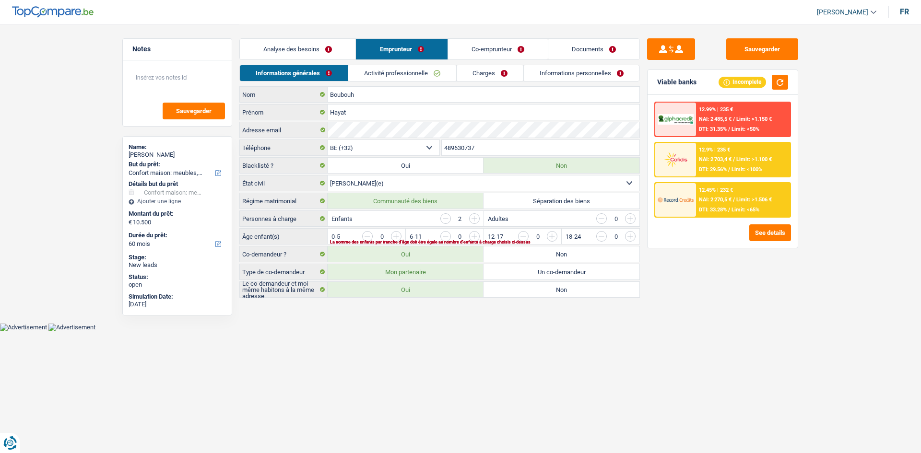
click at [305, 50] on link "Analyse des besoins" at bounding box center [298, 49] width 116 height 21
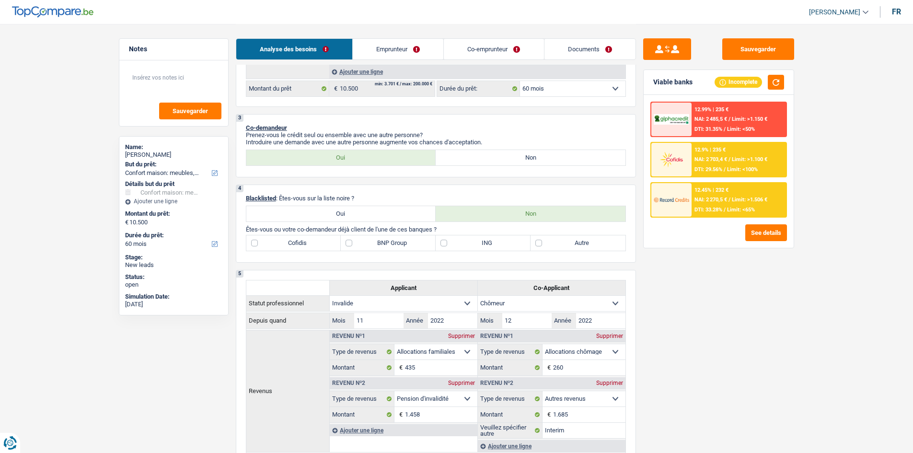
scroll to position [192, 0]
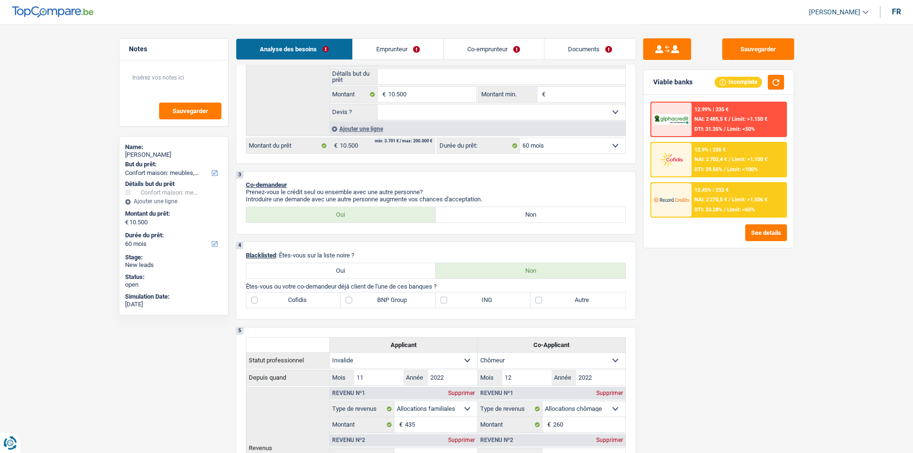
click at [484, 216] on label "Non" at bounding box center [531, 214] width 190 height 15
click at [484, 216] on input "Non" at bounding box center [531, 214] width 190 height 15
radio input "true"
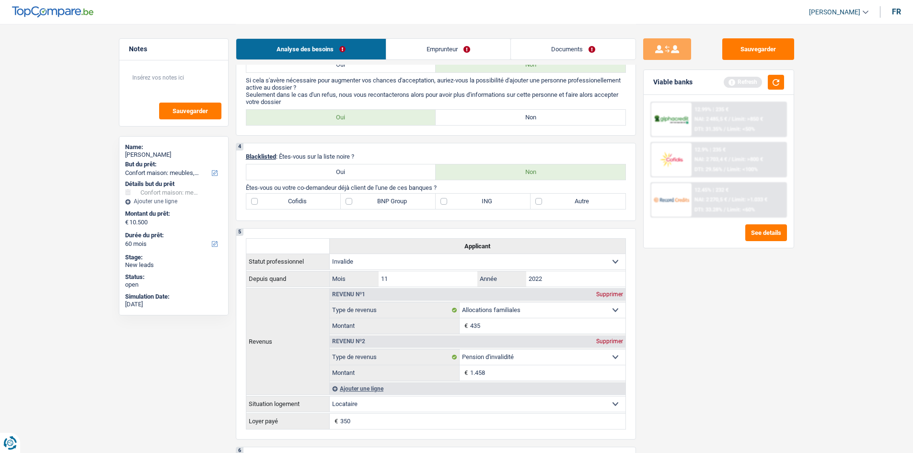
scroll to position [336, 0]
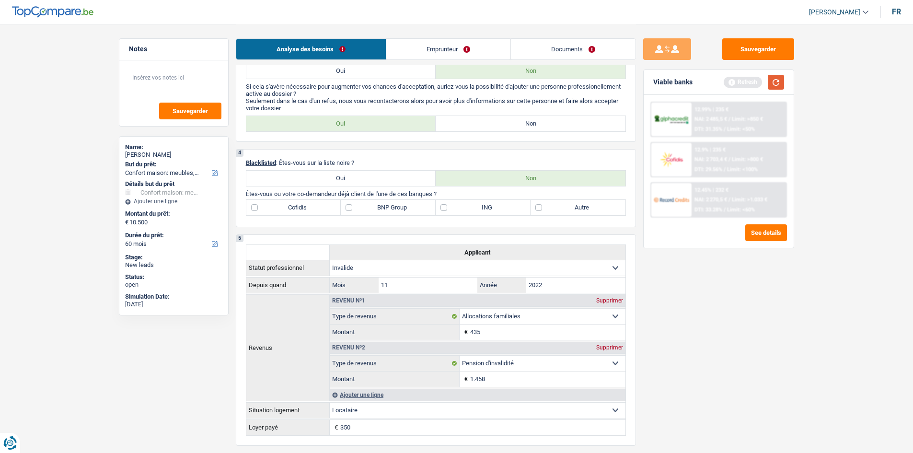
click at [774, 81] on button "button" at bounding box center [776, 82] width 16 height 15
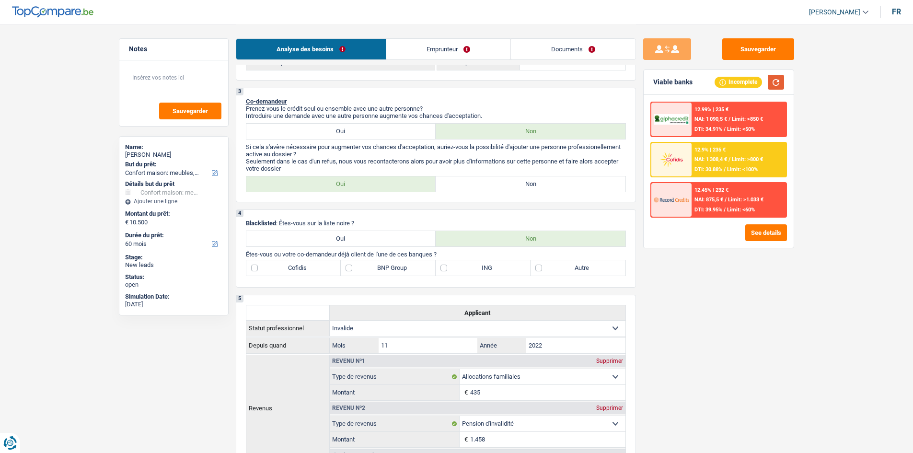
scroll to position [192, 0]
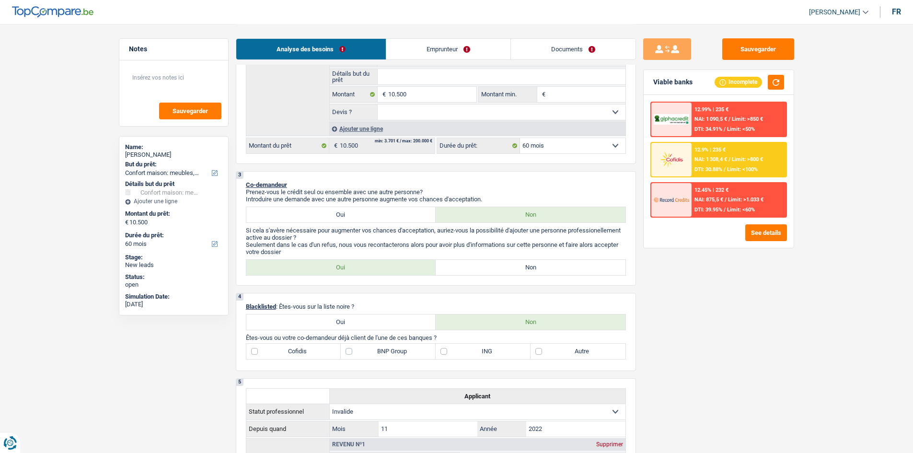
click at [497, 263] on label "Non" at bounding box center [531, 267] width 190 height 15
click at [497, 263] on input "Non" at bounding box center [531, 267] width 190 height 15
radio input "true"
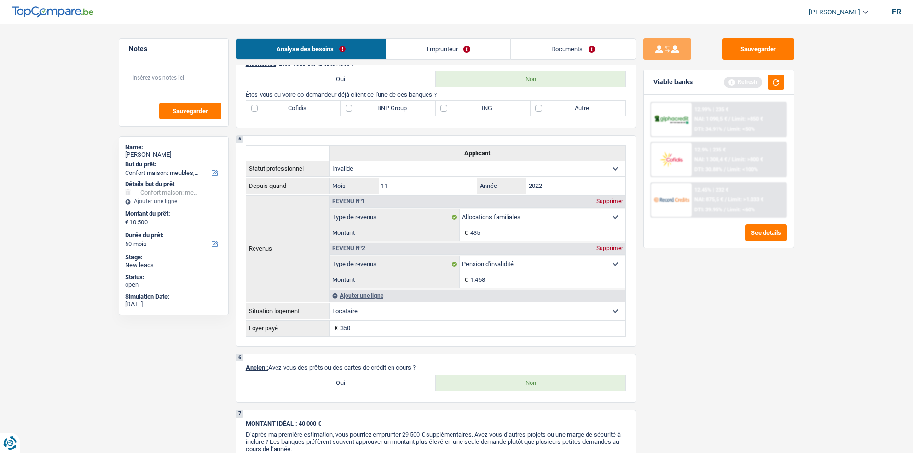
scroll to position [384, 0]
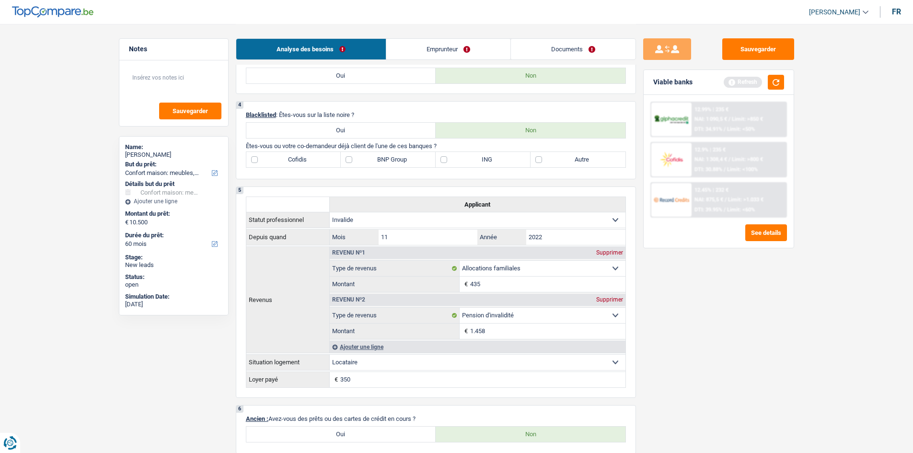
click at [450, 154] on label "ING" at bounding box center [483, 159] width 95 height 15
click at [450, 154] on input "ING" at bounding box center [483, 159] width 95 height 15
checkbox input "true"
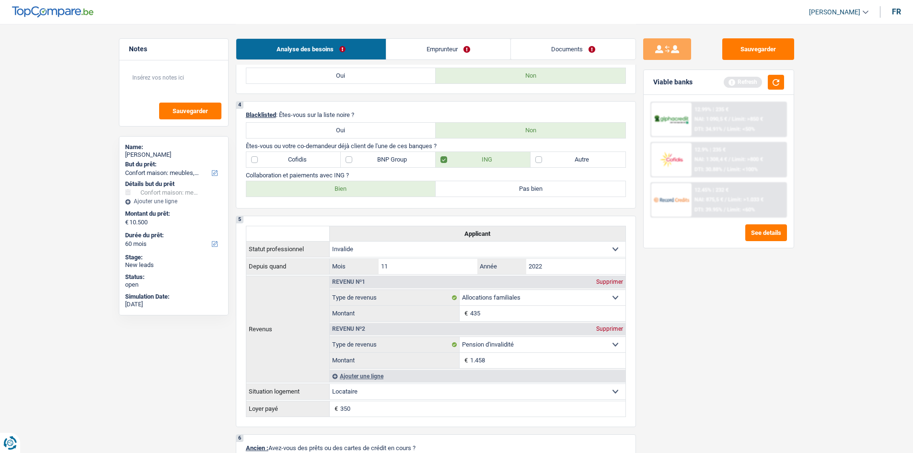
click at [361, 193] on label "Bien" at bounding box center [341, 188] width 190 height 15
click at [361, 193] on input "Bien" at bounding box center [341, 188] width 190 height 15
radio input "true"
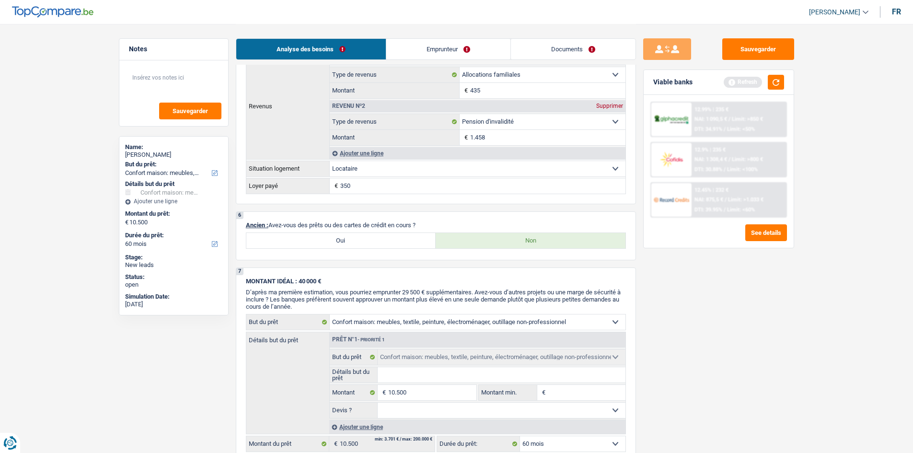
scroll to position [623, 0]
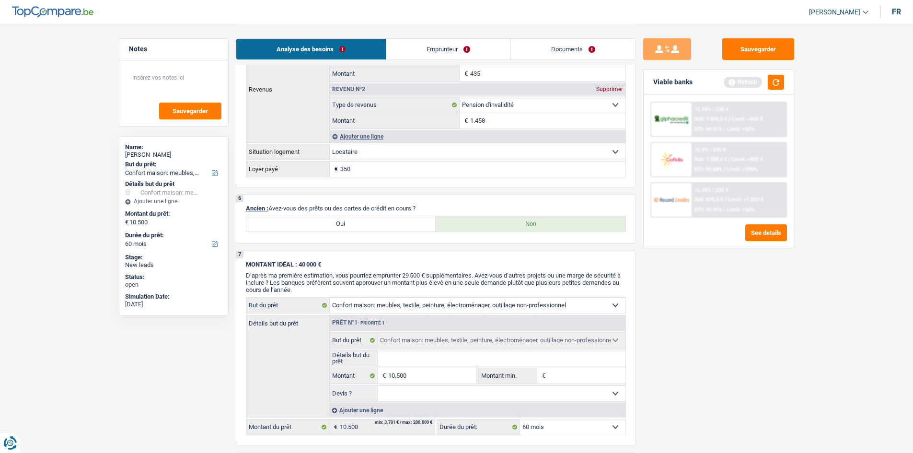
drag, startPoint x: 356, startPoint y: 224, endPoint x: 382, endPoint y: 225, distance: 26.4
click at [359, 224] on label "Oui" at bounding box center [341, 223] width 190 height 15
click at [359, 224] on input "Oui" at bounding box center [341, 223] width 190 height 15
radio input "true"
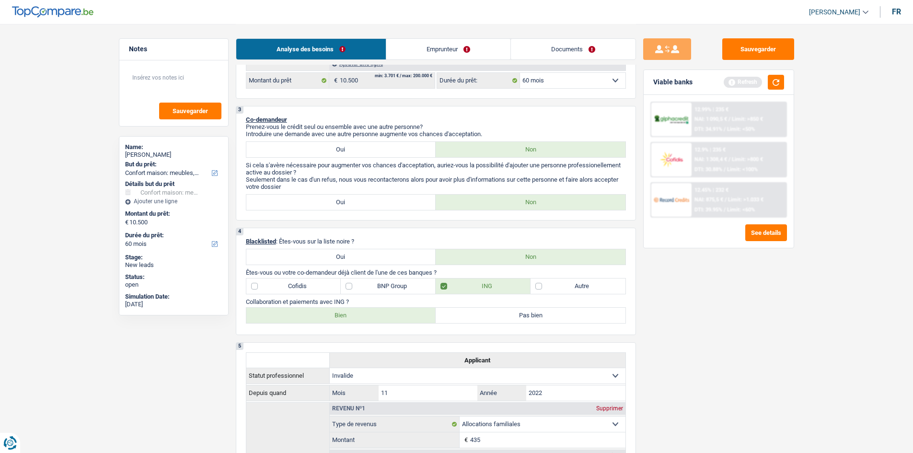
scroll to position [240, 0]
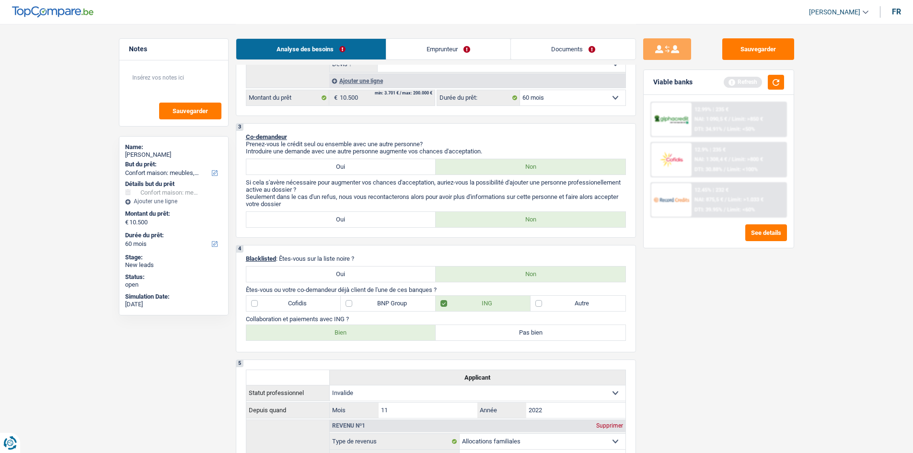
click at [302, 309] on label "Cofidis" at bounding box center [293, 303] width 95 height 15
click at [302, 309] on input "Cofidis" at bounding box center [293, 303] width 95 height 15
checkbox input "true"
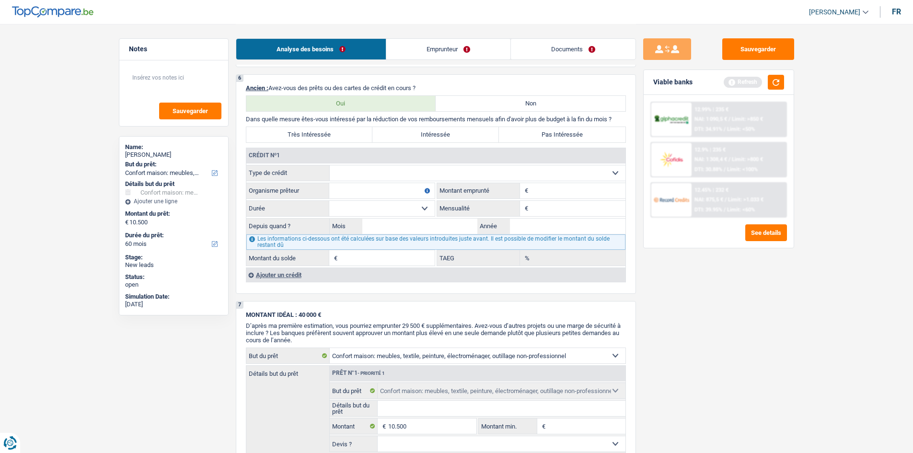
scroll to position [815, 0]
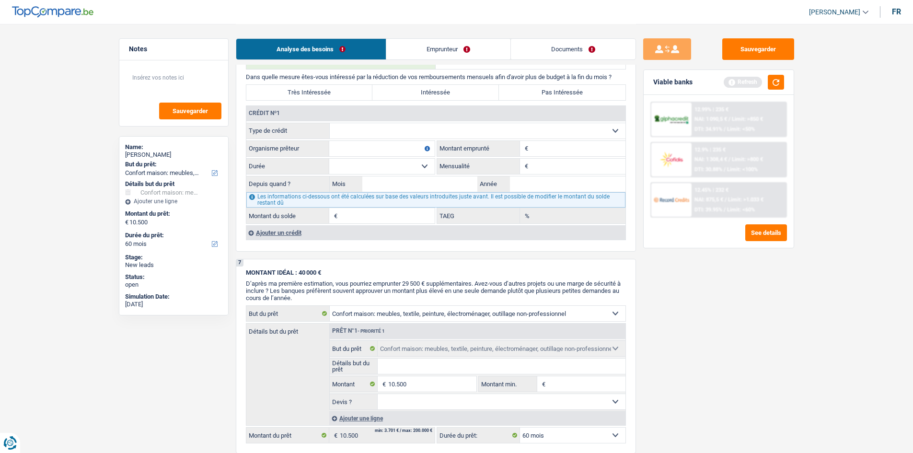
click at [388, 132] on select "Carte ou ouverture de crédit Prêt hypothécaire Vente à tempérament Prêt à tempé…" at bounding box center [478, 130] width 296 height 15
select select "cardOrCredit"
type input "0"
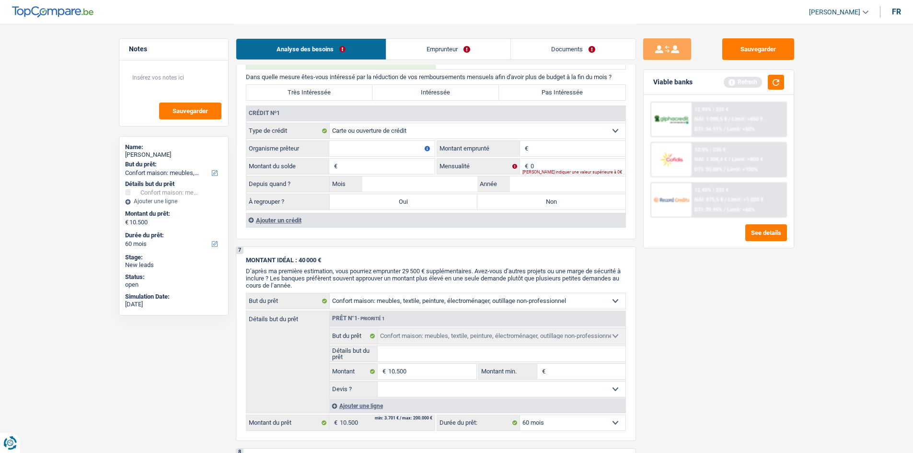
click at [377, 151] on input "Organisme prêteur" at bounding box center [381, 148] width 105 height 15
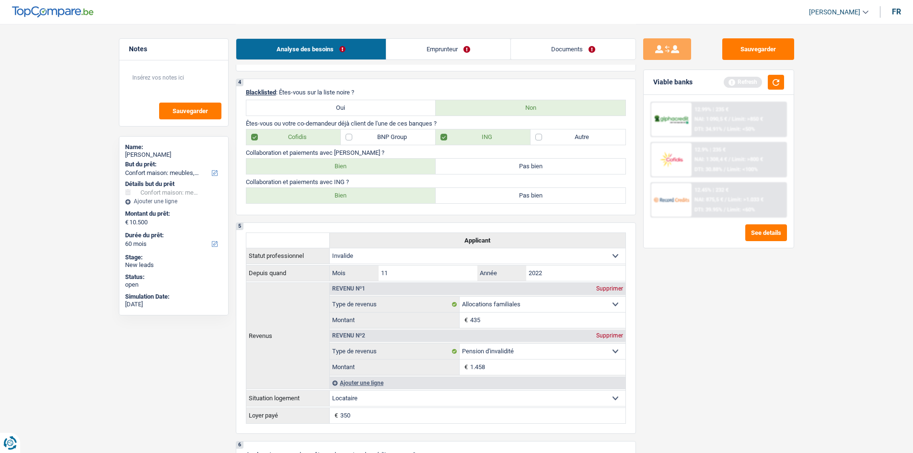
scroll to position [432, 0]
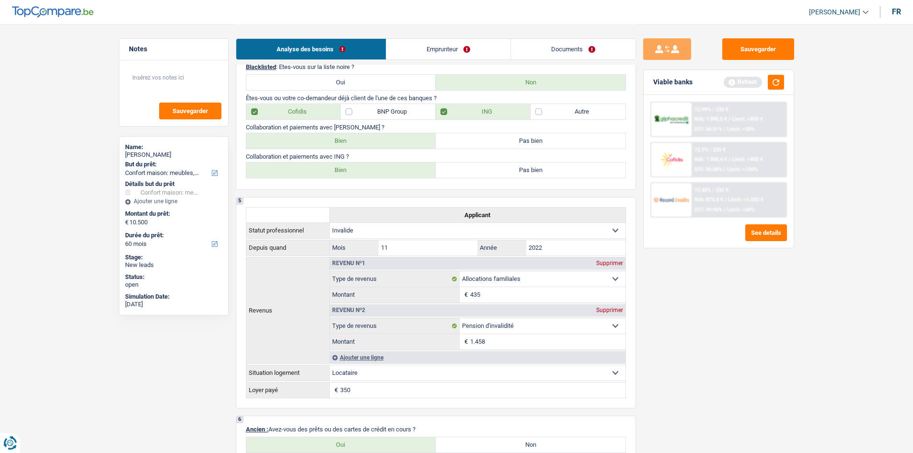
type input "Cofidis"
click at [380, 137] on label "Bien" at bounding box center [341, 140] width 190 height 15
click at [380, 137] on input "Bien" at bounding box center [341, 140] width 190 height 15
radio input "true"
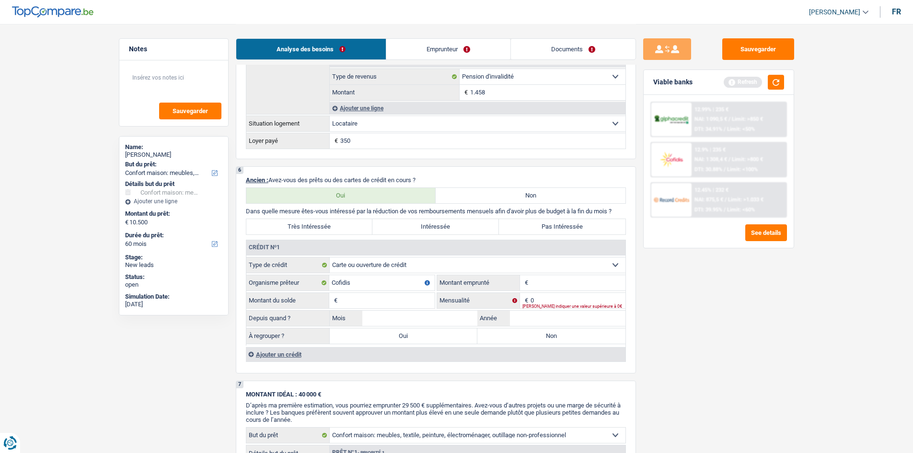
scroll to position [767, 0]
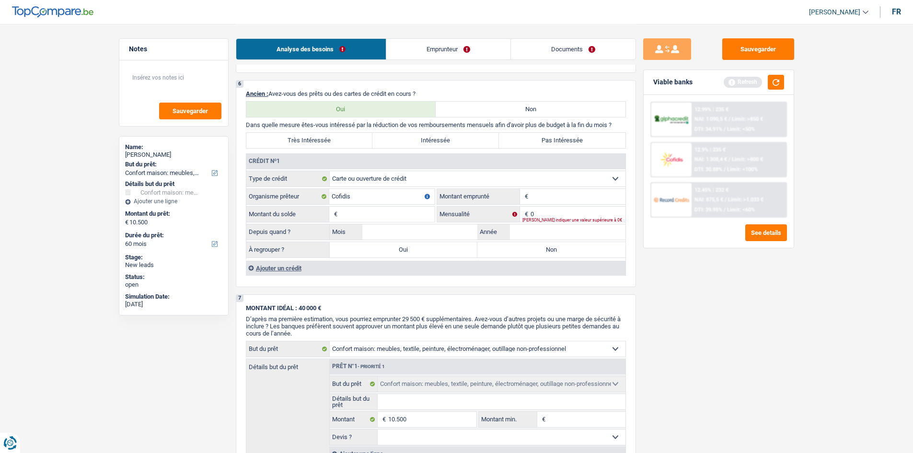
click at [549, 197] on input "Montant" at bounding box center [578, 196] width 95 height 15
type input "3.500"
click at [404, 215] on input "Montant du solde" at bounding box center [387, 214] width 95 height 15
type input "3.500"
type input "203"
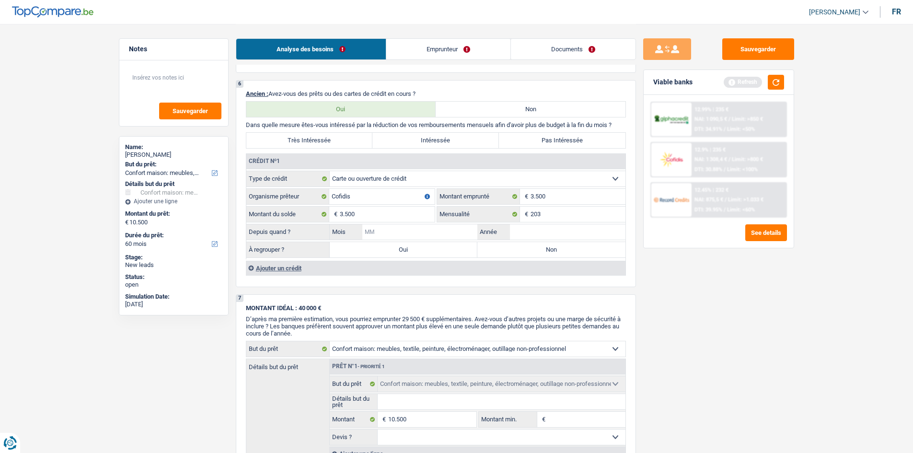
click at [424, 237] on input "Mois" at bounding box center [420, 231] width 116 height 15
type input "06"
type input "2023"
click at [503, 247] on label "Non" at bounding box center [552, 249] width 148 height 15
click at [503, 247] on input "Non" at bounding box center [552, 249] width 148 height 15
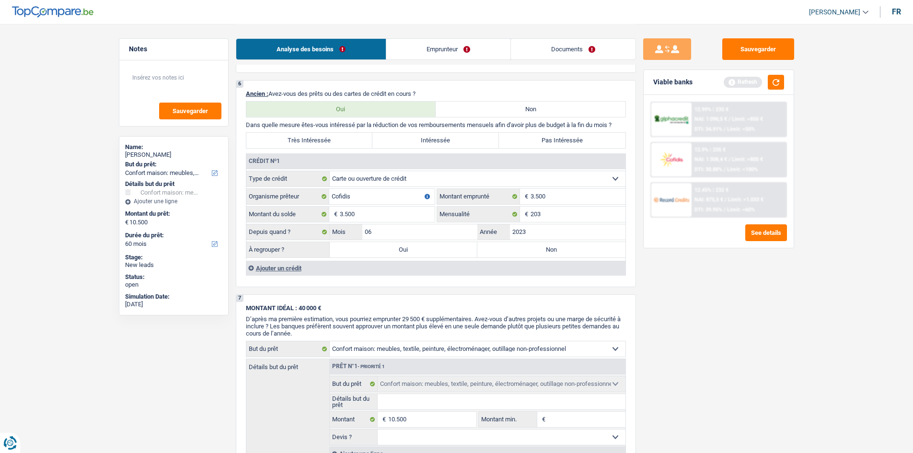
radio input "true"
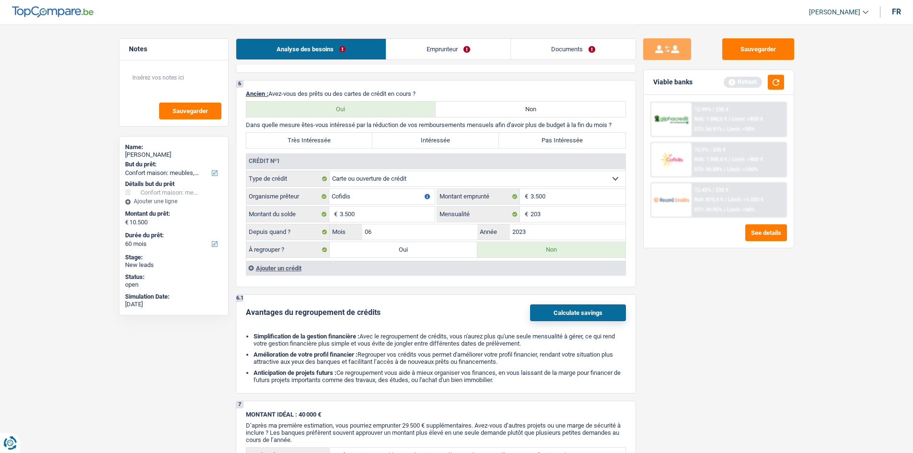
click at [278, 270] on div "Ajouter un crédit" at bounding box center [436, 268] width 380 height 14
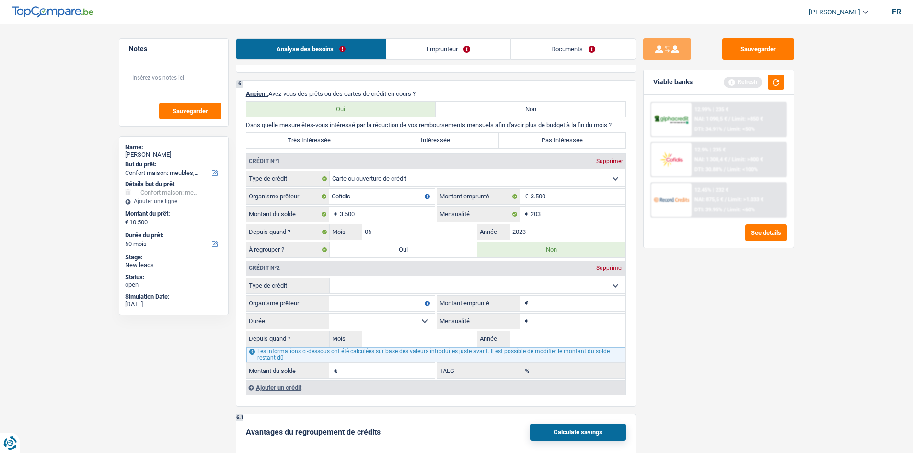
click at [275, 392] on div "Ajouter un crédit" at bounding box center [436, 387] width 380 height 14
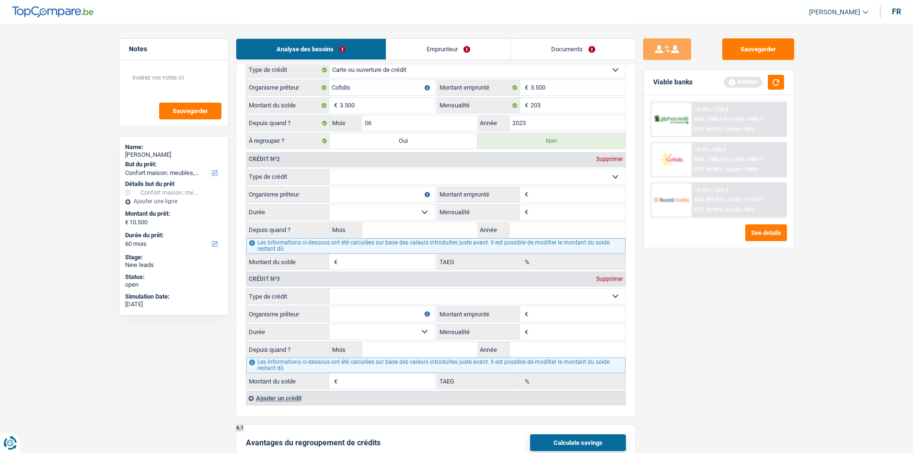
scroll to position [911, 0]
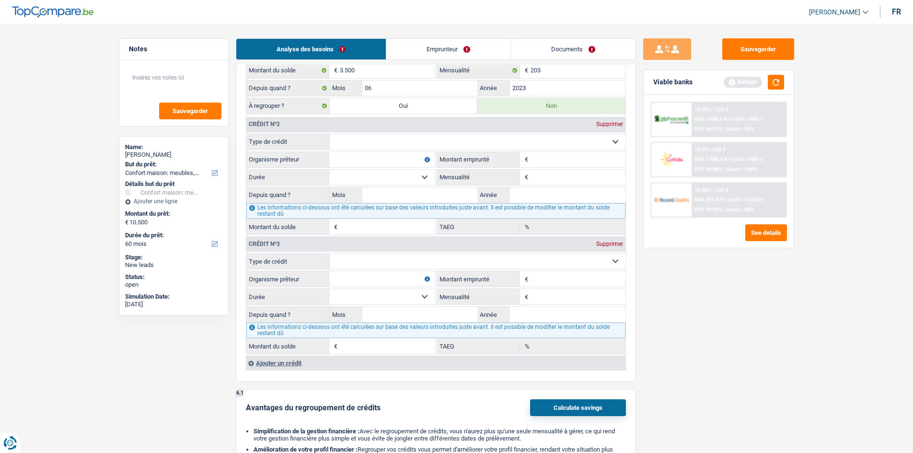
click at [290, 365] on div "Ajouter un crédit" at bounding box center [436, 363] width 380 height 14
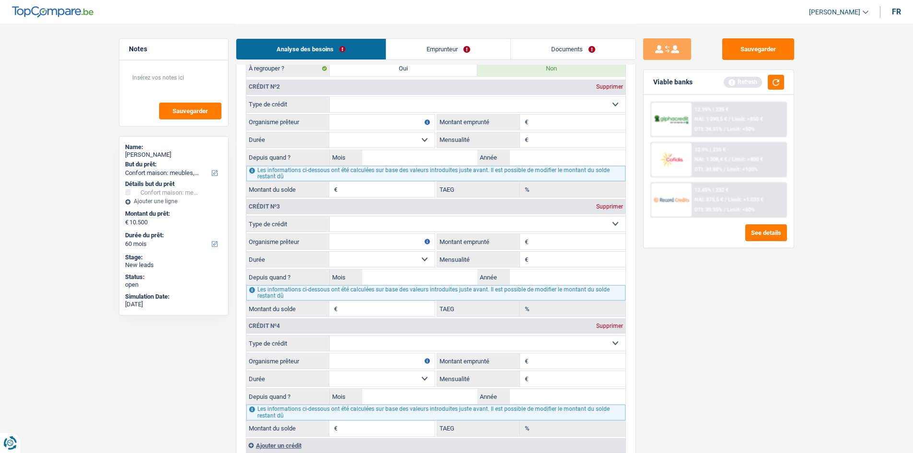
scroll to position [863, 0]
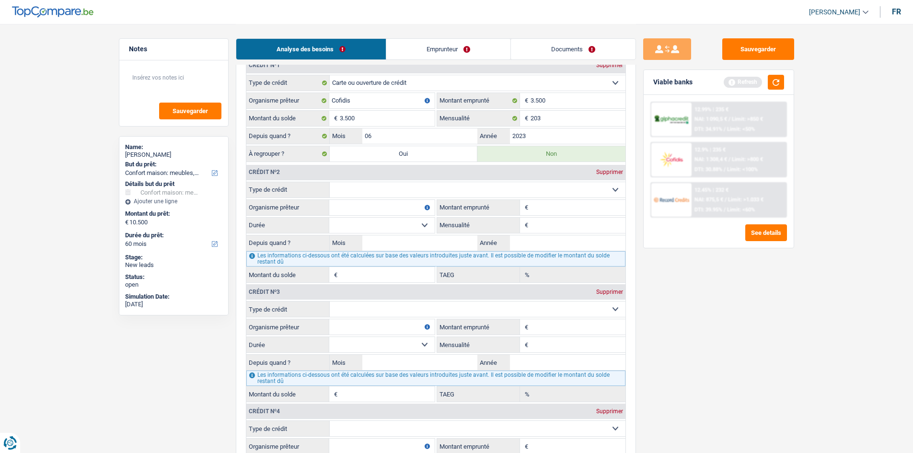
click at [428, 181] on div "Crédit nº2 Supprimer Carte ou ouverture de crédit Prêt hypothécaire Vente à tem…" at bounding box center [436, 223] width 380 height 119
click at [432, 191] on select "Carte ou ouverture de crédit Prêt hypothécaire Vente à tempérament Prêt à tempé…" at bounding box center [478, 189] width 296 height 15
select select "personalLoan"
type input "0"
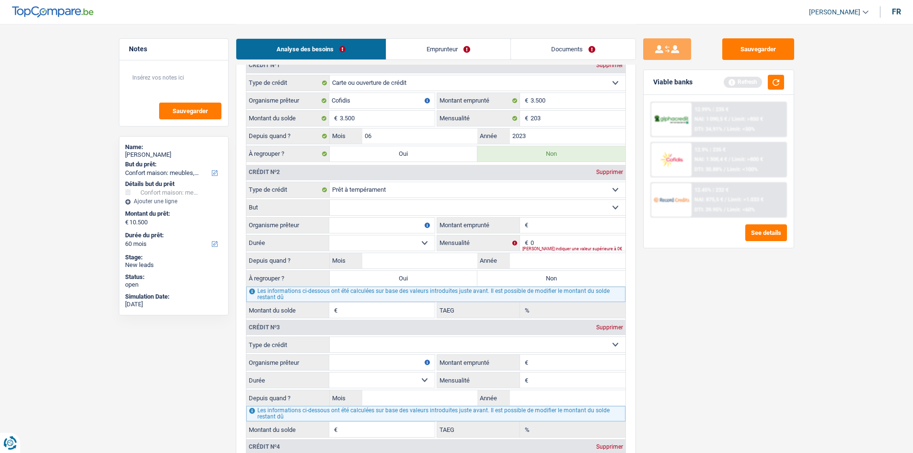
click at [398, 221] on input "Organisme prêteur" at bounding box center [381, 225] width 105 height 15
type input "ING"
click at [401, 210] on select "Confort maison: meubles, textile, peinture, électroménager, outillage non-profe…" at bounding box center [478, 207] width 296 height 15
select select "homeFurnishingOrRelocation"
click at [330, 200] on select "Confort maison: meubles, textile, peinture, électroménager, outillage non-profe…" at bounding box center [478, 207] width 296 height 15
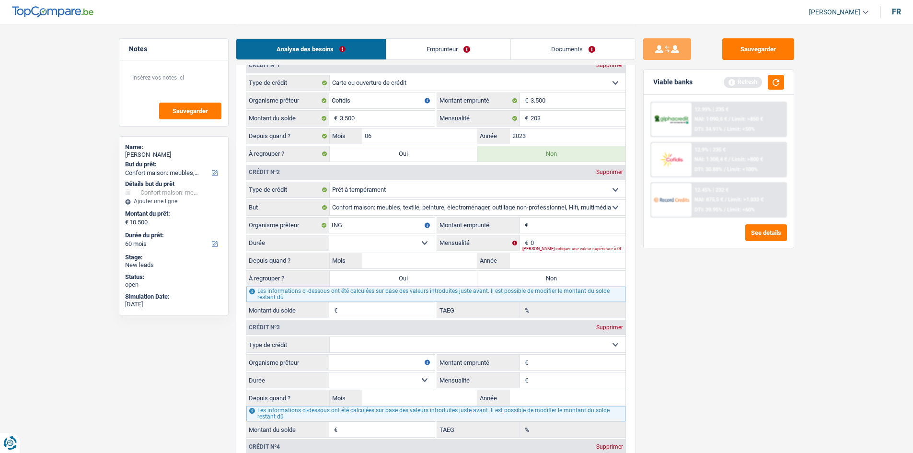
click at [550, 221] on input "Montant emprunté" at bounding box center [578, 225] width 95 height 15
type input "1.500"
click at [426, 242] on select "12 mois 18 mois 24 mois Sélectionner une option" at bounding box center [381, 242] width 105 height 15
select select "24"
click at [329, 235] on select "12 mois 18 mois 24 mois Sélectionner une option" at bounding box center [381, 242] width 105 height 15
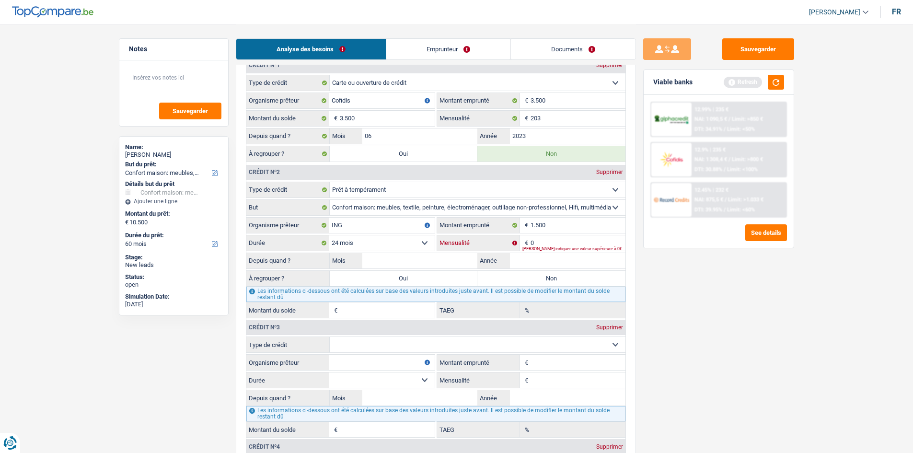
click at [548, 241] on input "0" at bounding box center [578, 242] width 95 height 15
type input "68"
click at [455, 255] on input "Mois" at bounding box center [420, 260] width 116 height 15
type input "05"
type input "2024"
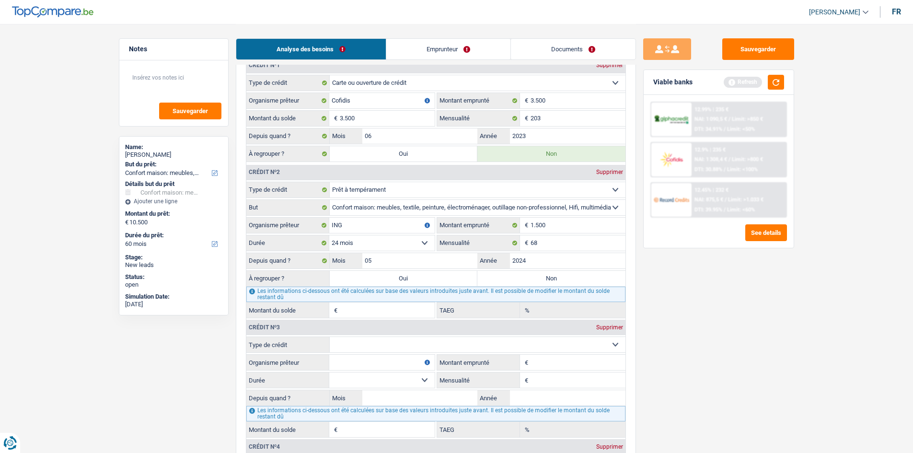
click at [515, 278] on label "Non" at bounding box center [552, 278] width 148 height 15
click at [515, 278] on input "Non" at bounding box center [552, 278] width 148 height 15
radio input "true"
type input "528"
type input "8,55"
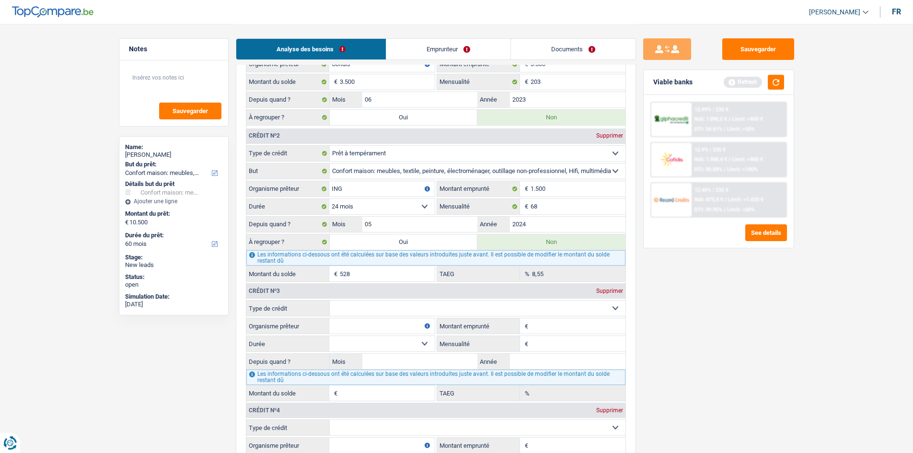
scroll to position [1055, 0]
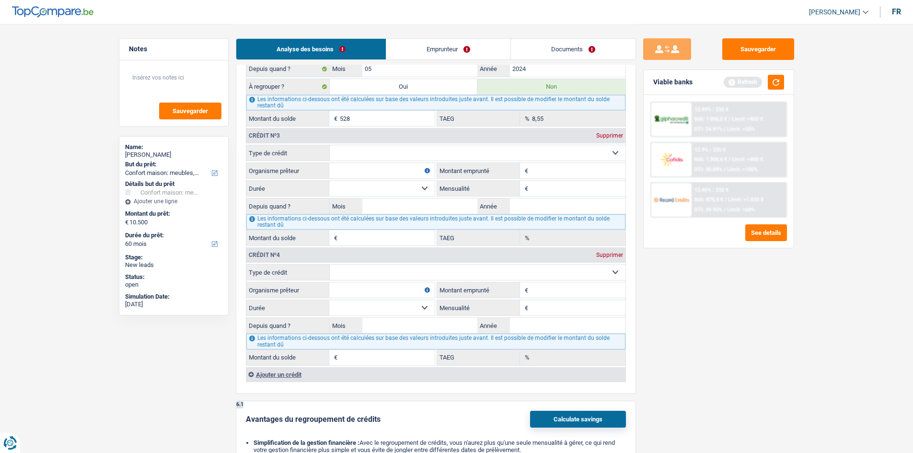
click at [351, 155] on select "Carte ou ouverture de crédit Prêt hypothécaire Vente à tempérament Prêt à tempé…" at bounding box center [478, 152] width 296 height 15
click at [395, 152] on select "Carte ou ouverture de crédit Prêt hypothécaire Vente à tempérament Prêt à tempé…" at bounding box center [478, 152] width 296 height 15
click at [397, 148] on select "Carte ou ouverture de crédit Prêt hypothécaire Vente à tempérament Prêt à tempé…" at bounding box center [478, 152] width 296 height 15
select select "personalLoan"
type input "0"
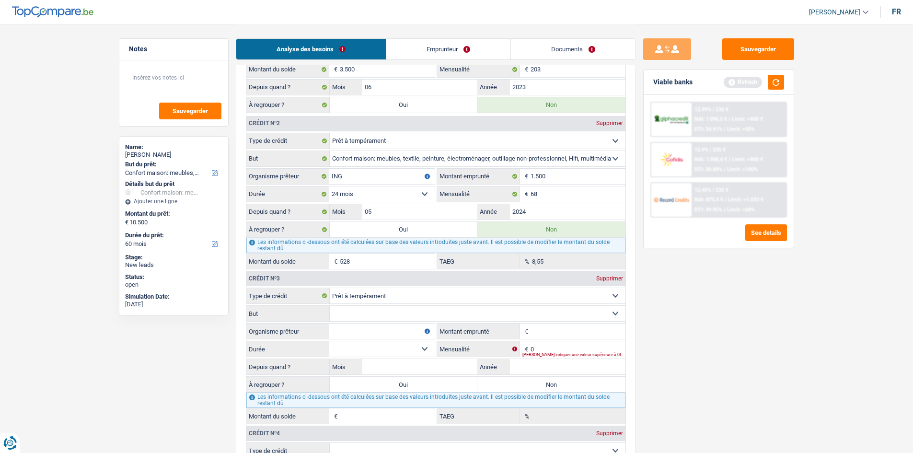
scroll to position [911, 0]
click at [368, 333] on input "Organisme prêteur" at bounding box center [381, 332] width 105 height 15
type input "ING"
click at [374, 317] on select "Confort maison: meubles, textile, peinture, électroménager, outillage non-profe…" at bounding box center [478, 314] width 296 height 15
select select "homeFurnishingOrRelocation"
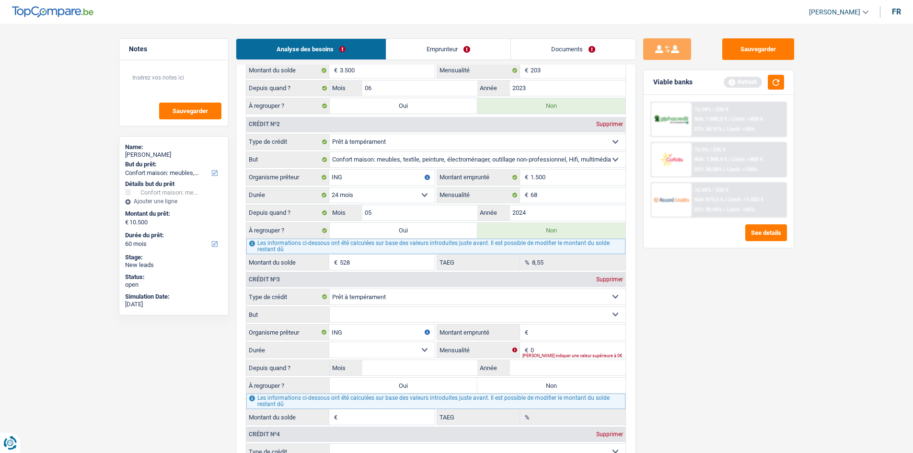
click at [330, 307] on select "Confort maison: meubles, textile, peinture, électroménager, outillage non-profe…" at bounding box center [478, 314] width 296 height 15
click at [547, 328] on input "Montant emprunté" at bounding box center [578, 332] width 95 height 15
click at [516, 291] on select "Carte ou ouverture de crédit Prêt hypothécaire Vente à tempérament Prêt à tempé…" at bounding box center [478, 296] width 296 height 15
select select "personalSale"
click at [330, 289] on select "Carte ou ouverture de crédit Prêt hypothécaire Vente à tempérament Prêt à tempé…" at bounding box center [478, 296] width 296 height 15
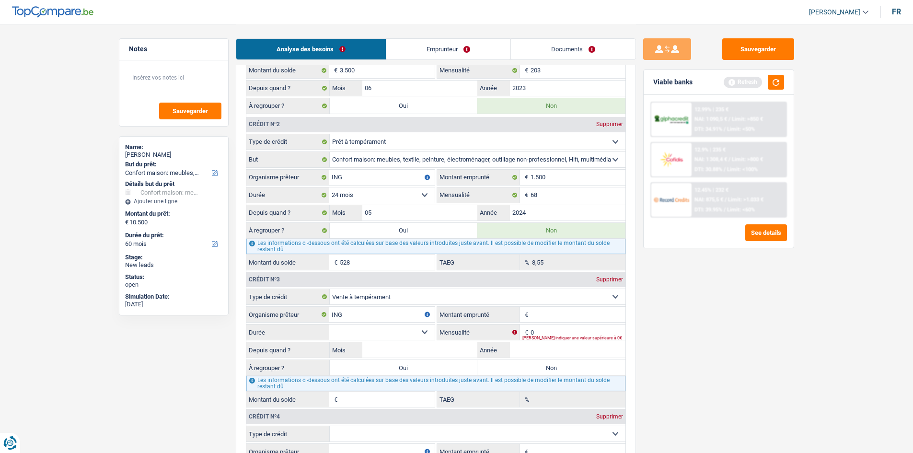
click at [553, 314] on input "Montant emprunté" at bounding box center [578, 314] width 95 height 15
type input "700"
click at [425, 333] on select "12 mois 18 mois 24 mois Sélectionner une option" at bounding box center [381, 332] width 105 height 15
select select "24"
click at [329, 325] on select "12 mois 18 mois 24 mois Sélectionner une option" at bounding box center [381, 332] width 105 height 15
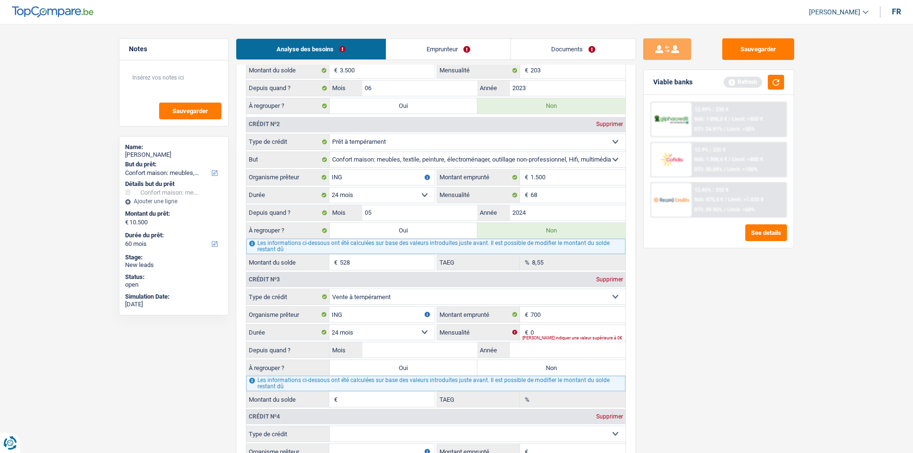
click at [556, 336] on div "Veuillez indiquer une valeur supérieure à 0€" at bounding box center [574, 338] width 103 height 4
click at [557, 330] on input "0" at bounding box center [578, 332] width 95 height 15
type input "31"
click at [398, 356] on input "Mois" at bounding box center [420, 349] width 116 height 15
type input "12"
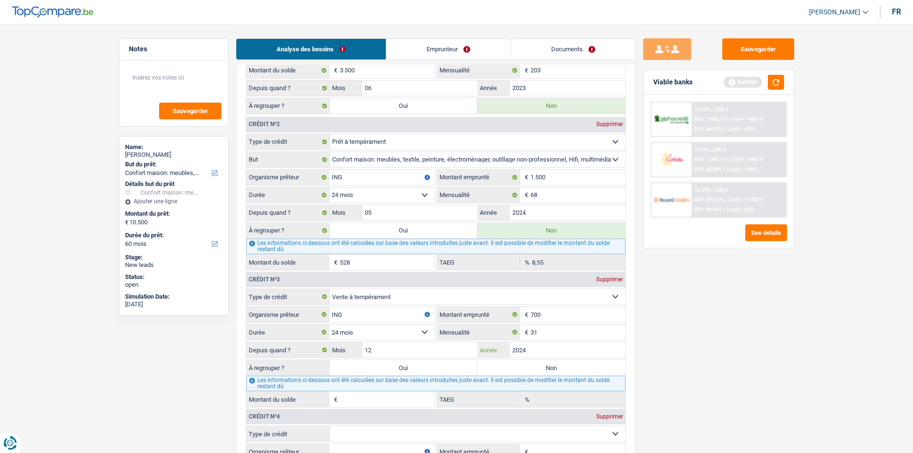
type input "2024"
click at [524, 360] on label "Non" at bounding box center [552, 367] width 148 height 15
click at [524, 360] on input "Non" at bounding box center [552, 367] width 148 height 15
radio input "true"
type input "448"
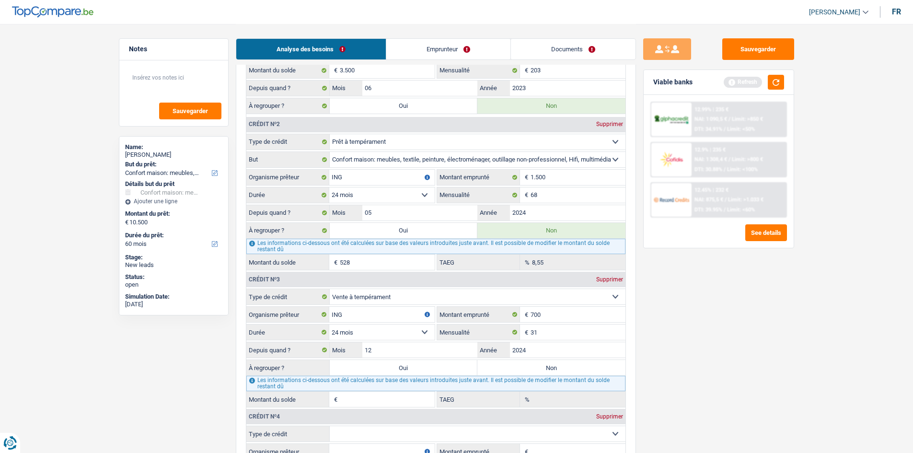
type input "6,09"
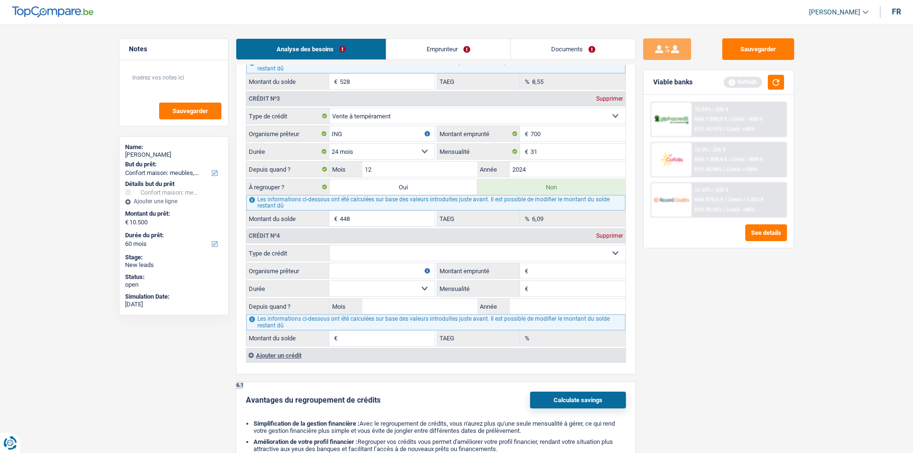
scroll to position [1103, 0]
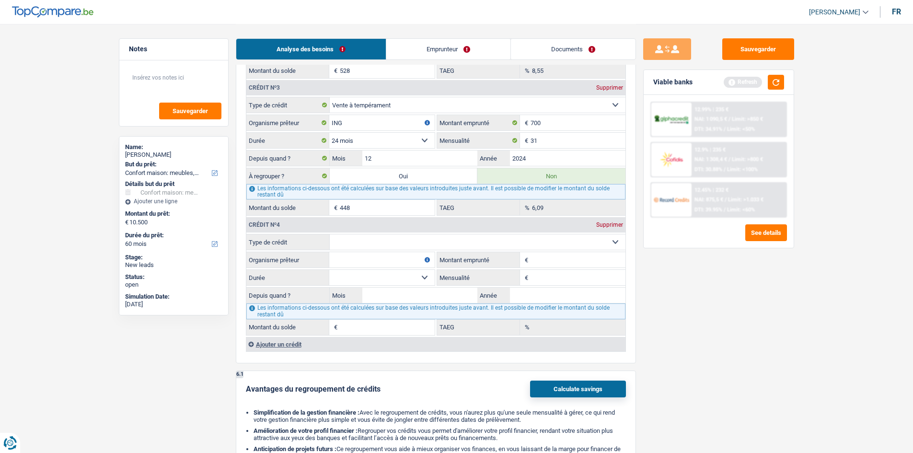
click at [428, 242] on select "Carte ou ouverture de crédit Prêt hypothécaire Vente à tempérament Prêt à tempé…" at bounding box center [478, 241] width 296 height 15
select select "personalLoan"
type input "0"
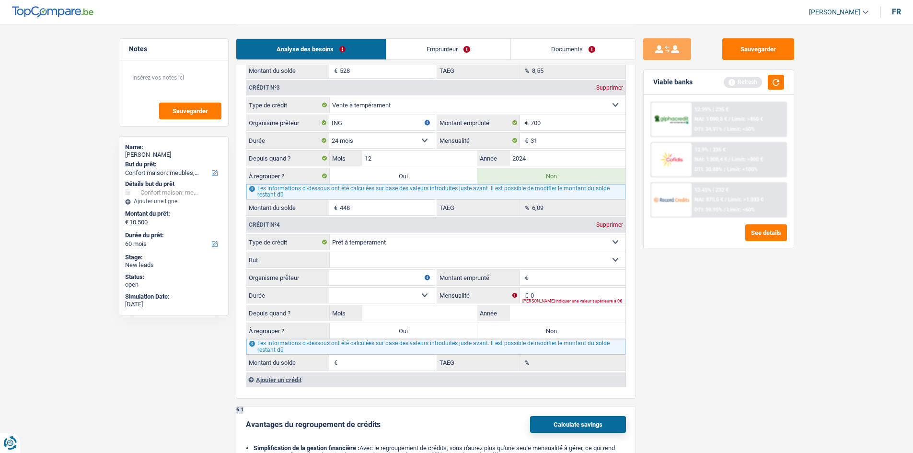
click at [362, 257] on select "Confort maison: meubles, textile, peinture, électroménager, outillage non-profe…" at bounding box center [478, 259] width 296 height 15
click at [422, 238] on select "Carte ou ouverture de crédit Prêt hypothécaire Vente à tempérament Prêt à tempé…" at bounding box center [478, 241] width 296 height 15
click at [330, 234] on select "Carte ou ouverture de crédit Prêt hypothécaire Vente à tempérament Prêt à tempé…" at bounding box center [478, 241] width 296 height 15
click at [423, 109] on select "Carte ou ouverture de crédit Prêt hypothécaire Vente à tempérament Prêt à tempé…" at bounding box center [478, 104] width 296 height 15
select select "personalLoan"
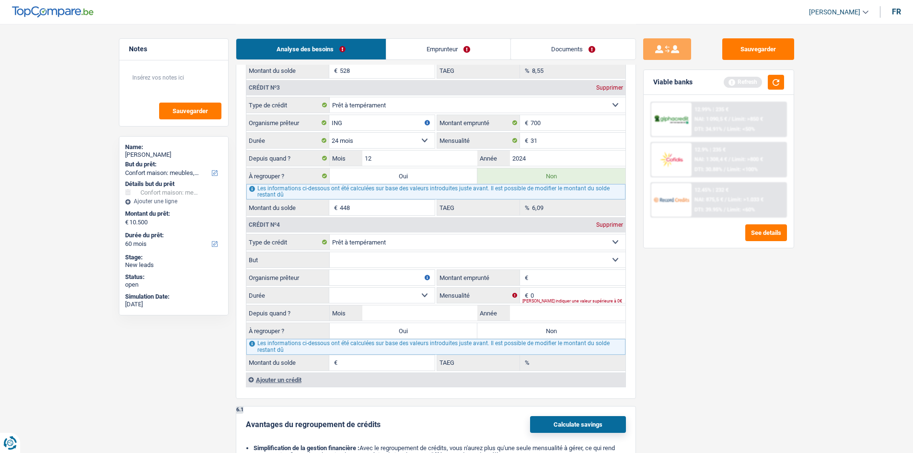
select select
select select "homeFurnishingOrRelocation"
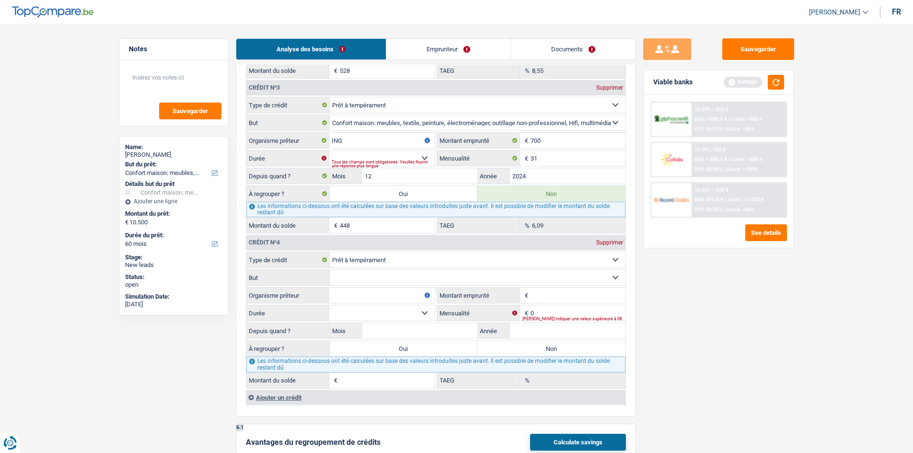
click at [413, 276] on select "Confort maison: meubles, textile, peinture, électroménager, outillage non-profe…" at bounding box center [478, 277] width 296 height 15
select select "homeFurnishingOrRelocation"
click at [330, 270] on select "Confort maison: meubles, textile, peinture, électroménager, outillage non-profe…" at bounding box center [478, 277] width 296 height 15
click at [371, 294] on input "Organisme prêteur" at bounding box center [381, 295] width 105 height 15
type input "ING"
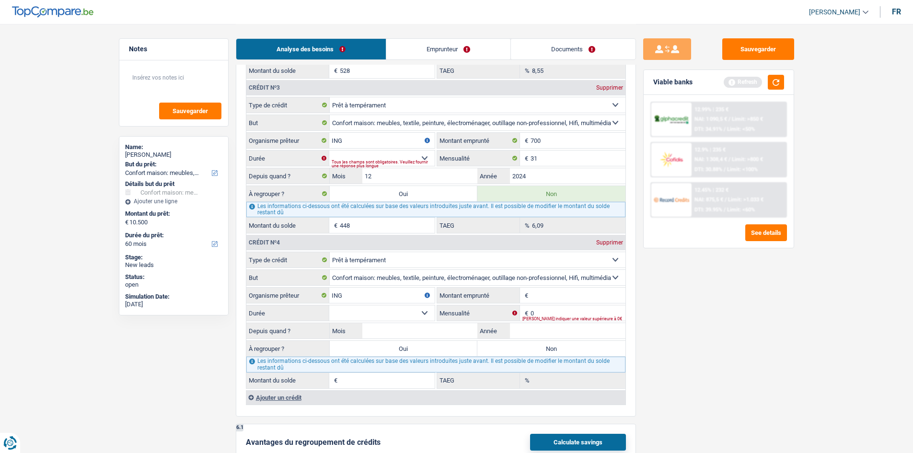
click at [539, 293] on input "Montant emprunté" at bounding box center [578, 295] width 95 height 15
type input "1.000"
click at [538, 312] on input "0" at bounding box center [578, 312] width 95 height 15
type input "44"
click at [423, 311] on select "12 mois 18 mois 24 mois Sélectionner une option" at bounding box center [381, 312] width 105 height 15
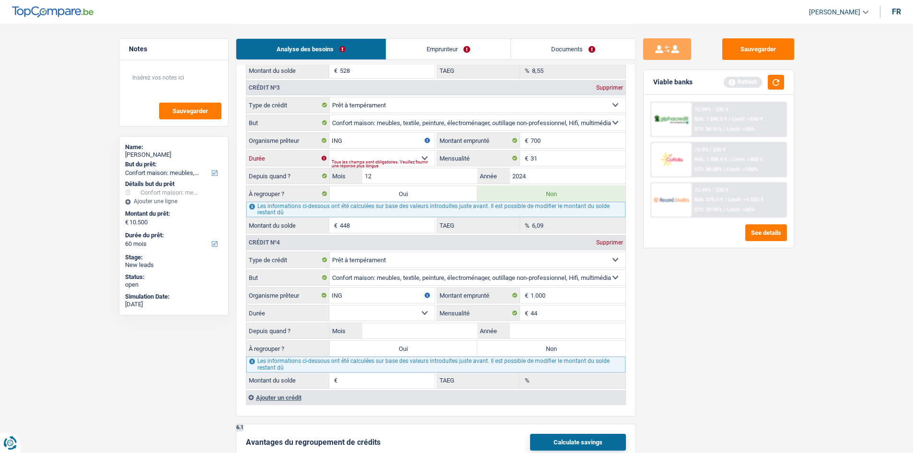
click at [426, 156] on select "12 mois 18 mois 24 mois Sélectionner une option" at bounding box center [381, 158] width 105 height 15
select select "24"
click at [329, 151] on select "12 mois 18 mois 24 mois Sélectionner une option" at bounding box center [381, 158] width 105 height 15
click at [425, 311] on select "12 mois 18 mois 24 mois Sélectionner une option" at bounding box center [381, 312] width 105 height 15
select select "24"
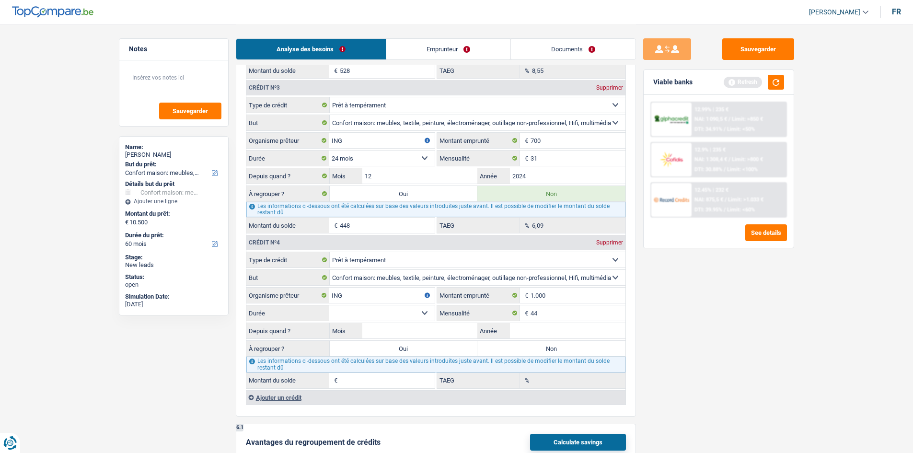
click at [329, 305] on select "12 mois 18 mois 24 mois Sélectionner une option" at bounding box center [381, 312] width 105 height 15
click at [413, 331] on input "Mois" at bounding box center [420, 330] width 116 height 15
type input "12"
type input "2024"
click at [519, 344] on label "Non" at bounding box center [552, 348] width 148 height 15
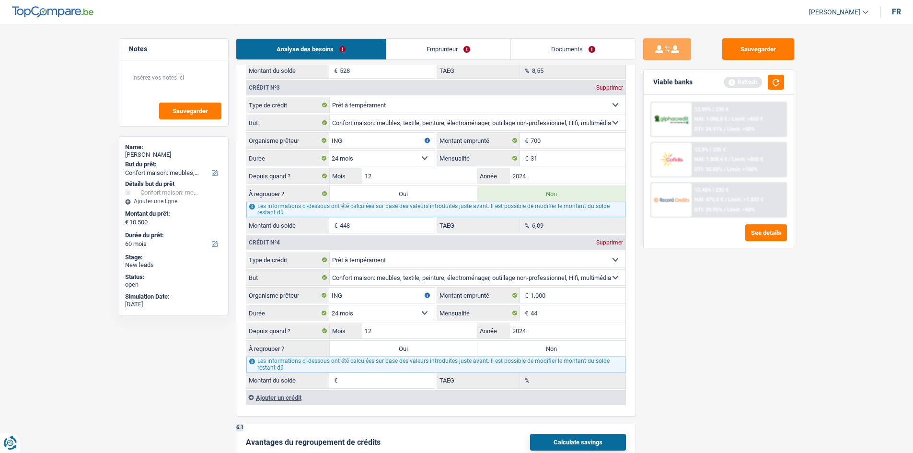
click at [519, 344] on input "Non" at bounding box center [552, 348] width 148 height 15
radio input "true"
type input "638"
type input "5,42"
click at [775, 84] on button "button" at bounding box center [776, 82] width 16 height 15
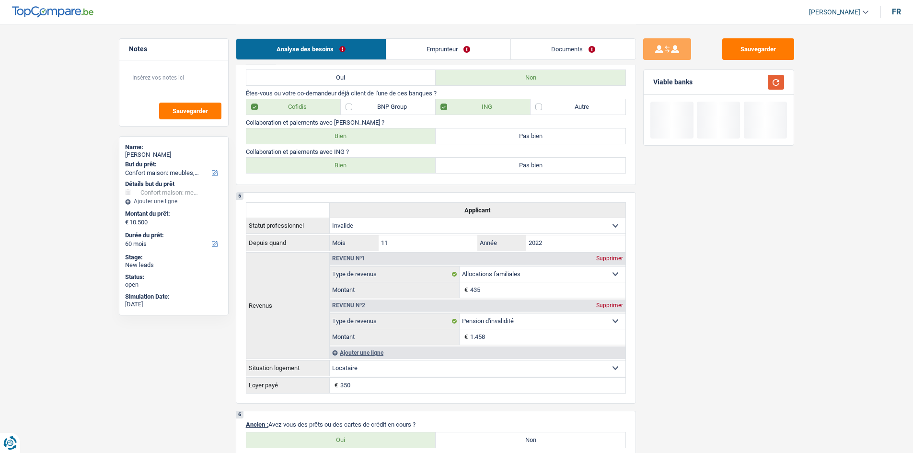
scroll to position [336, 0]
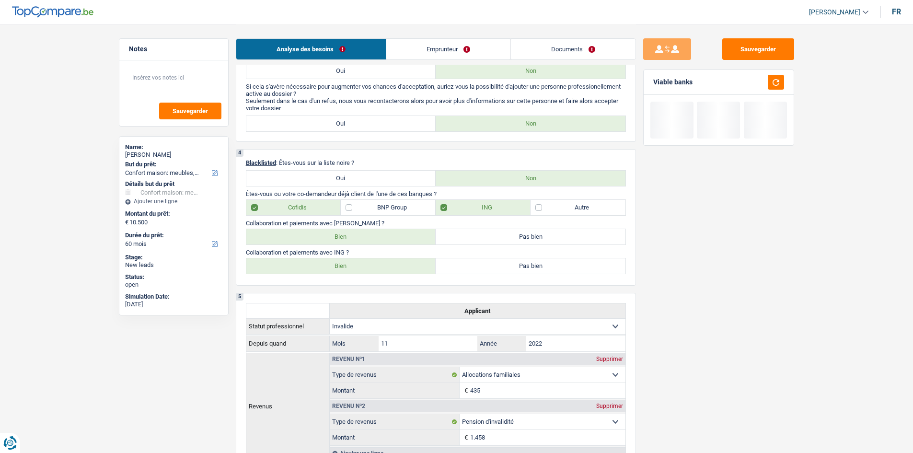
click at [445, 45] on link "Emprunteur" at bounding box center [448, 49] width 124 height 21
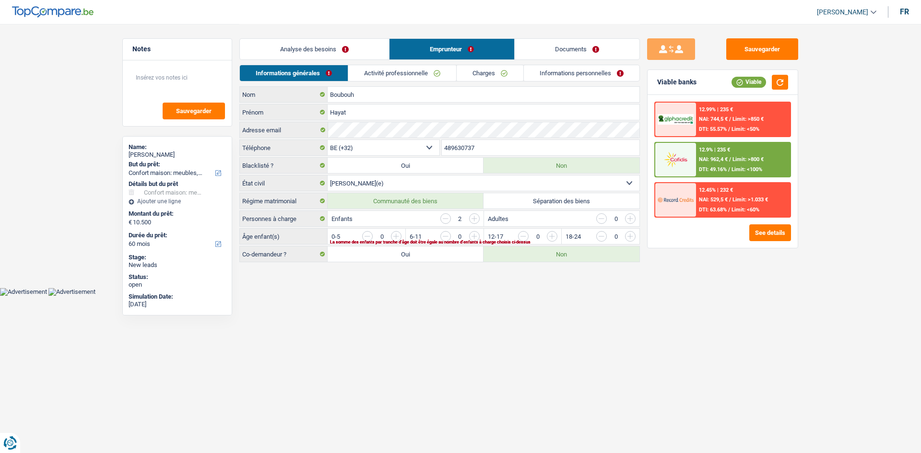
click at [556, 234] on input "button" at bounding box center [746, 238] width 399 height 15
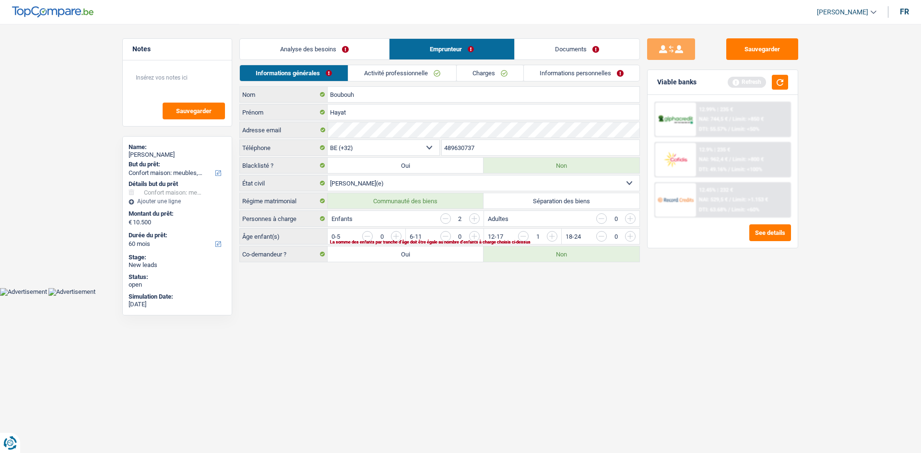
click at [397, 237] on input "button" at bounding box center [590, 238] width 399 height 15
click at [394, 73] on link "Activité professionnelle" at bounding box center [403, 73] width 108 height 16
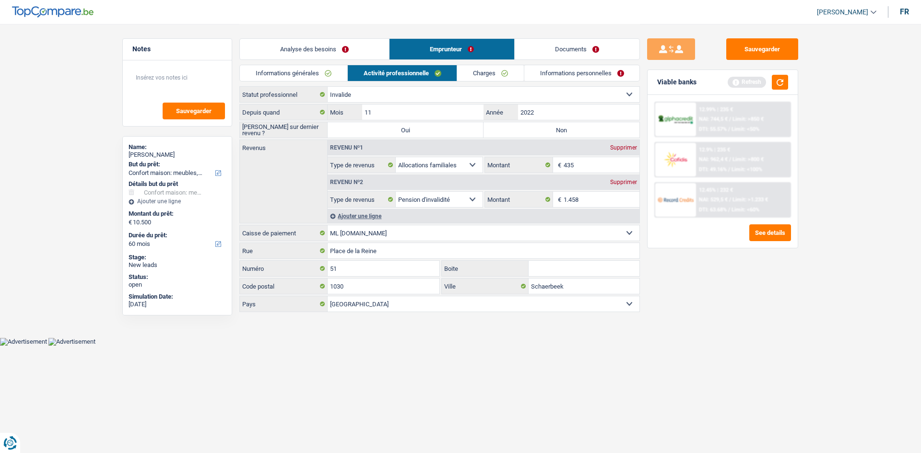
click at [551, 127] on label "Non" at bounding box center [561, 129] width 156 height 15
click at [551, 127] on input "Non" at bounding box center [561, 129] width 156 height 15
radio input "true"
click at [398, 233] on select "Mutualité Chrétienne Mutualité Socialiste (Solidaris) SPF Sécurité Sociale Unio…" at bounding box center [483, 232] width 312 height 15
select select "unionLiberales"
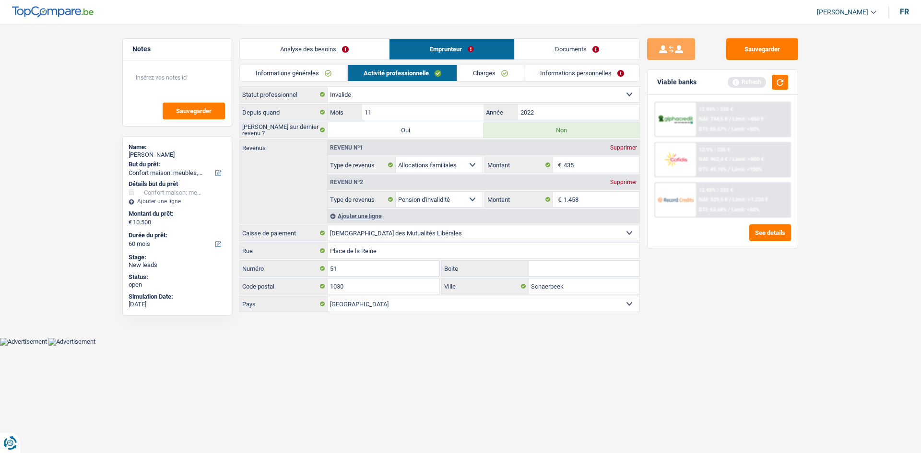
click at [327, 225] on select "Mutualité Chrétienne Mutualité Socialiste (Solidaris) SPF Sécurité Sociale Unio…" at bounding box center [483, 232] width 312 height 15
type input "Rue de Livourne"
type input "25"
type input "1050"
type input "Bruxelles"
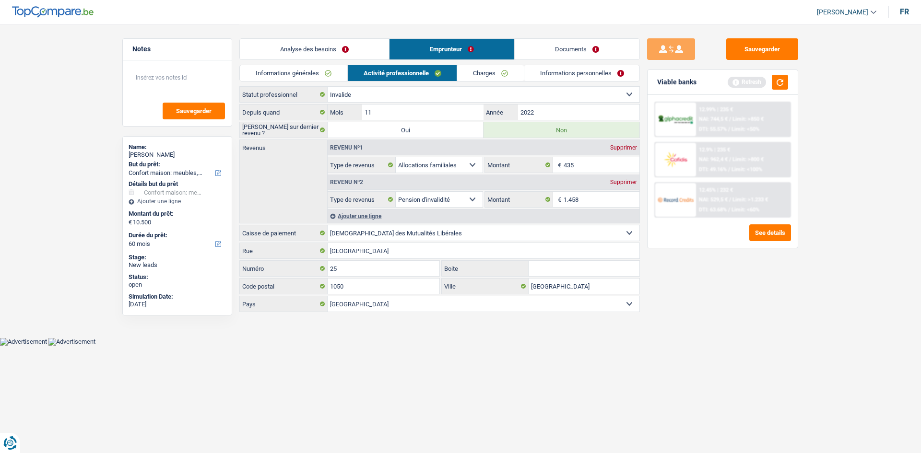
click at [492, 72] on link "Charges" at bounding box center [490, 73] width 67 height 16
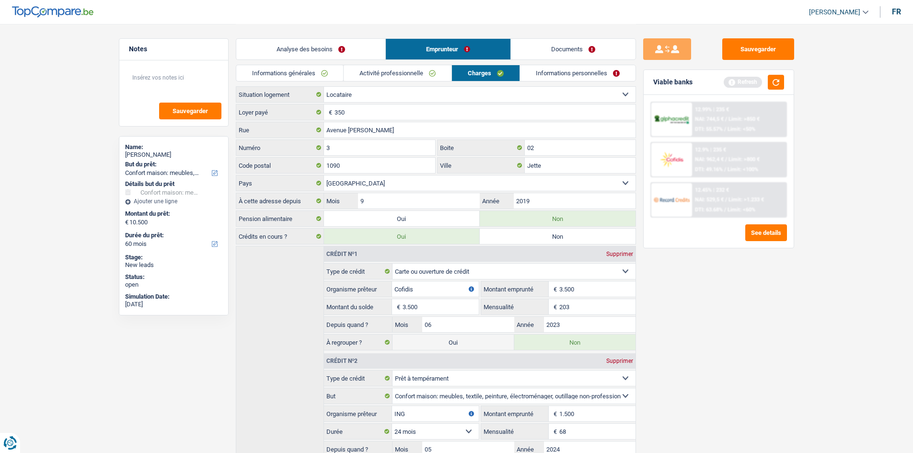
click at [430, 70] on link "Activité professionnelle" at bounding box center [398, 73] width 108 height 16
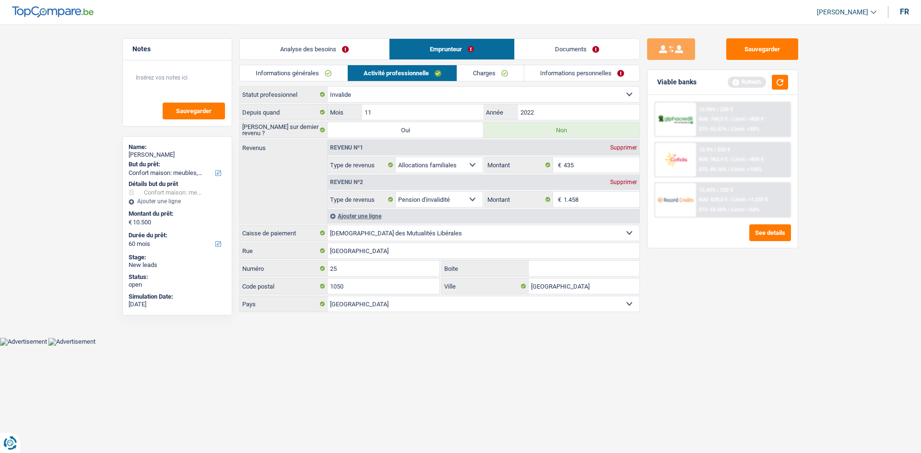
click at [474, 67] on link "Charges" at bounding box center [490, 73] width 67 height 16
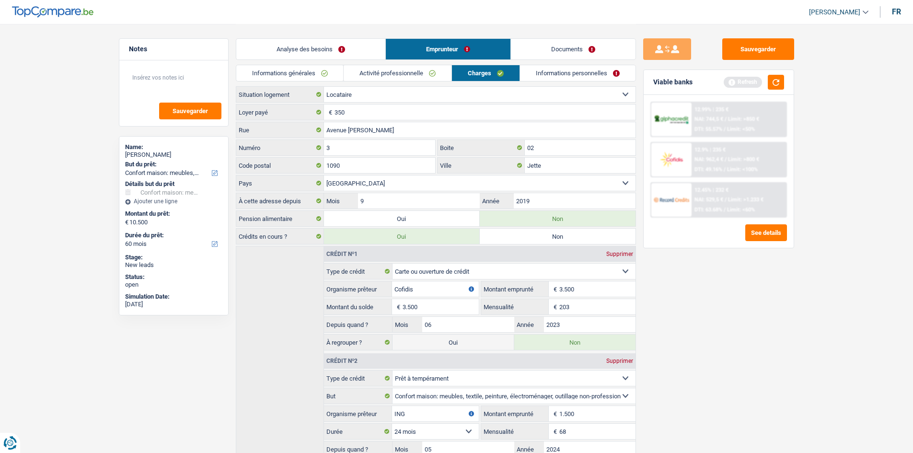
click at [555, 68] on link "Informations personnelles" at bounding box center [578, 73] width 116 height 16
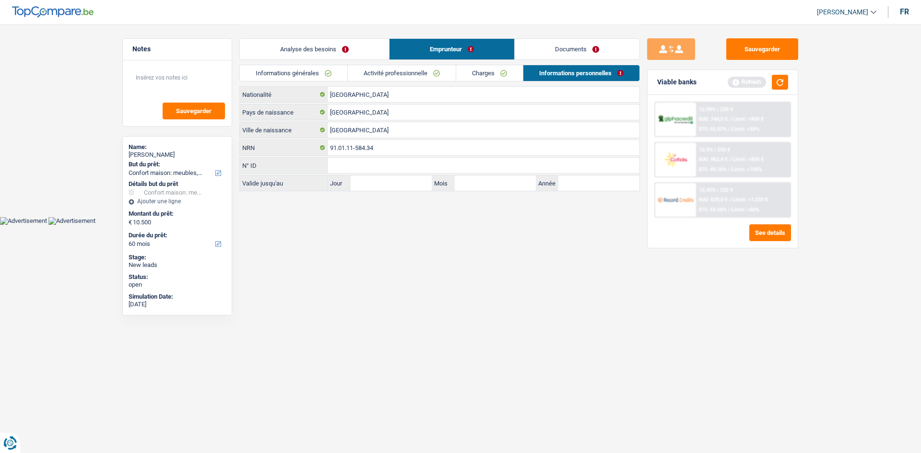
click at [315, 71] on link "Informations générales" at bounding box center [293, 73] width 107 height 16
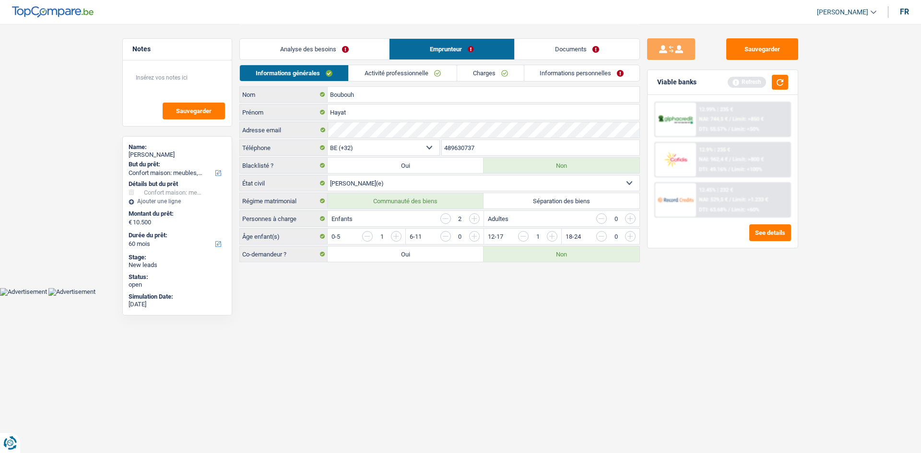
click at [485, 78] on link "Charges" at bounding box center [490, 73] width 67 height 16
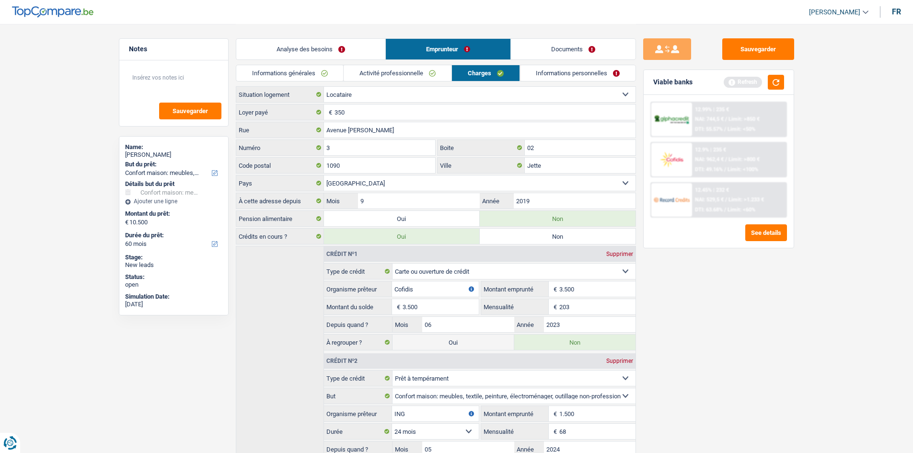
click at [293, 47] on link "Analyse des besoins" at bounding box center [310, 49] width 149 height 21
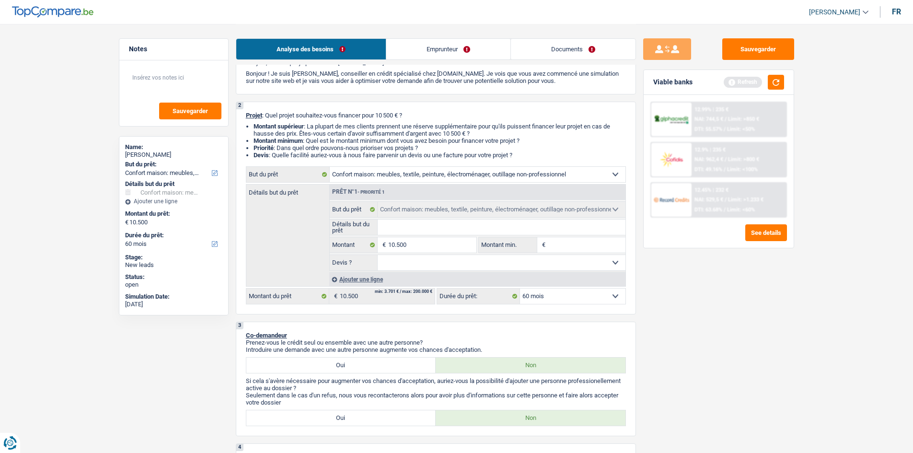
scroll to position [96, 0]
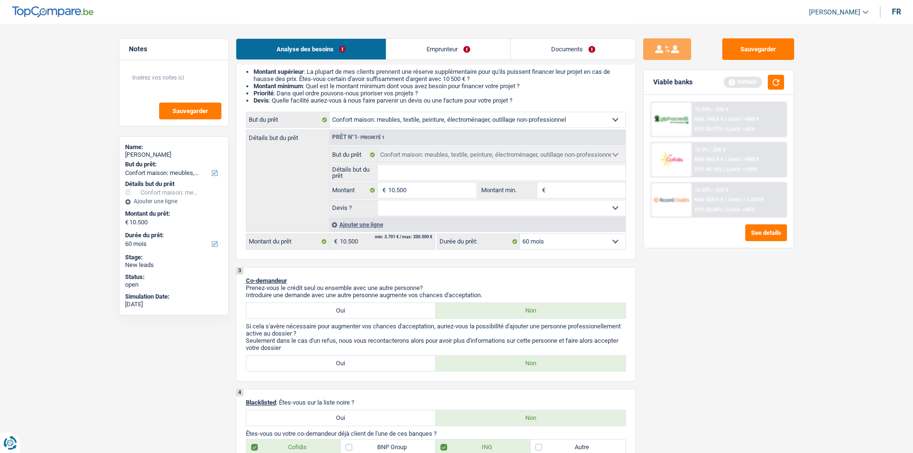
click at [448, 173] on input "Détails but du prêt" at bounding box center [502, 172] width 248 height 15
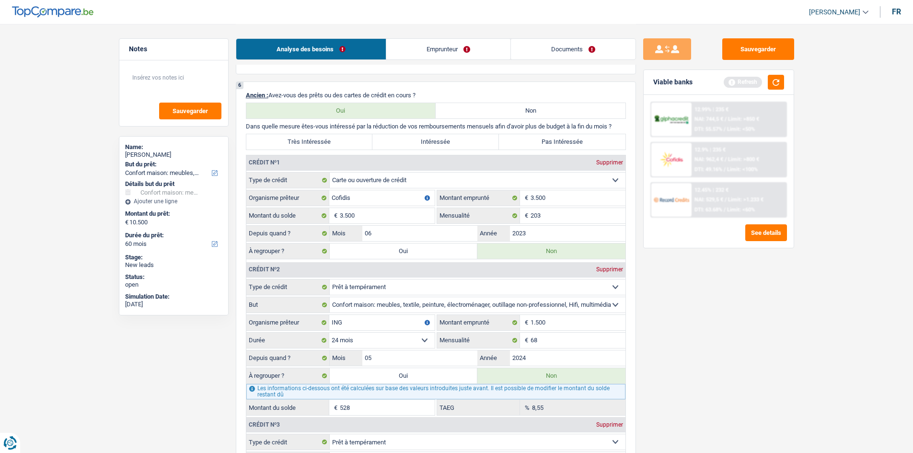
scroll to position [815, 0]
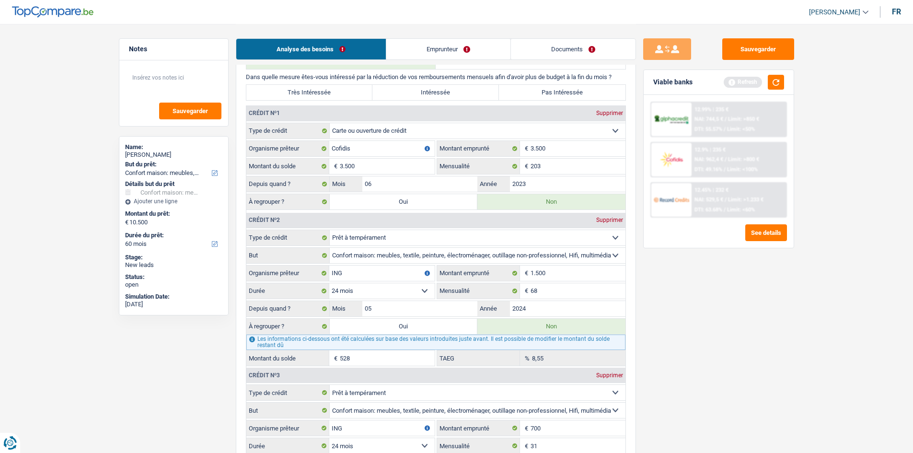
click at [408, 202] on label "Oui" at bounding box center [404, 201] width 148 height 15
click at [408, 202] on input "Oui" at bounding box center [404, 201] width 148 height 15
radio input "true"
type input "14.000"
type input "3.500"
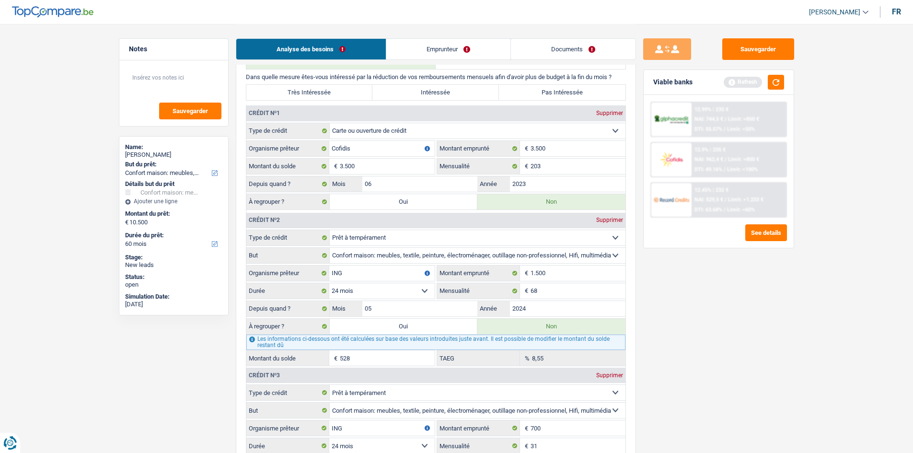
type input "3.500"
radio input "false"
select select "refinancing"
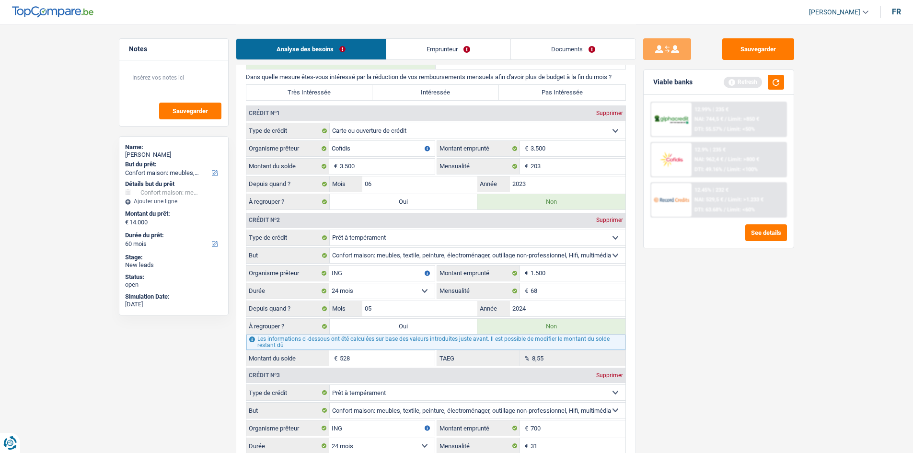
select select "refinancing"
select select "household"
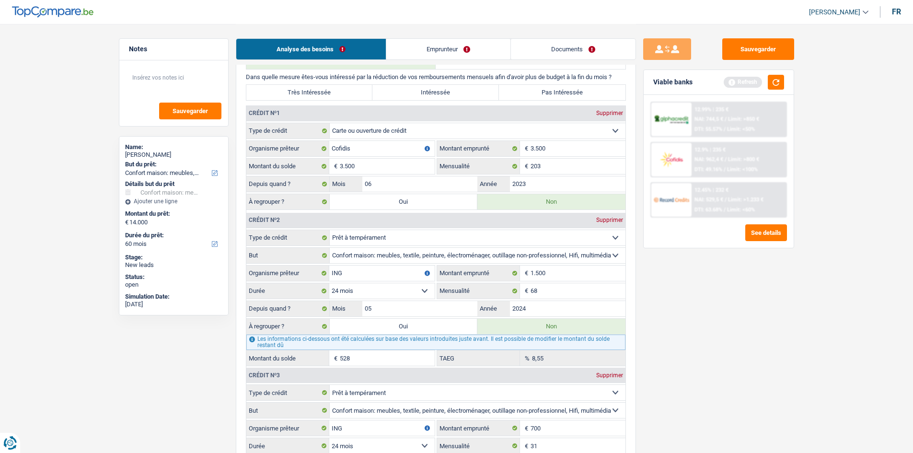
select select "household"
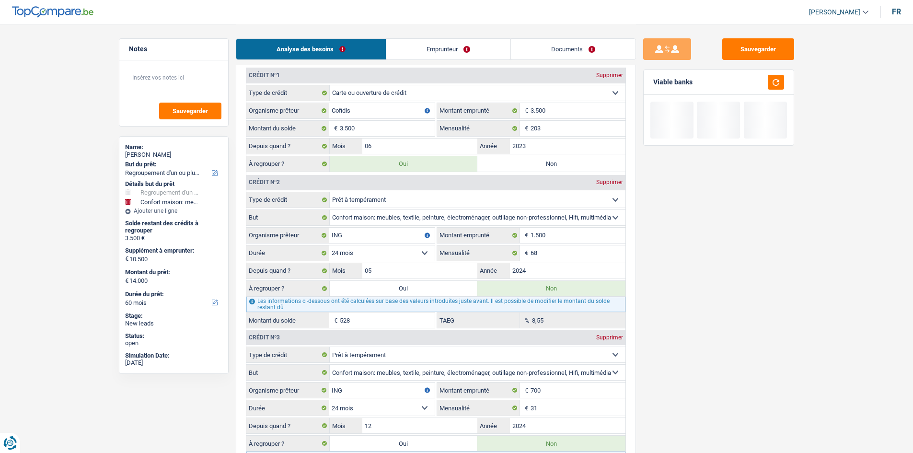
scroll to position [959, 0]
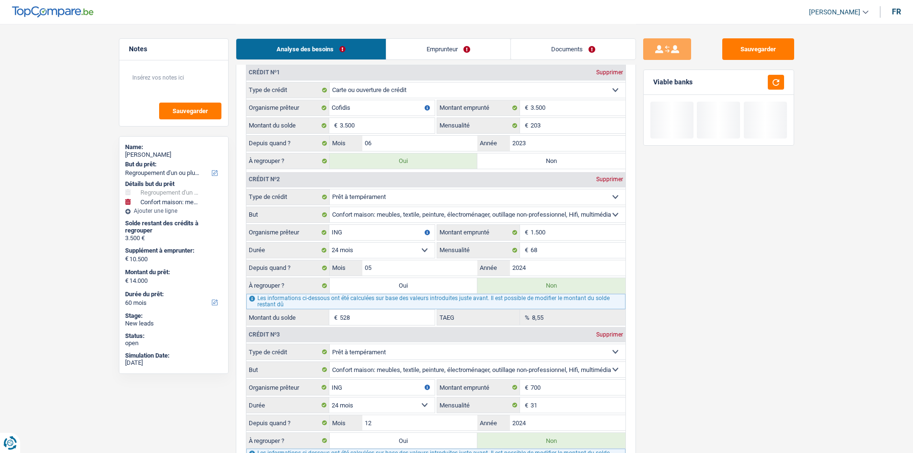
click at [403, 287] on label "Oui" at bounding box center [404, 285] width 148 height 15
click at [403, 287] on input "Oui" at bounding box center [404, 285] width 148 height 15
radio input "true"
type input "4.028"
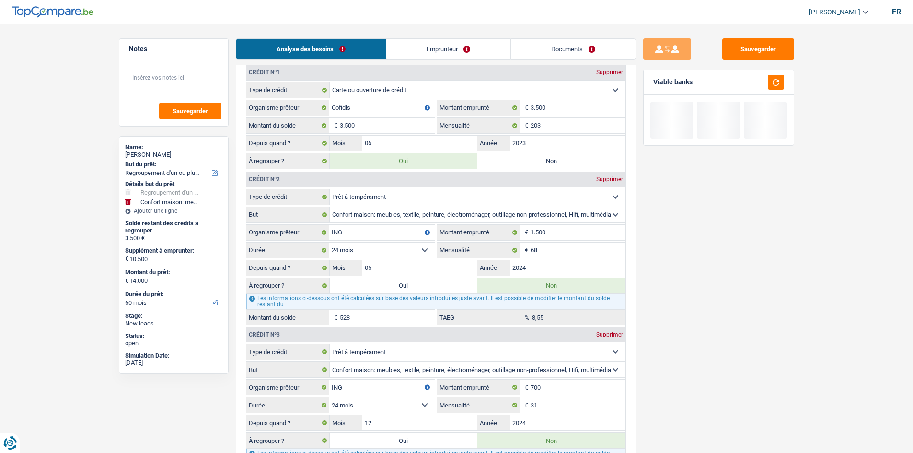
radio input "false"
type input "14.528"
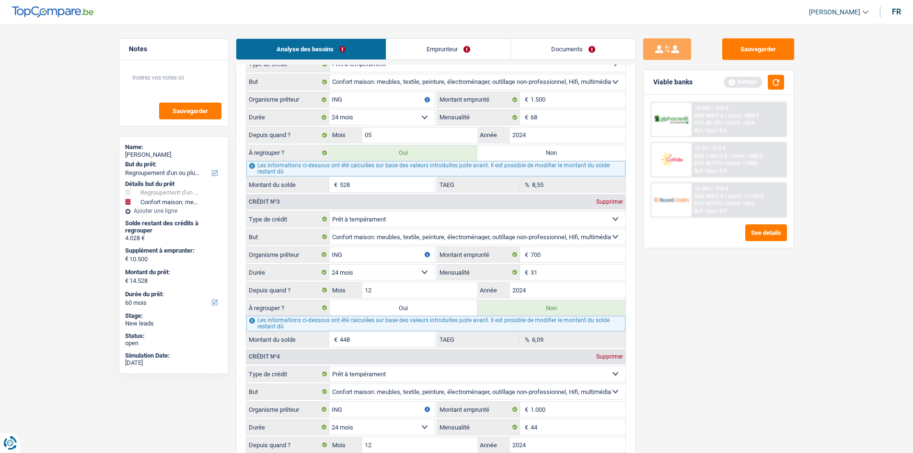
scroll to position [1103, 0]
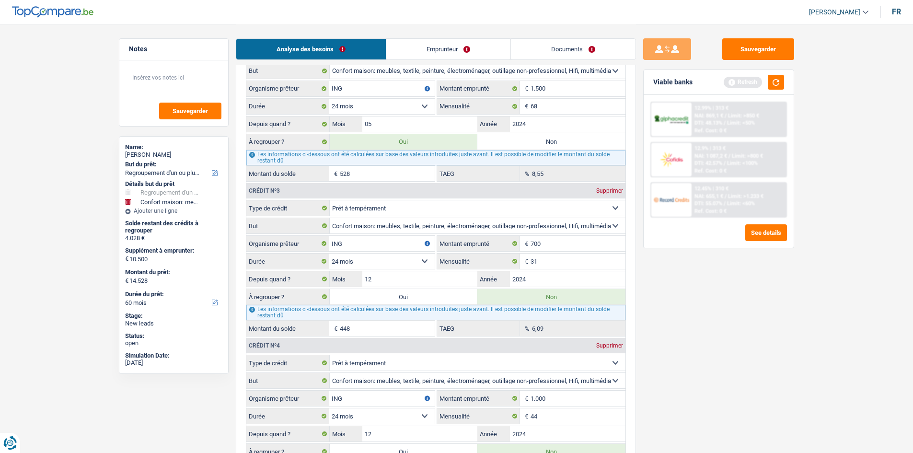
click at [404, 297] on label "Oui" at bounding box center [404, 296] width 148 height 15
click at [404, 297] on input "Oui" at bounding box center [404, 296] width 148 height 15
radio input "true"
type input "4.476"
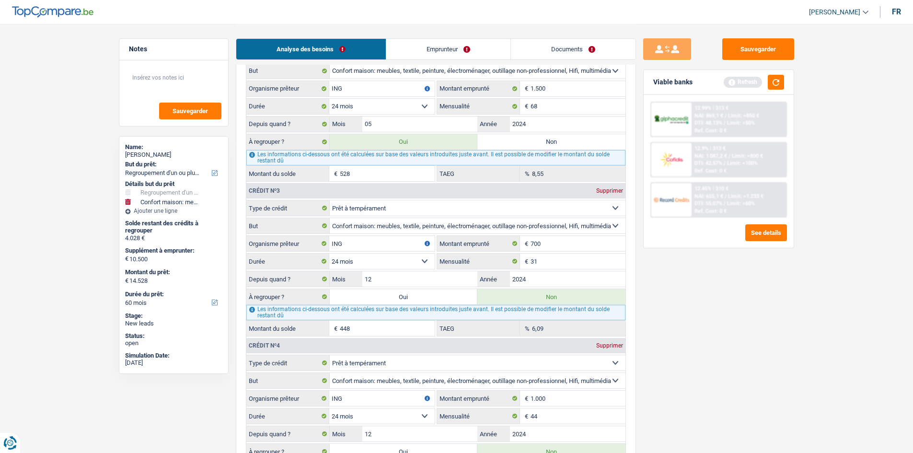
radio input "false"
type input "14.976"
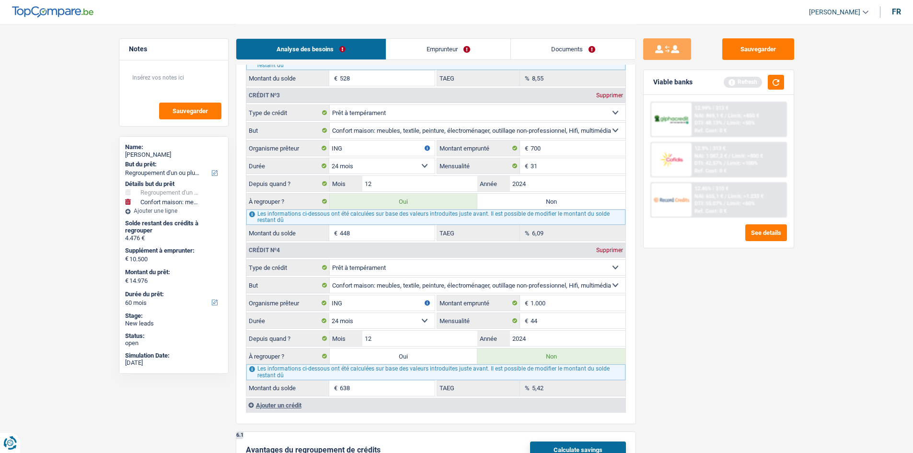
scroll to position [1199, 0]
click at [407, 354] on label "Oui" at bounding box center [404, 355] width 148 height 15
click at [407, 354] on input "Oui" at bounding box center [404, 355] width 148 height 15
radio input "true"
type input "5.114"
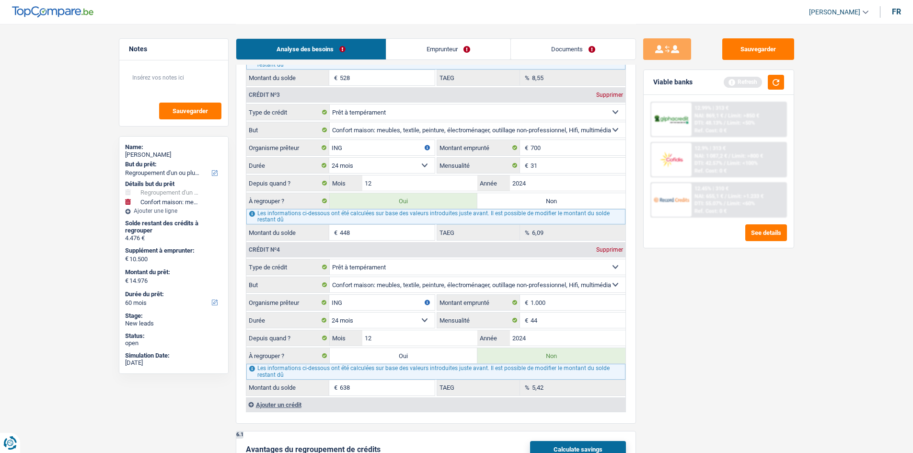
type input "5.114"
radio input "false"
type input "15.614"
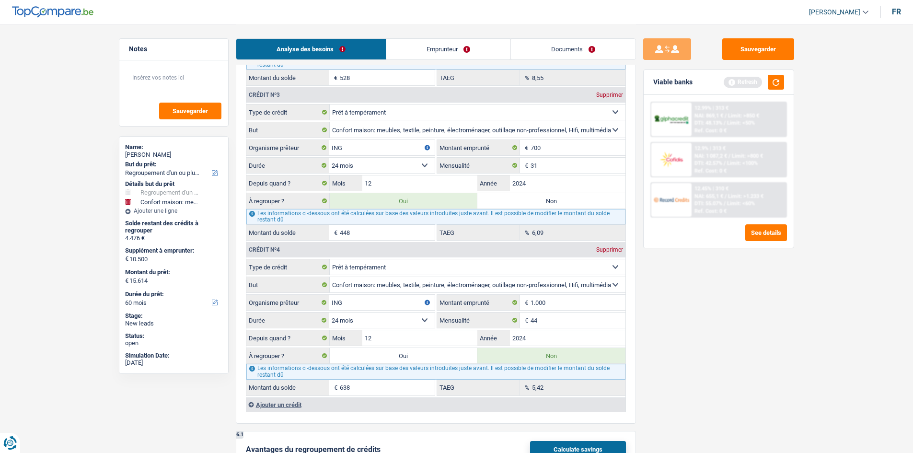
select select "84"
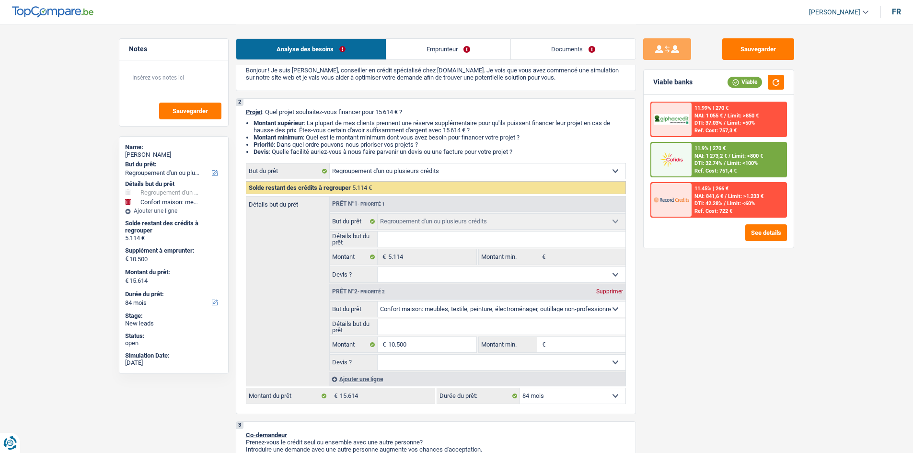
scroll to position [0, 0]
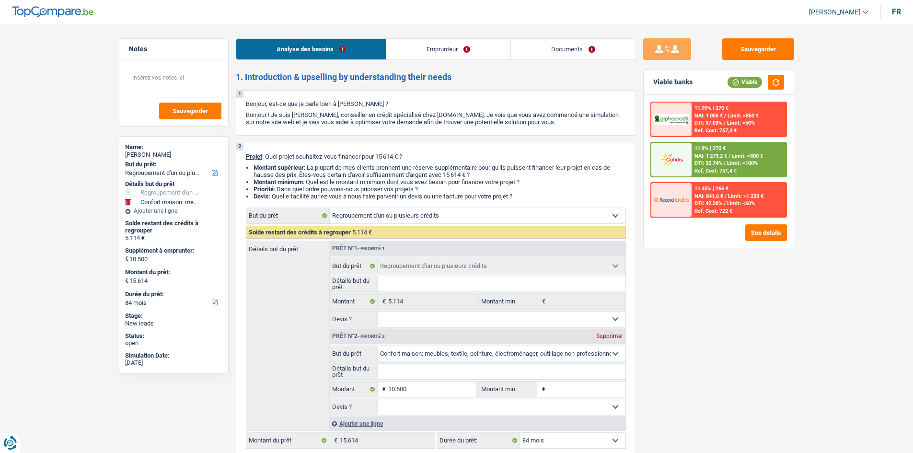
click at [600, 336] on div "Supprimer" at bounding box center [610, 336] width 32 height 6
select select "36"
type input "0"
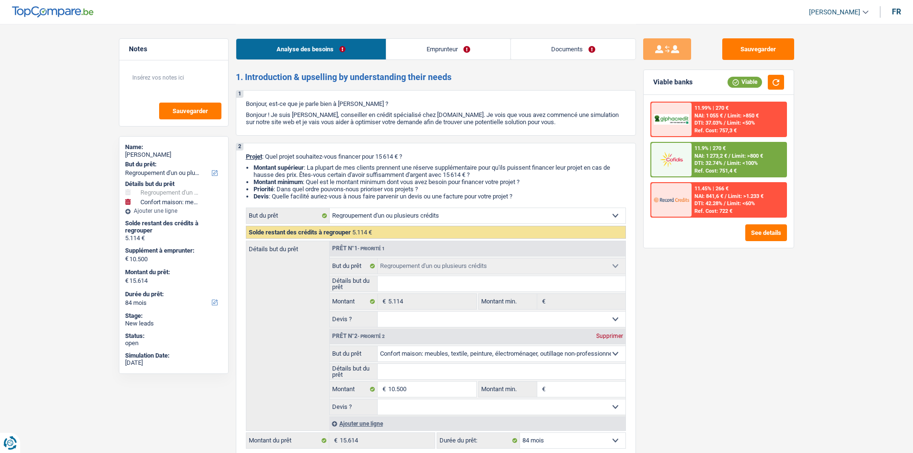
type input "5.114"
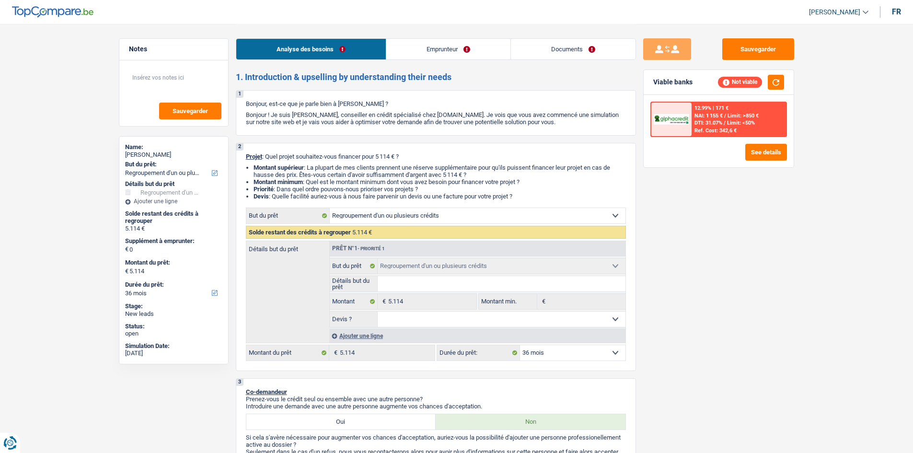
click at [373, 334] on div "Ajouter une ligne" at bounding box center [477, 336] width 296 height 14
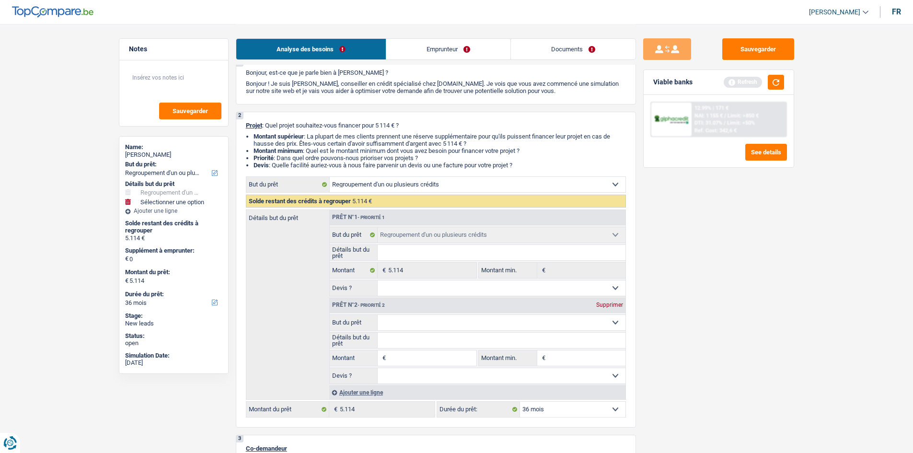
scroll to position [48, 0]
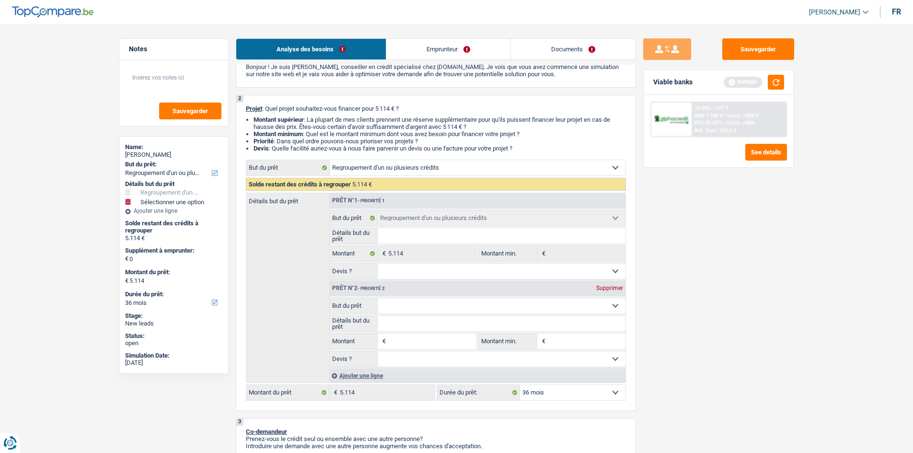
click at [428, 344] on input "Montant" at bounding box center [432, 341] width 88 height 15
type input "3"
type input "35"
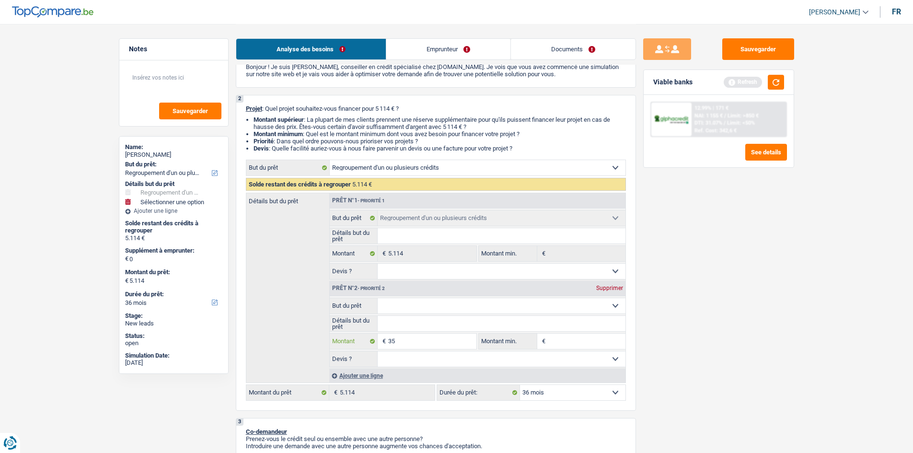
type input "350"
type input "3.500"
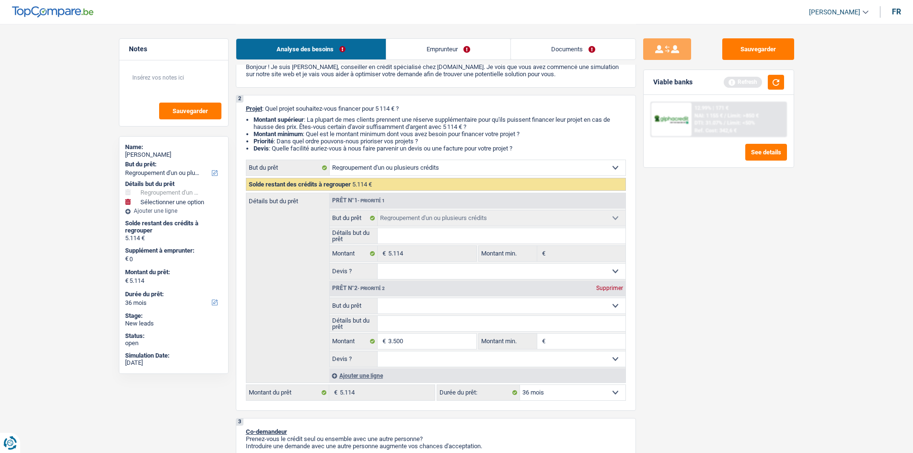
click at [437, 304] on select "Confort maison: meubles, textile, peinture, électroménager, outillage non-profe…" at bounding box center [502, 305] width 248 height 15
type input "3.500"
type input "8.614"
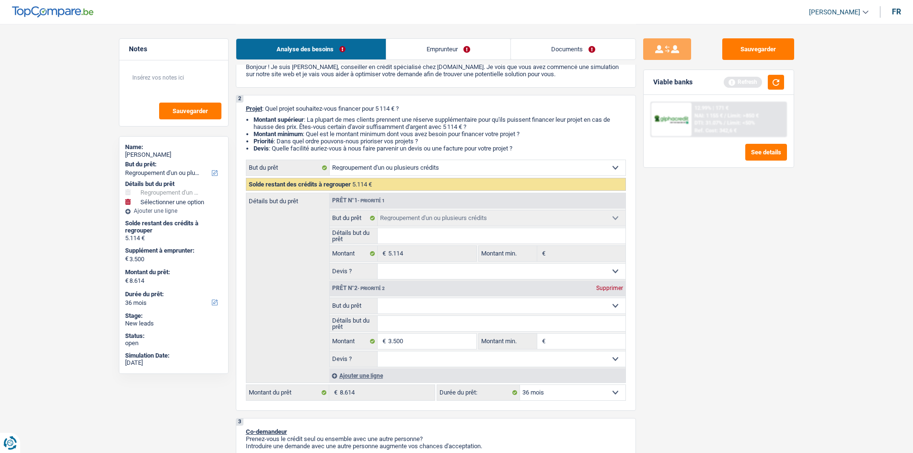
select select "48"
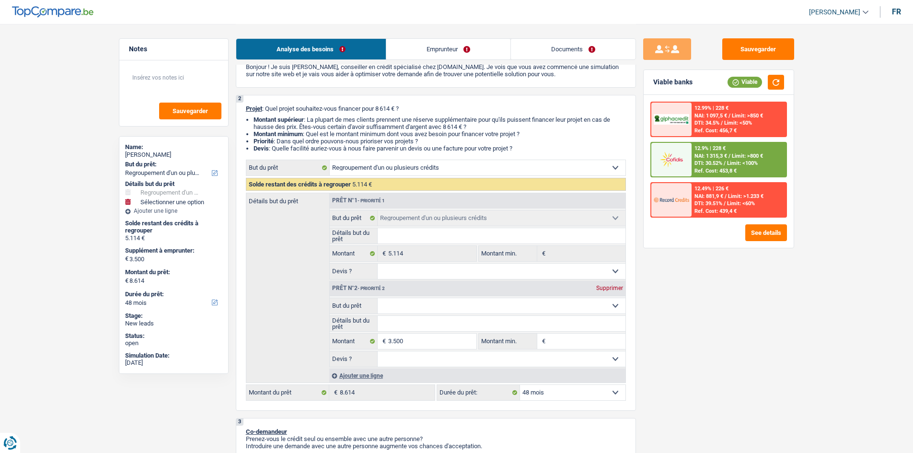
select select "household"
click at [378, 298] on select "Confort maison: meubles, textile, peinture, électroménager, outillage non-profe…" at bounding box center [502, 305] width 248 height 15
select select "household"
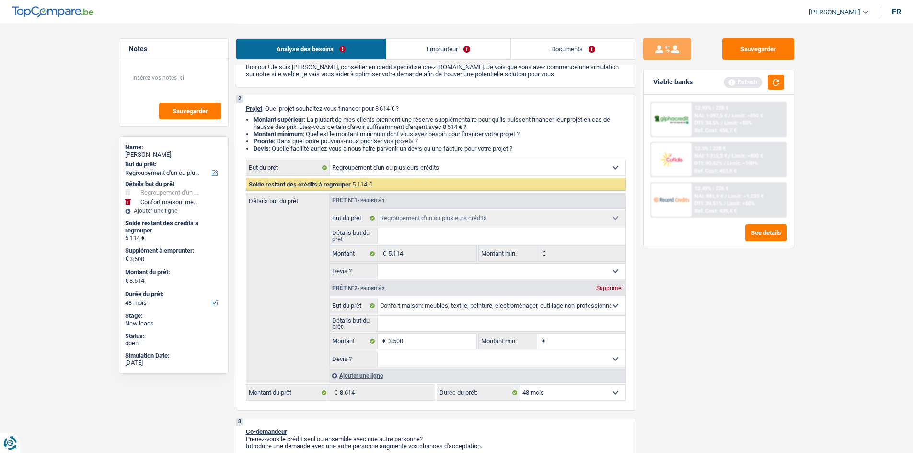
click at [430, 359] on select "Oui Non Non répondu Sélectionner une option" at bounding box center [502, 358] width 248 height 15
select select "false"
click at [378, 351] on select "Oui Non Non répondu Sélectionner une option" at bounding box center [502, 358] width 248 height 15
select select "false"
click at [774, 87] on button "button" at bounding box center [776, 82] width 16 height 15
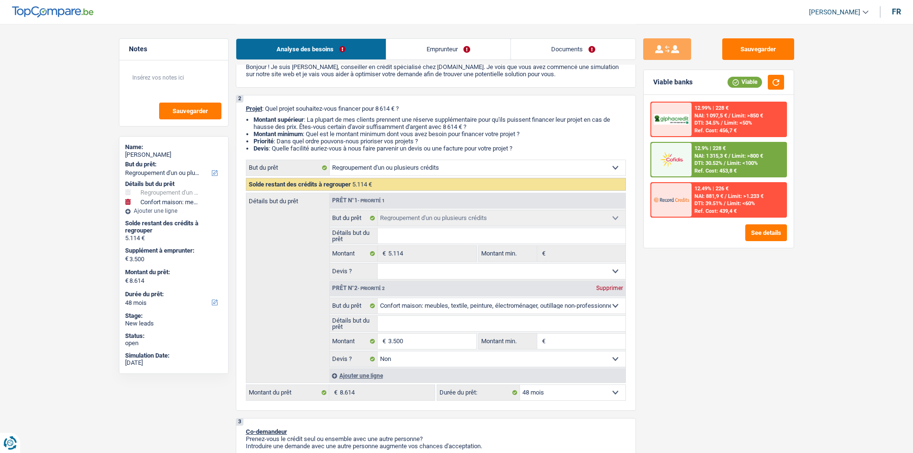
click at [541, 391] on select "12 mois 18 mois 24 mois 30 mois 36 mois 42 mois 48 mois Sélectionner une option" at bounding box center [572, 392] width 105 height 15
click at [538, 394] on select "12 mois 18 mois 24 mois 30 mois 36 mois 42 mois 48 mois Sélectionner une option" at bounding box center [572, 392] width 105 height 15
click at [159, 78] on textarea at bounding box center [173, 81] width 95 height 29
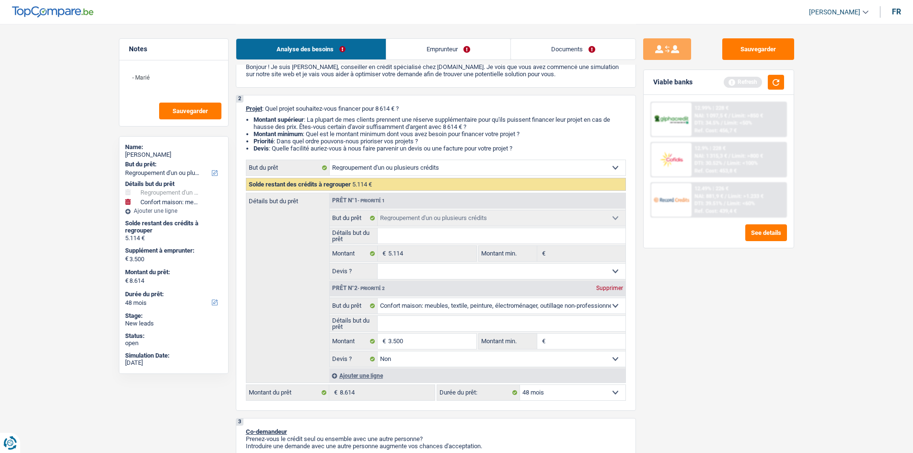
click at [544, 390] on select "12 mois 18 mois 24 mois 30 mois 36 mois 42 mois 48 mois Sélectionner une option" at bounding box center [572, 392] width 105 height 15
click at [552, 392] on select "12 mois 18 mois 24 mois 30 mois 36 mois 42 mois 48 mois Sélectionner une option" at bounding box center [572, 392] width 105 height 15
click at [164, 74] on textarea "- Marié" at bounding box center [173, 81] width 95 height 29
click at [781, 85] on button "button" at bounding box center [776, 82] width 16 height 15
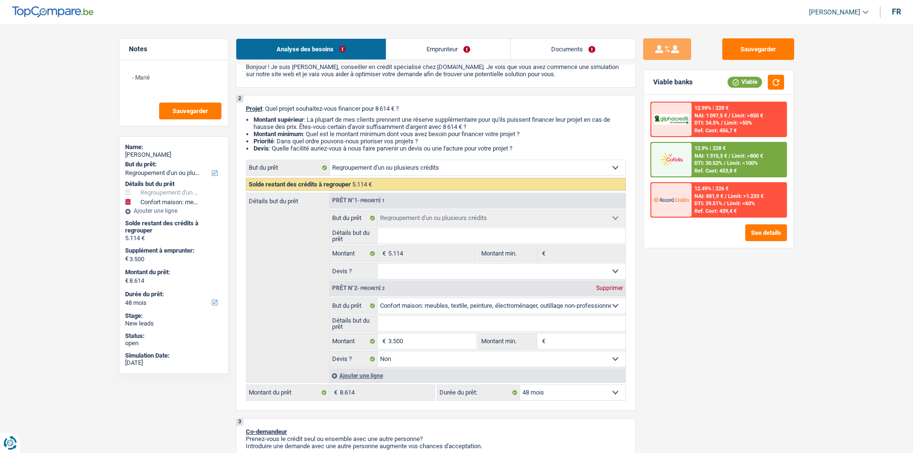
click at [690, 150] on div at bounding box center [672, 160] width 40 height 34
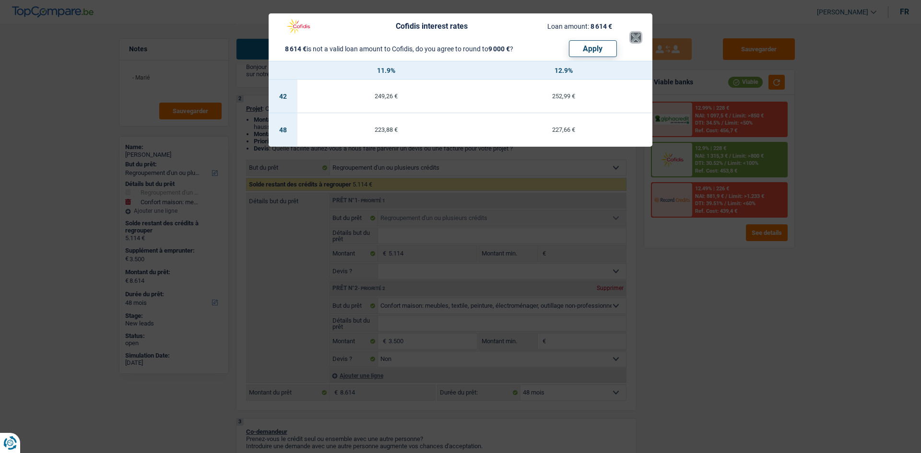
click at [635, 39] on button "×" at bounding box center [636, 38] width 10 height 10
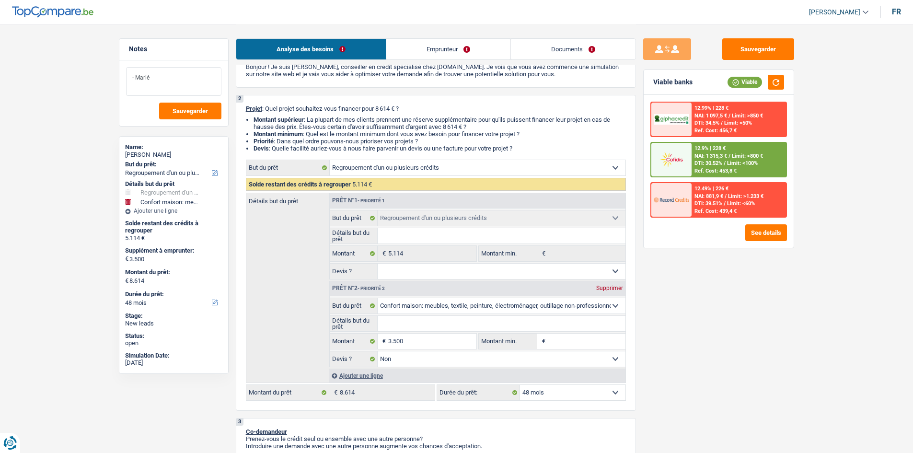
click at [165, 79] on textarea "- Marié" at bounding box center [173, 81] width 95 height 29
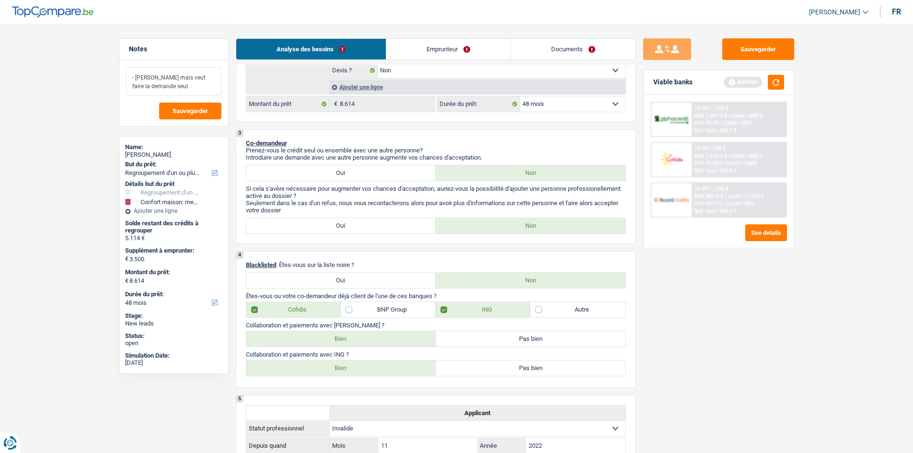
scroll to position [336, 0]
type textarea "- Marié mais veut faire la demande seul"
click at [775, 84] on button "button" at bounding box center [776, 82] width 16 height 15
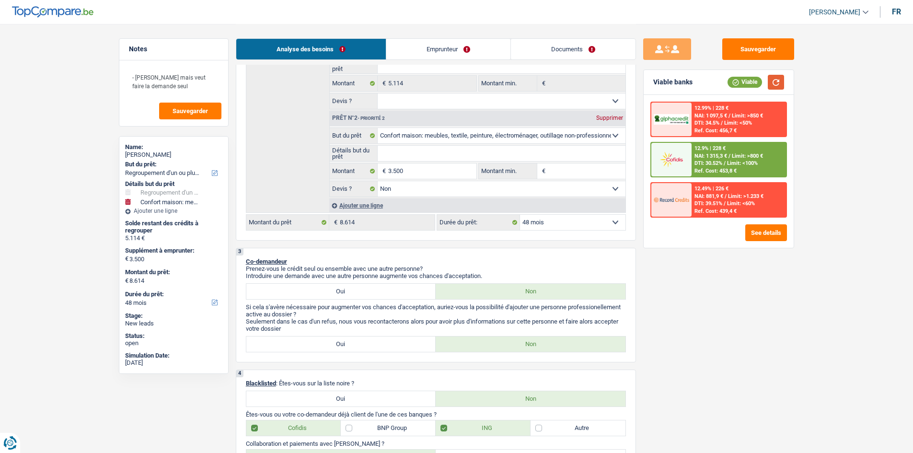
scroll to position [240, 0]
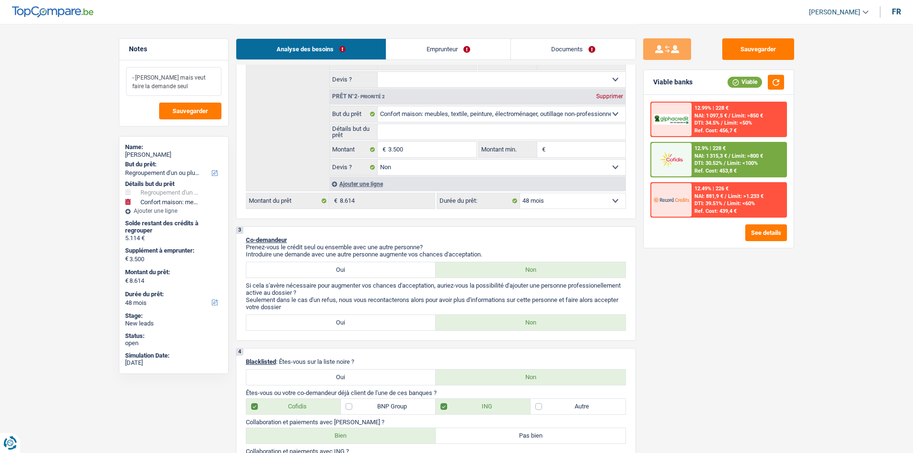
click at [194, 84] on textarea "- Marié mais veut faire la demande seul" at bounding box center [173, 81] width 95 height 29
click at [190, 108] on span "Sauvegarder" at bounding box center [190, 111] width 35 height 6
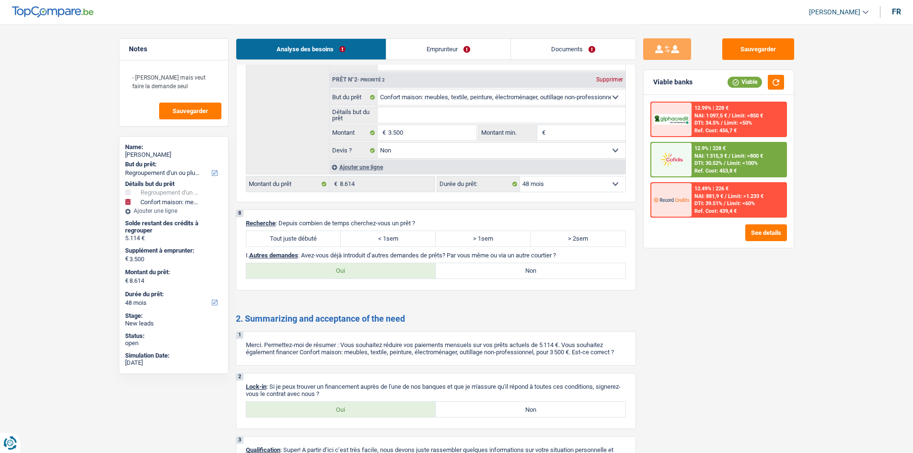
scroll to position [1822, 0]
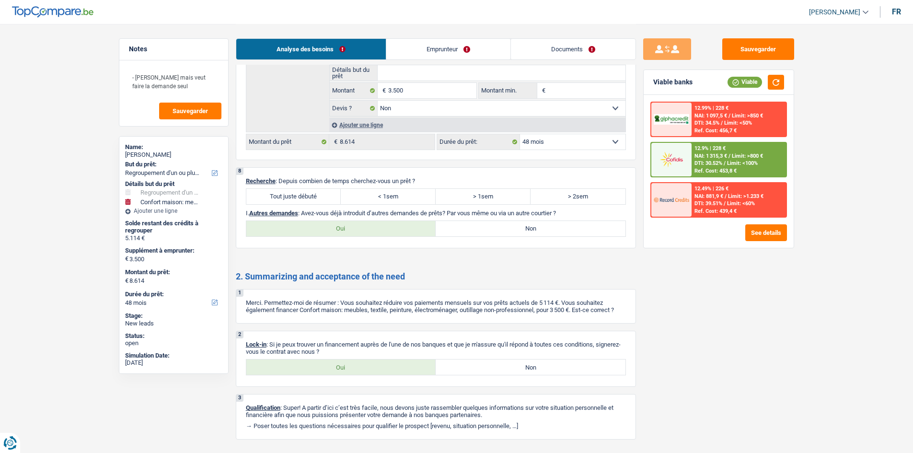
click at [317, 199] on label "Tout juste débuté" at bounding box center [293, 196] width 95 height 15
click at [303, 200] on label "Tout juste débuté" at bounding box center [293, 196] width 95 height 15
click at [303, 200] on input "Tout juste débuté" at bounding box center [293, 196] width 95 height 15
radio input "true"
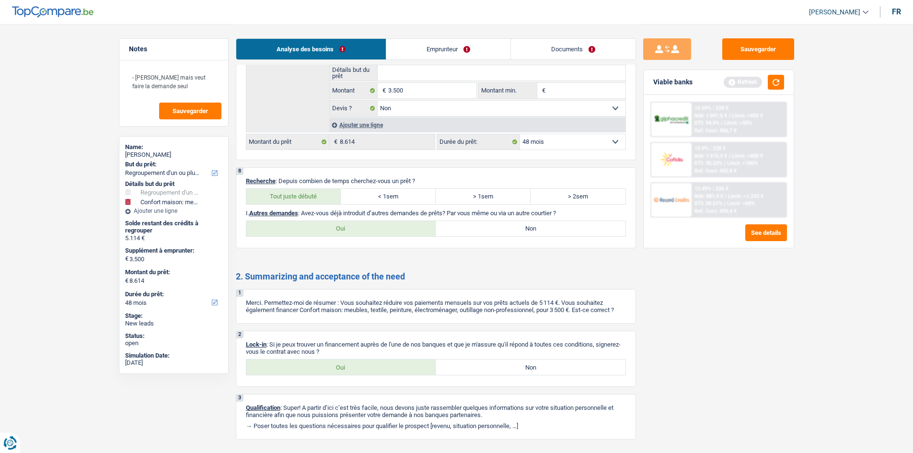
drag, startPoint x: 505, startPoint y: 231, endPoint x: 507, endPoint y: 241, distance: 10.2
click at [507, 241] on div "8 Recherche : Depuis combien de temps cherchez-vous un prêt ? Tout juste débuté…" at bounding box center [436, 207] width 400 height 81
click at [506, 229] on label "Non" at bounding box center [531, 228] width 190 height 15
click at [506, 229] on input "Non" at bounding box center [531, 228] width 190 height 15
radio input "true"
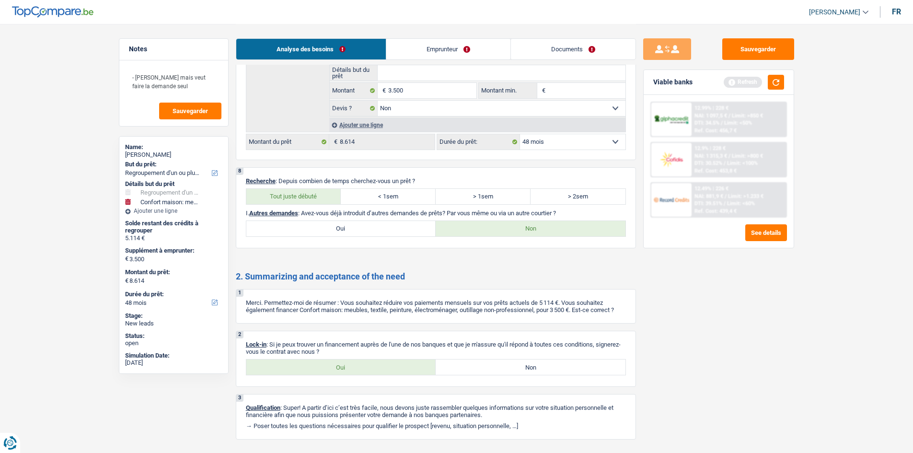
click at [349, 367] on label "Oui" at bounding box center [341, 367] width 190 height 15
click at [349, 367] on input "Oui" at bounding box center [341, 367] width 190 height 15
radio input "true"
drag, startPoint x: 193, startPoint y: 88, endPoint x: 128, endPoint y: 71, distance: 67.5
click at [128, 71] on textarea "- Marié mais veut faire la demande seul" at bounding box center [173, 81] width 95 height 29
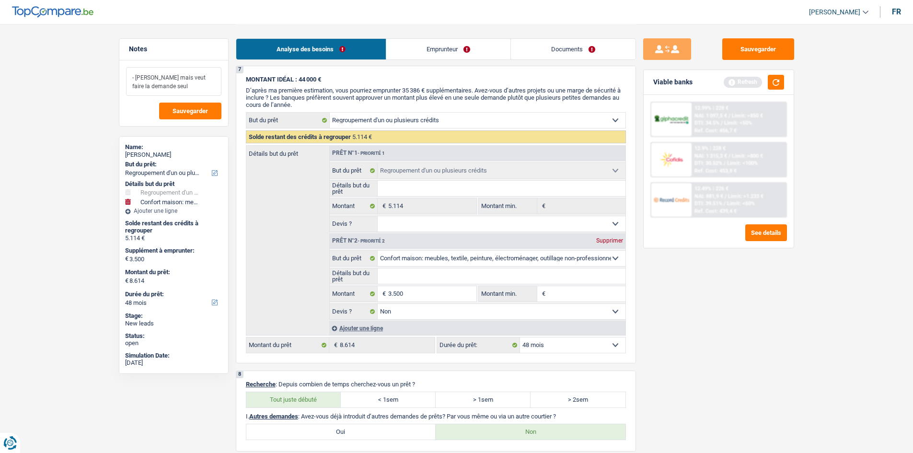
scroll to position [1486, 0]
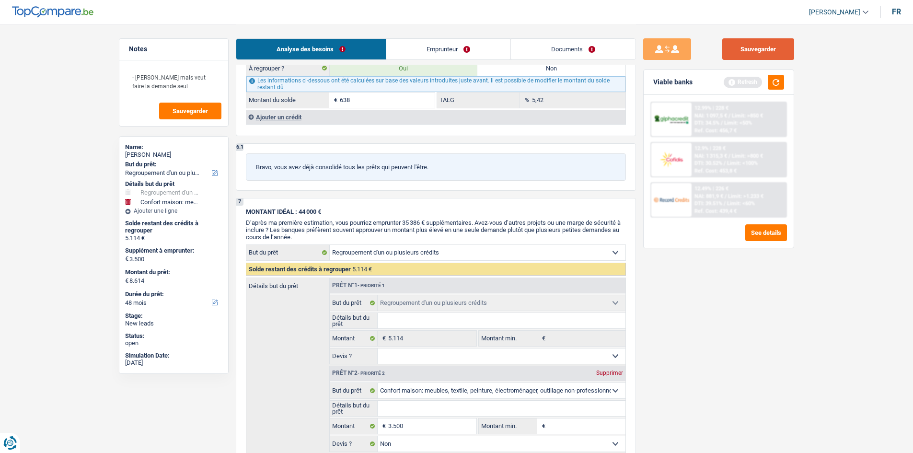
click at [749, 49] on button "Sauvegarder" at bounding box center [759, 49] width 72 height 22
click at [754, 46] on button "Sauvegarder" at bounding box center [759, 49] width 72 height 22
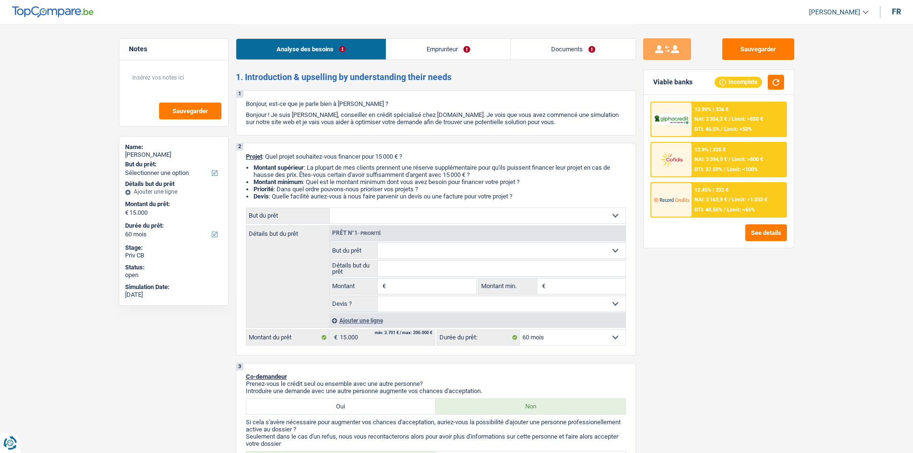
select select "60"
select select "privateEmployee"
select select "familyAllowances"
select select "netSalary"
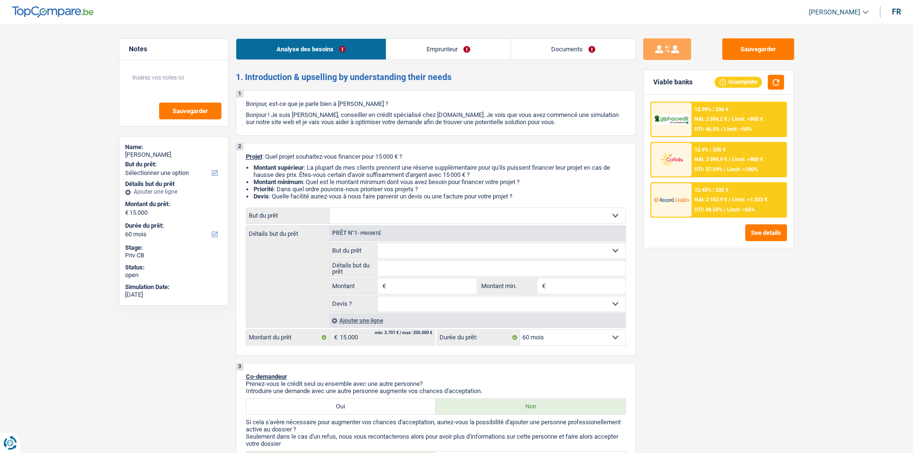
select select "mealVouchers"
select select "rents"
select select "creditConsolidation"
select select "72"
select select "60"
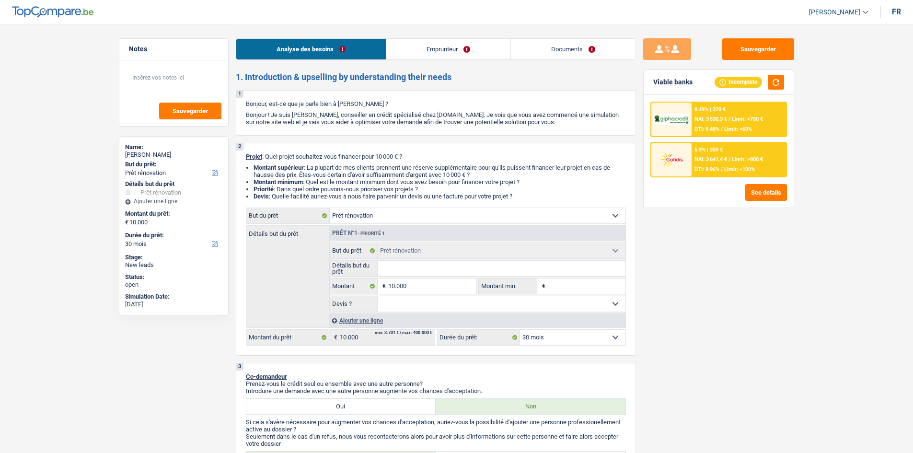
select select "renovation"
select select "30"
select select "renovation"
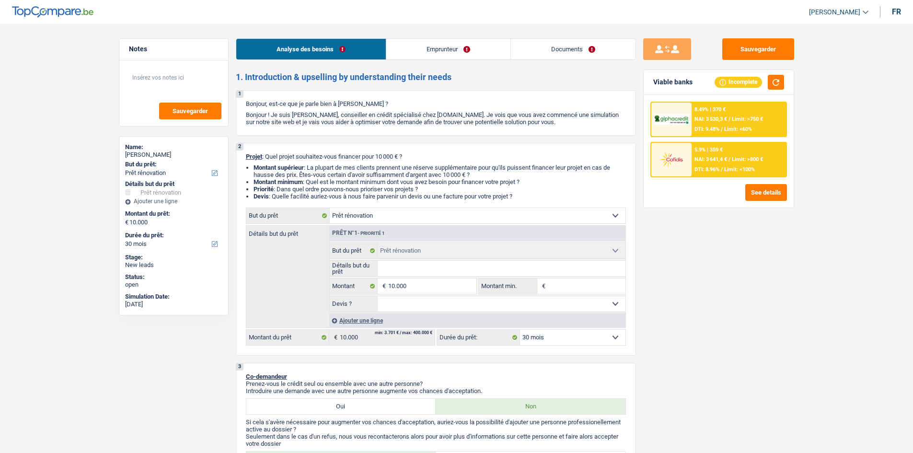
select select "30"
select select "publicEmployee"
select select "netSalary"
select select "mealVouchers"
select select "ownerWithoutMortgage"
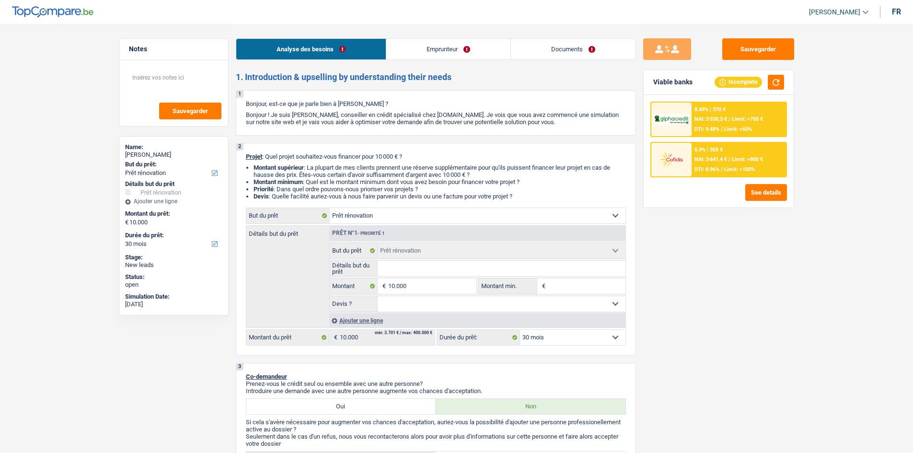
select select "renovation"
select select "30"
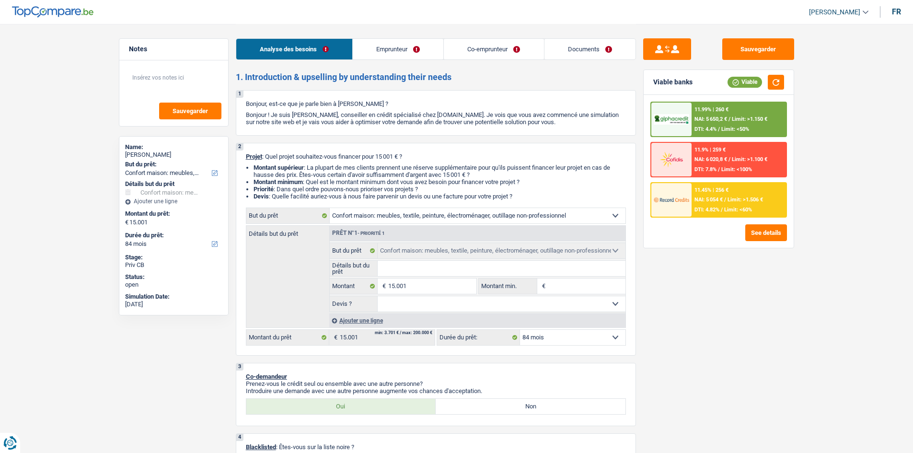
select select "household"
select select "84"
select select "household"
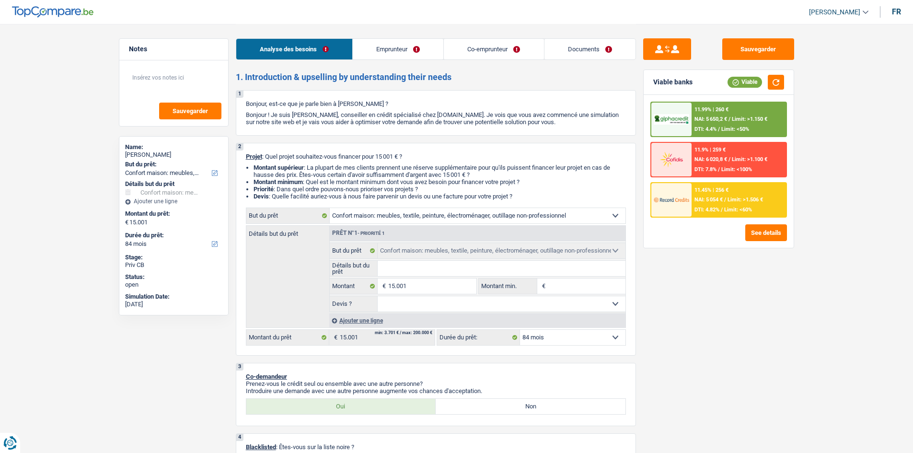
select select "84"
select select "unemployed"
select select "publicEmployee"
select select "familyAllowances"
select select "unemployment"
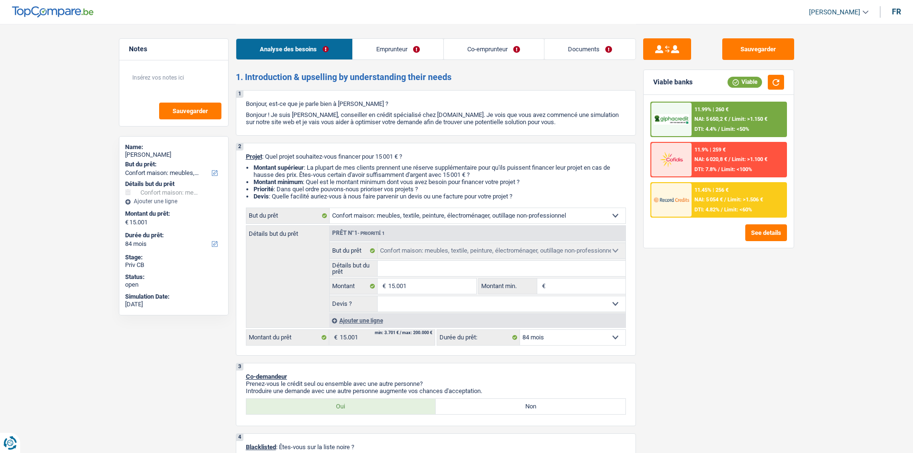
select select "netSalary"
select select "mealVouchers"
select select "liveWithParents"
select select "household"
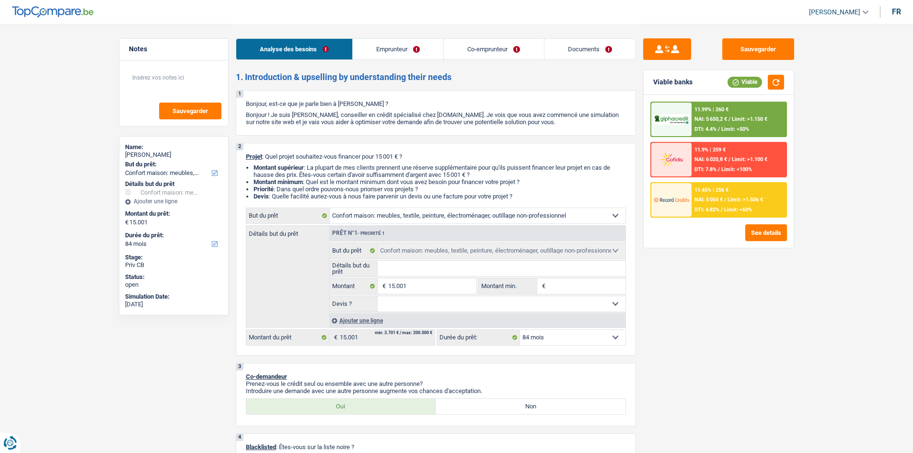
select select "84"
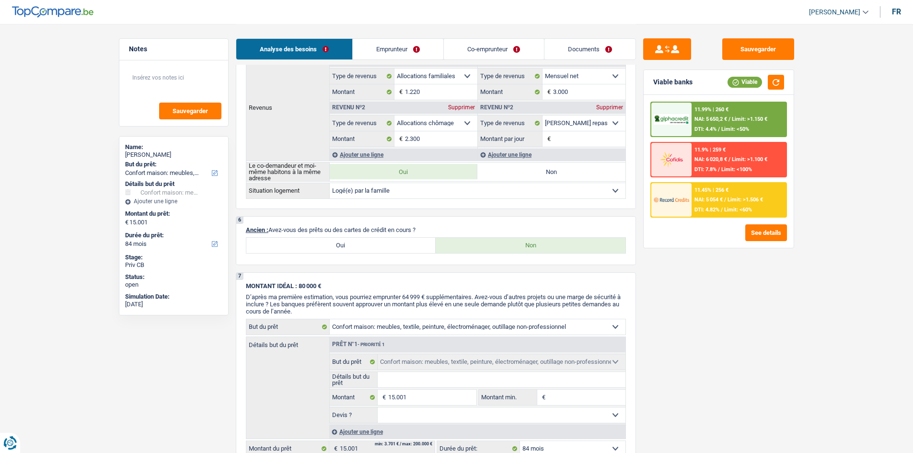
scroll to position [575, 0]
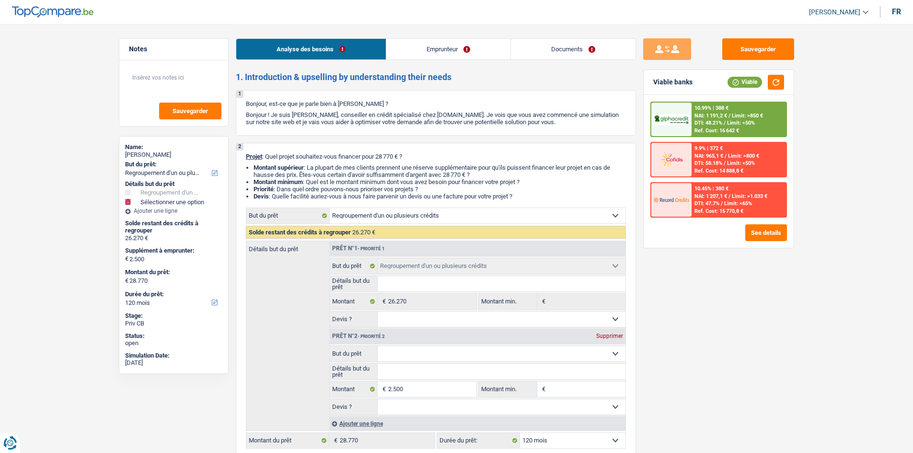
select select "refinancing"
select select "120"
select select "refinancing"
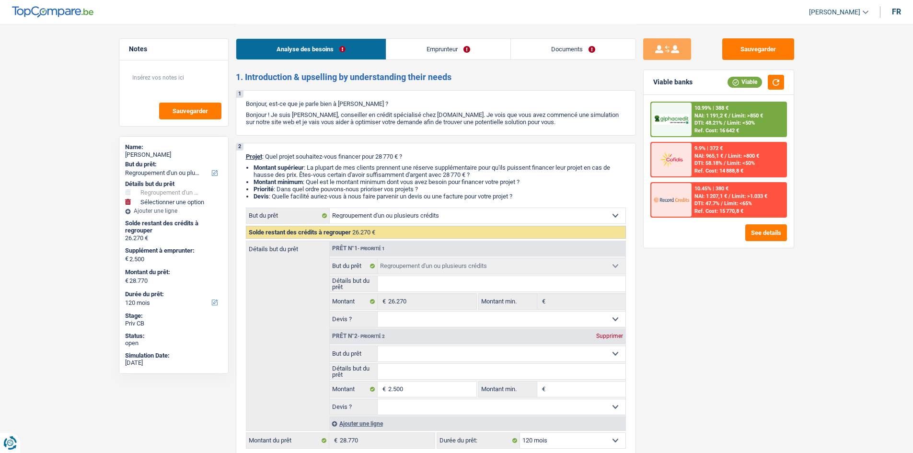
select select "120"
select select "privateEmployee"
select select "netSalary"
select select "mealVouchers"
select select "liveWithParents"
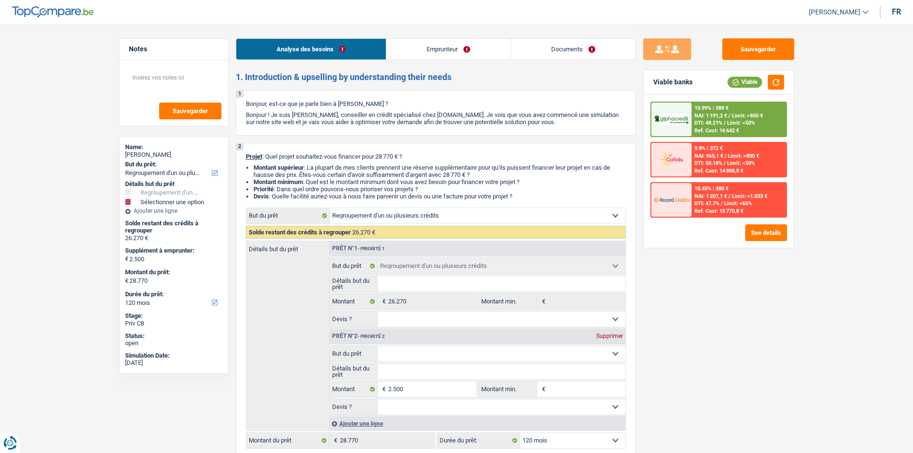
select select "mortgage"
select select "180"
select select "mortgage"
select select "240"
select select "mortgage"
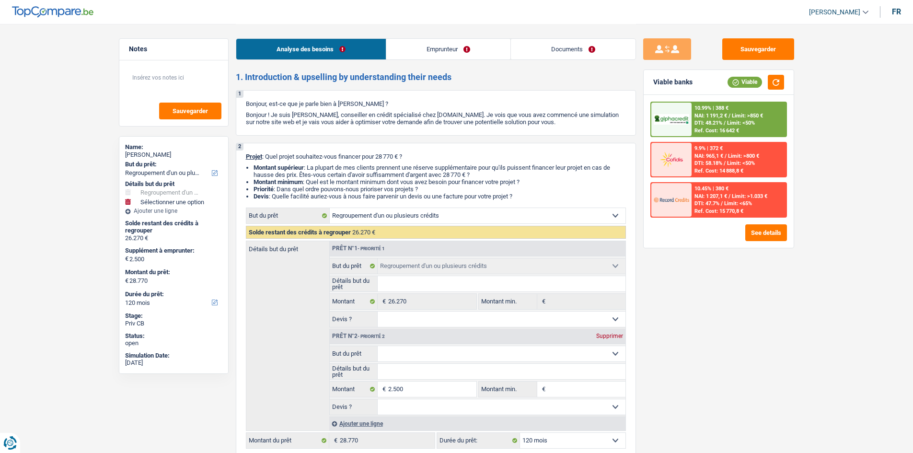
select select "240"
select select "personalLoan"
select select "loanRepayment"
select select "84"
select select "refinancing"
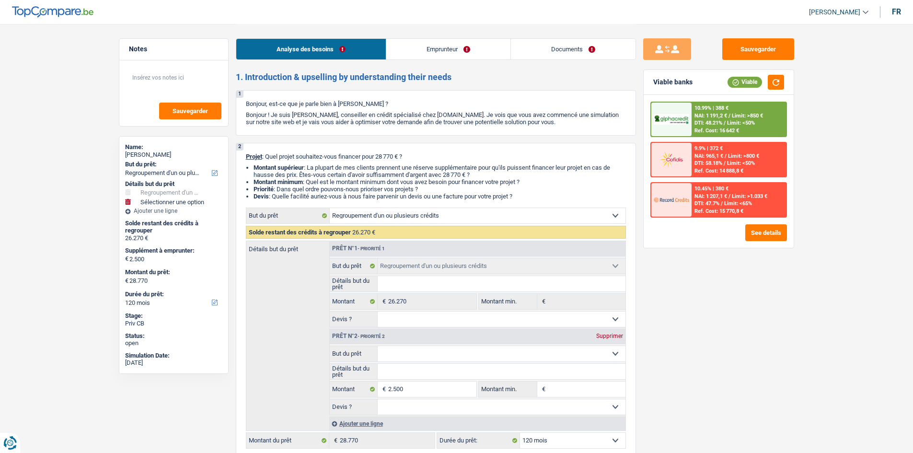
select select "refinancing"
select select "120"
drag, startPoint x: 437, startPoint y: 47, endPoint x: 496, endPoint y: 44, distance: 59.6
click at [437, 48] on link "Emprunteur" at bounding box center [448, 49] width 124 height 21
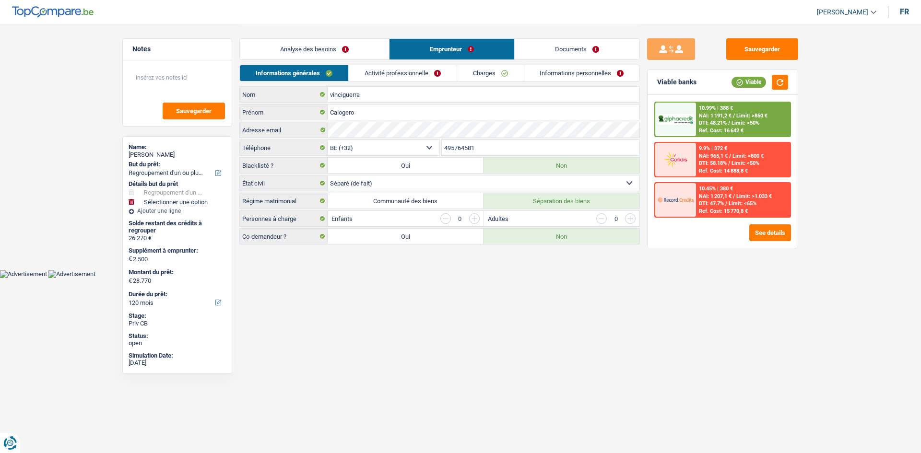
click at [545, 40] on link "Documents" at bounding box center [576, 49] width 125 height 21
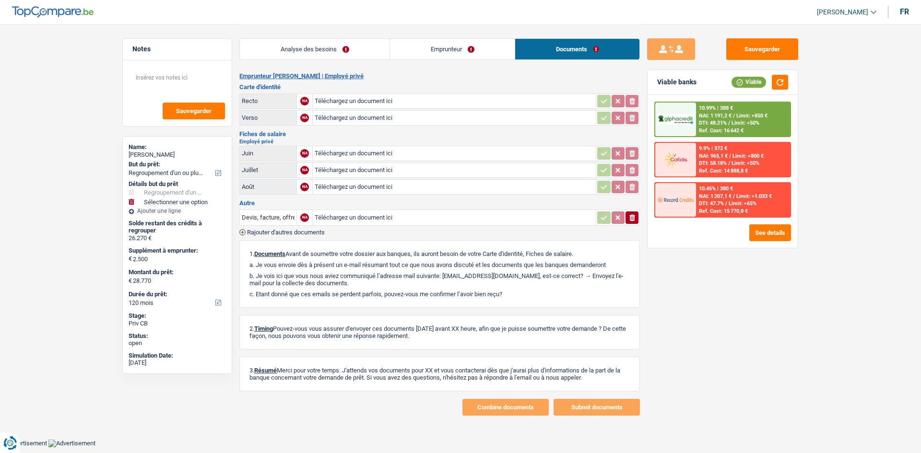
click at [467, 53] on link "Emprunteur" at bounding box center [452, 49] width 125 height 21
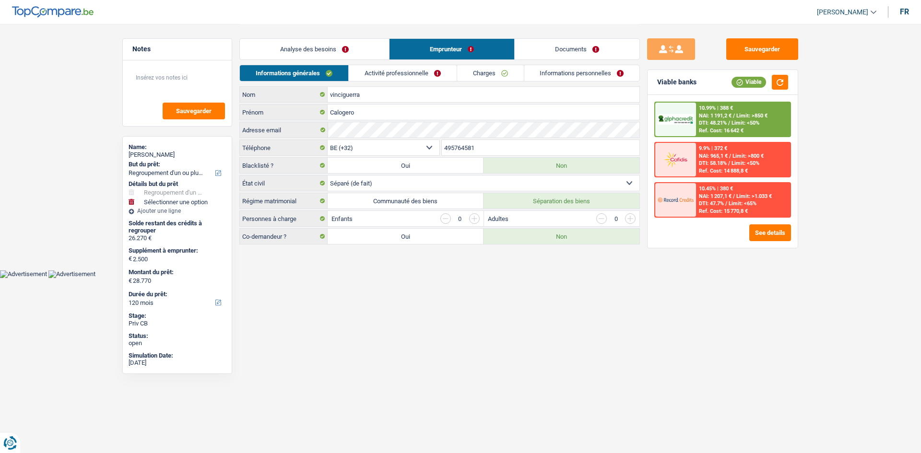
click at [351, 53] on link "Analyse des besoins" at bounding box center [314, 49] width 149 height 21
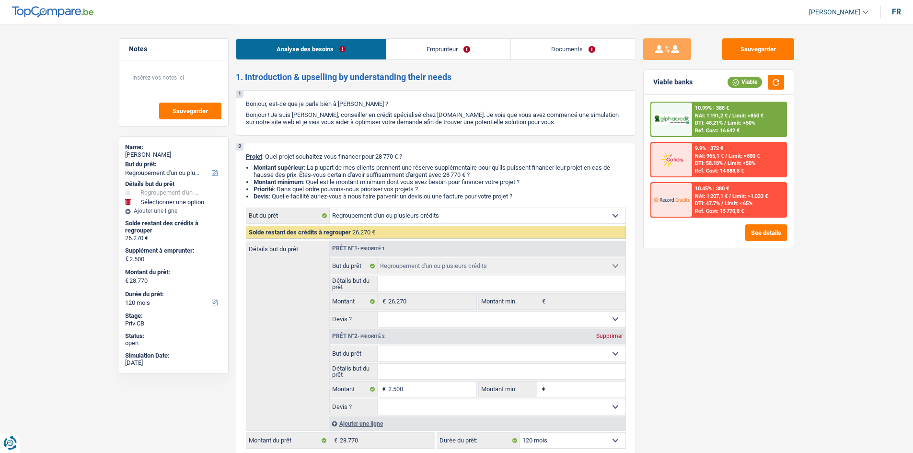
click at [460, 45] on link "Emprunteur" at bounding box center [448, 49] width 124 height 21
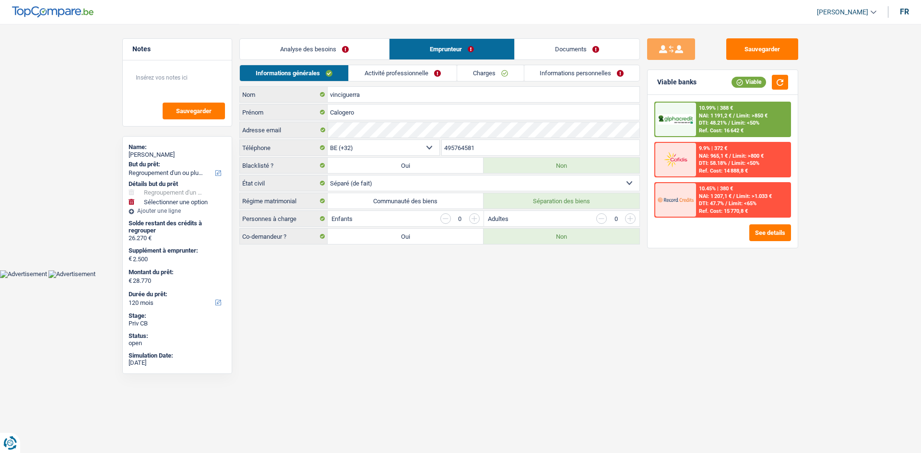
click at [557, 42] on link "Documents" at bounding box center [576, 49] width 125 height 21
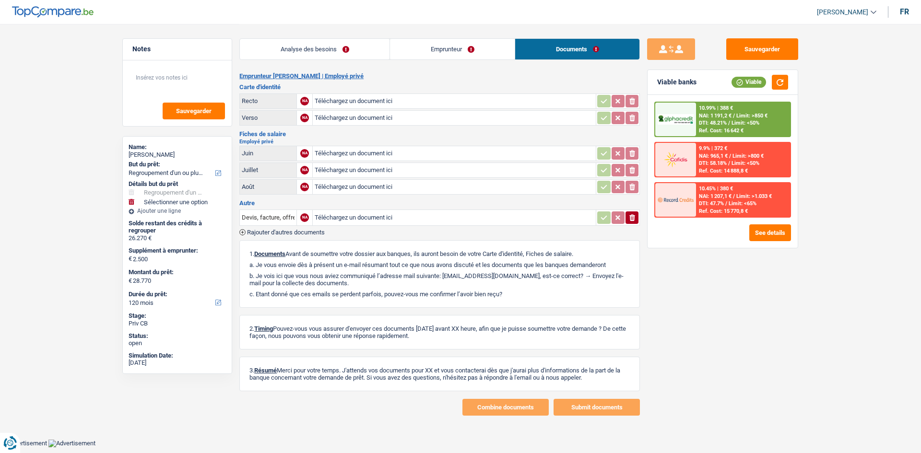
click at [483, 53] on link "Emprunteur" at bounding box center [452, 49] width 125 height 21
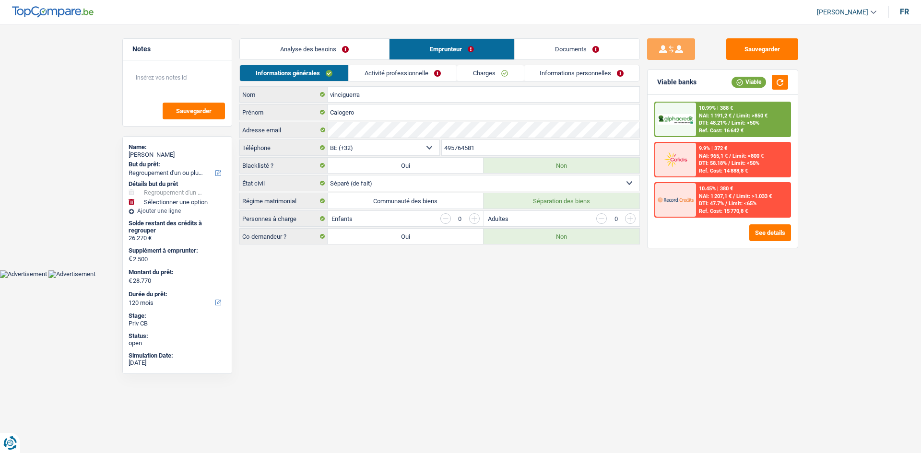
click at [352, 56] on link "Analyse des besoins" at bounding box center [314, 49] width 149 height 21
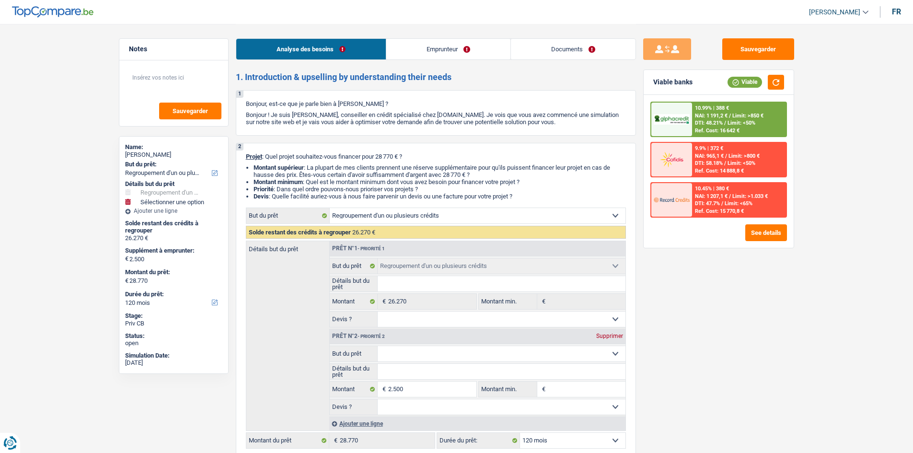
click at [456, 49] on link "Emprunteur" at bounding box center [448, 49] width 124 height 21
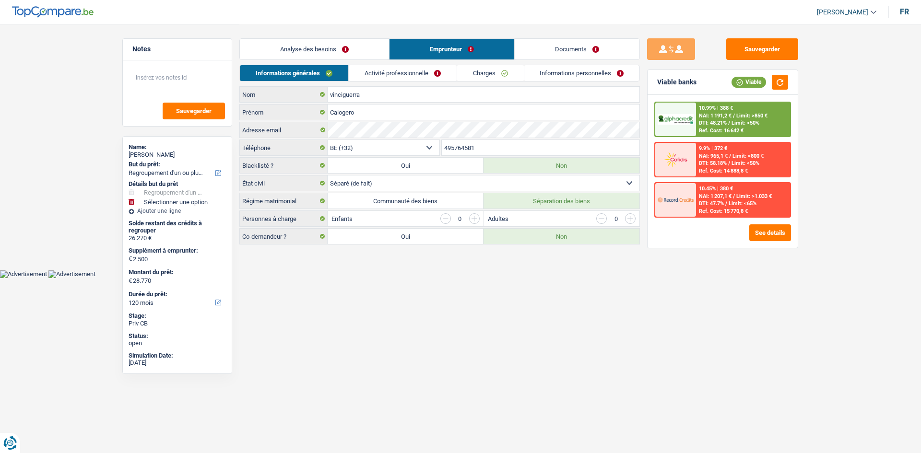
click at [548, 46] on link "Documents" at bounding box center [576, 49] width 125 height 21
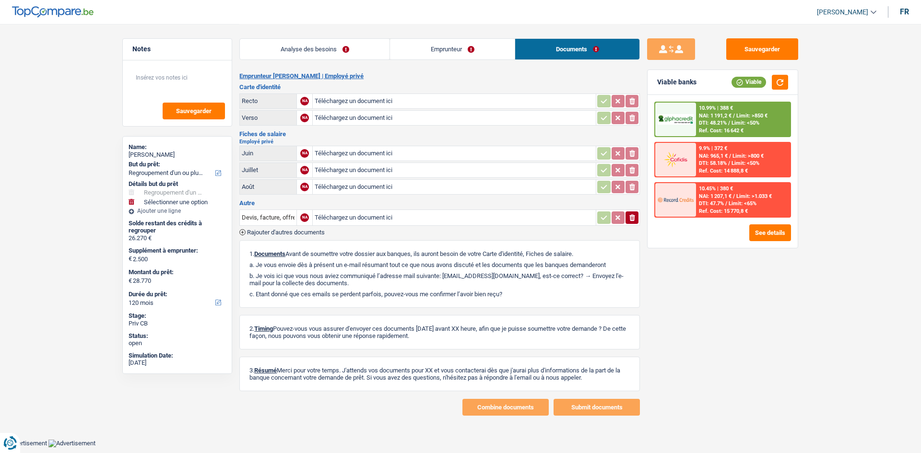
click at [352, 57] on link "Analyse des besoins" at bounding box center [315, 49] width 150 height 21
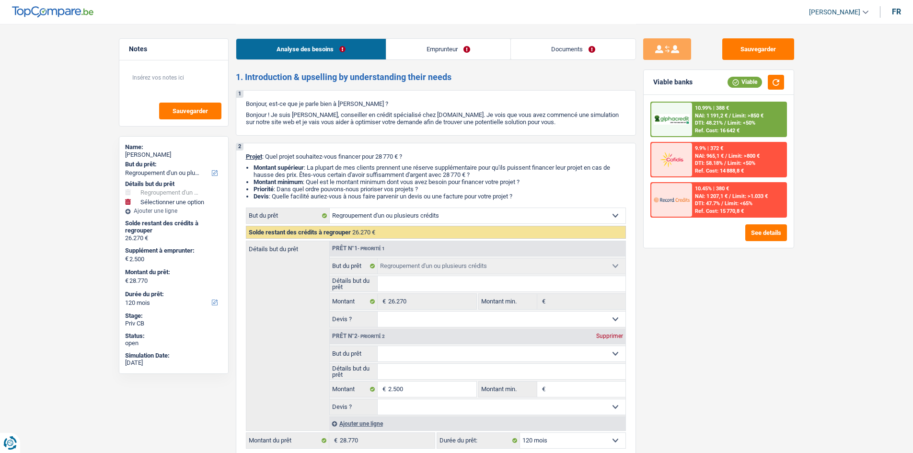
click at [442, 44] on link "Emprunteur" at bounding box center [448, 49] width 124 height 21
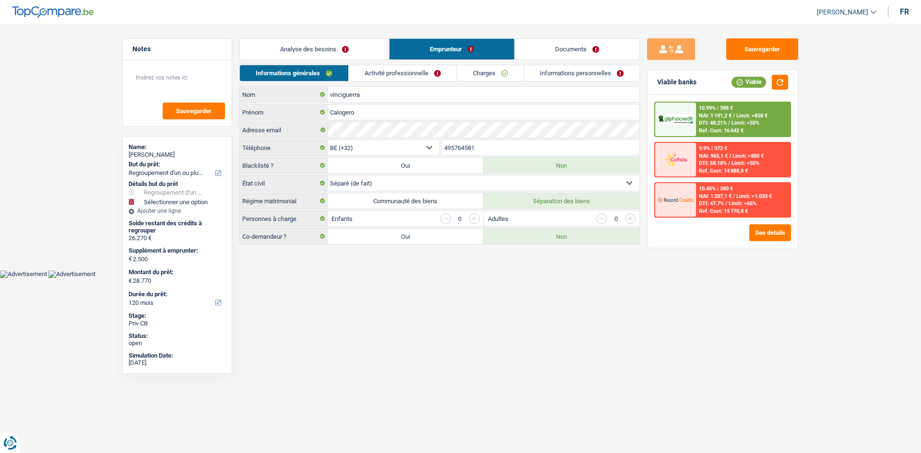
click at [527, 40] on link "Documents" at bounding box center [576, 49] width 125 height 21
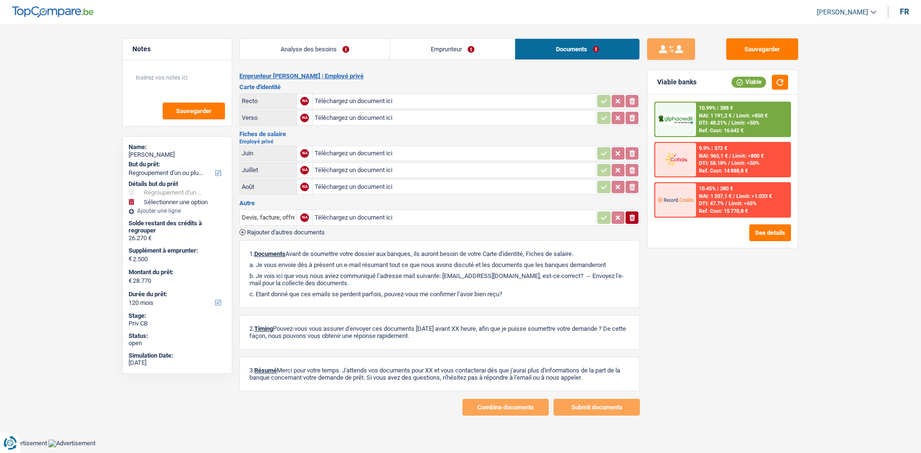
click at [481, 49] on link "Emprunteur" at bounding box center [452, 49] width 125 height 21
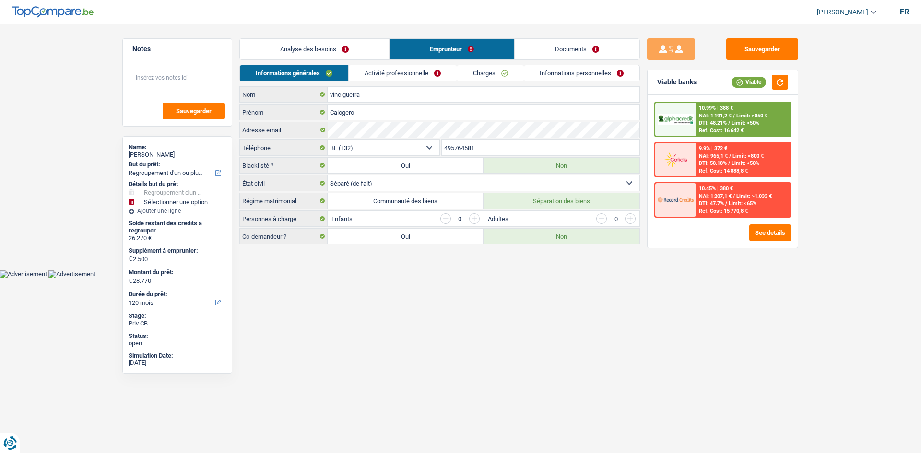
click at [363, 47] on link "Analyse des besoins" at bounding box center [314, 49] width 149 height 21
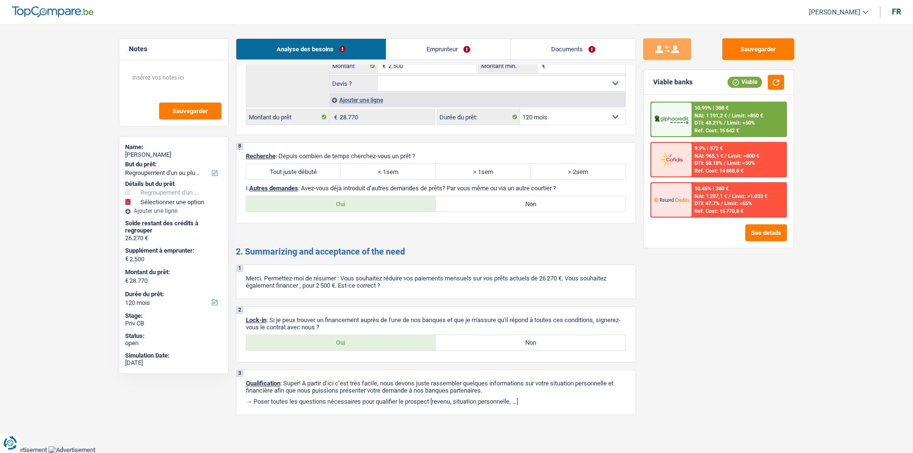
scroll to position [1730, 0]
click at [705, 117] on span "NAI: 1 191,2 €" at bounding box center [711, 116] width 33 height 6
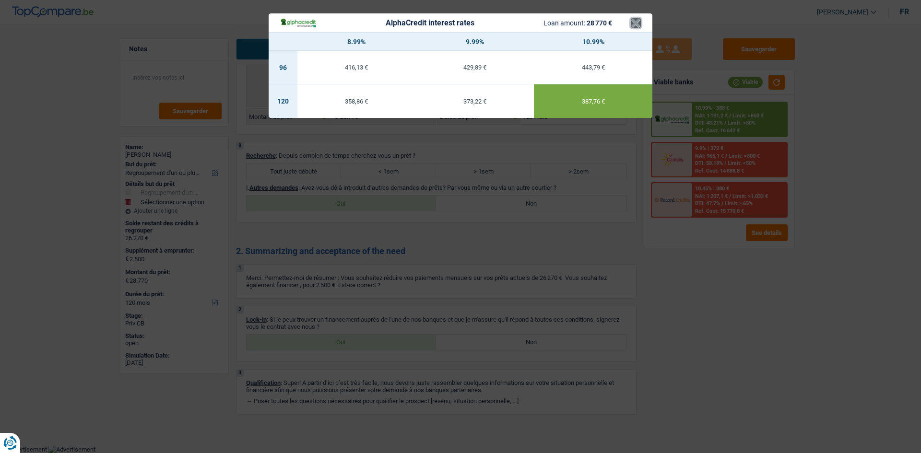
click at [638, 24] on button "×" at bounding box center [636, 23] width 10 height 10
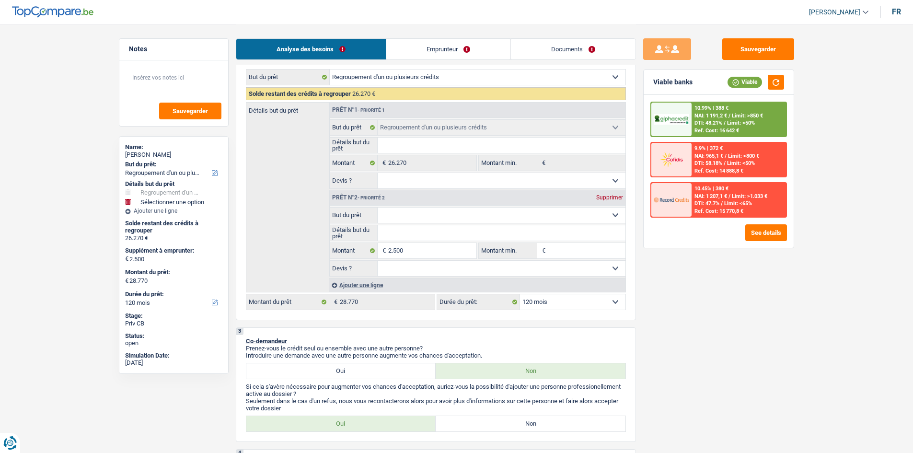
scroll to position [144, 0]
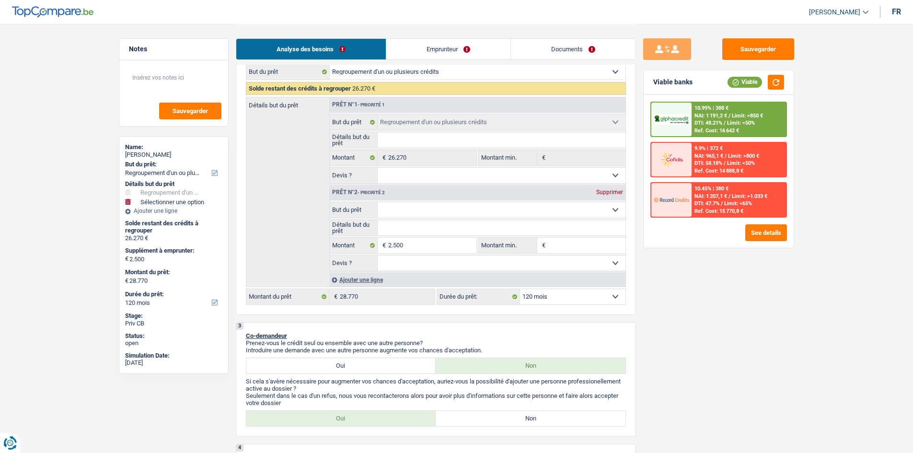
click at [527, 212] on select "Confort maison: meubles, textile, peinture, électroménager, outillage non-profe…" at bounding box center [502, 209] width 248 height 15
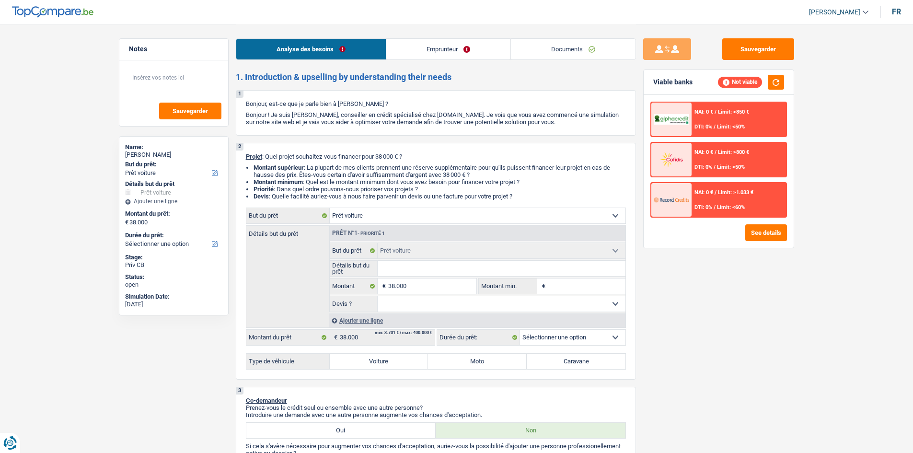
select select "car"
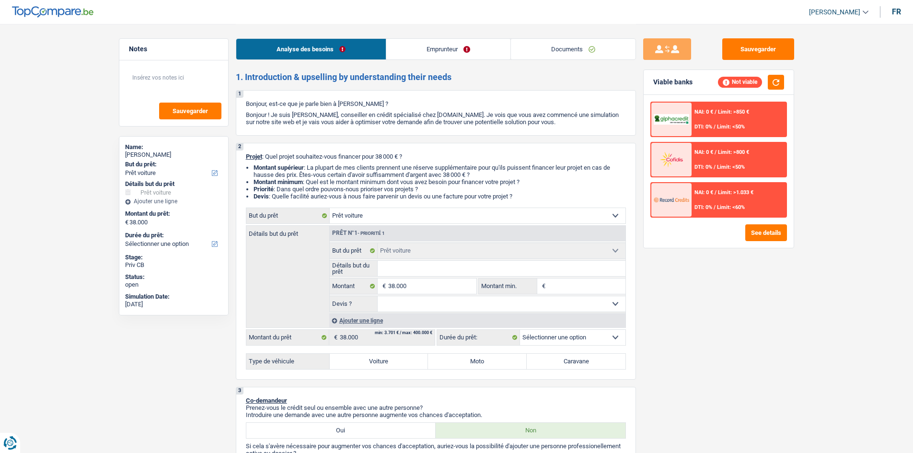
select select "car"
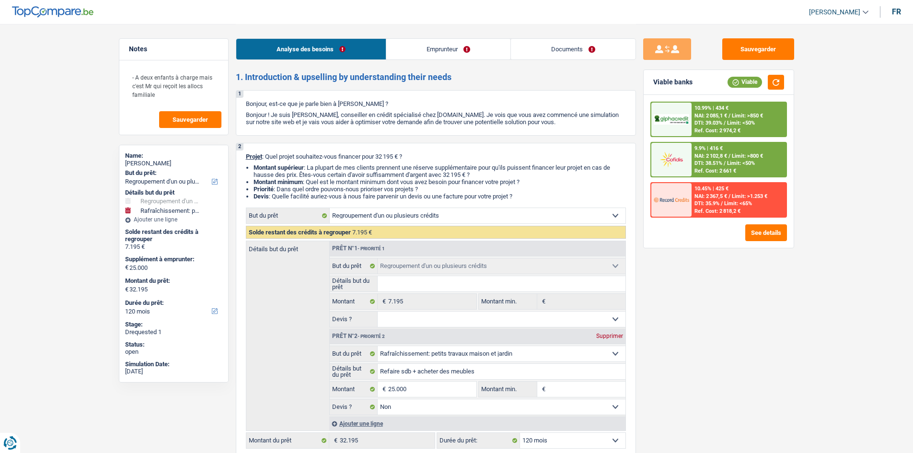
select select "refinancing"
select select "houseOrGarden"
select select "120"
select select "refinancing"
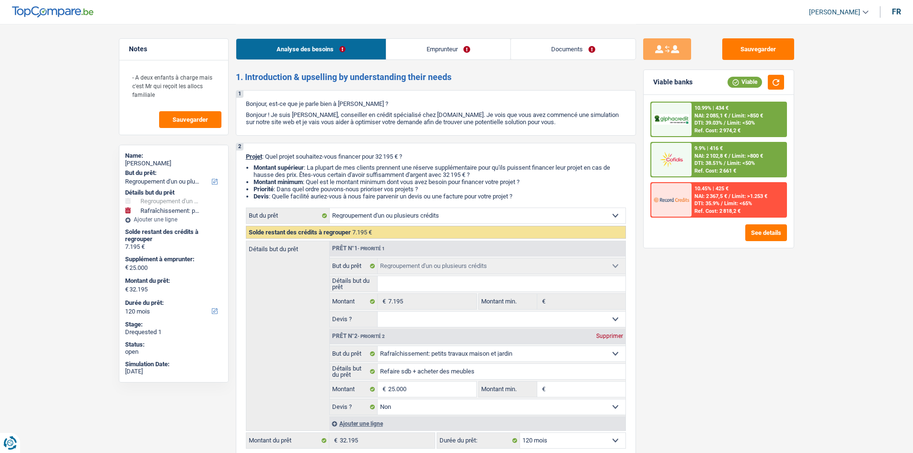
select select "refinancing"
select select "houseOrGarden"
select select "false"
select select "120"
select select "publicEmployee"
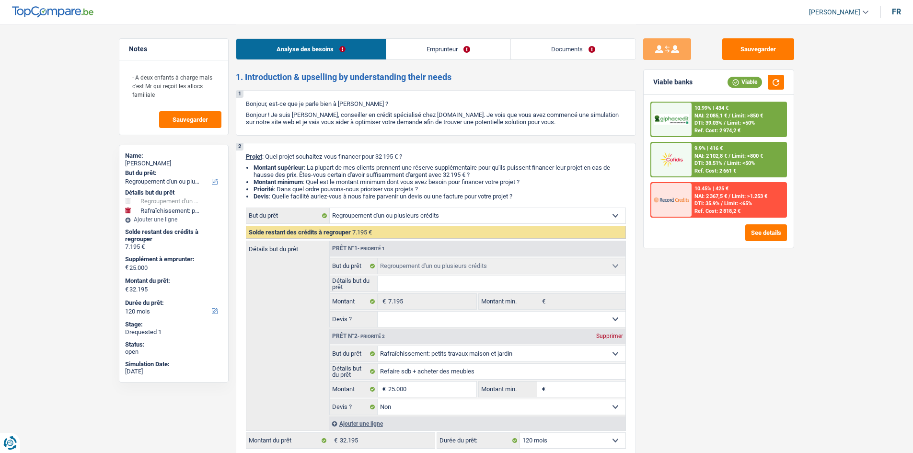
select select "netSalary"
select select "familyAllowances"
select select "mealVouchers"
select select "rents"
select select "personalSale"
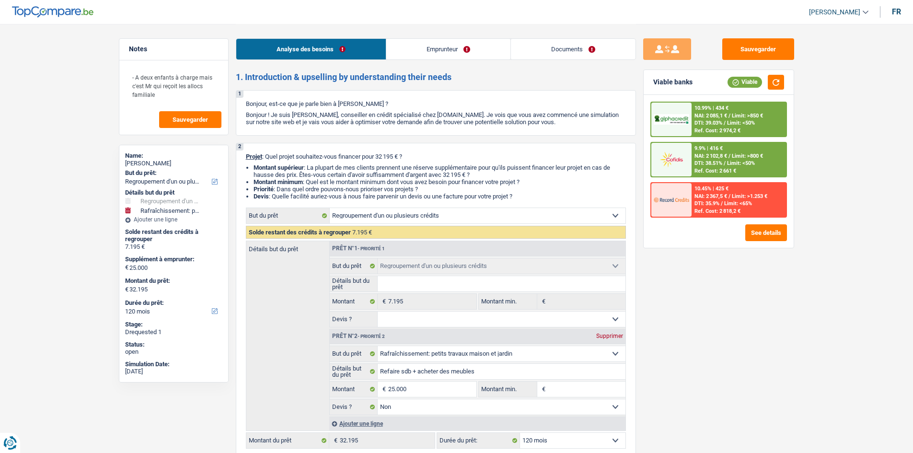
select select "48"
select select "cardOrCredit"
select select "refinancing"
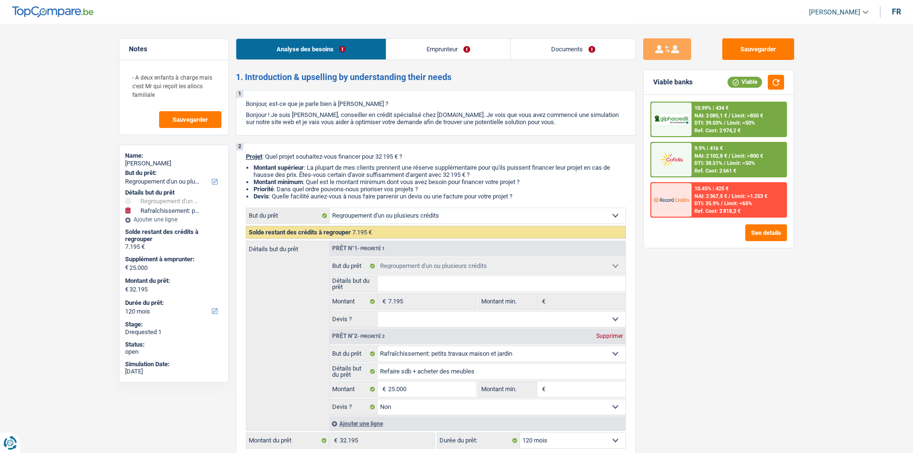
select select "houseOrGarden"
select select "false"
select select "120"
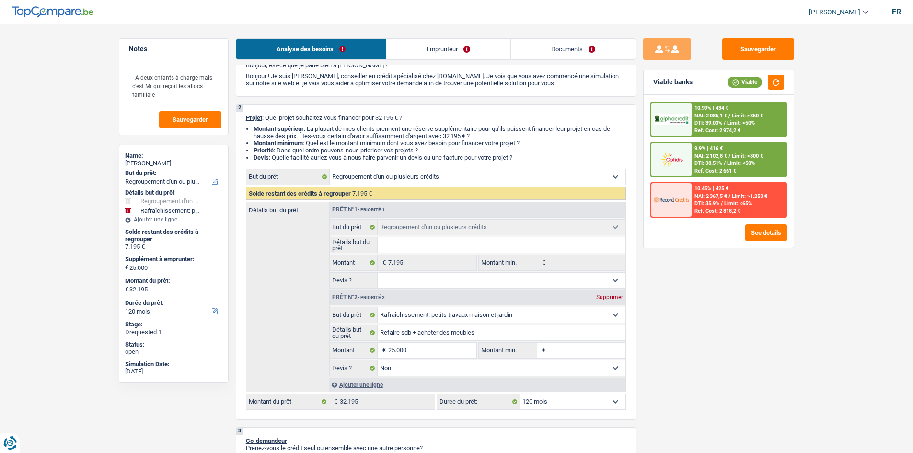
scroll to position [96, 0]
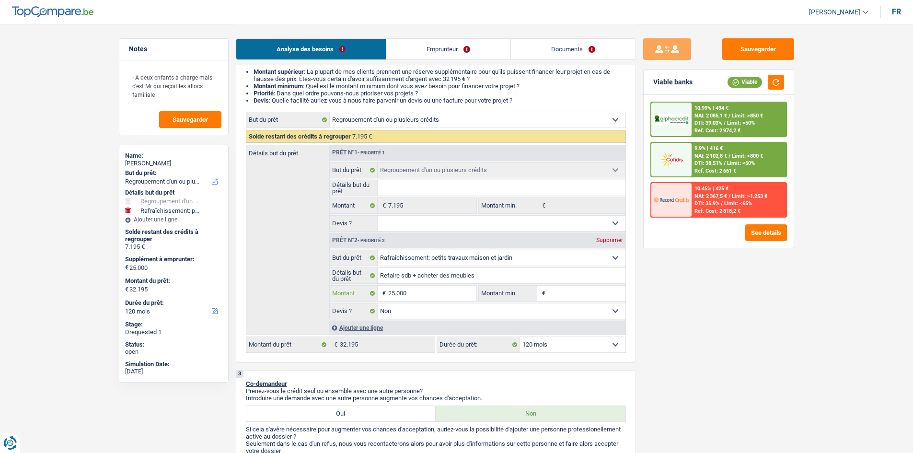
click at [425, 290] on input "25.000" at bounding box center [432, 293] width 88 height 15
type input "2.000"
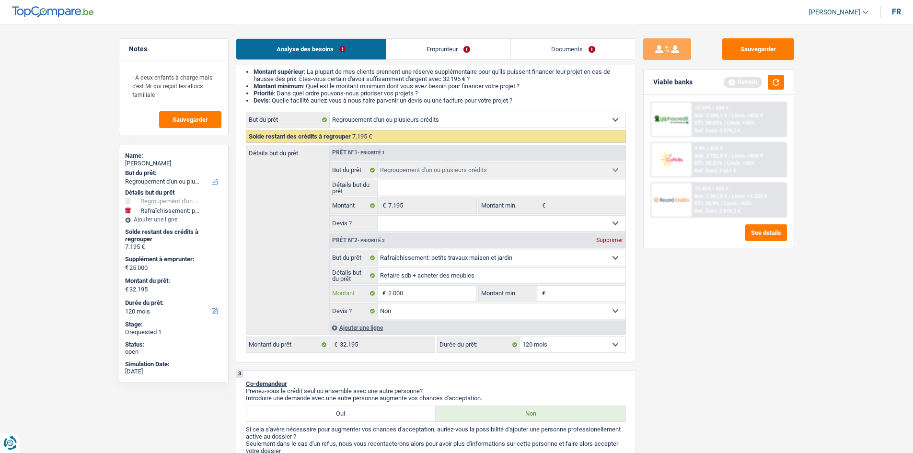
type input "20.000"
click at [780, 83] on button "button" at bounding box center [776, 82] width 16 height 15
type input "20.000"
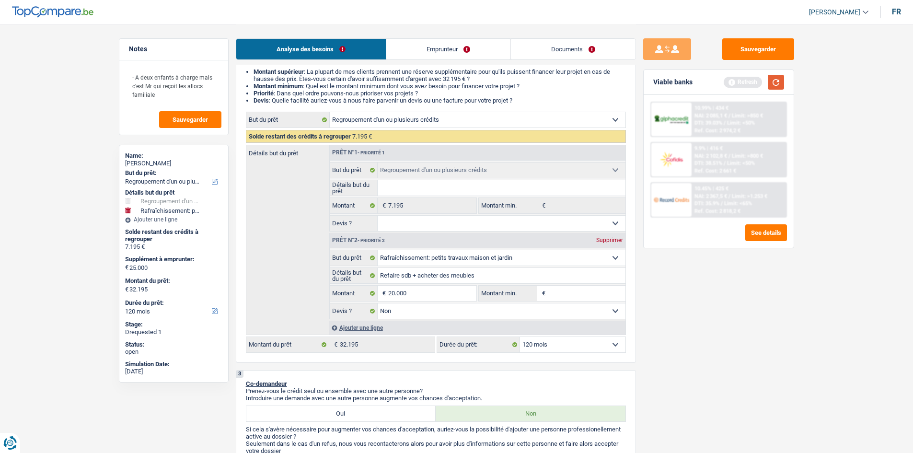
type input "27.195"
